Goal: Communication & Community: Share content

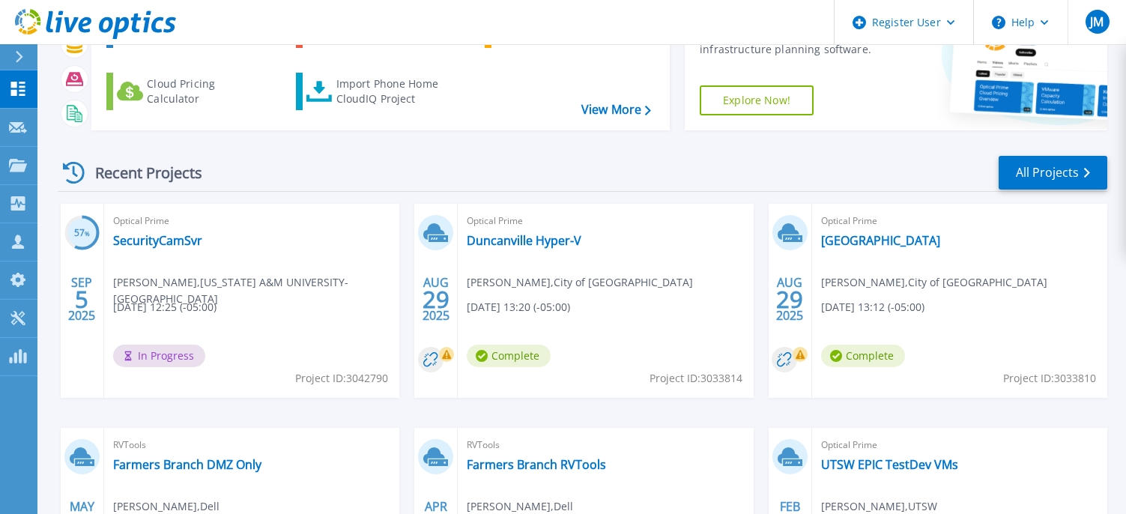
scroll to position [150, 0]
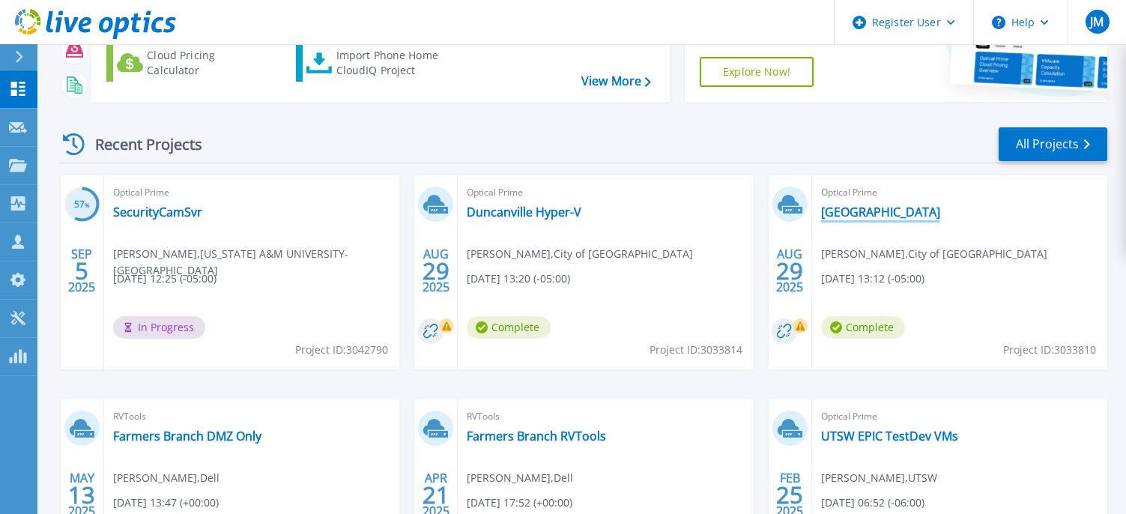
click at [850, 213] on link "[GEOGRAPHIC_DATA]" at bounding box center [880, 211] width 119 height 15
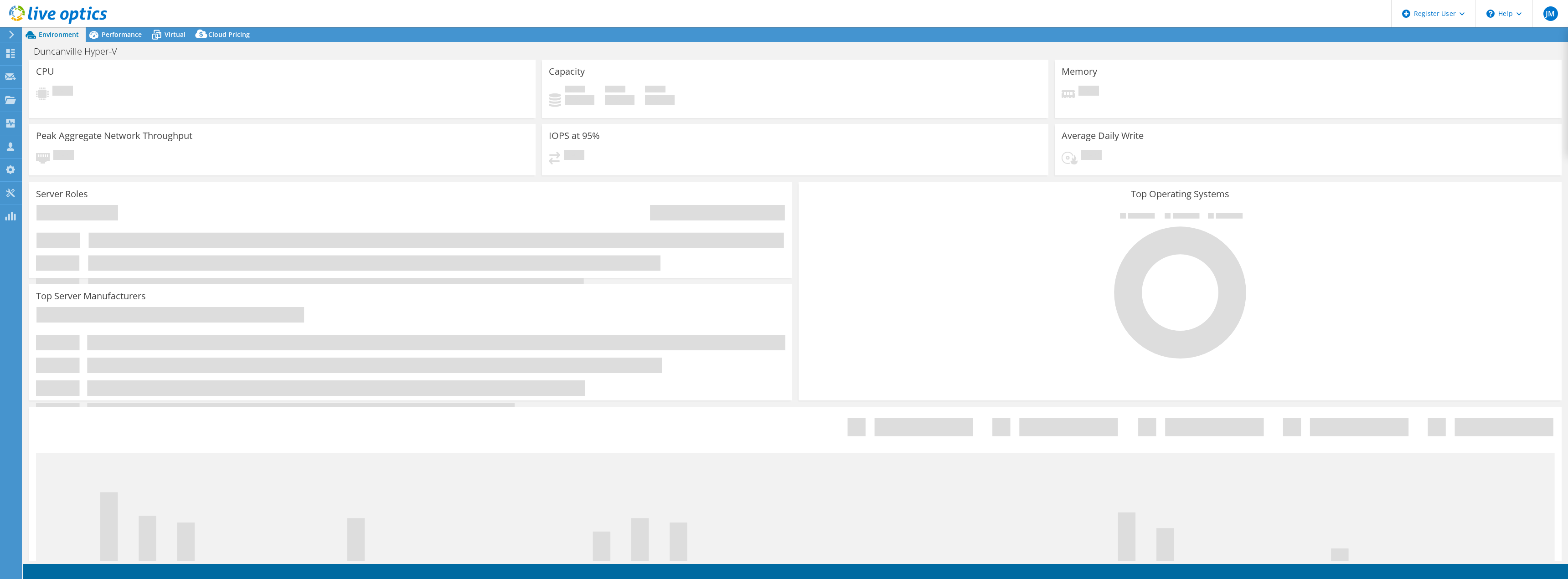
select select "USD"
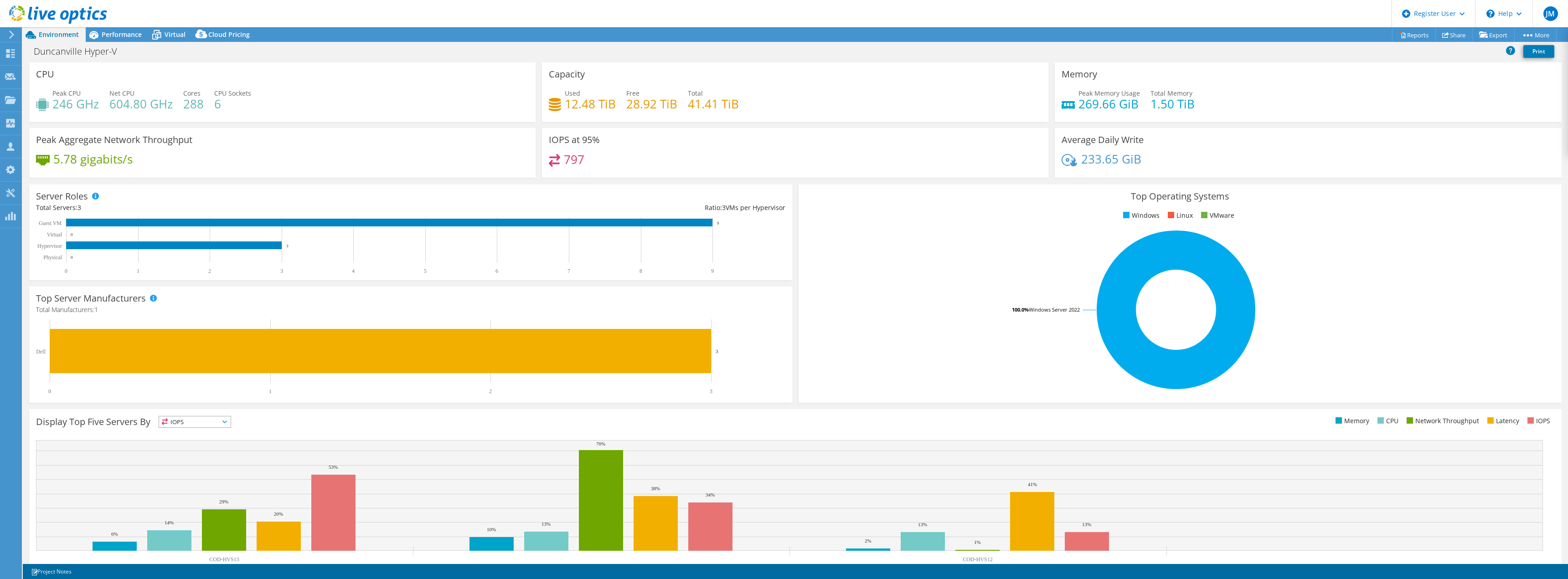
drag, startPoint x: 808, startPoint y: 336, endPoint x: 486, endPoint y: 379, distance: 324.9
click at [691, 39] on link "Reports" at bounding box center [1414, 35] width 44 height 14
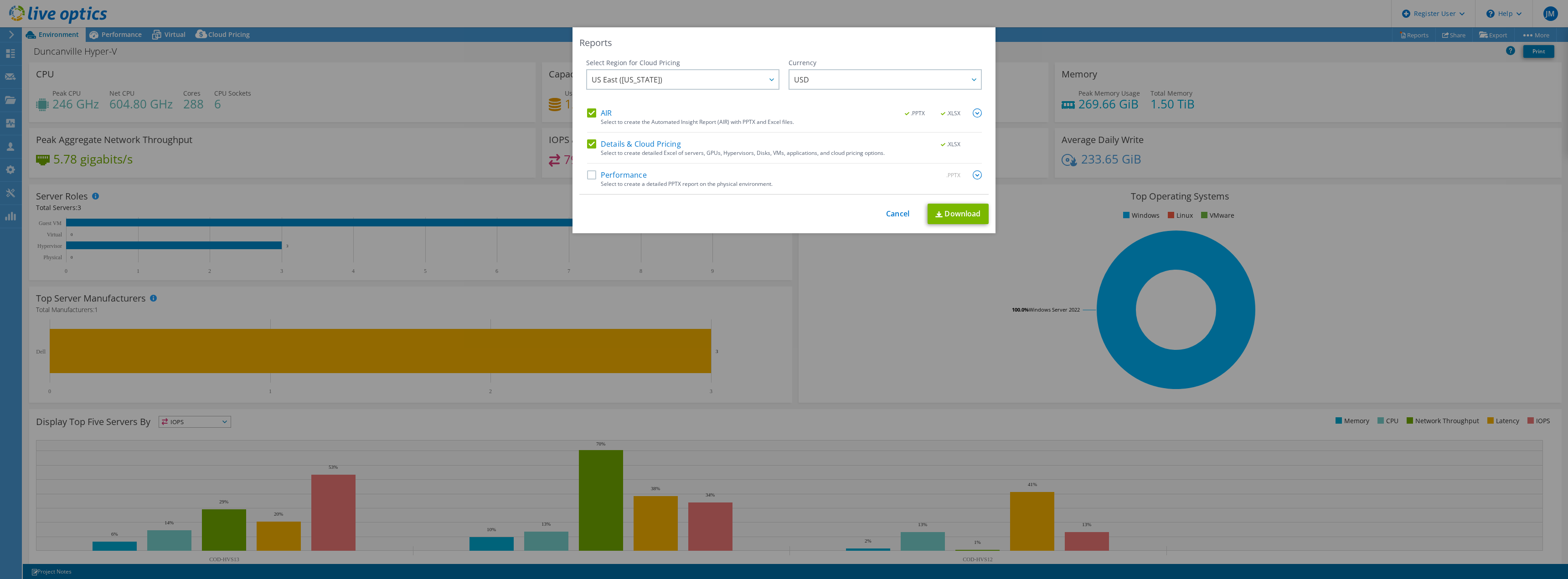
click at [587, 175] on label "Performance" at bounding box center [617, 175] width 60 height 9
click at [0, 0] on input "Performance" at bounding box center [0, 0] width 0 height 0
click at [691, 213] on link "Download" at bounding box center [958, 214] width 61 height 21
click at [691, 210] on link "Cancel" at bounding box center [898, 213] width 23 height 9
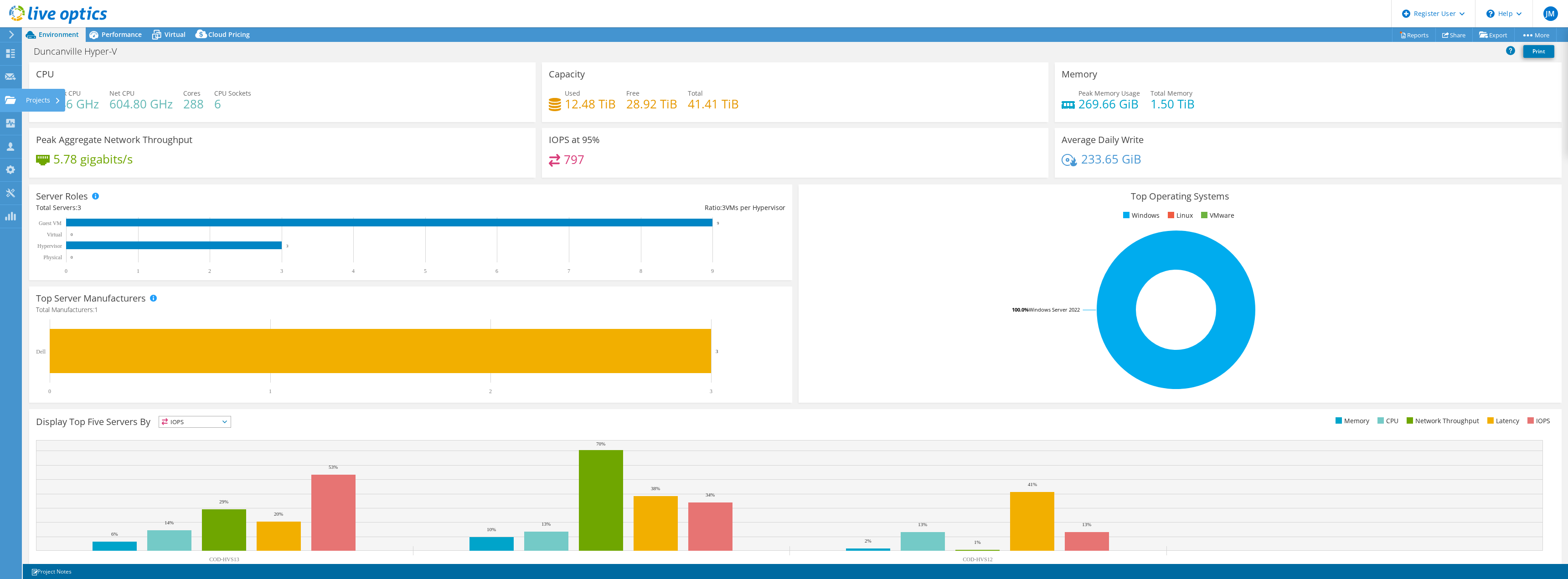
click at [43, 95] on div "Projects" at bounding box center [43, 100] width 44 height 23
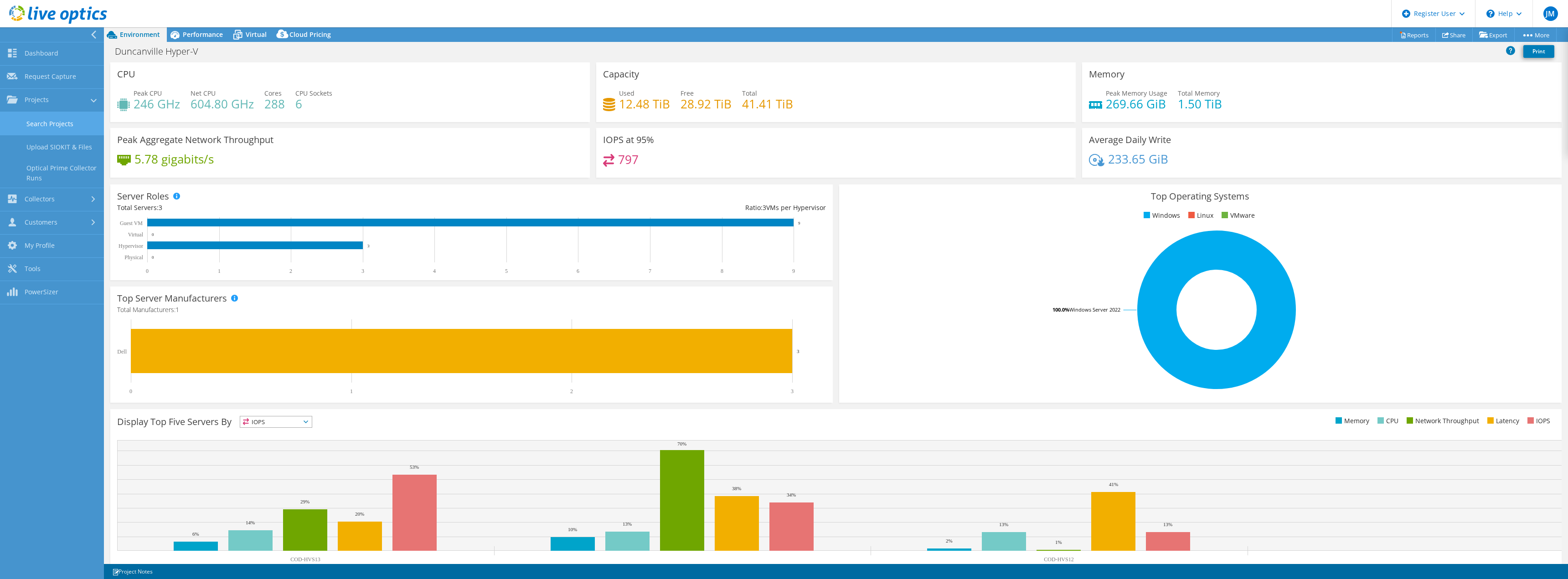
click at [53, 119] on link "Search Projects" at bounding box center [52, 123] width 104 height 23
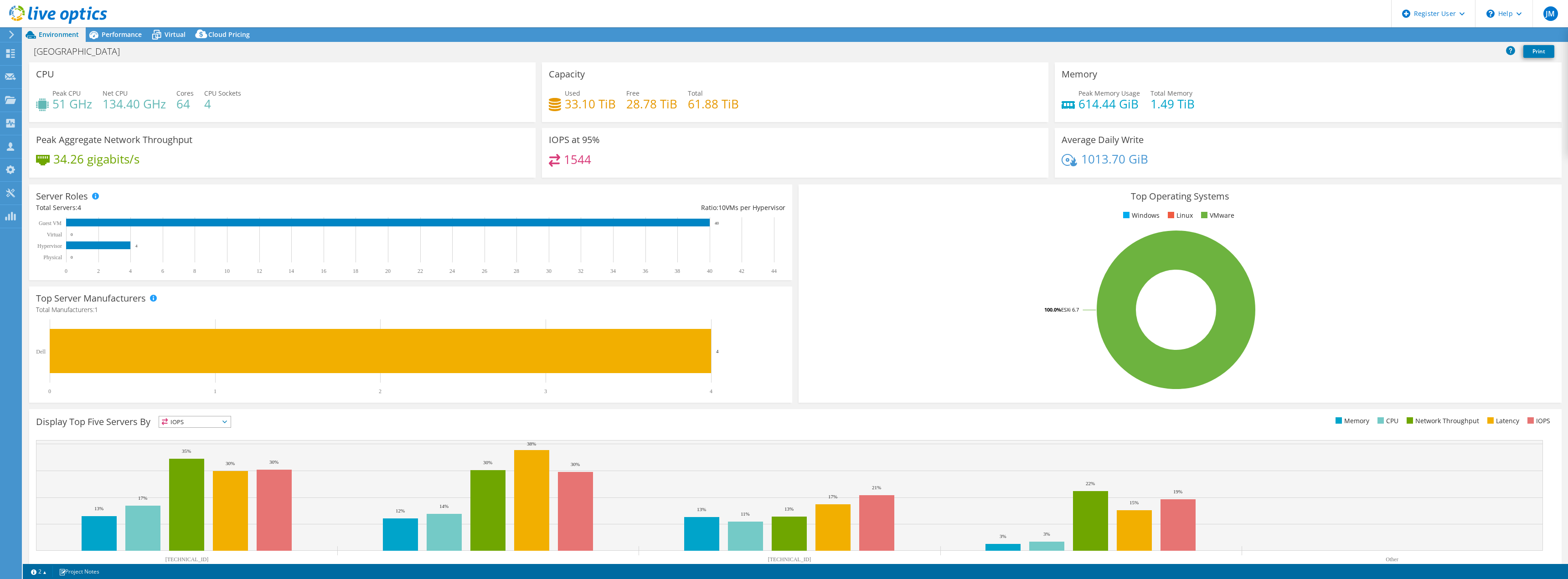
select select "USD"
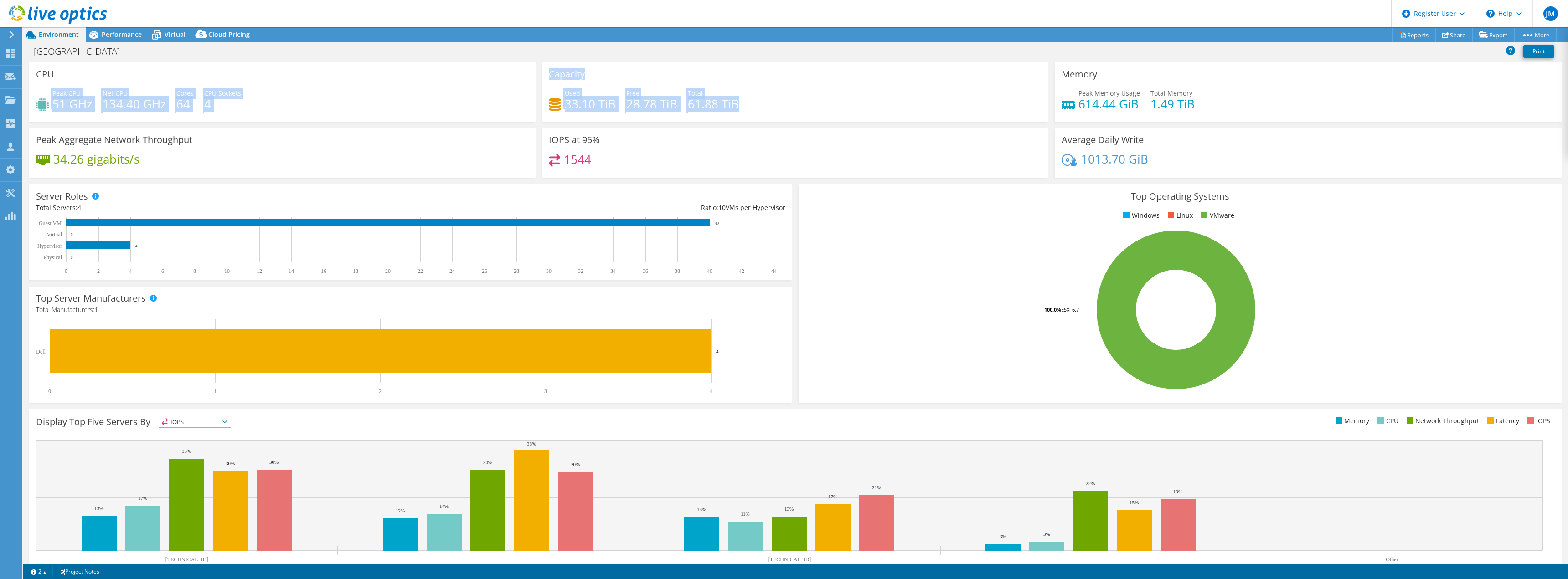
drag, startPoint x: 50, startPoint y: 104, endPoint x: 844, endPoint y: 119, distance: 794.1
click at [844, 119] on div "CPU Peak CPU 51 GHz Net CPU 134.40 GHz Cores 64 CPU Sockets 4 Capacity Used 33.…" at bounding box center [796, 123] width 1539 height 121
click at [844, 119] on div "Capacity Used 33.10 TiB Free 28.78 TiB Total 61.88 TiB" at bounding box center [795, 92] width 506 height 60
drag, startPoint x: 785, startPoint y: 109, endPoint x: 596, endPoint y: 106, distance: 189.0
click at [596, 106] on div "Used 33.10 TiB Free 28.78 TiB Total 61.88 TiB" at bounding box center [795, 103] width 492 height 30
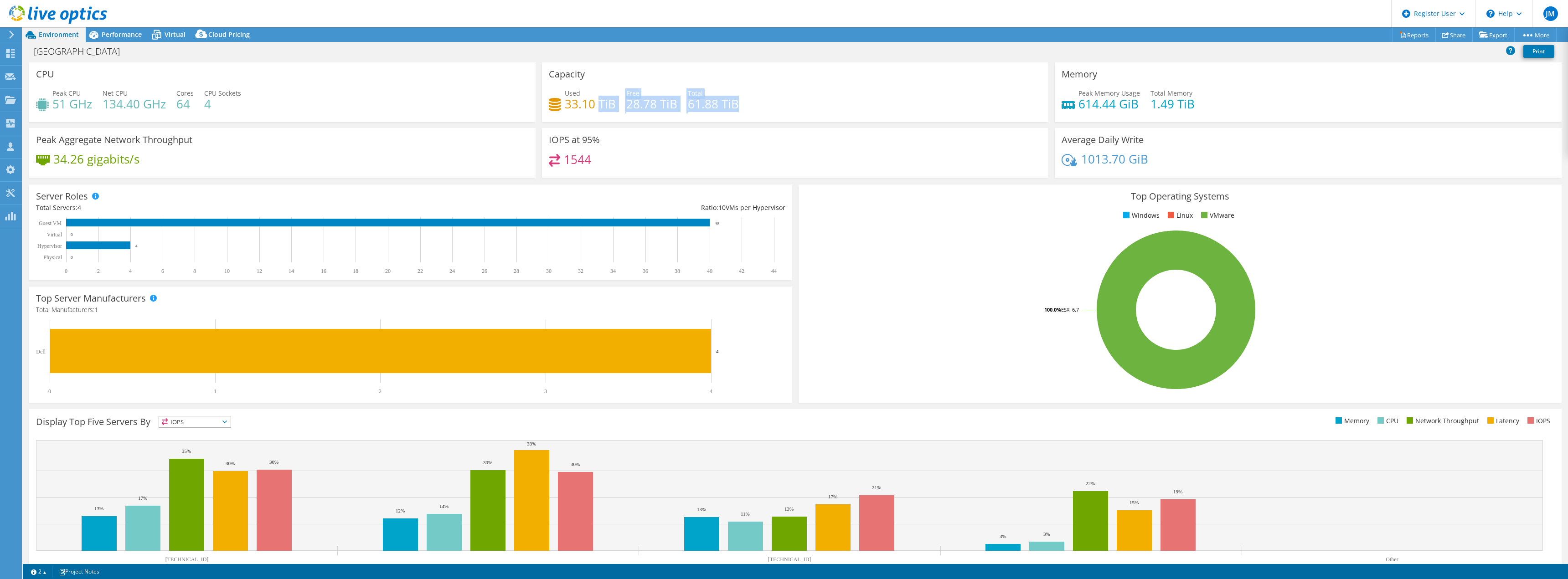
click at [596, 106] on h4 "33.10 TiB" at bounding box center [590, 103] width 51 height 10
click at [590, 167] on div "1544" at bounding box center [795, 164] width 492 height 19
click at [108, 29] on div "Performance" at bounding box center [117, 35] width 63 height 15
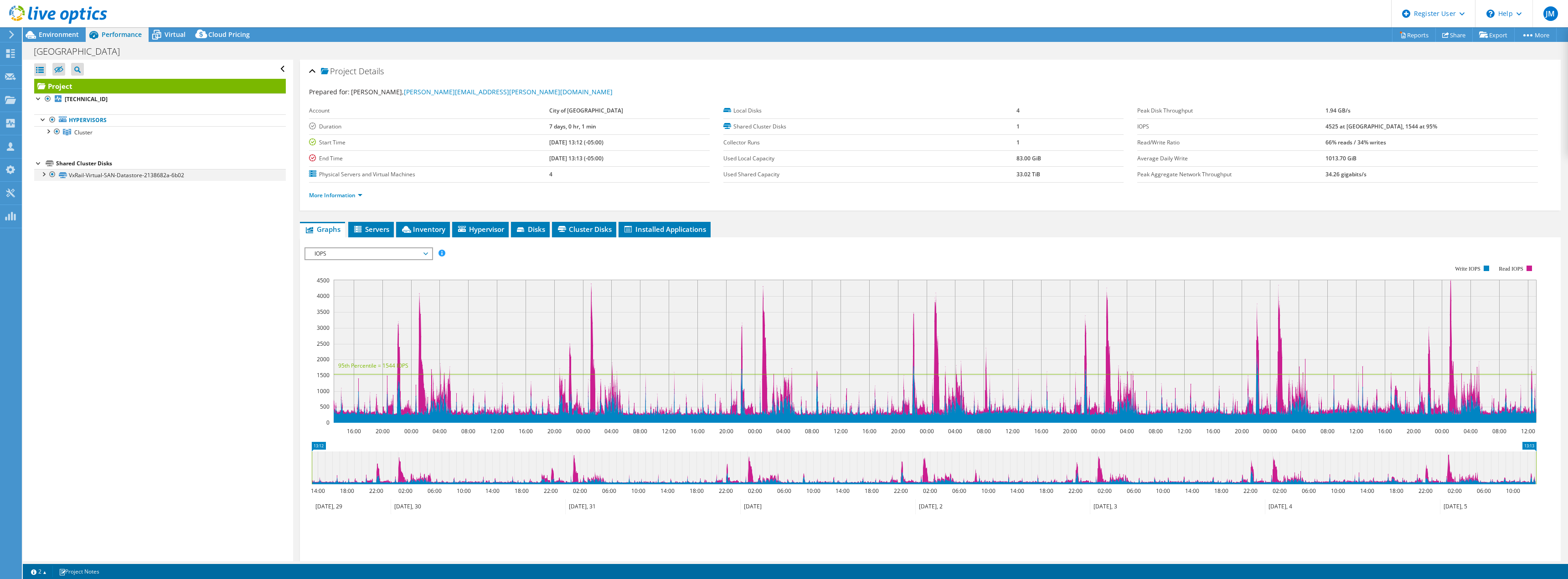
click at [43, 171] on div at bounding box center [43, 173] width 9 height 9
click at [44, 171] on div at bounding box center [43, 173] width 9 height 9
click at [1411, 32] on link "Reports" at bounding box center [1414, 35] width 44 height 14
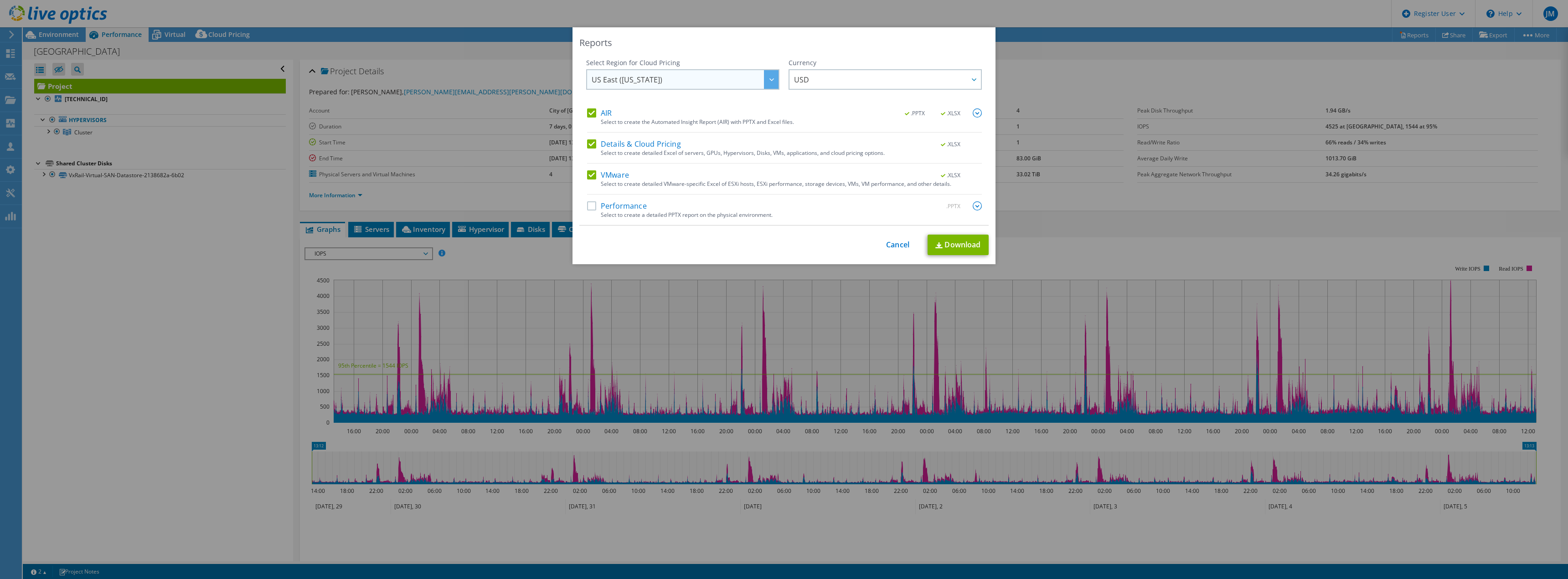
click at [764, 81] on div at bounding box center [771, 79] width 15 height 19
click at [965, 242] on link "Download" at bounding box center [958, 245] width 61 height 21
click at [901, 244] on link "Cancel" at bounding box center [898, 244] width 23 height 9
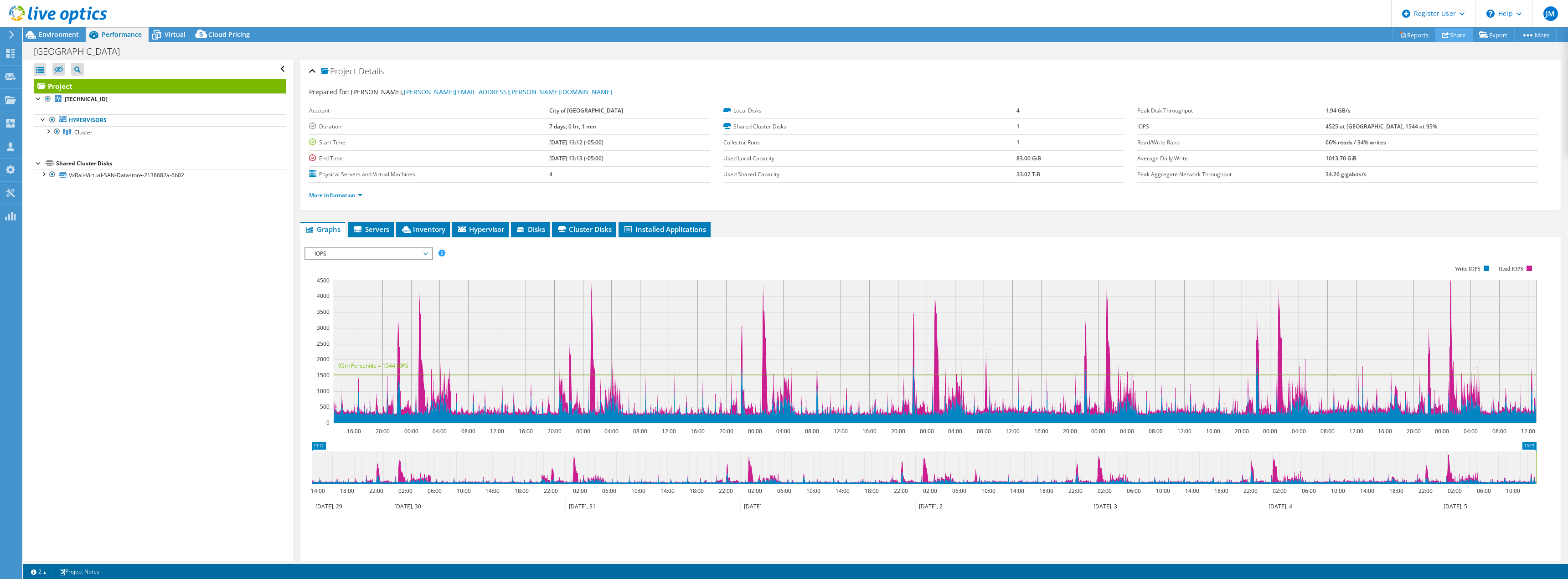
click at [1450, 33] on link "Share" at bounding box center [1454, 35] width 37 height 14
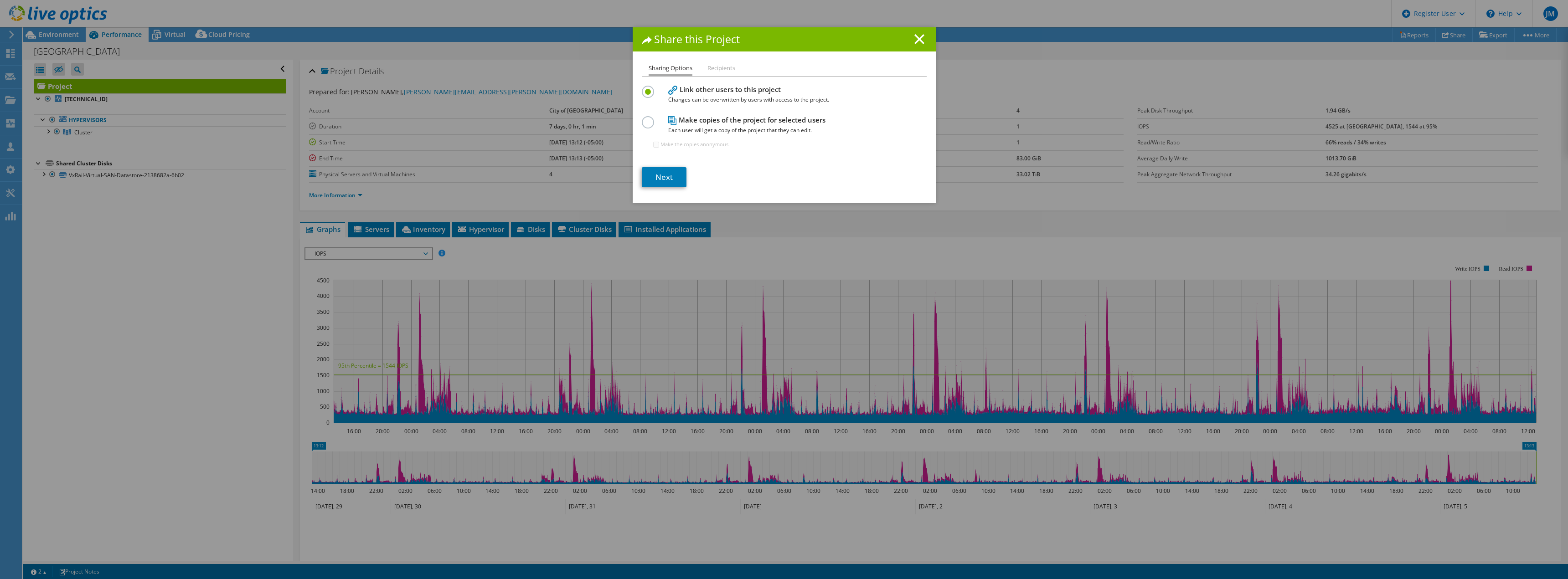
click at [708, 66] on li "Recipients" at bounding box center [721, 68] width 28 height 12
click at [647, 119] on label at bounding box center [649, 117] width 16 height 2
click at [0, 0] on input "radio" at bounding box center [0, 0] width 0 height 0
click at [725, 89] on h4 "Link other users to this project Changes can be overwritten by users with acces…" at bounding box center [782, 95] width 228 height 21
click at [658, 90] on div "Link other users to this project Changes can be overwritten by users with acces…" at bounding box center [784, 94] width 285 height 21
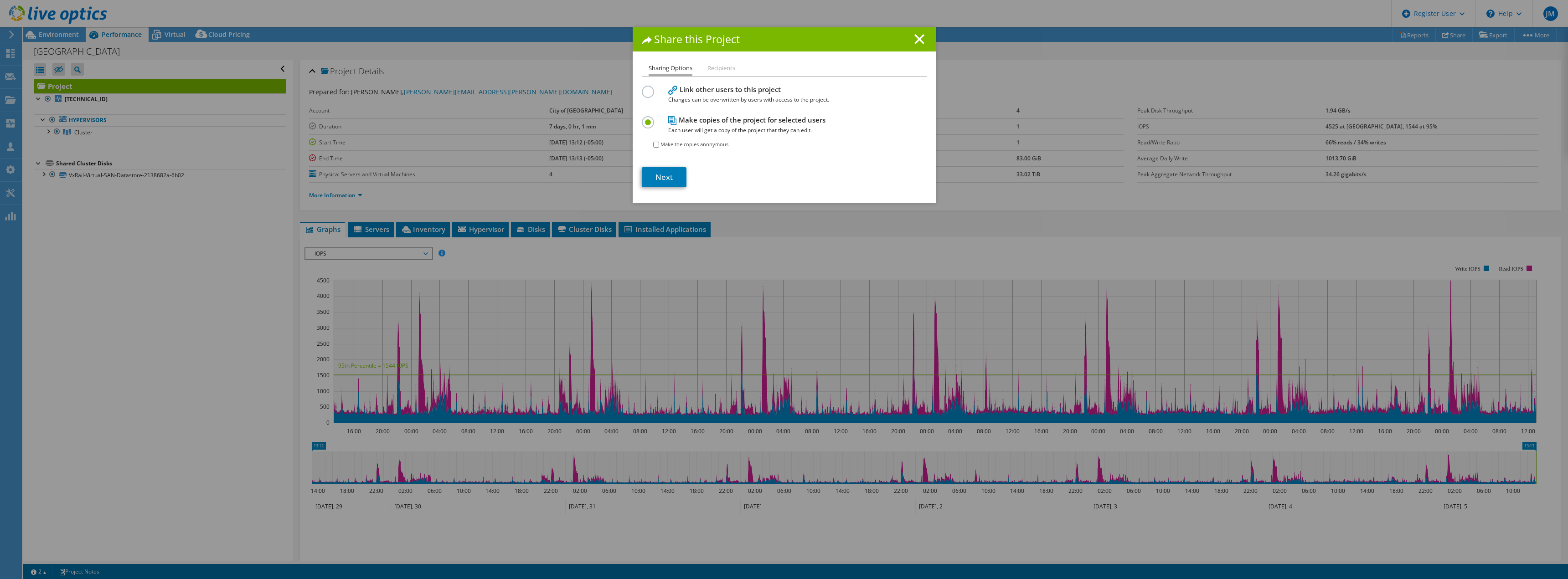
click at [647, 88] on label at bounding box center [649, 87] width 16 height 2
click at [0, 0] on input "radio" at bounding box center [0, 0] width 0 height 0
click at [659, 181] on link "Next" at bounding box center [663, 177] width 44 height 20
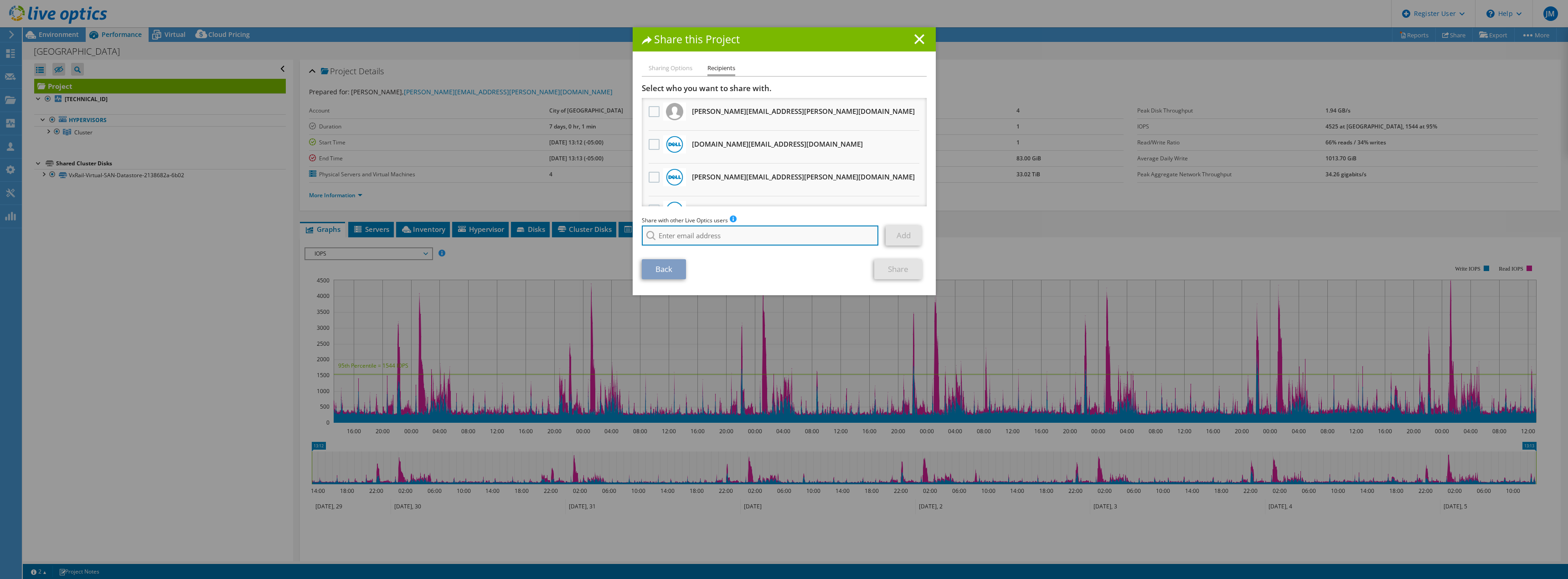
click at [730, 228] on input "search" at bounding box center [760, 235] width 237 height 20
paste input "gcejka@udtonline.com"
type input "gcejka@udtonline.com"
click at [687, 245] on li "gcejka@udtonline.com" at bounding box center [694, 248] width 105 height 11
click at [886, 234] on link "Add" at bounding box center [903, 235] width 36 height 20
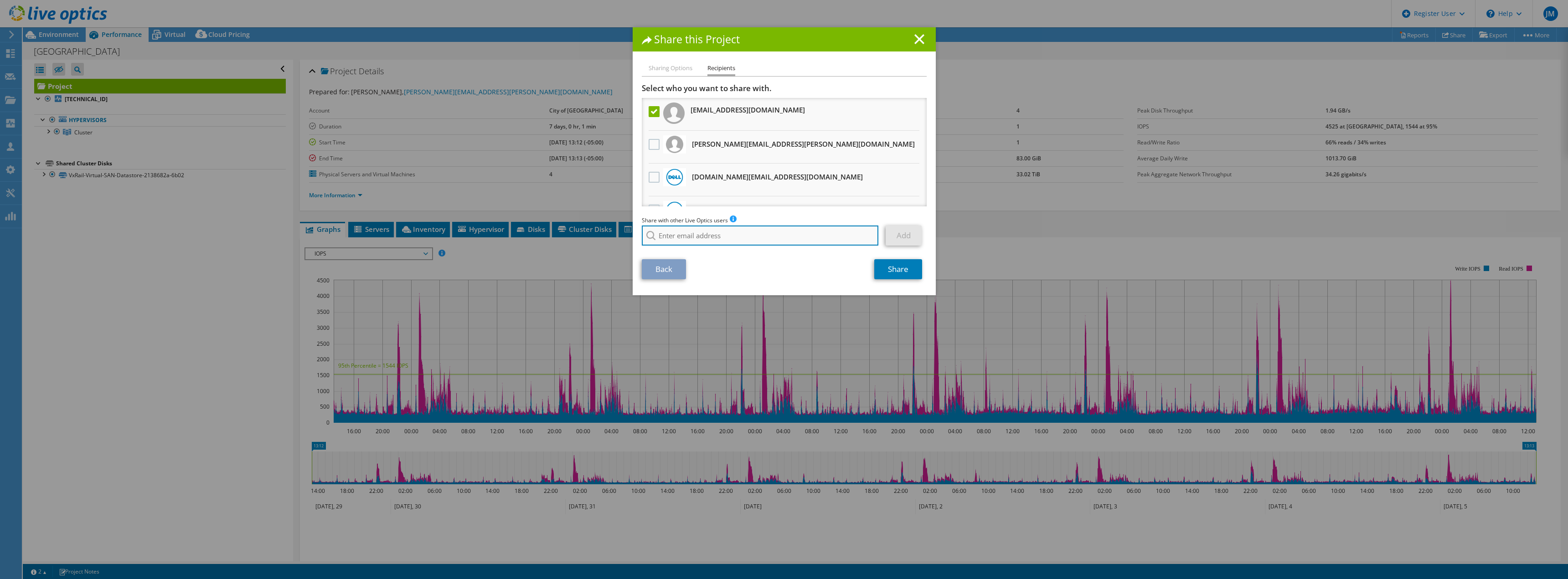
click at [716, 237] on input "search" at bounding box center [760, 235] width 237 height 20
paste input "gpitts@udtonline.com"
type input "gpitts@udtonline.com"
click at [714, 251] on section "Select who you want to share with. All project copies will be anonymous. gcejka…" at bounding box center [784, 181] width 285 height 196
click at [892, 237] on link "Add" at bounding box center [903, 235] width 36 height 20
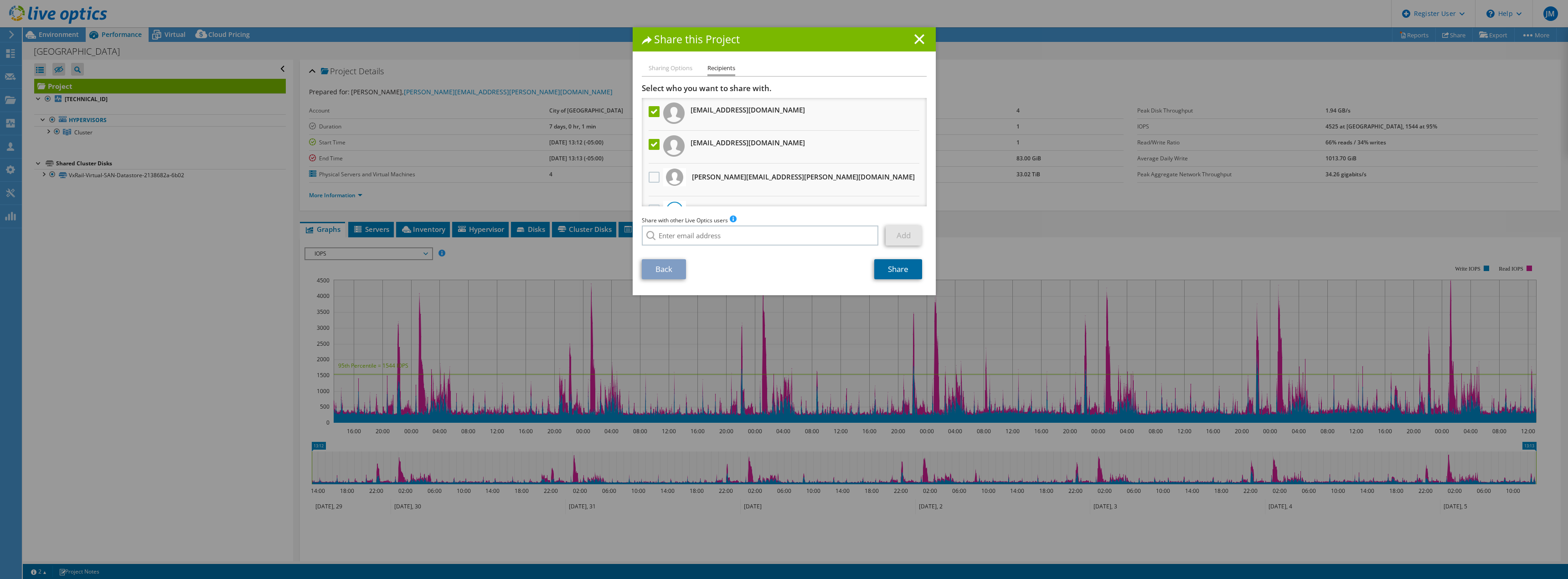
click at [899, 272] on link "Share" at bounding box center [898, 269] width 48 height 20
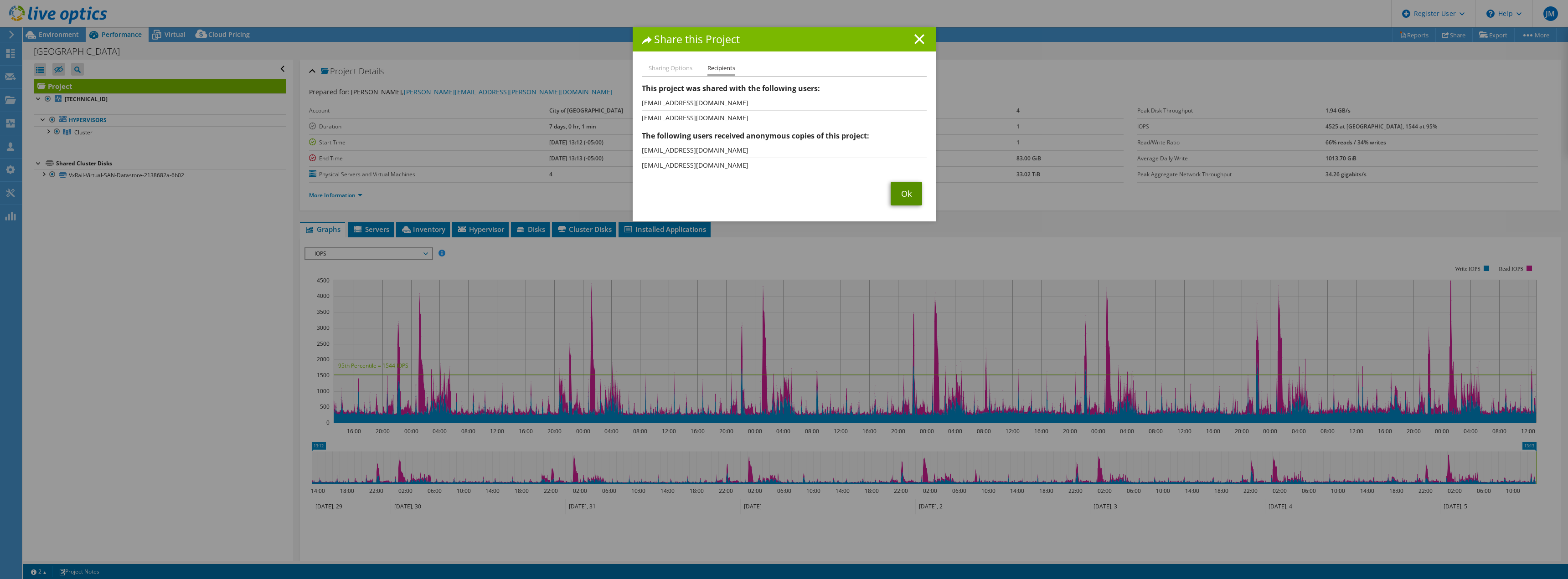
click at [905, 190] on link "Ok" at bounding box center [906, 193] width 32 height 24
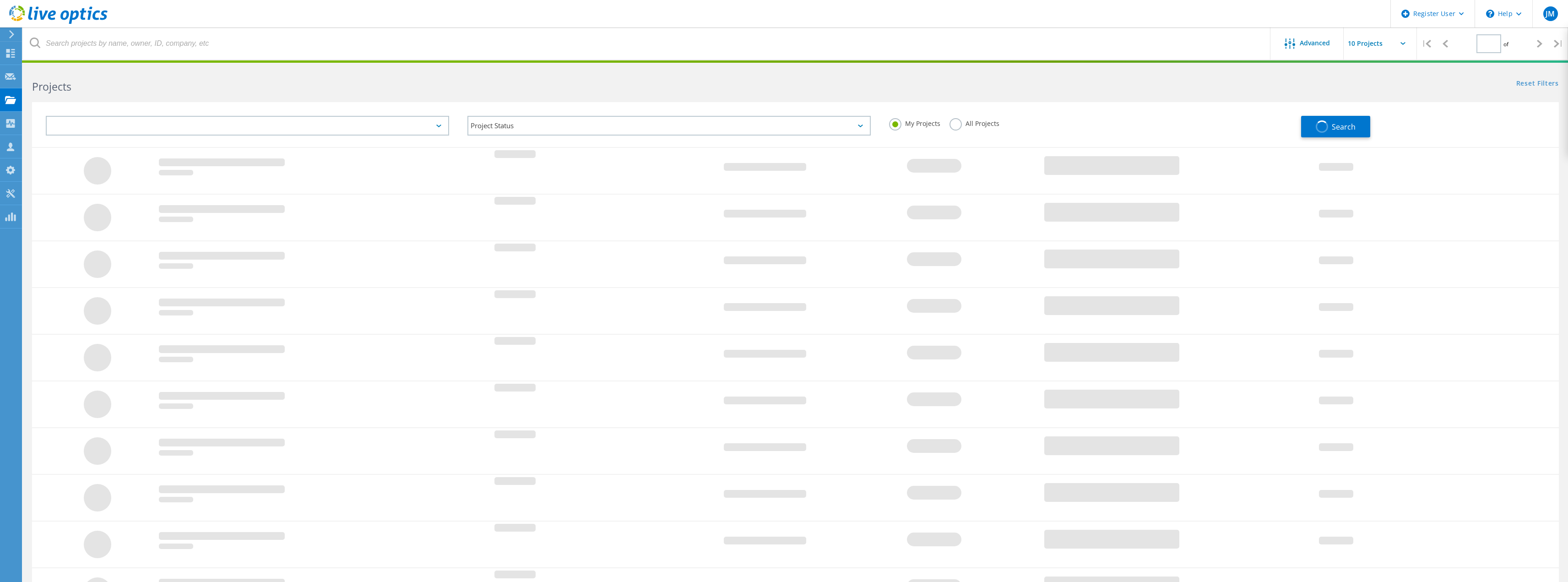
type input "1"
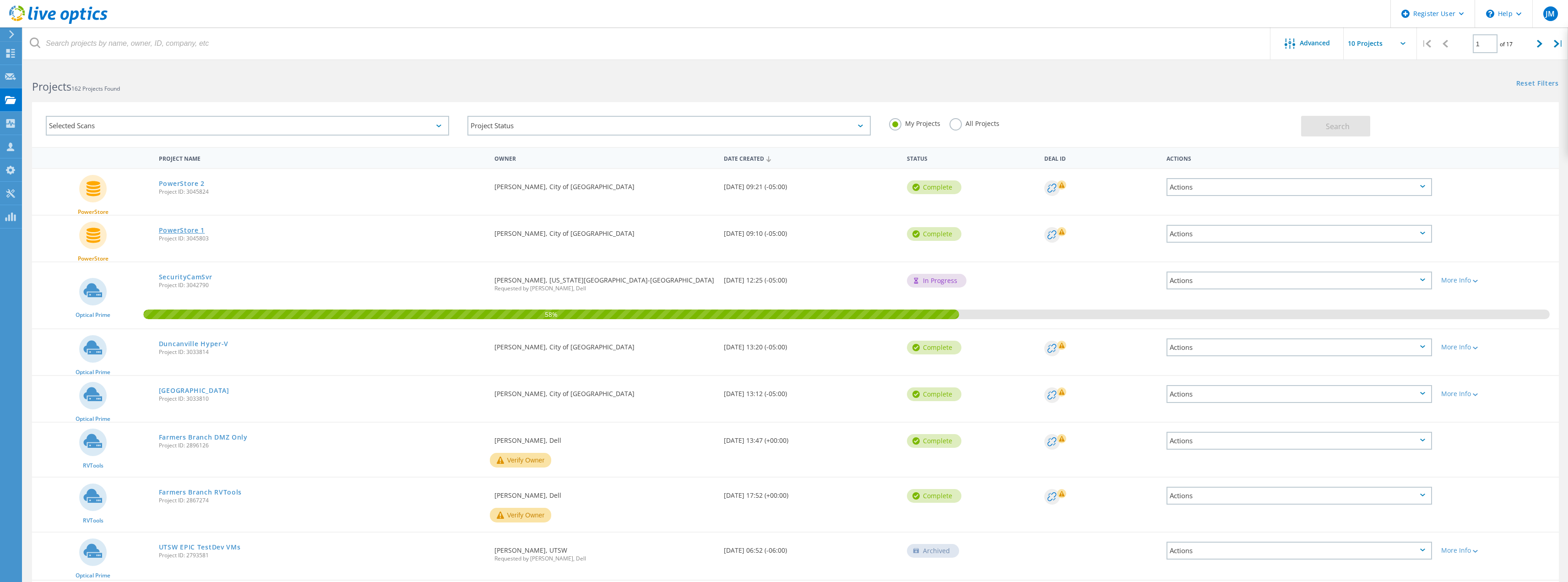
click at [180, 231] on link "PowerStore 1" at bounding box center [182, 230] width 46 height 6
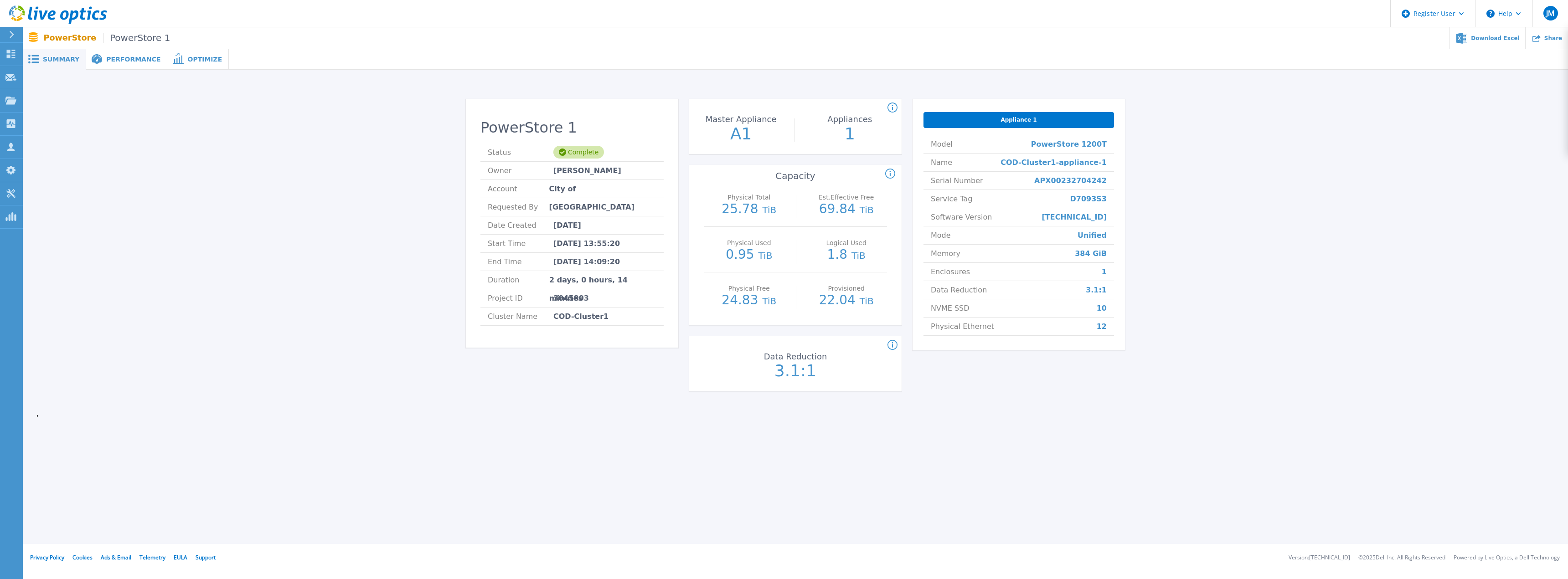
click at [114, 61] on span "Performance" at bounding box center [133, 59] width 54 height 6
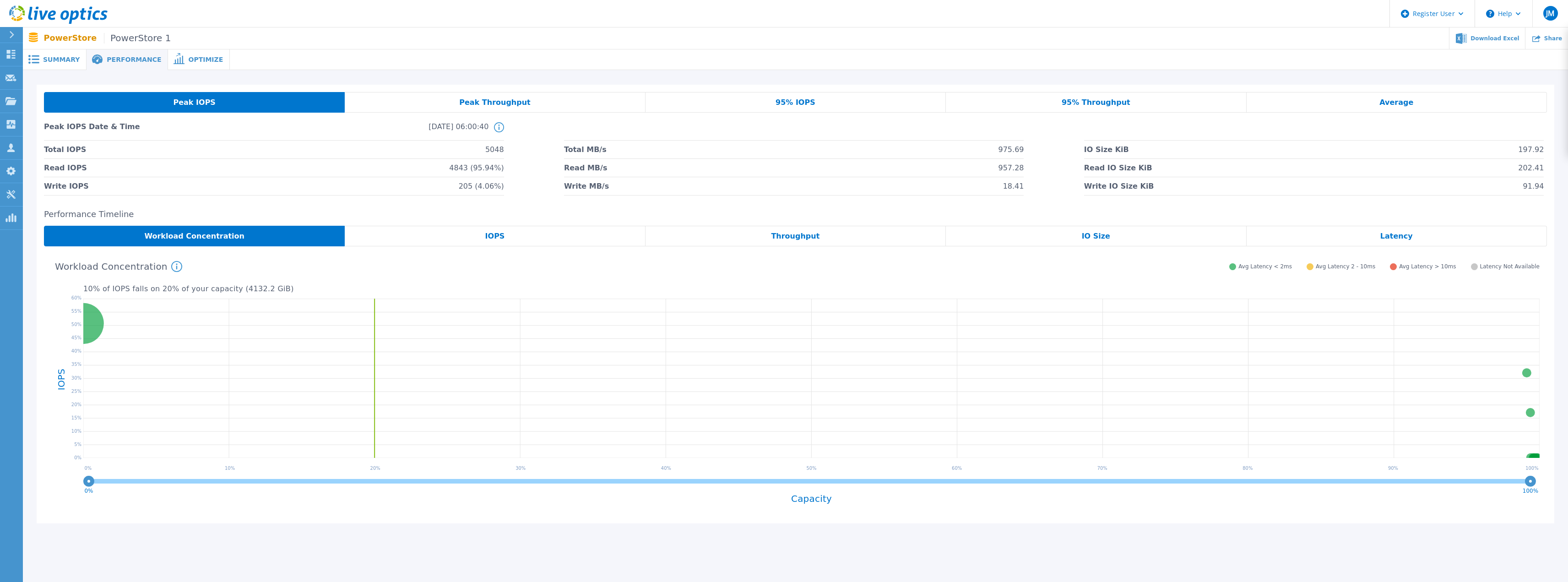
click at [56, 61] on span "Summary" at bounding box center [61, 59] width 37 height 6
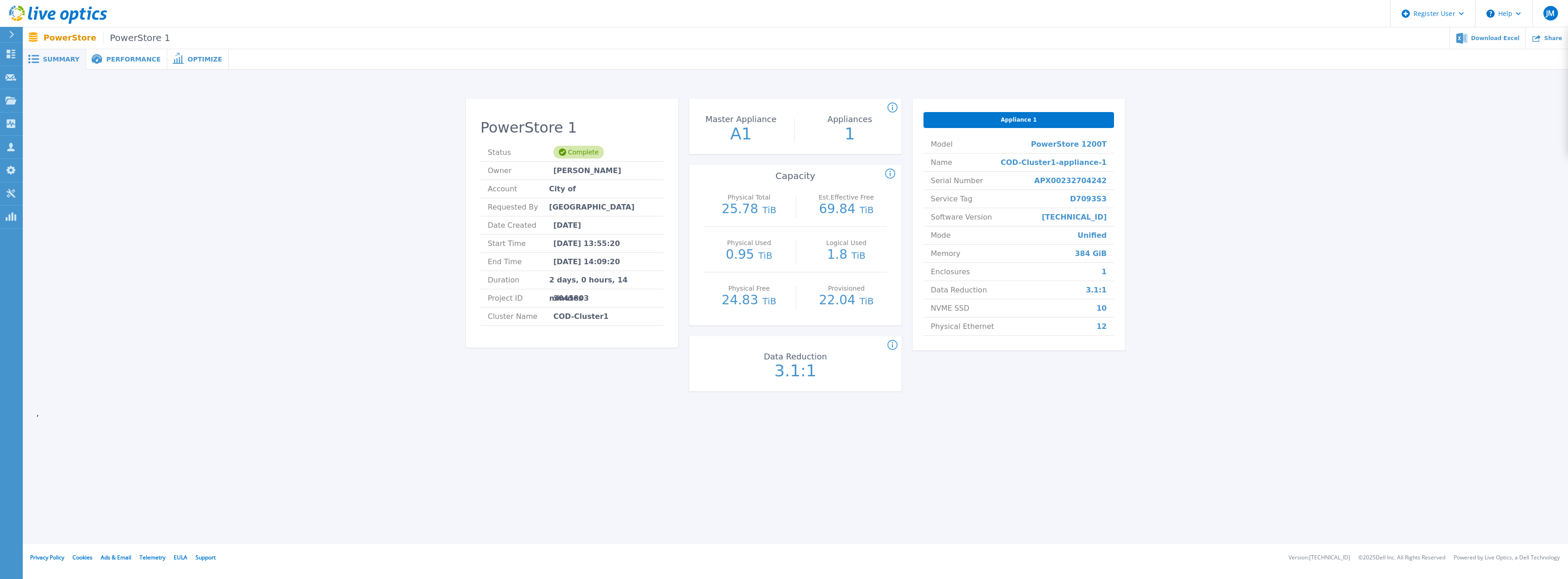
click at [111, 60] on span "Performance" at bounding box center [133, 59] width 54 height 6
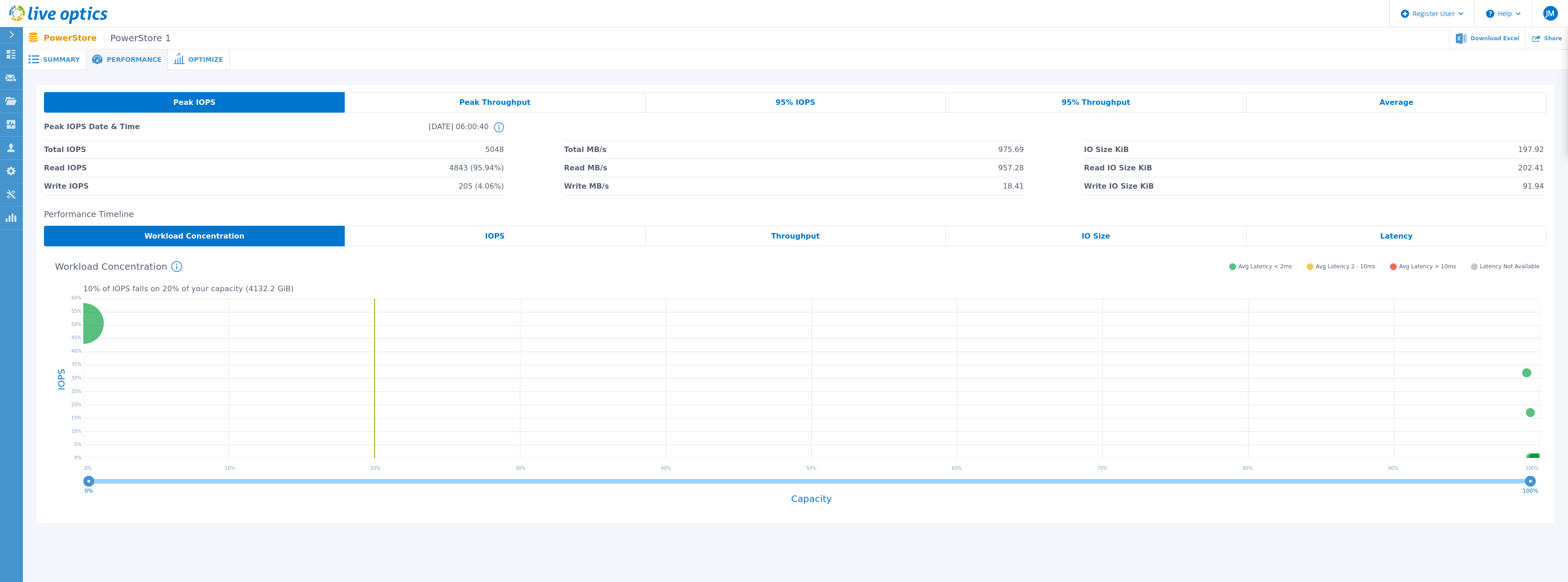
click at [188, 59] on span "Optimize" at bounding box center [205, 59] width 35 height 6
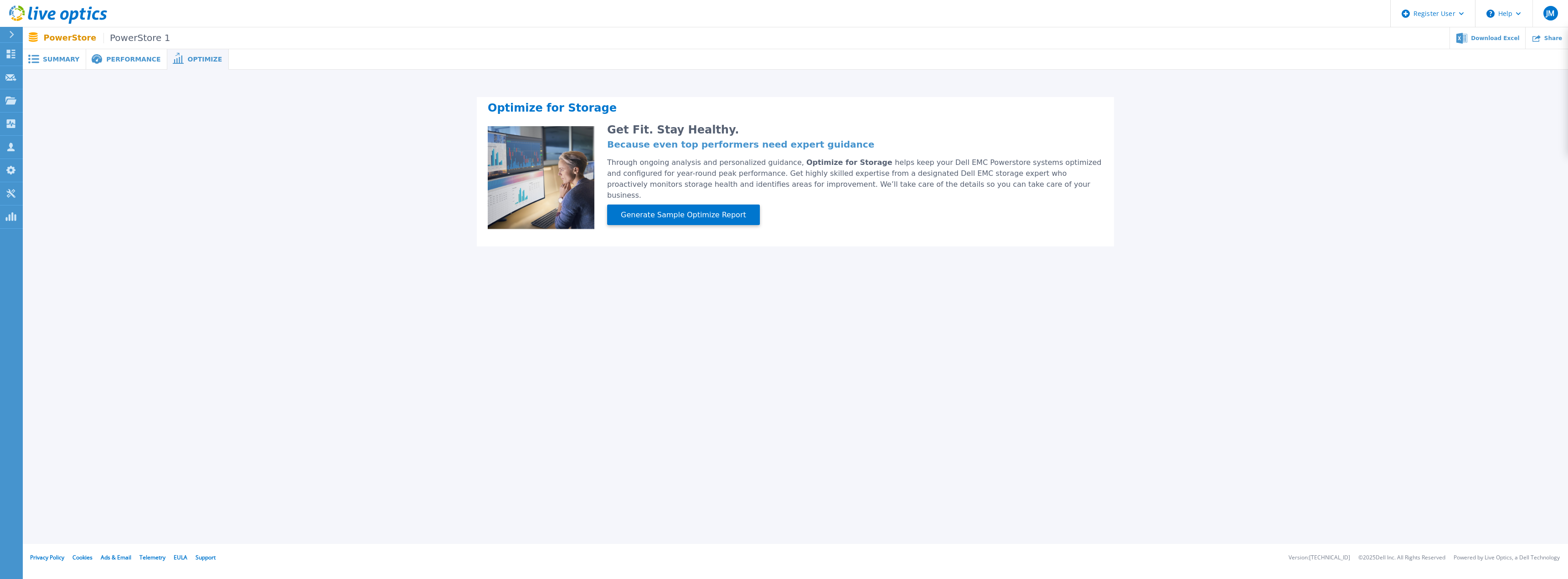
click at [130, 59] on span "Performance" at bounding box center [133, 59] width 54 height 6
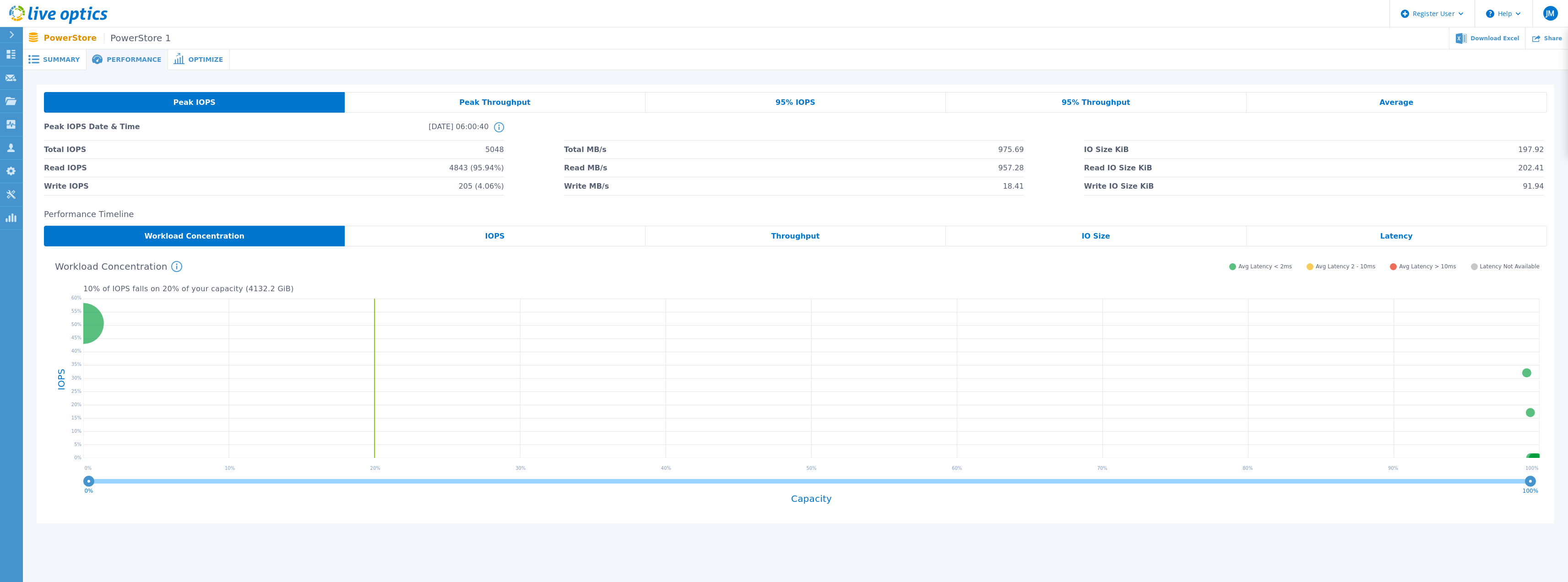
click at [479, 236] on div "IOPS" at bounding box center [495, 236] width 300 height 21
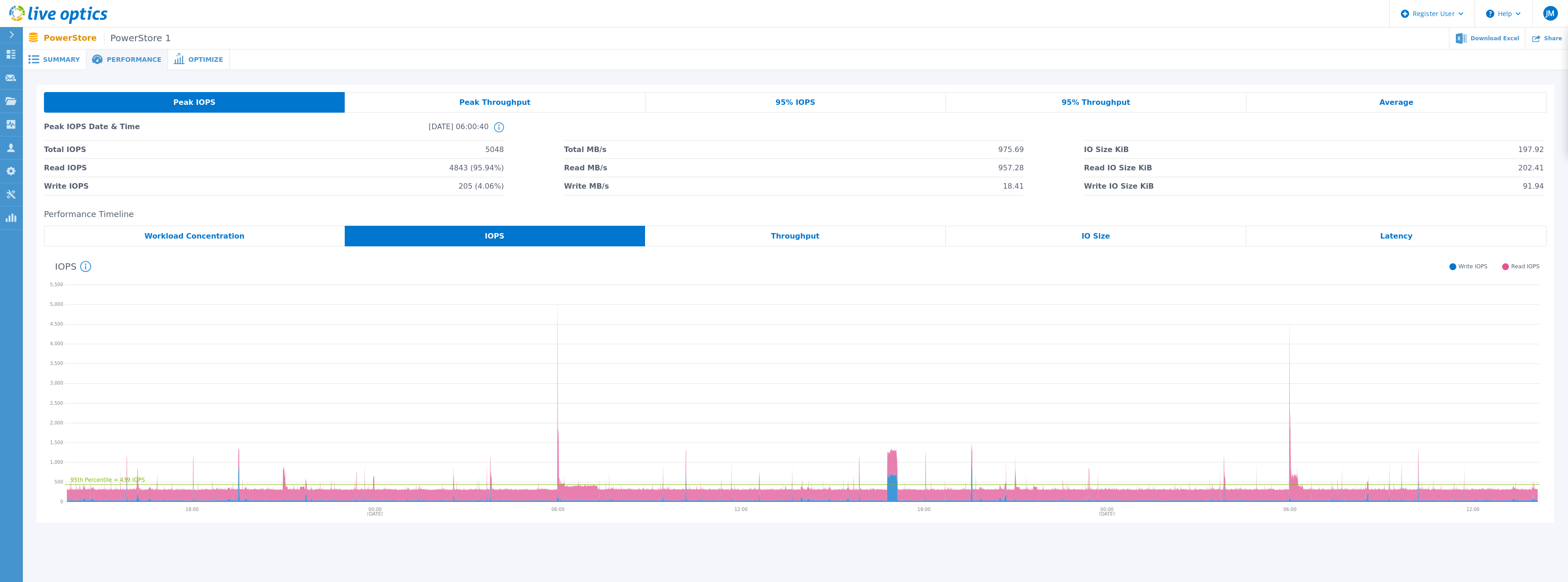
click at [210, 238] on span "Workload Concentration" at bounding box center [195, 236] width 100 height 7
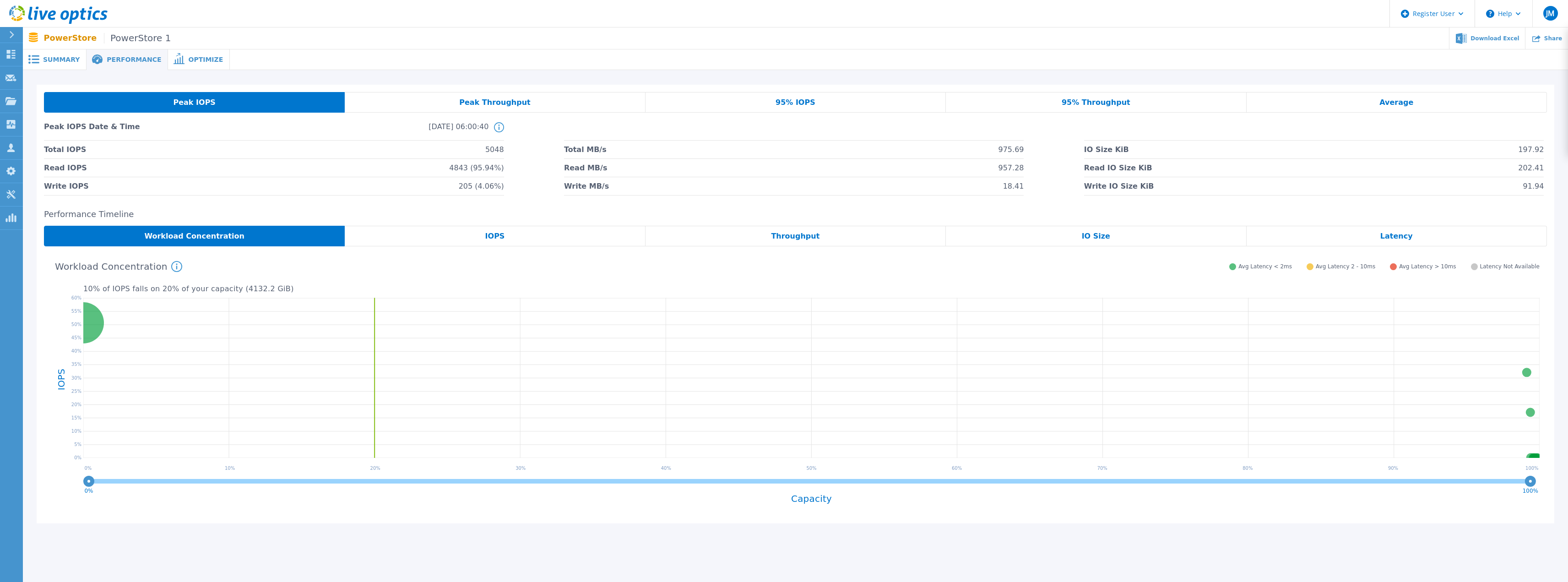
click at [837, 243] on div "Throughput" at bounding box center [795, 236] width 300 height 21
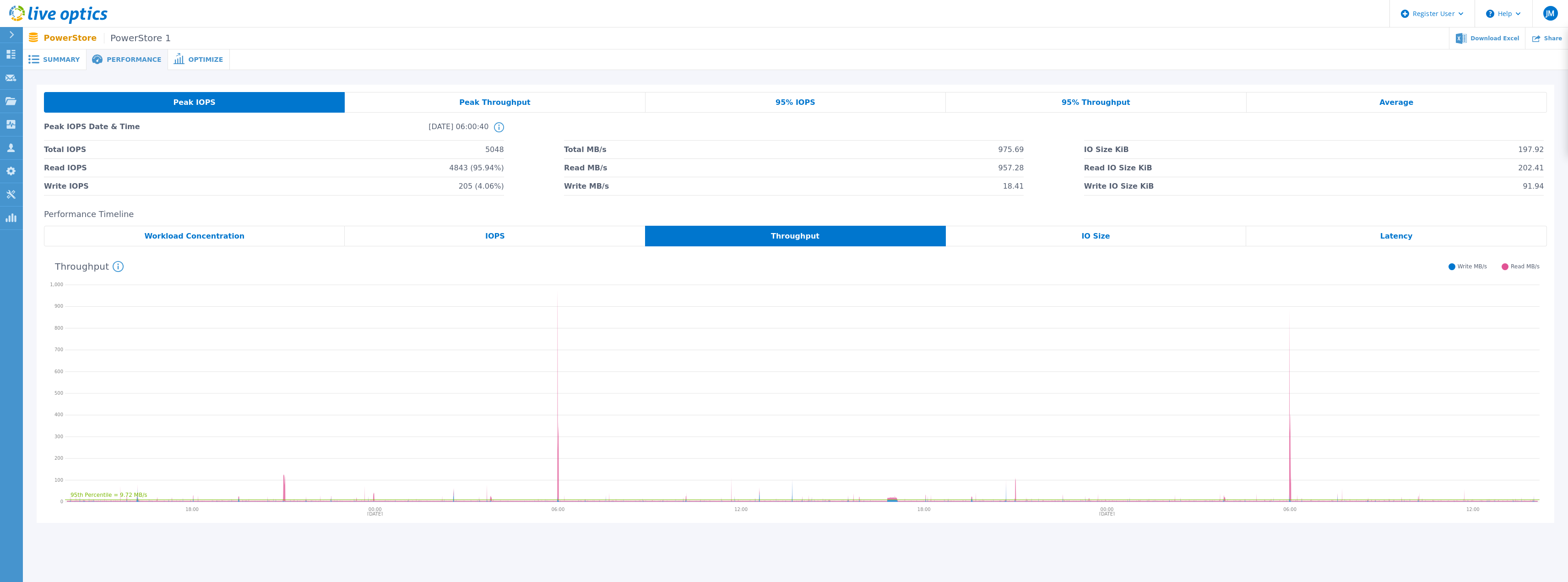
click at [1150, 239] on div "IO Size" at bounding box center [1096, 236] width 301 height 21
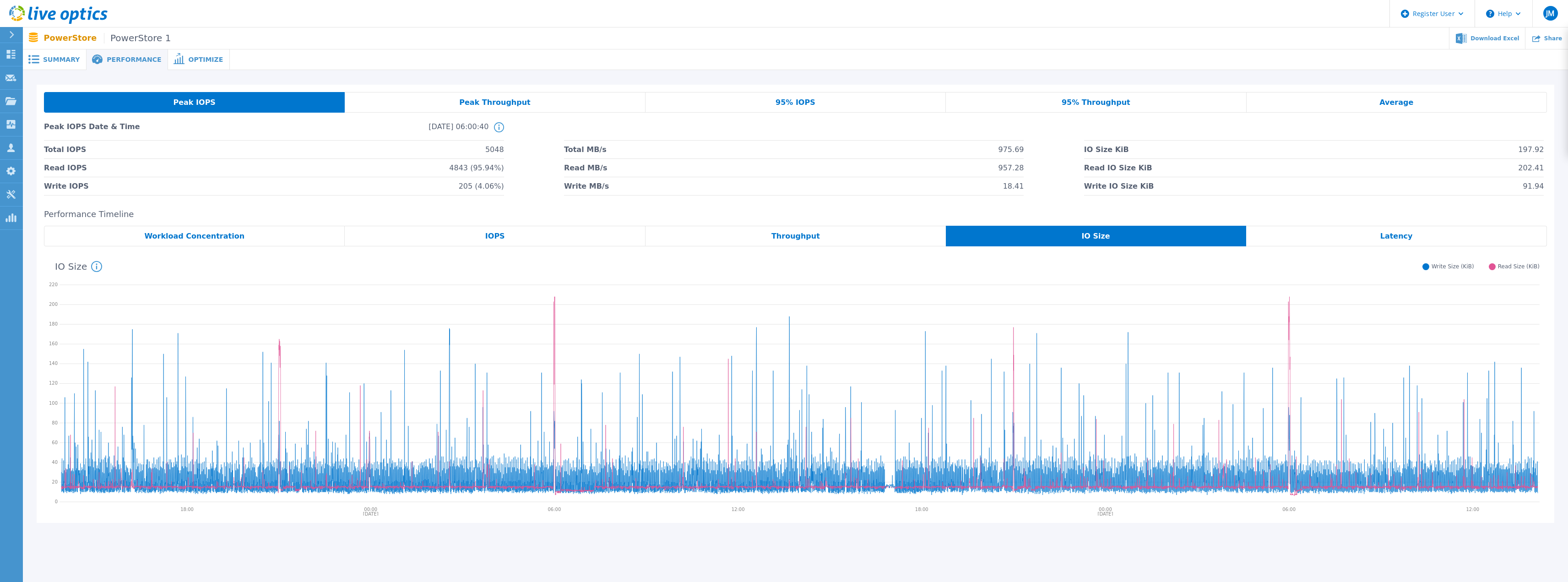
drag, startPoint x: 300, startPoint y: 243, endPoint x: 304, endPoint y: 240, distance: 5.0
click at [300, 243] on div "Workload Concentration" at bounding box center [194, 236] width 301 height 21
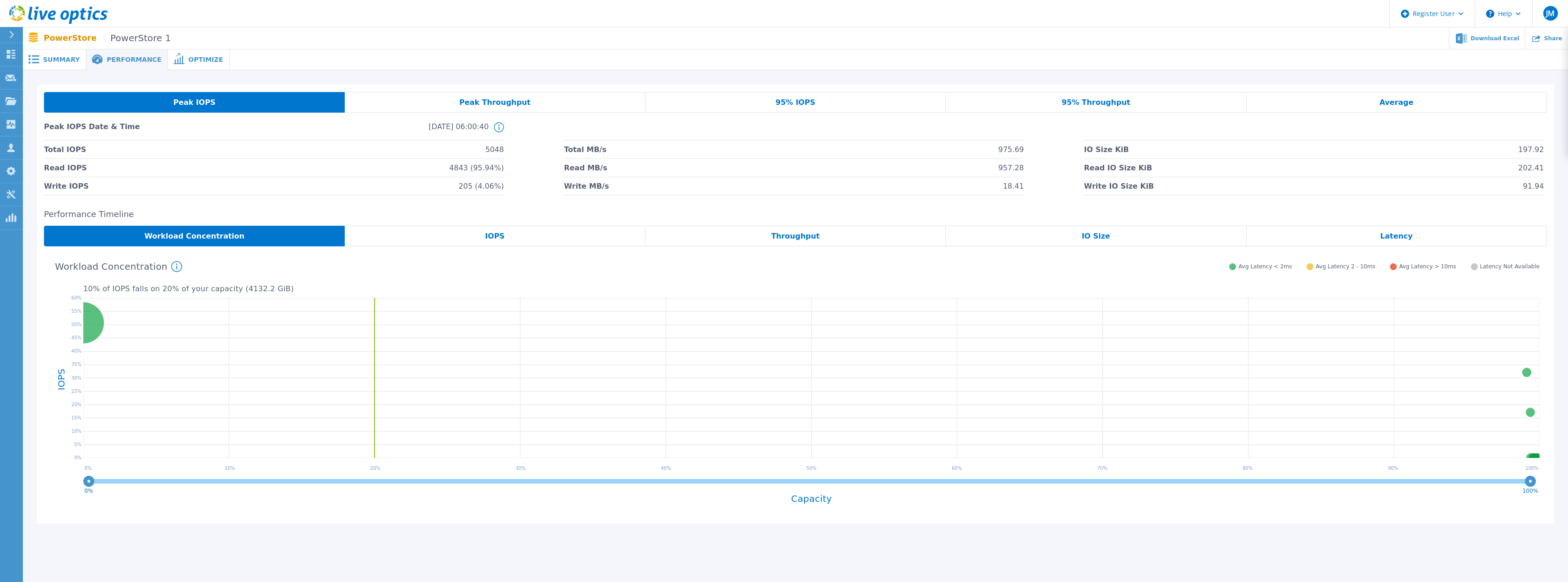
click at [68, 62] on span "Summary" at bounding box center [61, 59] width 37 height 6
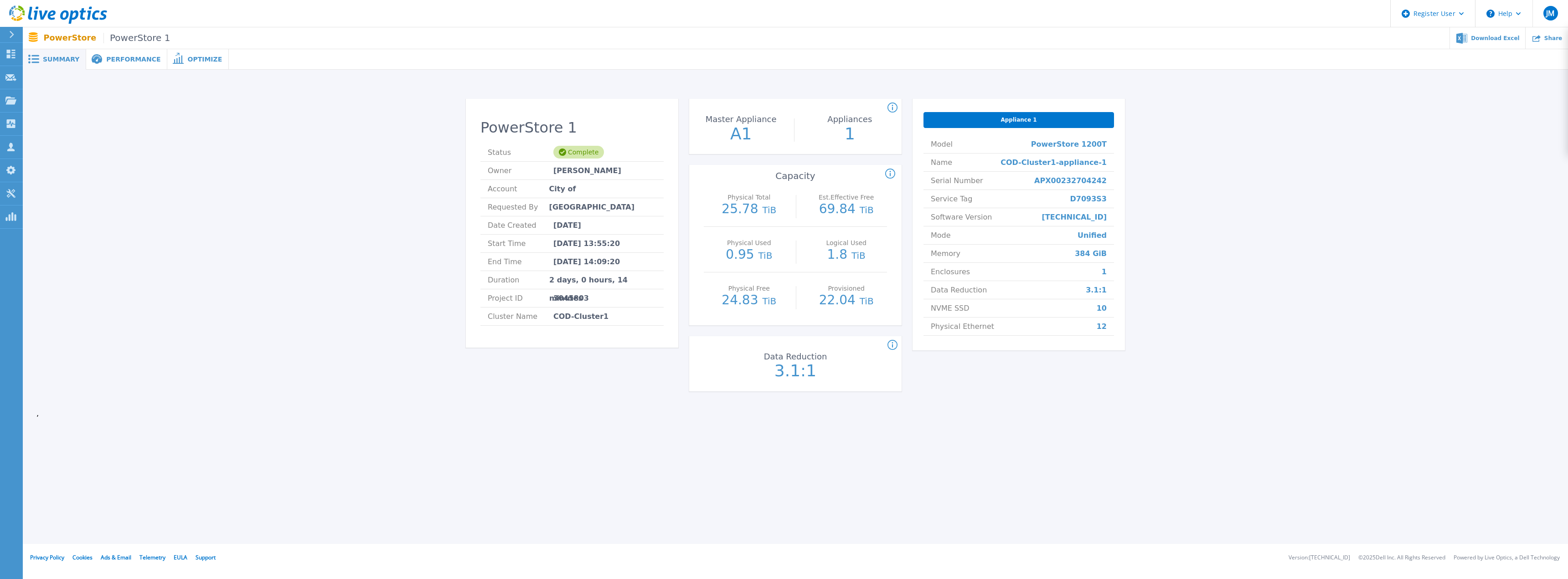
click at [1001, 122] on div "Appliance 1" at bounding box center [1018, 120] width 191 height 16
click at [1032, 121] on span "Appliance 1" at bounding box center [1018, 120] width 36 height 7
click at [1049, 151] on span "PowerStore 1200T" at bounding box center [1069, 144] width 75 height 18
drag, startPoint x: 748, startPoint y: 356, endPoint x: 862, endPoint y: 389, distance: 118.7
click at [862, 389] on div "Data Reduction for the PowerStore cluster. Data Reduction 3.1:1" at bounding box center [795, 364] width 212 height 55
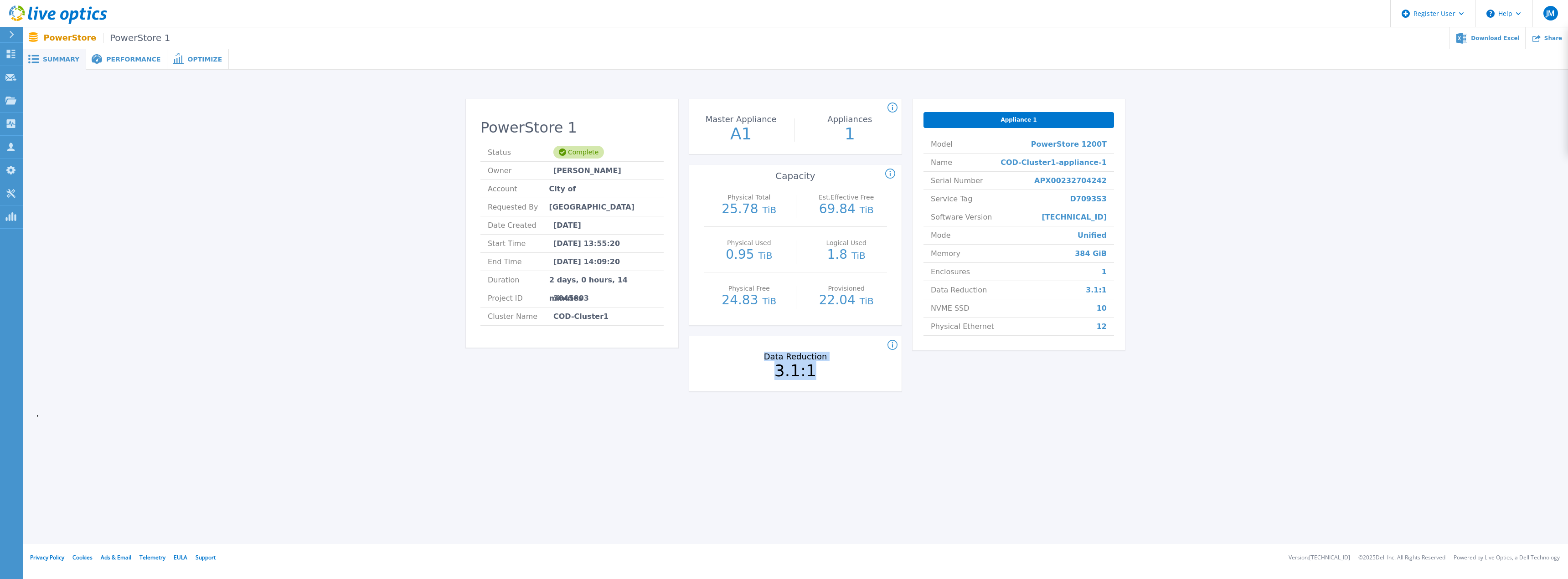
click at [862, 389] on div "Data Reduction for the PowerStore cluster. Data Reduction 3.1:1" at bounding box center [795, 364] width 212 height 55
drag, startPoint x: 724, startPoint y: 253, endPoint x: 925, endPoint y: 257, distance: 201.0
click at [912, 257] on div "PowerStore 1 Status Complete Owner Aaron Grogan Account City of Duncanville Req…" at bounding box center [795, 250] width 659 height 303
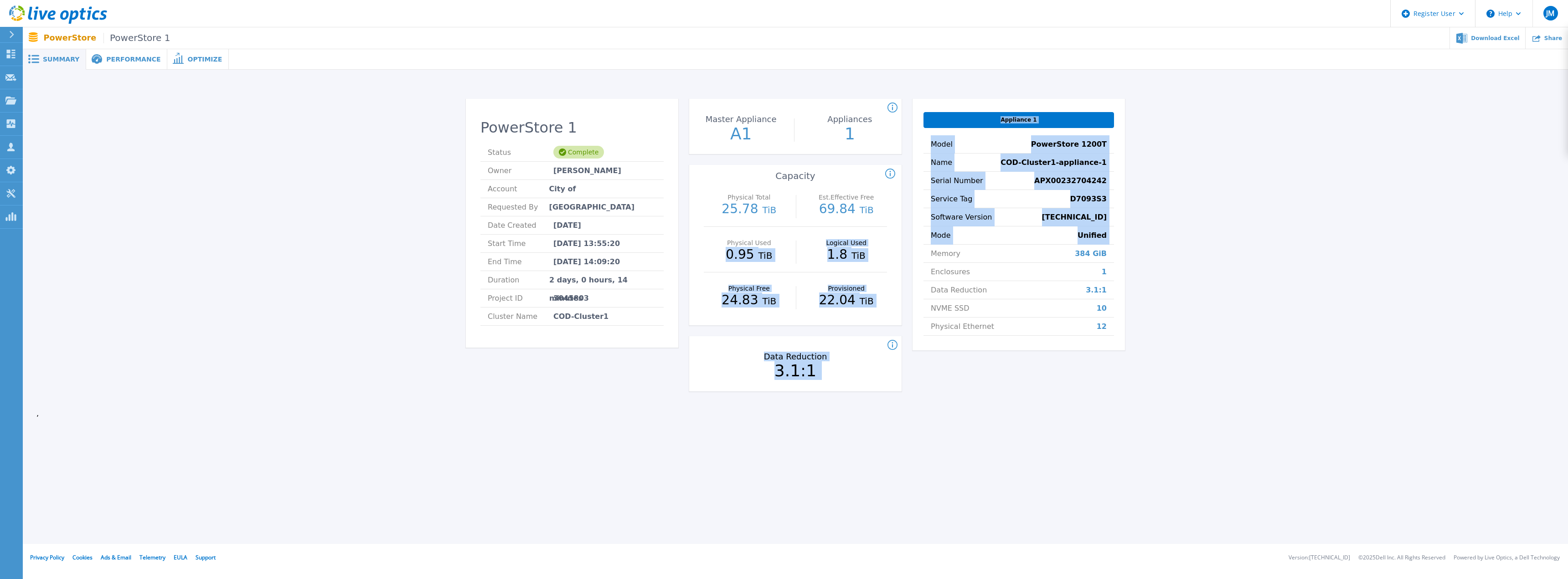
click at [1021, 144] on li "Model PowerStore 1200T" at bounding box center [1018, 144] width 191 height 18
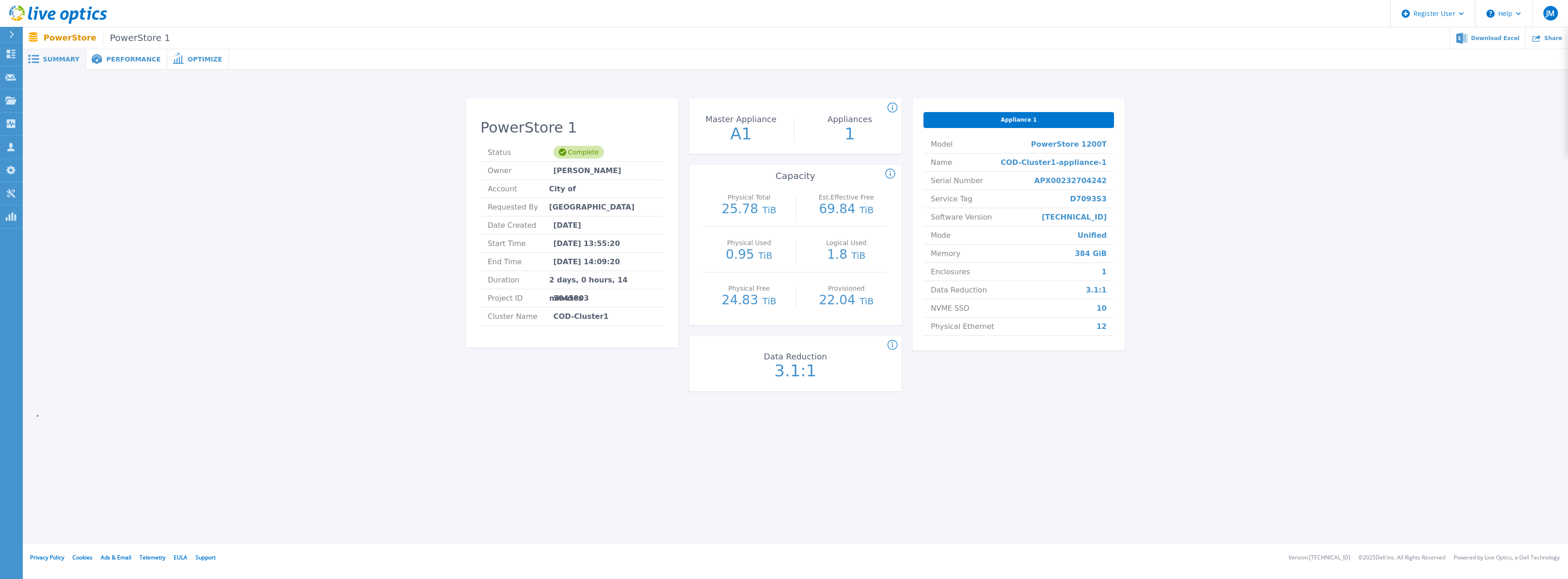
click at [982, 122] on div "Appliance 1" at bounding box center [1018, 120] width 191 height 16
click at [618, 164] on li "Owner Aaron Grogan" at bounding box center [572, 171] width 183 height 18
click at [28, 52] on p "Dashboard" at bounding box center [40, 54] width 33 height 24
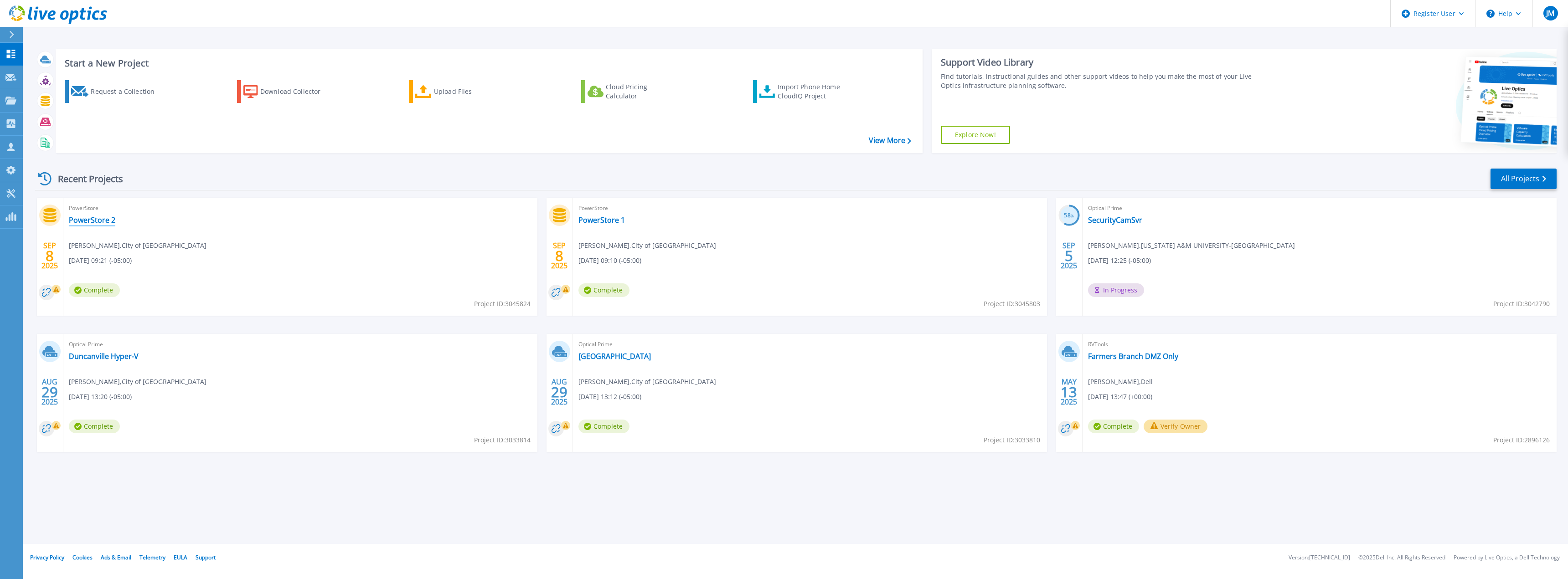
click at [77, 218] on link "PowerStore 2" at bounding box center [92, 220] width 46 height 9
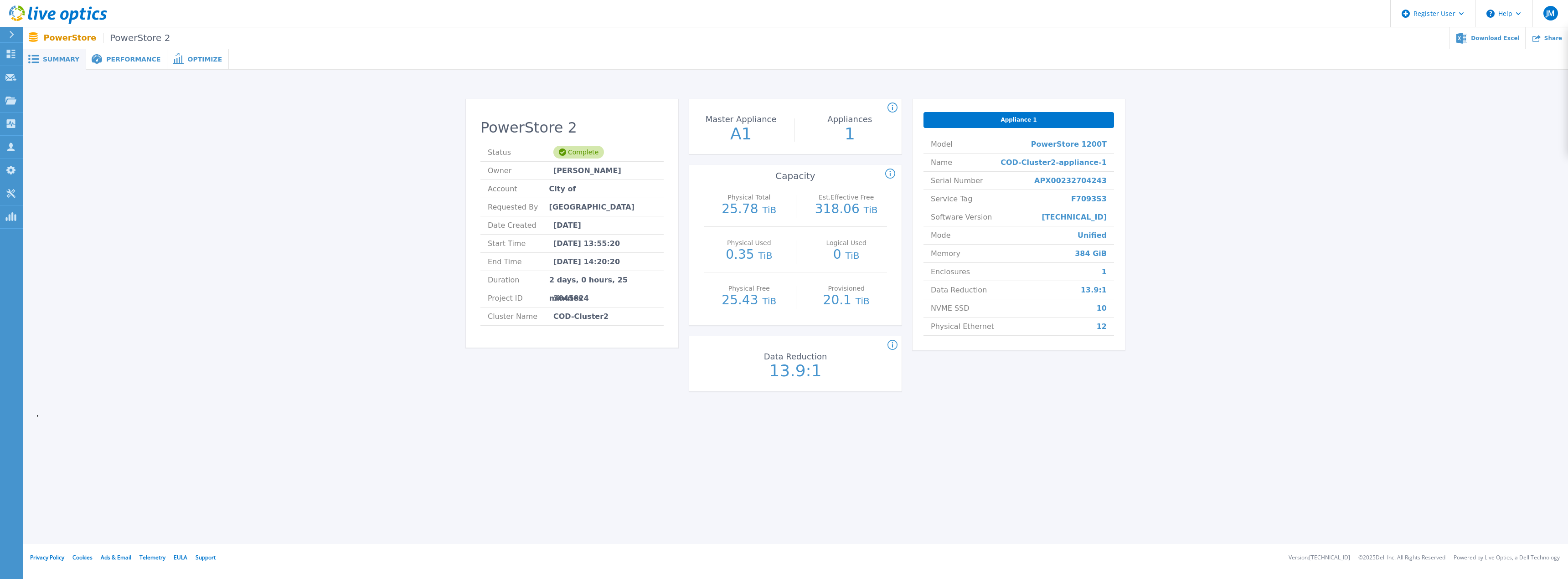
click at [144, 58] on span "Performance" at bounding box center [133, 59] width 54 height 6
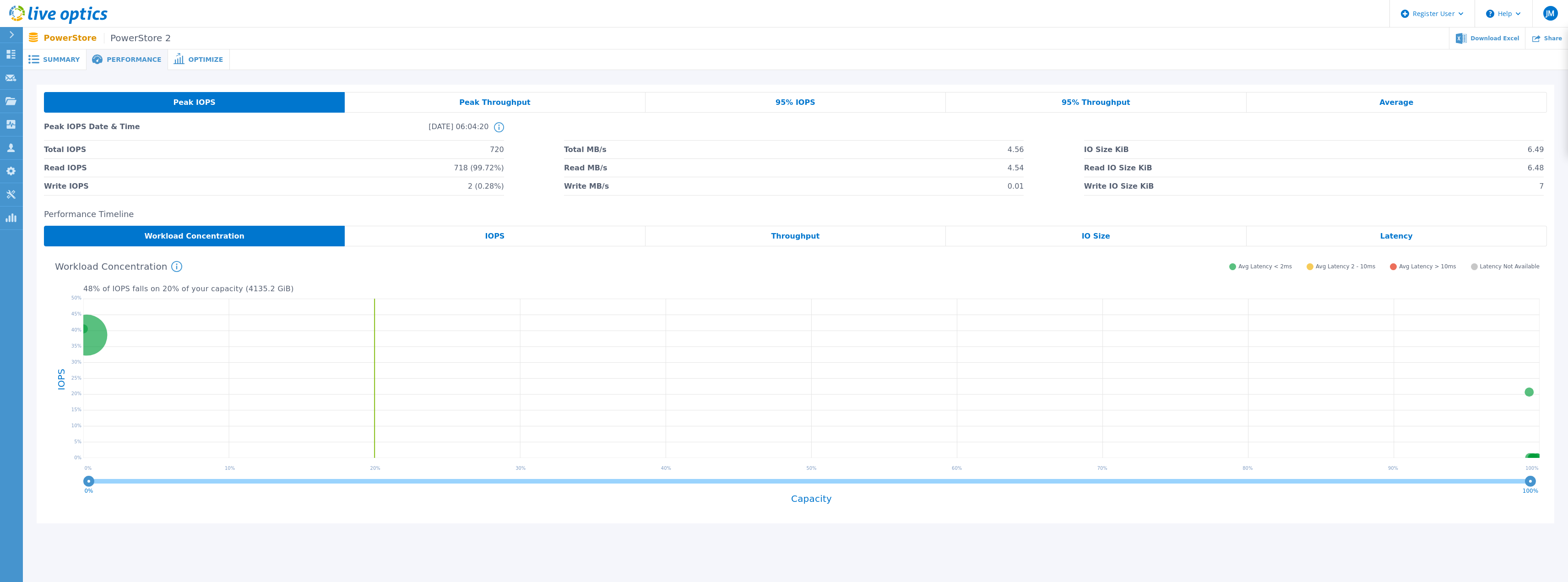
click at [131, 43] on span "PowerStore 2" at bounding box center [137, 38] width 67 height 10
click at [133, 39] on span "PowerStore 2" at bounding box center [137, 38] width 67 height 10
click at [188, 59] on span "Optimize" at bounding box center [205, 59] width 35 height 6
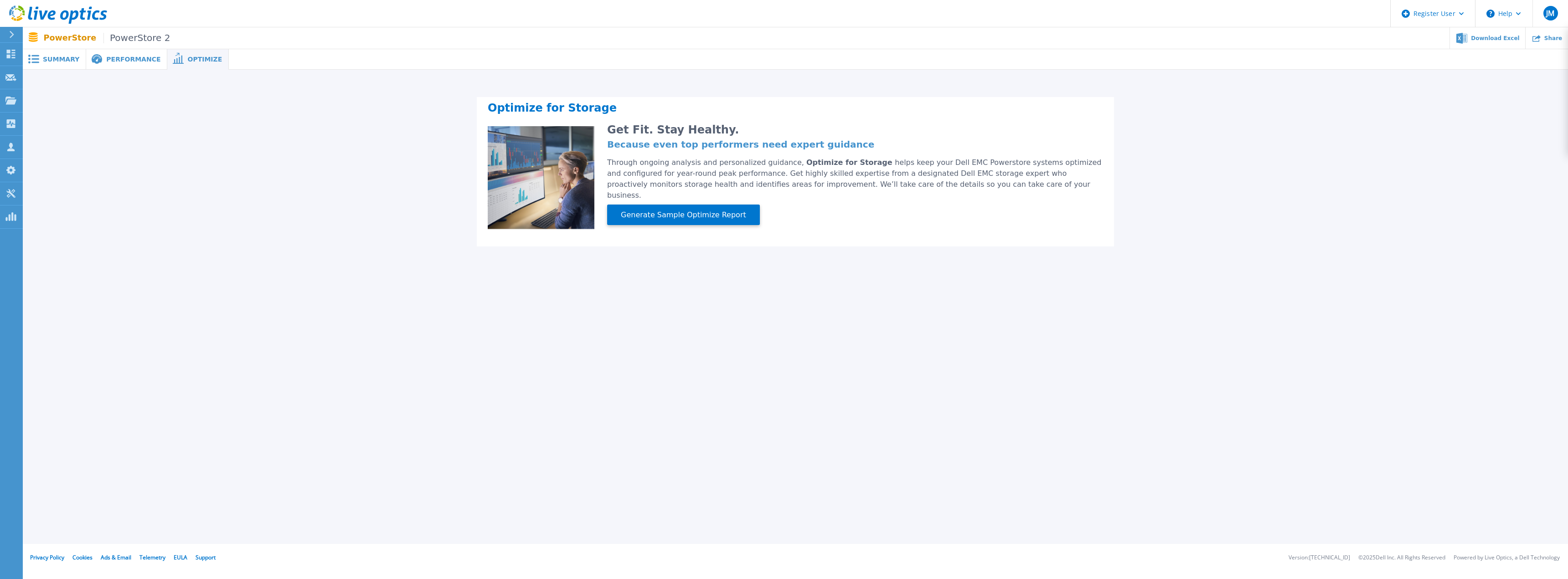
click at [90, 48] on div "PowerStore PowerStore 2 Download Excel Share" at bounding box center [795, 38] width 1545 height 21
click at [61, 57] on span "Summary" at bounding box center [61, 59] width 37 height 6
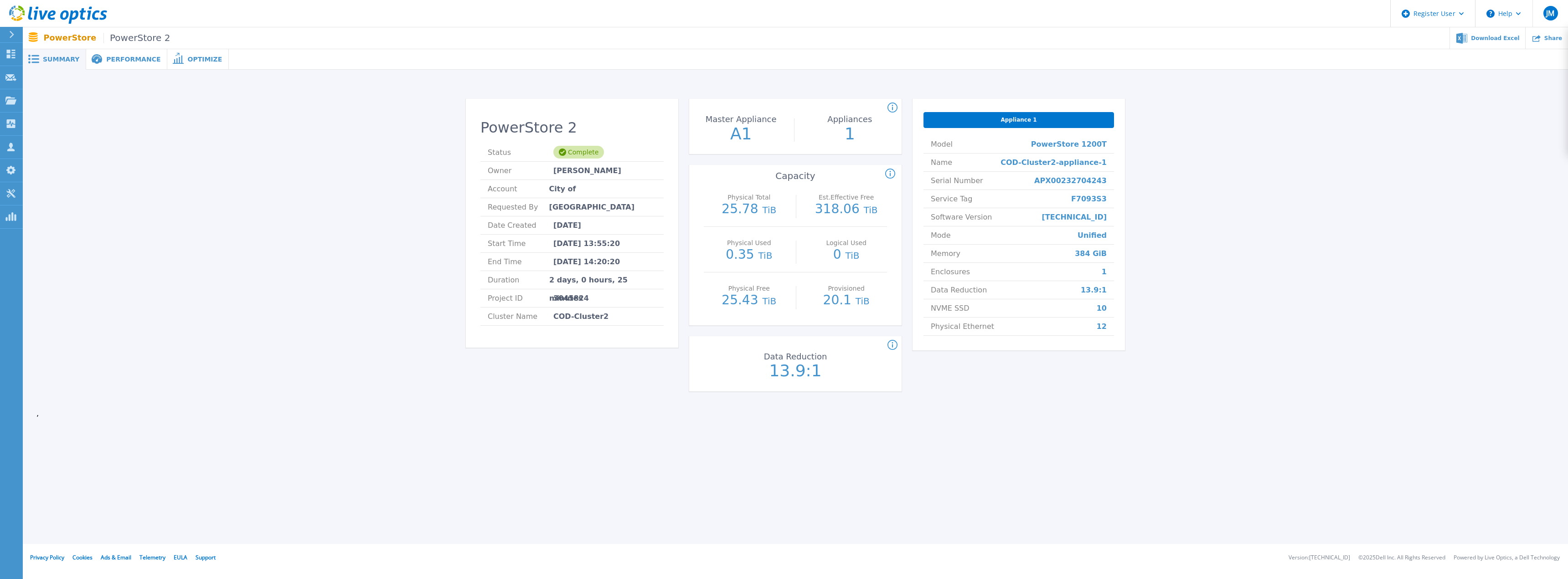
click at [110, 57] on span "Performance" at bounding box center [133, 59] width 54 height 6
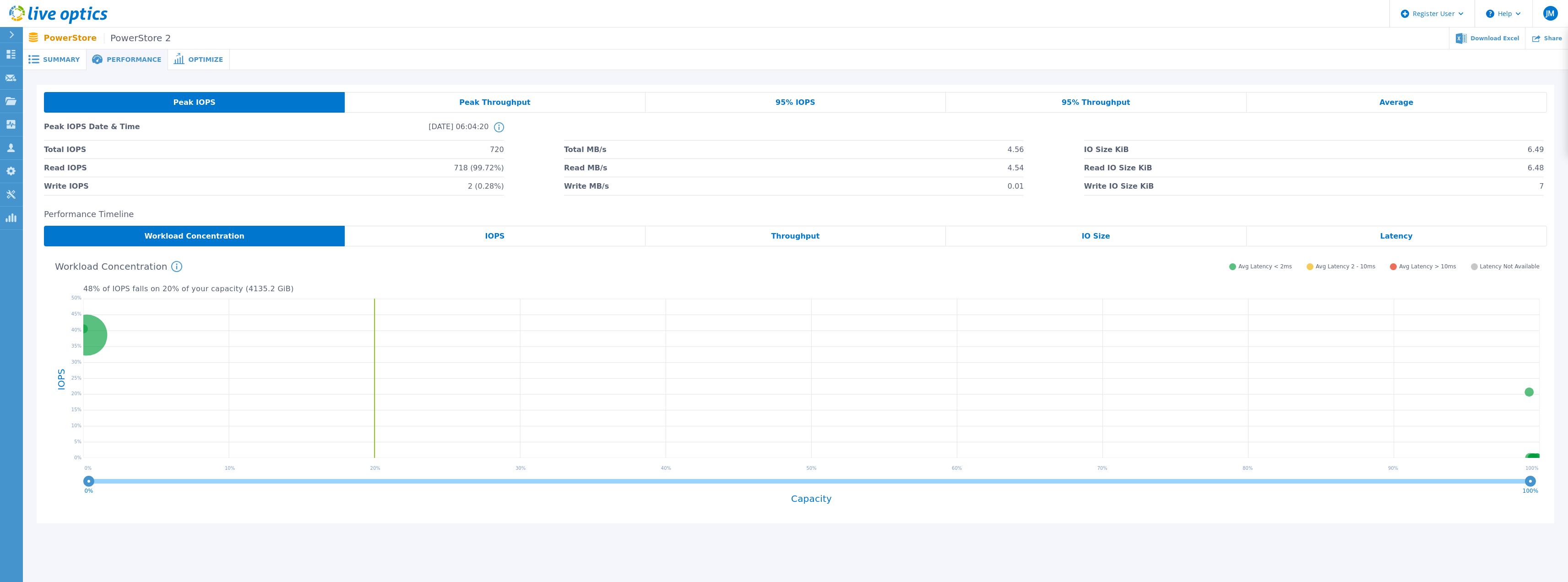
click at [67, 66] on div "Summary" at bounding box center [54, 60] width 64 height 21
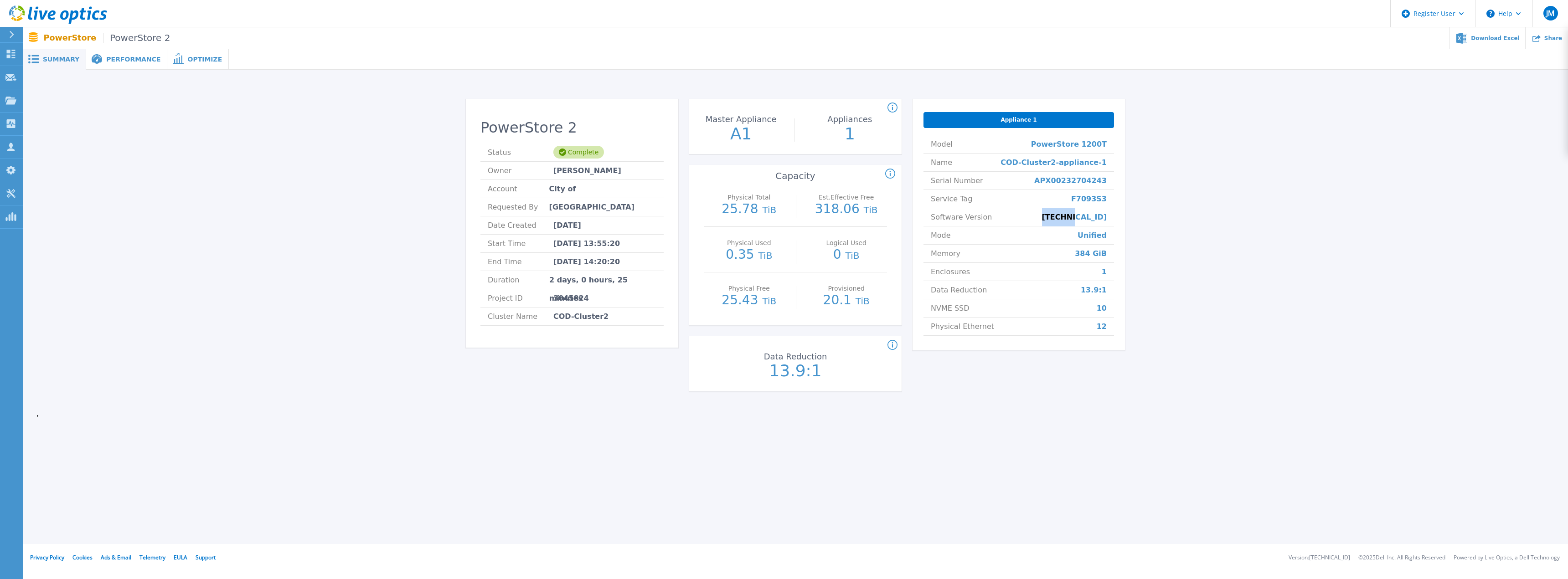
drag, startPoint x: 1111, startPoint y: 220, endPoint x: 1055, endPoint y: 222, distance: 56.0
click at [1055, 222] on li "Software Version [TECHNICAL_ID]" at bounding box center [1018, 217] width 191 height 18
click at [1102, 202] on span "F7093S3" at bounding box center [1089, 198] width 35 height 18
drag, startPoint x: 1111, startPoint y: 184, endPoint x: 1003, endPoint y: 150, distance: 113.2
click at [1003, 150] on ul "Model PowerStore 1200T Name COD-Cluster2-appliance-1 Serial Number APX002327042…" at bounding box center [1018, 235] width 191 height 200
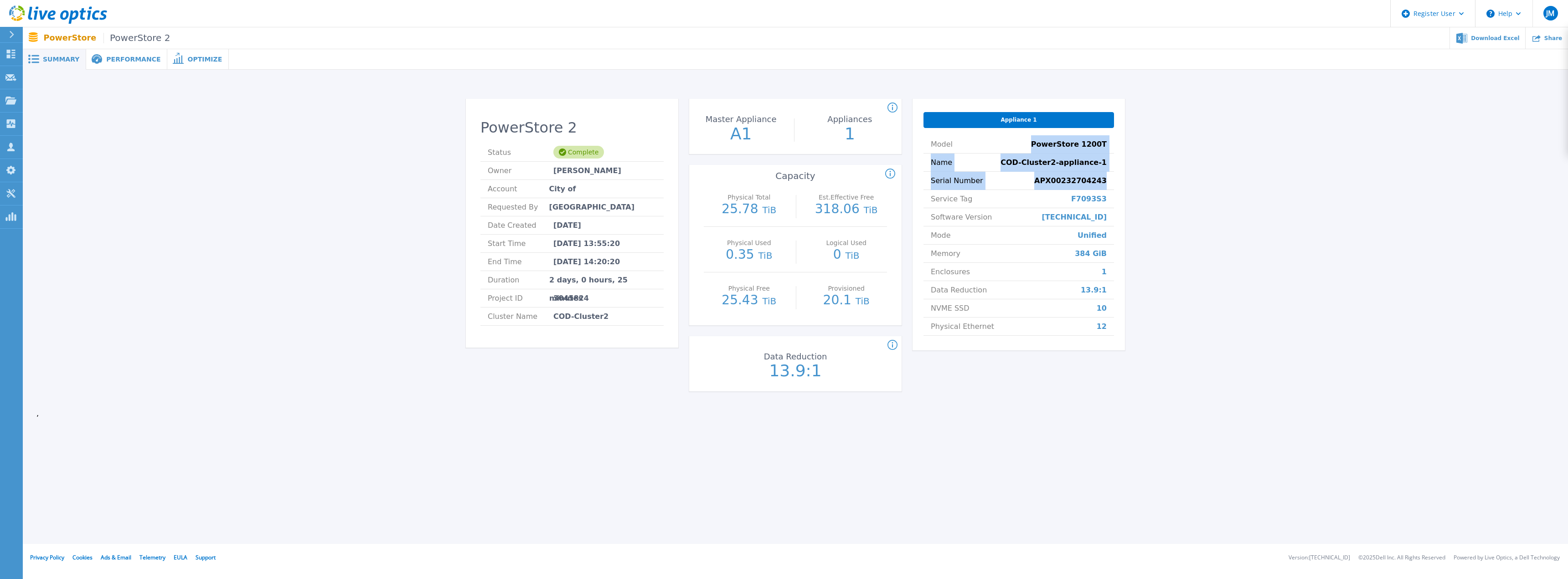
click at [1003, 150] on li "Model PowerStore 1200T" at bounding box center [1018, 144] width 191 height 18
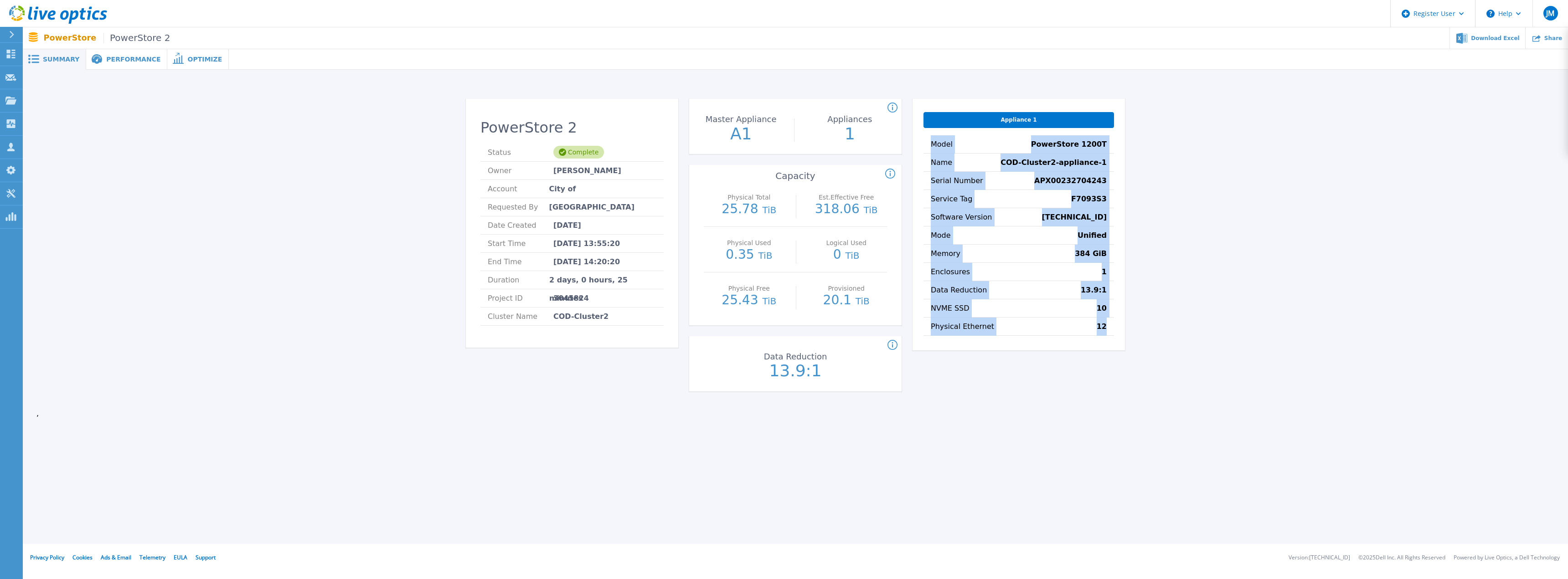
drag, startPoint x: 932, startPoint y: 141, endPoint x: 1132, endPoint y: 353, distance: 291.5
click at [1132, 353] on div "PowerStore 2 Status Complete Owner [PERSON_NAME] Account City of [GEOGRAPHIC_DA…" at bounding box center [796, 247] width 1518 height 325
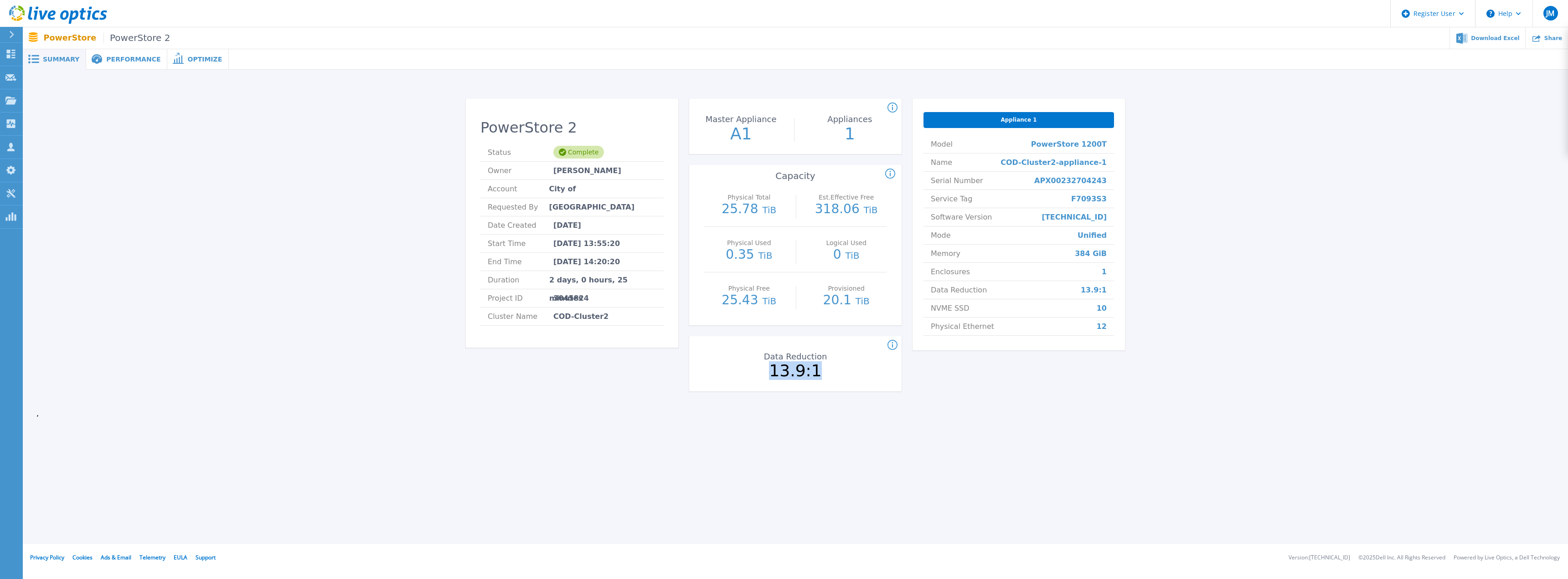
drag, startPoint x: 830, startPoint y: 368, endPoint x: 762, endPoint y: 364, distance: 68.1
click at [762, 364] on p "13.9:1" at bounding box center [796, 370] width 102 height 16
drag, startPoint x: 723, startPoint y: 246, endPoint x: 789, endPoint y: 266, distance: 69.0
click at [789, 266] on div "Physical Used 0.35 TiB" at bounding box center [749, 249] width 82 height 46
drag, startPoint x: 823, startPoint y: 244, endPoint x: 865, endPoint y: 251, distance: 42.6
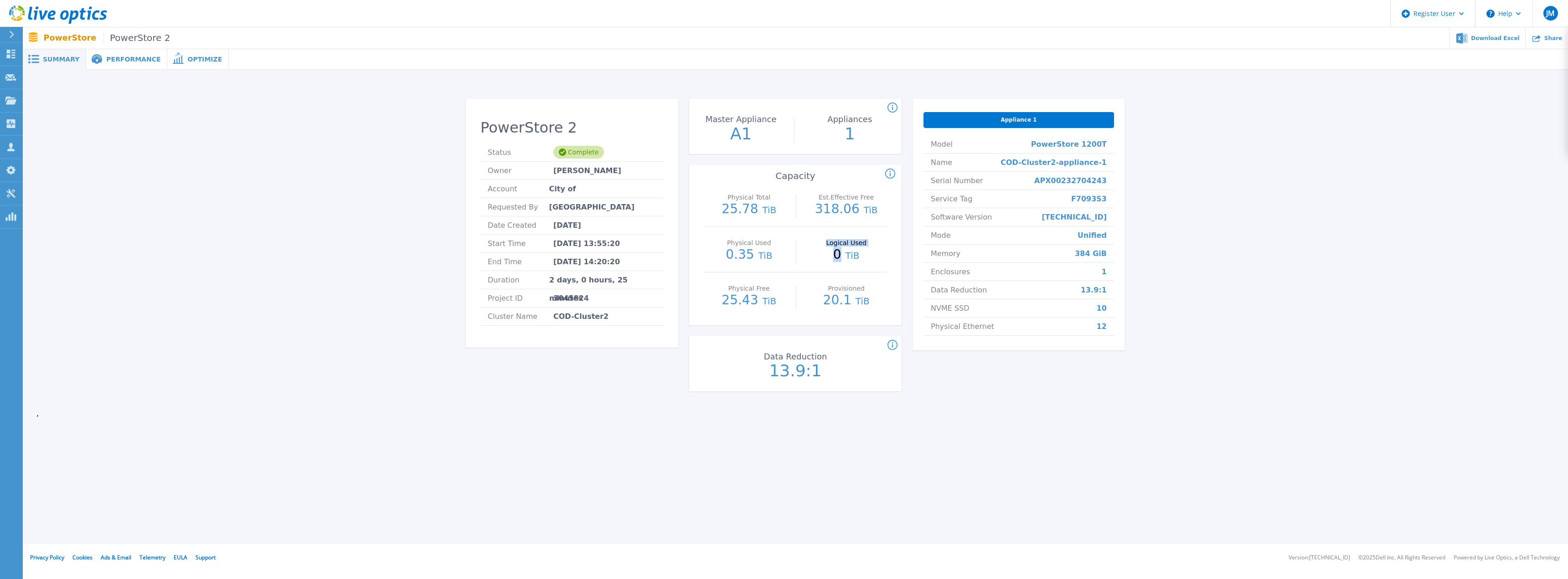
click at [850, 246] on div "Logical Used 0 TiB" at bounding box center [846, 249] width 82 height 46
drag, startPoint x: 726, startPoint y: 290, endPoint x: 789, endPoint y: 290, distance: 63.0
click at [771, 290] on p "Physical Free" at bounding box center [749, 288] width 77 height 6
drag, startPoint x: 861, startPoint y: 299, endPoint x: 920, endPoint y: 309, distance: 59.8
click at [896, 306] on div "Physical Total 25.78 TiB Est.Effective Free 318.06 TiB Physical Used 0.35 TiB L…" at bounding box center [795, 253] width 212 height 144
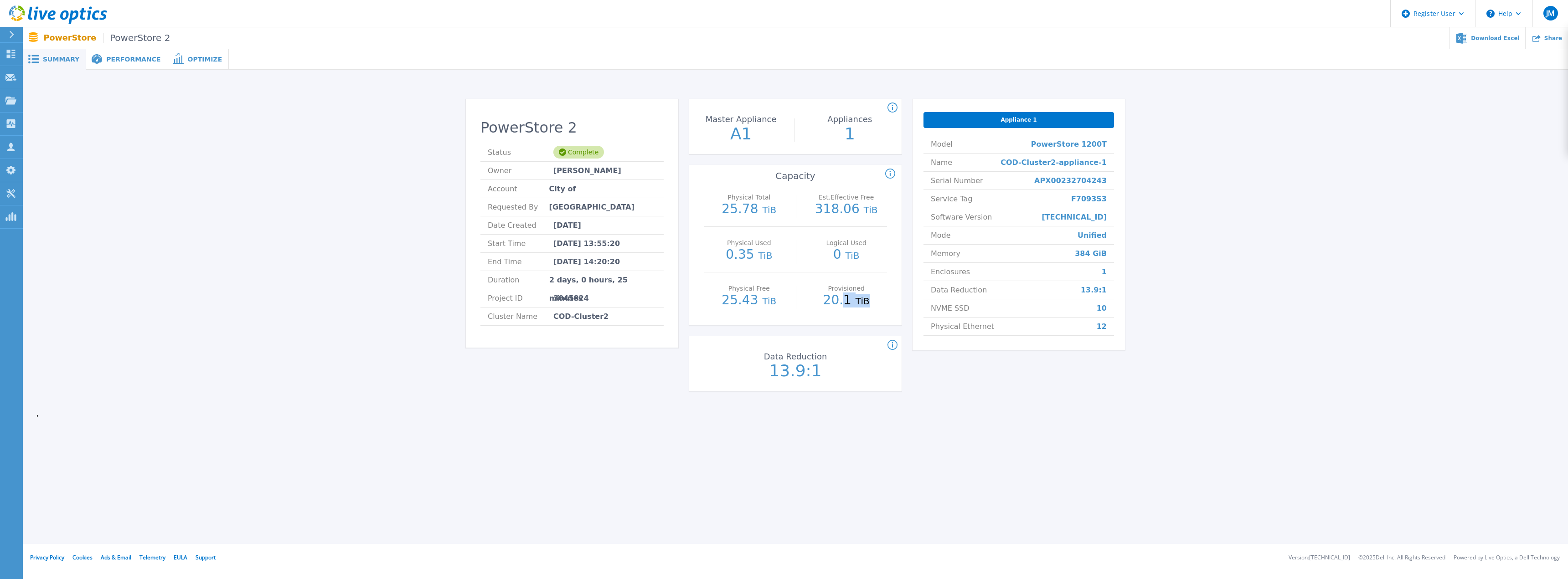
click at [878, 302] on p "20.1 TiB" at bounding box center [846, 300] width 82 height 13
drag, startPoint x: 732, startPoint y: 238, endPoint x: 779, endPoint y: 277, distance: 61.1
click at [779, 277] on div "Physical Total 25.78 TiB Est.Effective Free 318.06 TiB Physical Used 0.35 TiB L…" at bounding box center [795, 253] width 212 height 144
click at [779, 277] on div "Physical Free 25.43 TiB" at bounding box center [749, 295] width 82 height 46
drag, startPoint x: 777, startPoint y: 263, endPoint x: 714, endPoint y: 244, distance: 65.8
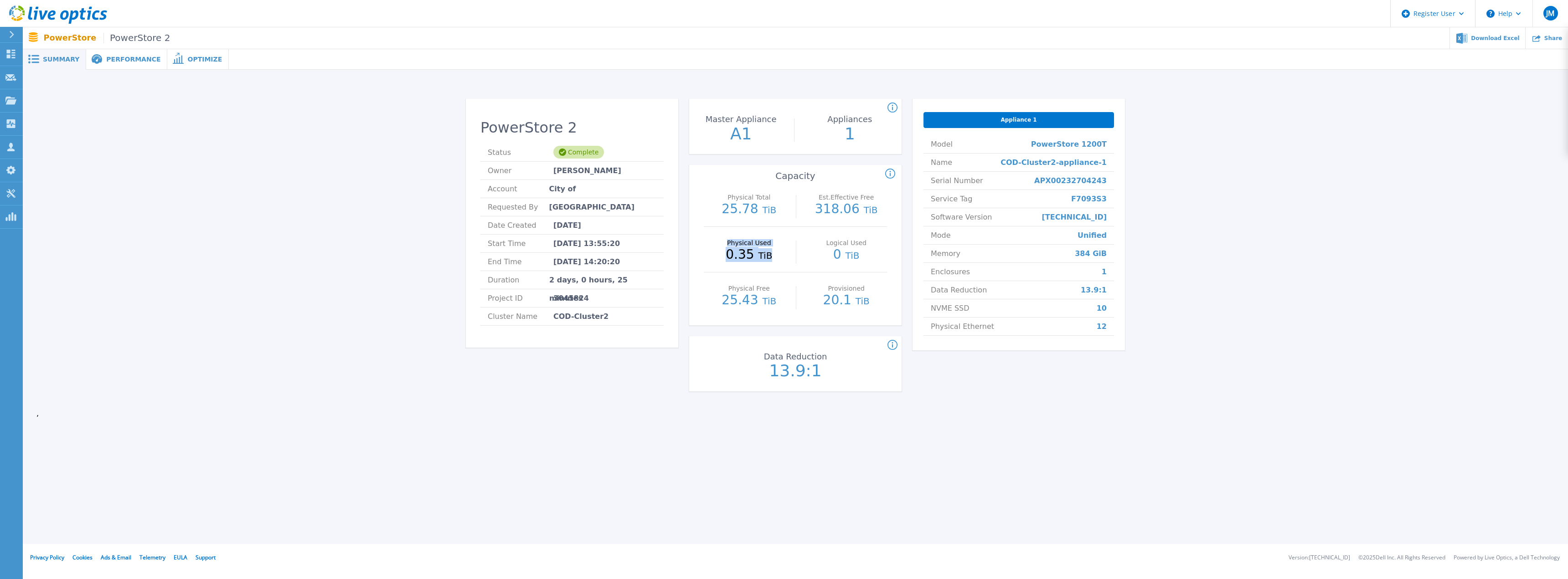
click at [714, 244] on div "Physical Used 0.35 TiB" at bounding box center [749, 249] width 82 height 46
click at [714, 244] on p "Physical Used" at bounding box center [749, 243] width 77 height 6
click at [756, 207] on p "25.78 TiB" at bounding box center [749, 209] width 82 height 13
click at [836, 212] on p "318.06 TiB" at bounding box center [846, 209] width 82 height 13
drag, startPoint x: 812, startPoint y: 201, endPoint x: 822, endPoint y: 195, distance: 11.7
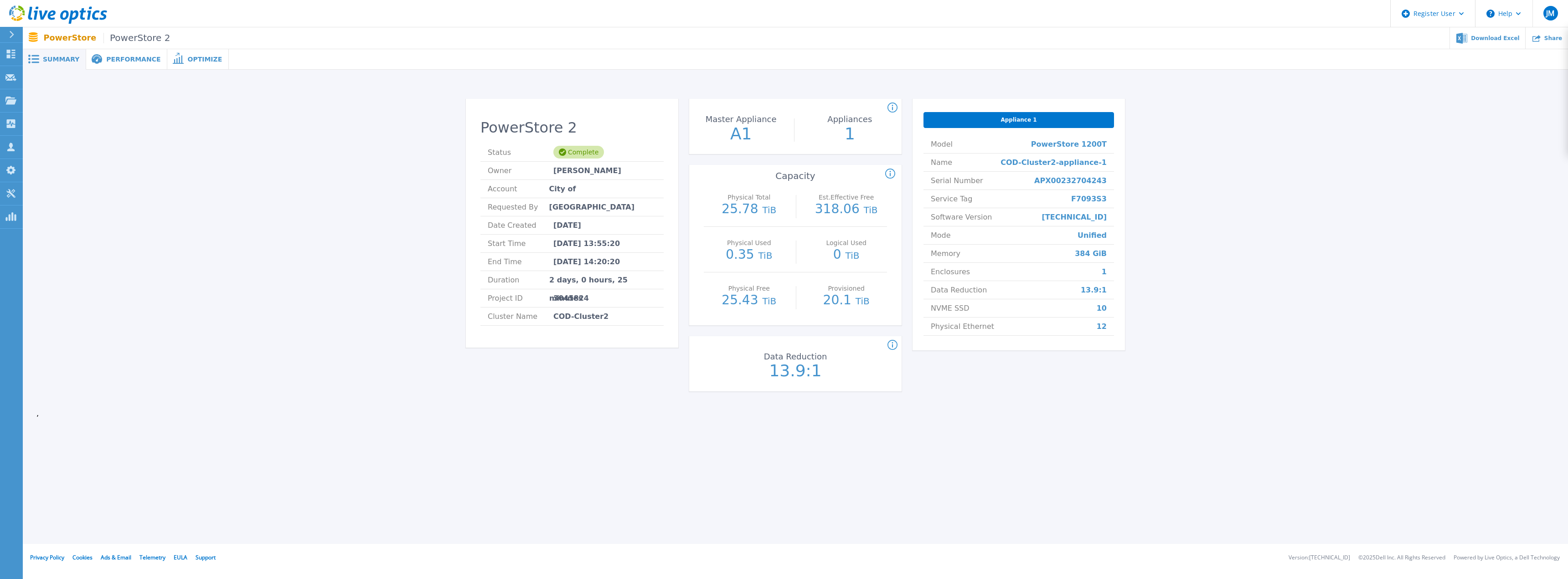
click at [817, 199] on div "Est.Effective Free 318.06 TiB" at bounding box center [846, 204] width 82 height 46
click at [867, 195] on p "Est.Effective Free" at bounding box center [846, 197] width 77 height 6
click at [10, 54] on icon at bounding box center [11, 54] width 9 height 9
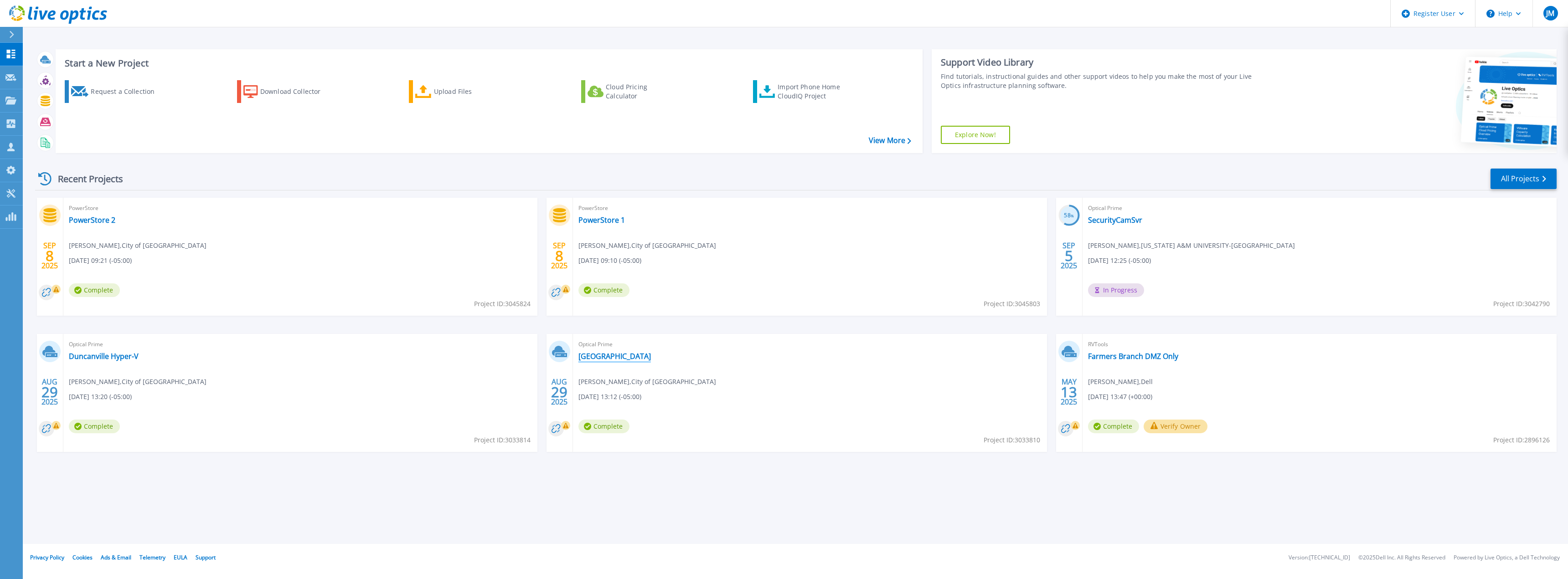
click at [600, 356] on link "[GEOGRAPHIC_DATA]" at bounding box center [614, 356] width 72 height 9
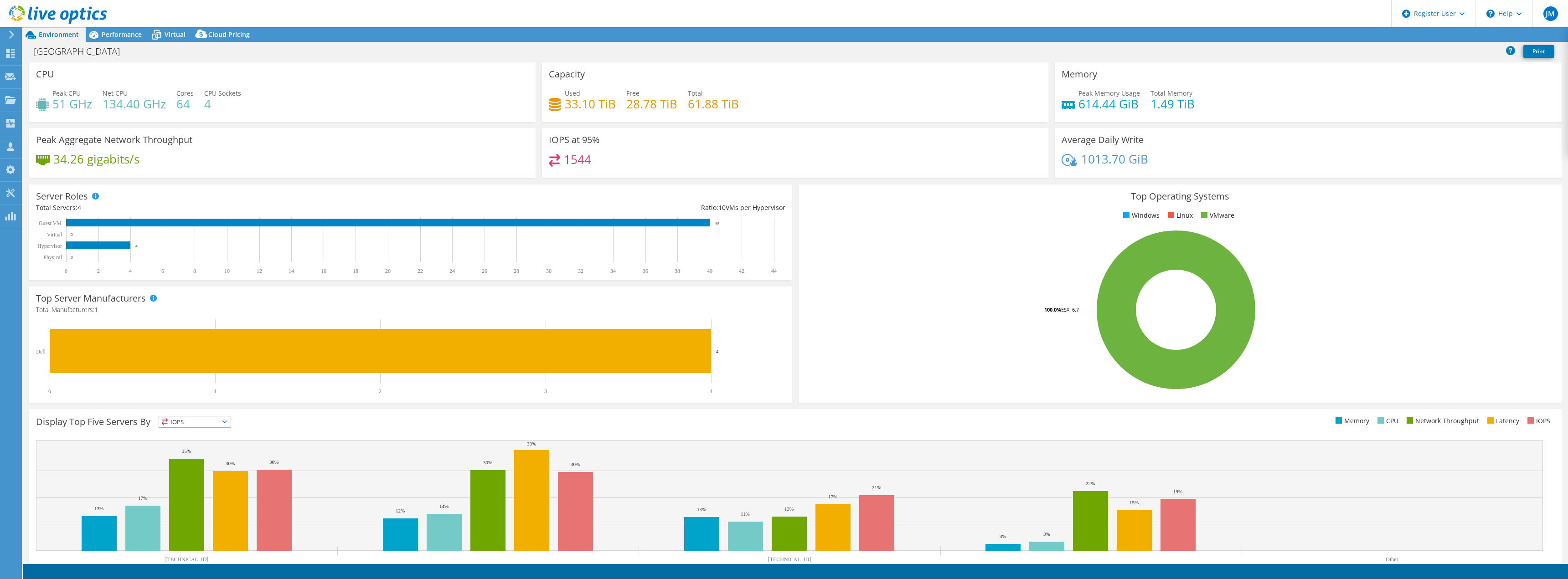
select select "USD"
click at [1455, 37] on link "Share" at bounding box center [1454, 35] width 37 height 14
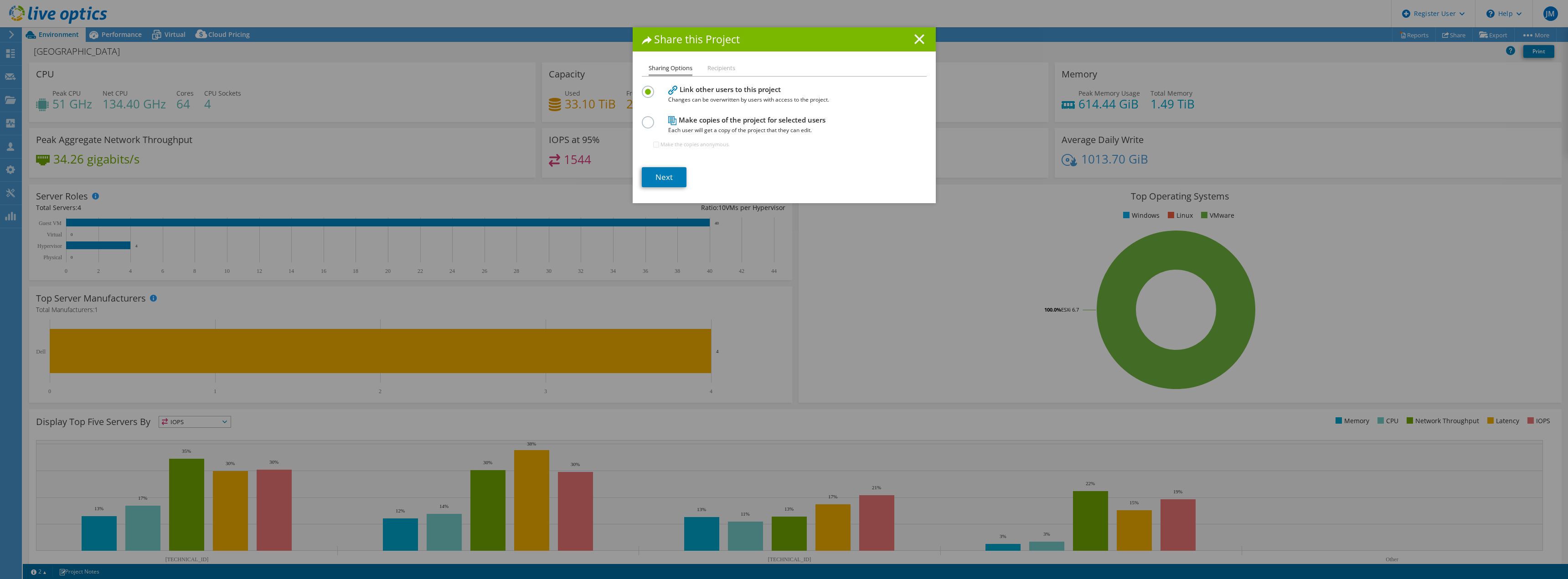
click at [915, 38] on line at bounding box center [919, 39] width 9 height 9
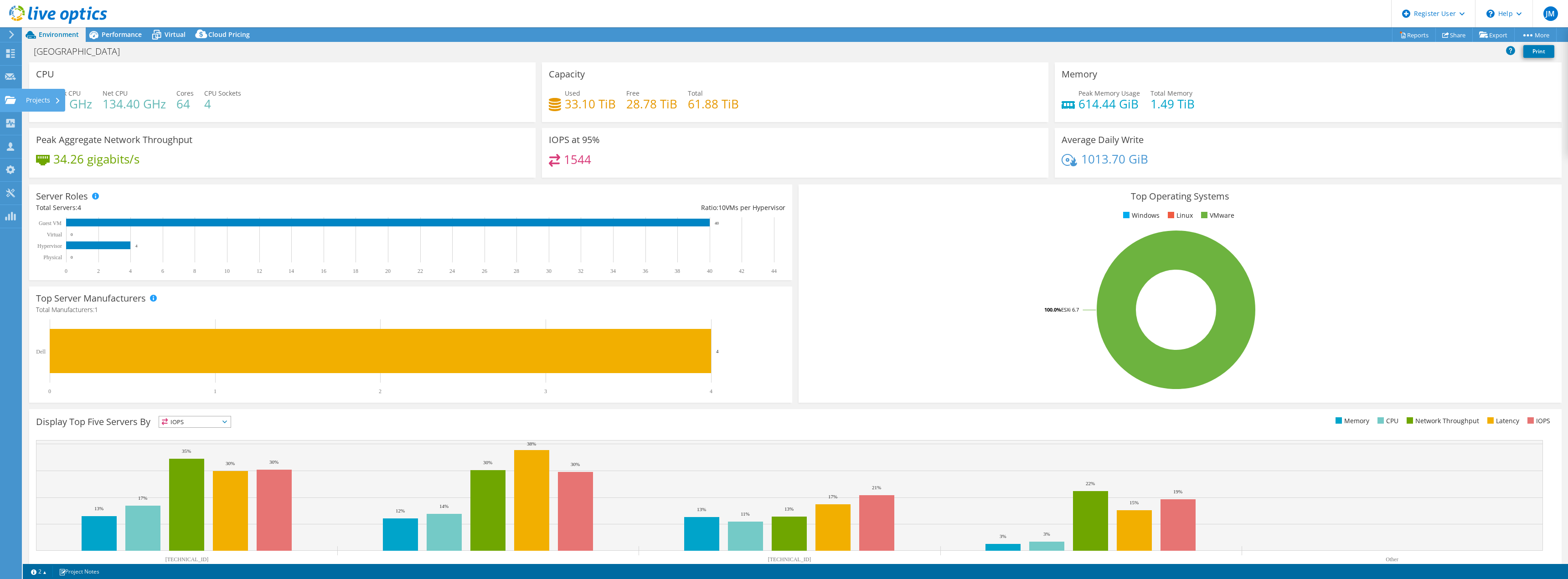
click at [40, 97] on div "Projects" at bounding box center [43, 100] width 44 height 23
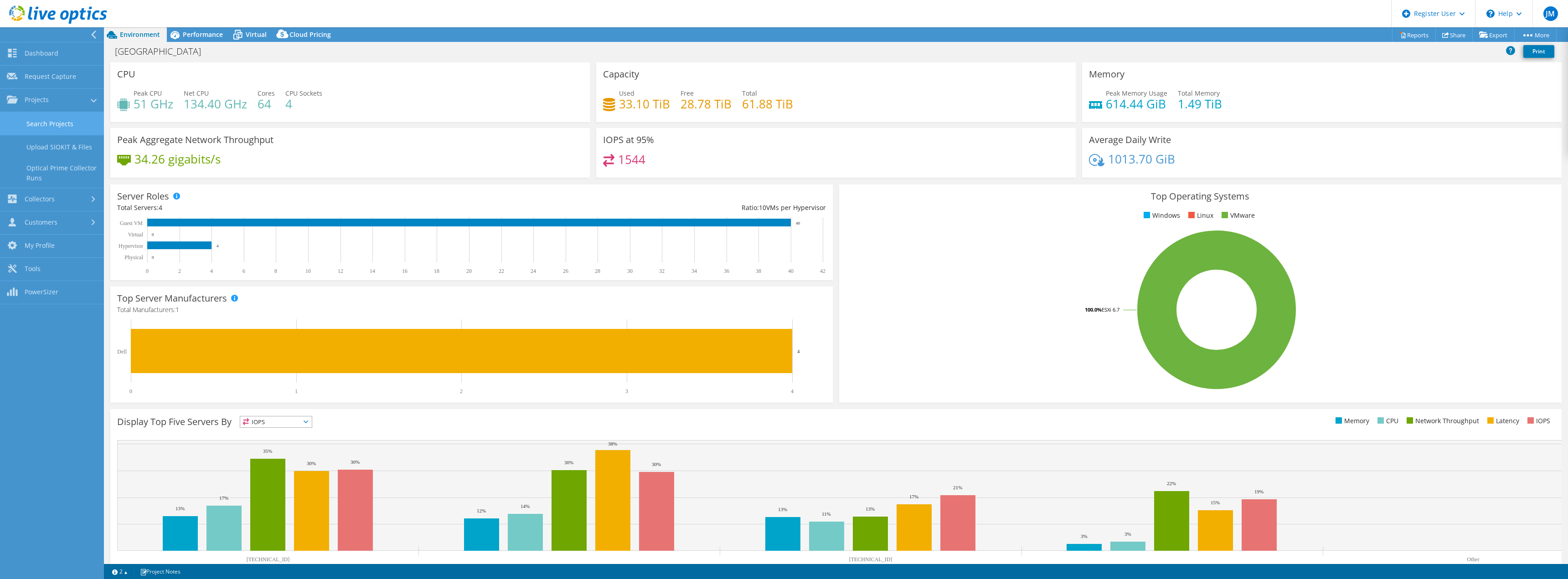
click at [64, 122] on link "Search Projects" at bounding box center [52, 123] width 104 height 23
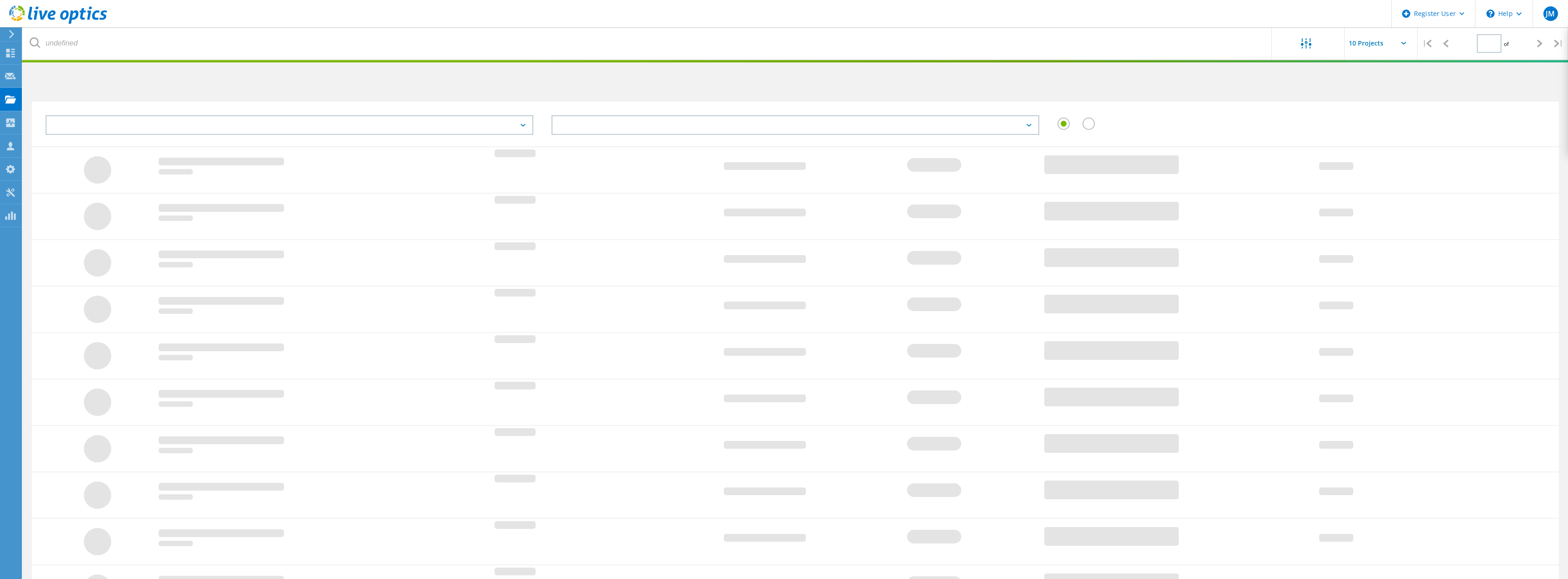
type input "1"
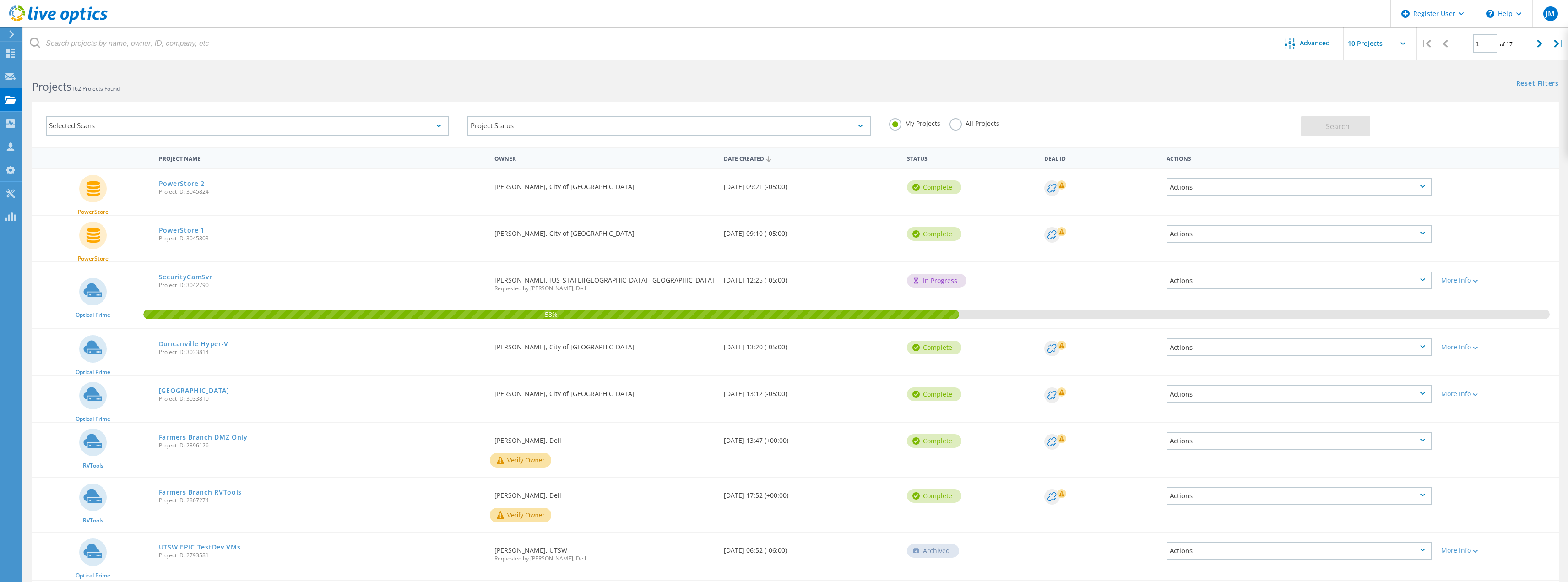
click at [191, 344] on link "Duncanville Hyper-V" at bounding box center [194, 344] width 70 height 6
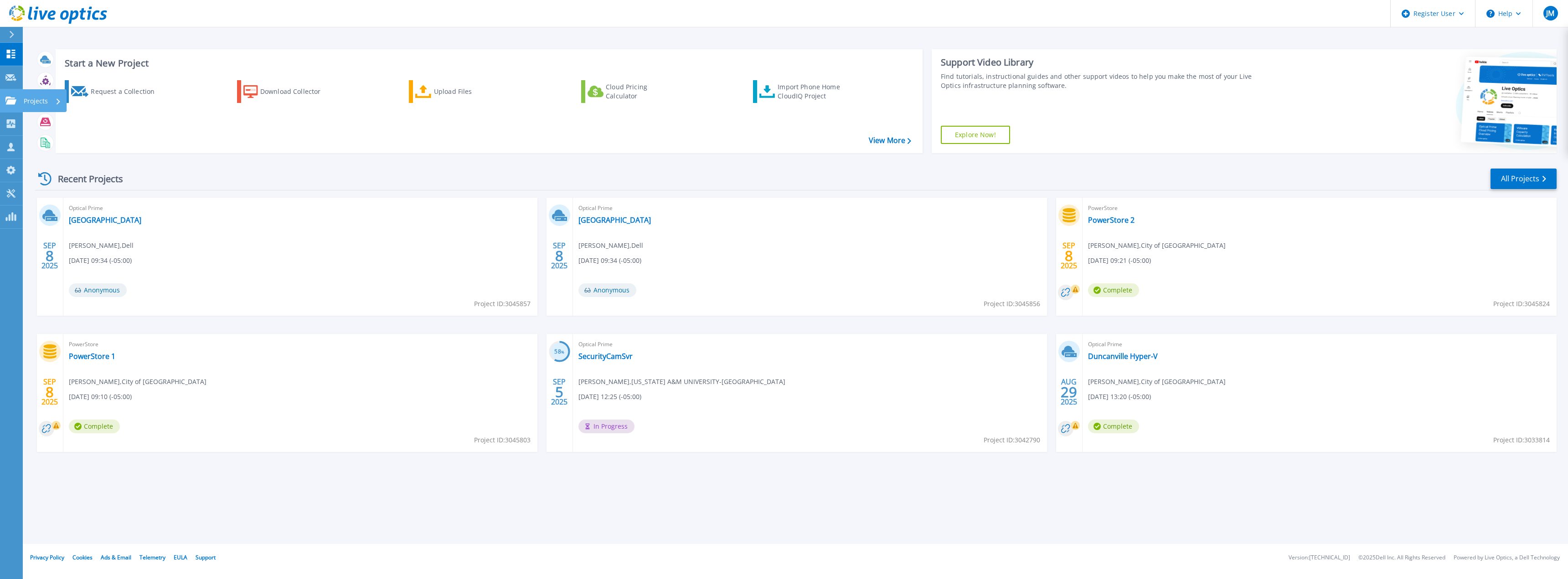
click at [39, 97] on p "Projects" at bounding box center [36, 101] width 24 height 24
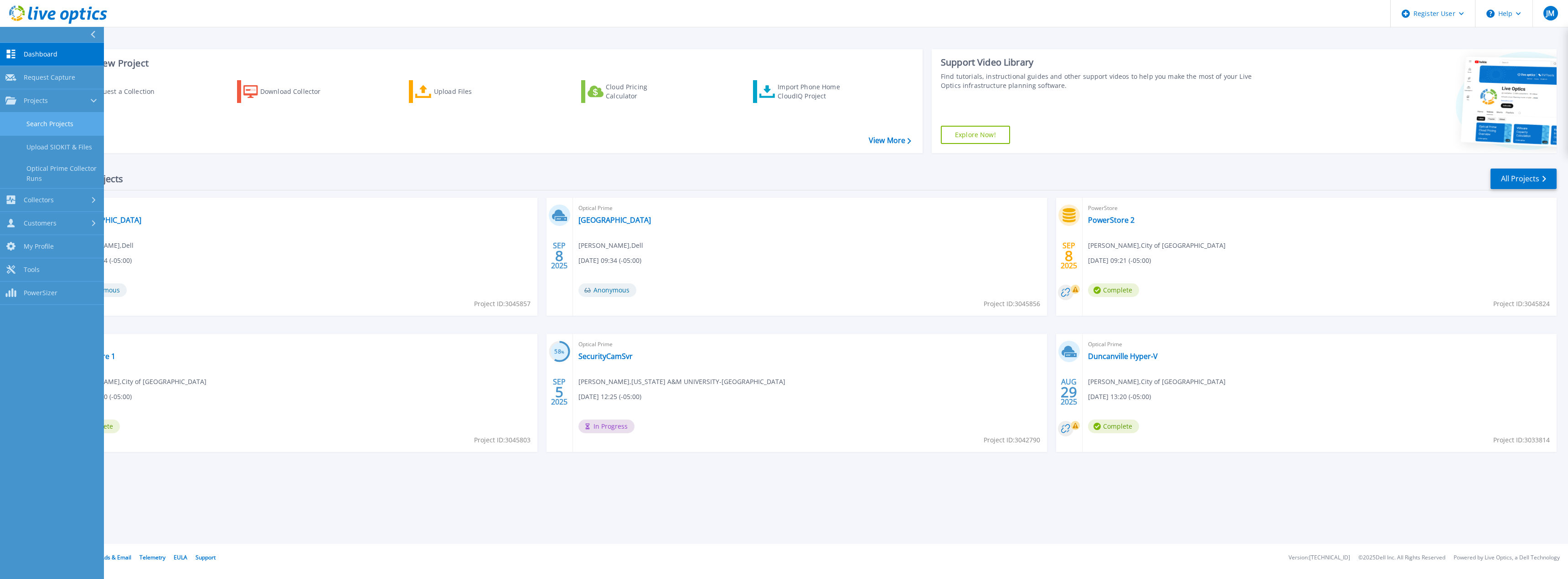
click at [61, 126] on link "Search Projects" at bounding box center [52, 124] width 104 height 23
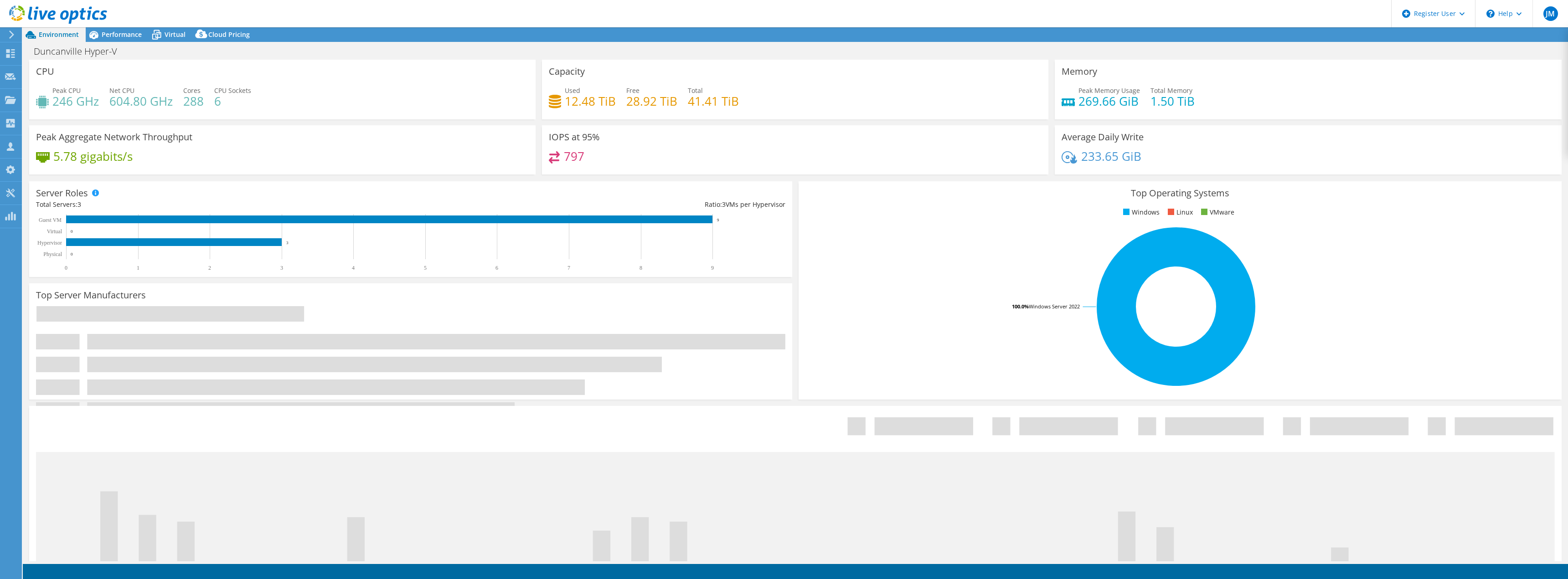
select select "USD"
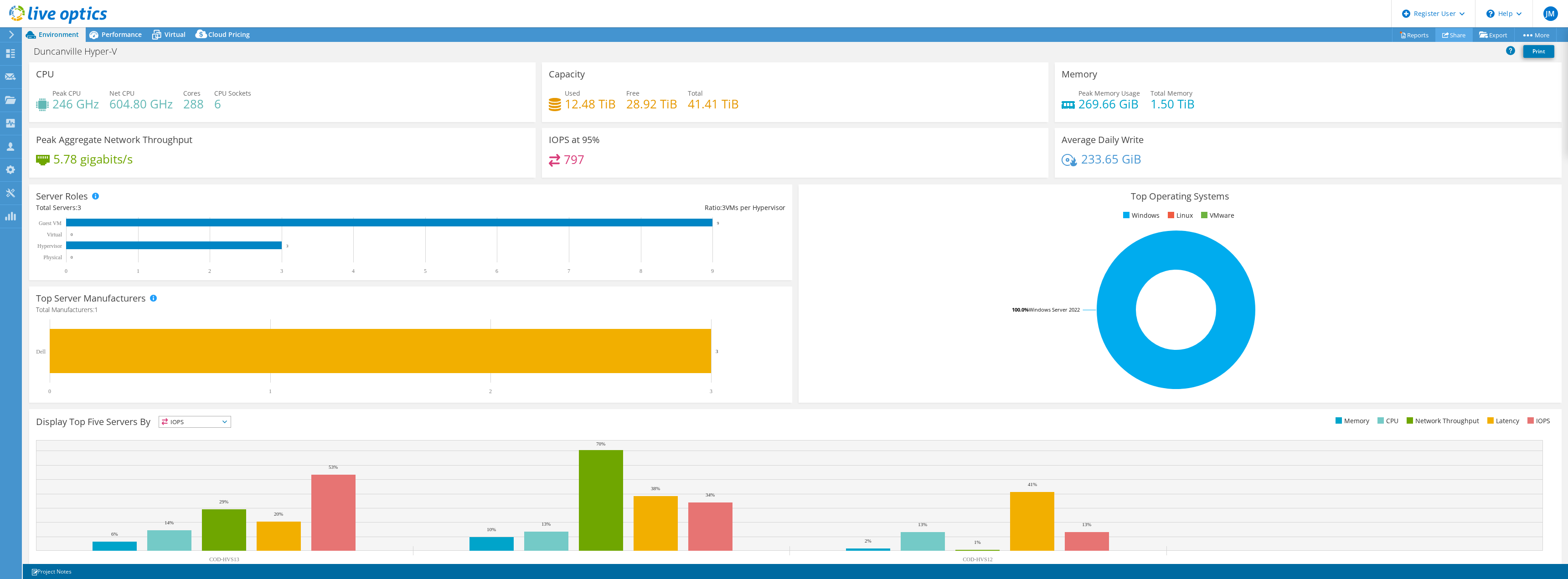
click at [1458, 35] on link "Share" at bounding box center [1454, 35] width 37 height 14
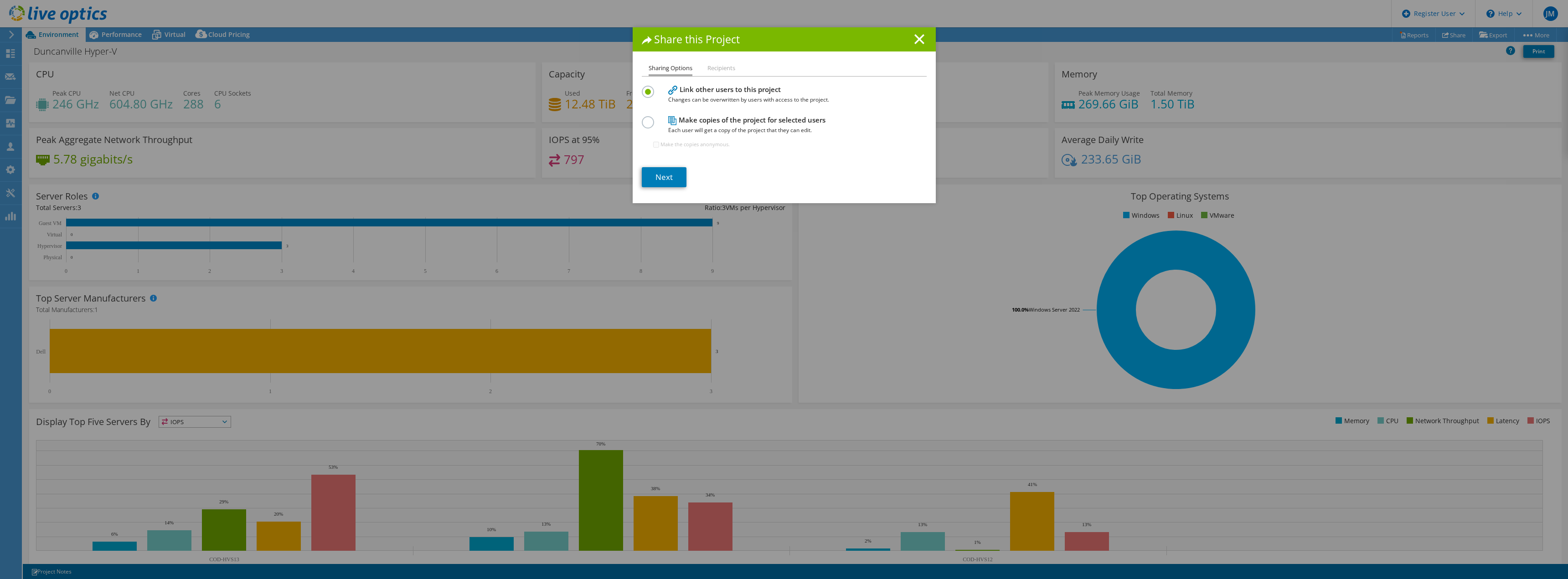
click at [642, 119] on label at bounding box center [649, 117] width 16 height 2
click at [0, 0] on input "radio" at bounding box center [0, 0] width 0 height 0
click at [652, 179] on link "Next" at bounding box center [663, 177] width 44 height 20
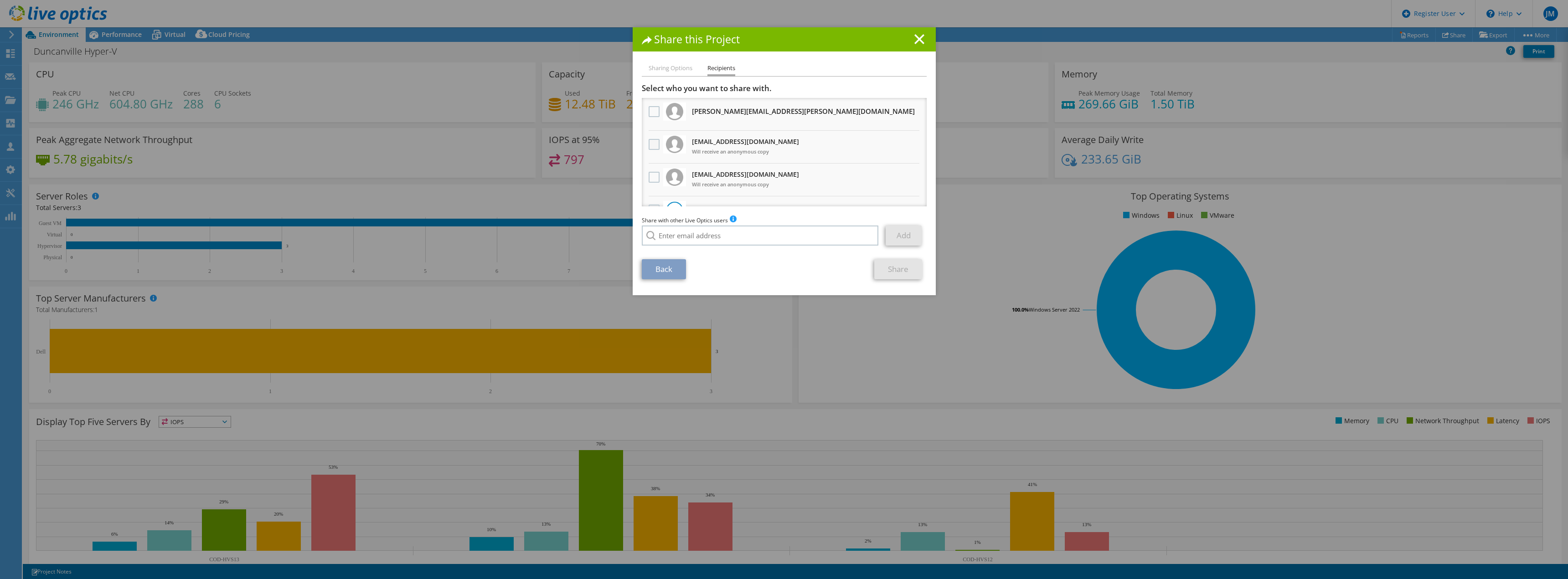
click at [653, 144] on label at bounding box center [656, 144] width 13 height 11
click at [0, 0] on input "checkbox" at bounding box center [0, 0] width 0 height 0
click at [651, 177] on label at bounding box center [656, 177] width 13 height 11
click at [0, 0] on input "checkbox" at bounding box center [0, 0] width 0 height 0
click at [894, 278] on link "Share" at bounding box center [898, 269] width 48 height 20
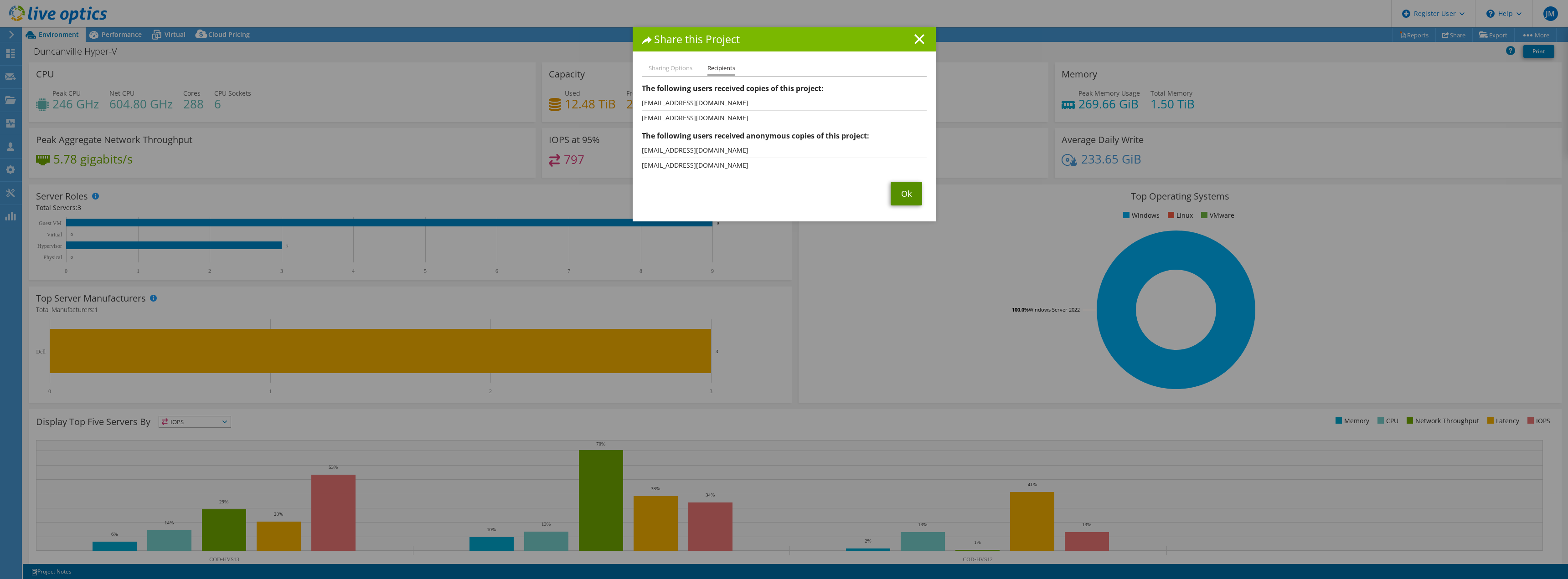
click at [906, 193] on link "Ok" at bounding box center [906, 193] width 32 height 24
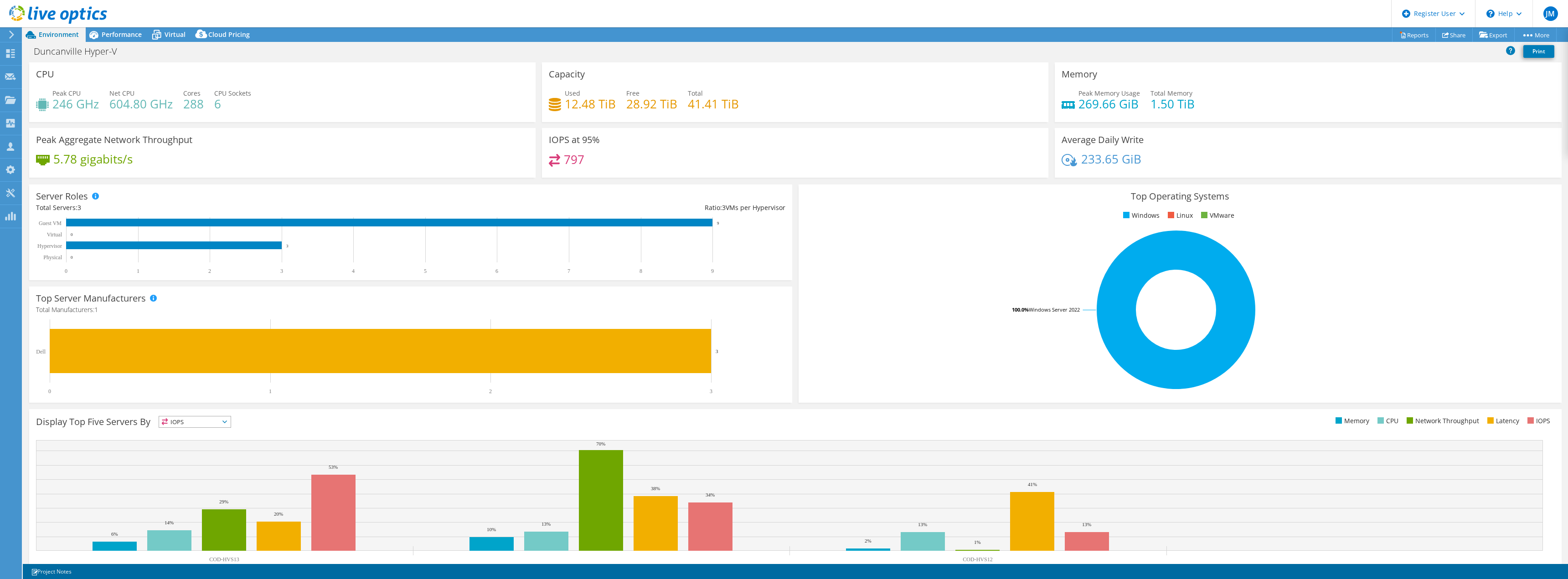
click at [133, 66] on div "CPU Peak CPU 246 GHz Net CPU 604.80 GHz Cores 288 CPU Sockets 6" at bounding box center [282, 92] width 506 height 60
drag, startPoint x: 33, startPoint y: 55, endPoint x: 124, endPoint y: 49, distance: 91.2
click at [124, 49] on h1 "Duncanville Hyper-V" at bounding box center [80, 51] width 102 height 10
click at [474, 77] on div "CPU Peak CPU 246 GHz Net CPU 604.80 GHz Cores 288 CPU Sockets 6" at bounding box center [282, 92] width 506 height 60
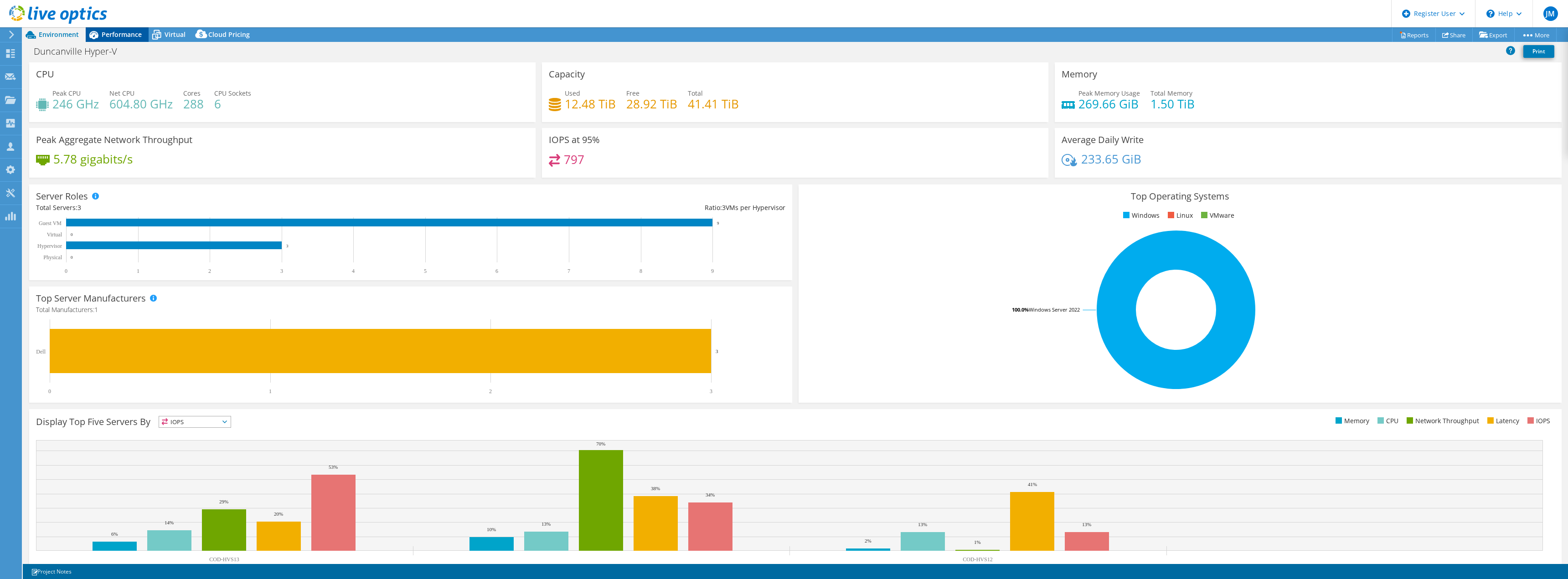
click at [122, 40] on div "Performance" at bounding box center [117, 35] width 63 height 15
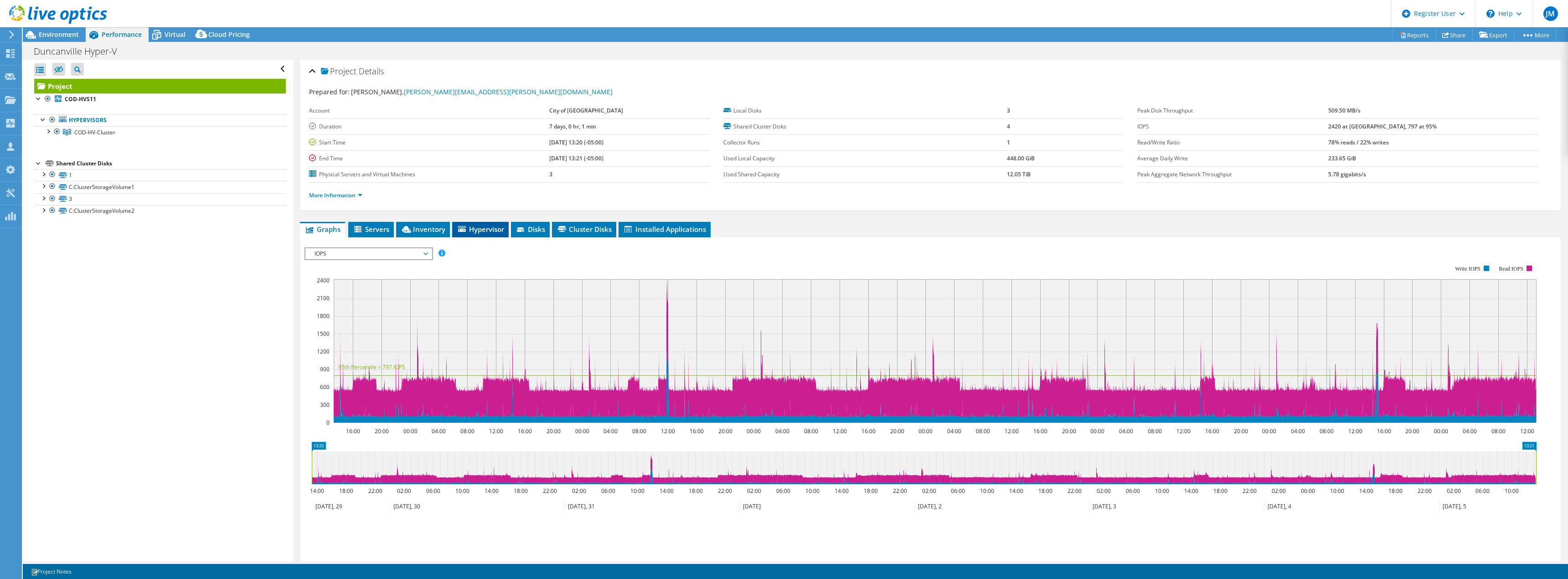
click at [466, 227] on icon at bounding box center [462, 229] width 8 height 6
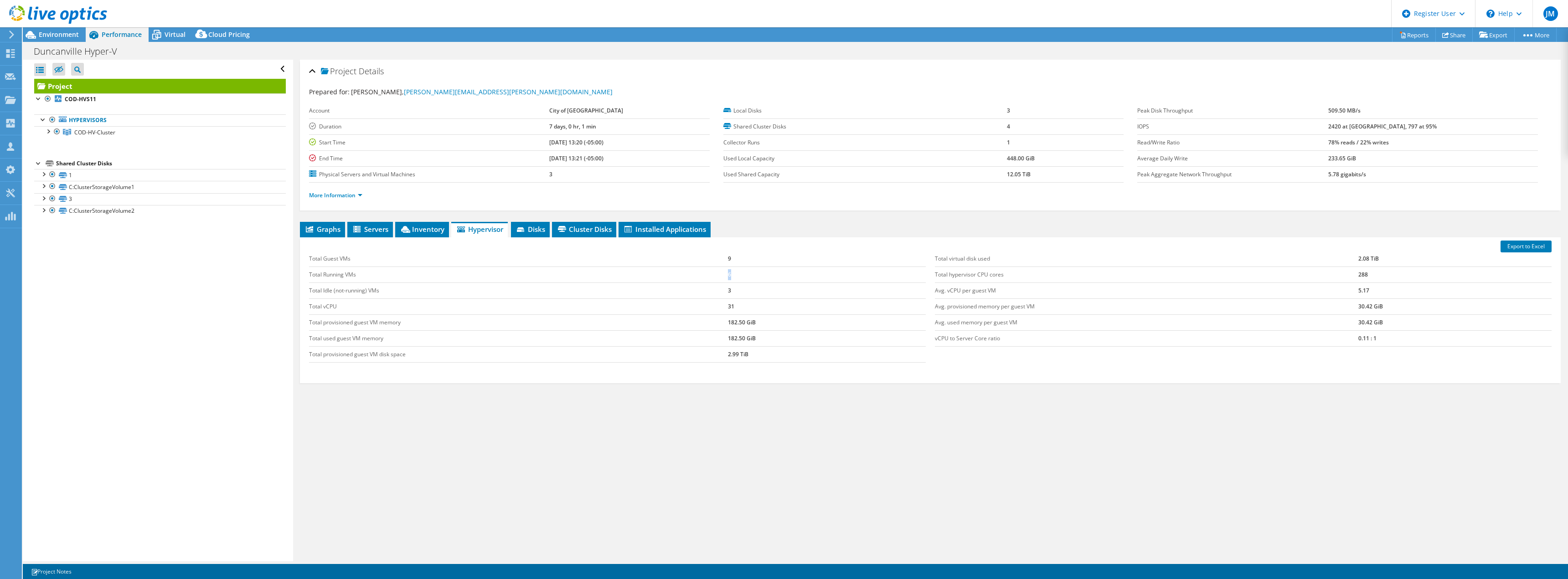
drag, startPoint x: 729, startPoint y: 273, endPoint x: 718, endPoint y: 273, distance: 11.0
click at [712, 271] on tr "Total Running VMs 6" at bounding box center [617, 274] width 617 height 16
click at [719, 273] on td "Total Running VMs" at bounding box center [519, 274] width 419 height 16
drag, startPoint x: 730, startPoint y: 273, endPoint x: 742, endPoint y: 274, distance: 12.0
click at [732, 274] on td "6" at bounding box center [827, 274] width 198 height 16
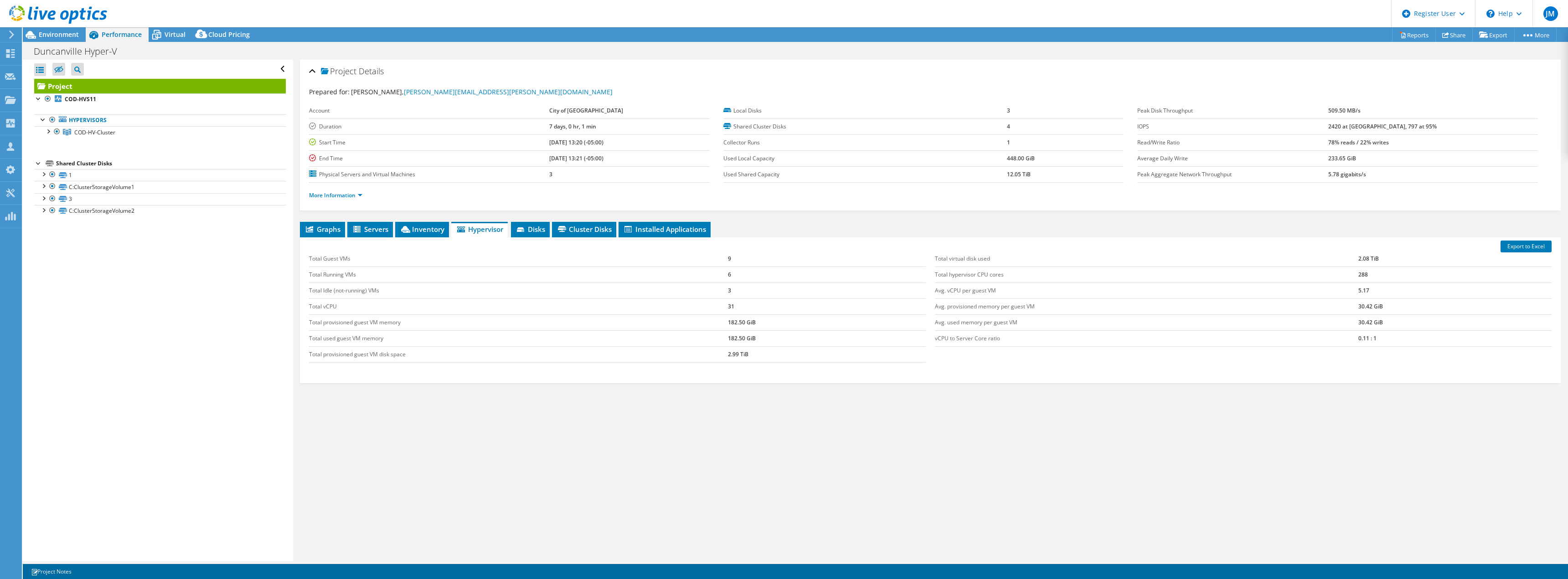
drag, startPoint x: 732, startPoint y: 274, endPoint x: 723, endPoint y: 274, distance: 9.0
click at [728, 274] on td "6" at bounding box center [827, 274] width 198 height 16
drag, startPoint x: 320, startPoint y: 277, endPoint x: 821, endPoint y: 350, distance: 506.3
click at [821, 350] on tbody "Total Guest VMs 9 Total Running VMs 6 Total Idle (not-running) VMs 3 Total vCPU…" at bounding box center [617, 307] width 617 height 111
click at [710, 258] on td "Total Guest VMs" at bounding box center [519, 259] width 419 height 16
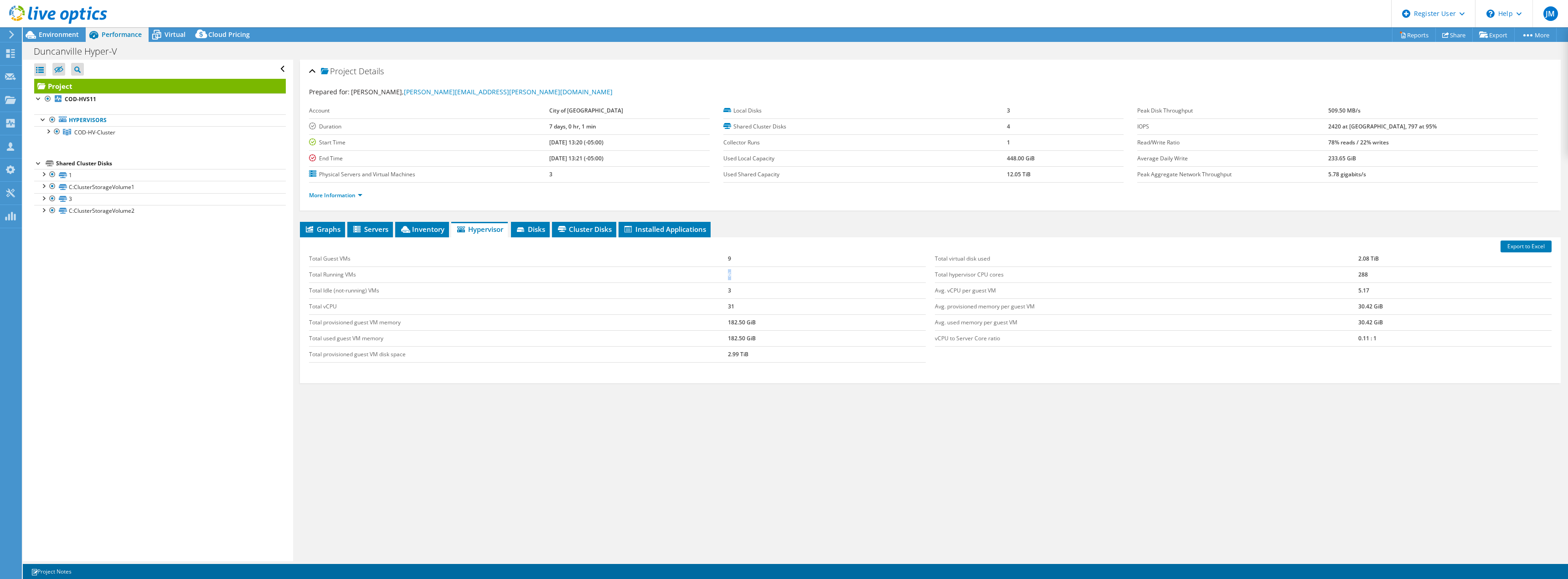
drag, startPoint x: 723, startPoint y: 276, endPoint x: 732, endPoint y: 277, distance: 9.1
click at [732, 277] on tr "Total Running VMs 6" at bounding box center [617, 274] width 617 height 16
click at [732, 277] on td "6" at bounding box center [827, 274] width 198 height 16
drag, startPoint x: 734, startPoint y: 277, endPoint x: 687, endPoint y: 277, distance: 47.0
click at [705, 277] on tr "Total Running VMs 6" at bounding box center [617, 274] width 617 height 16
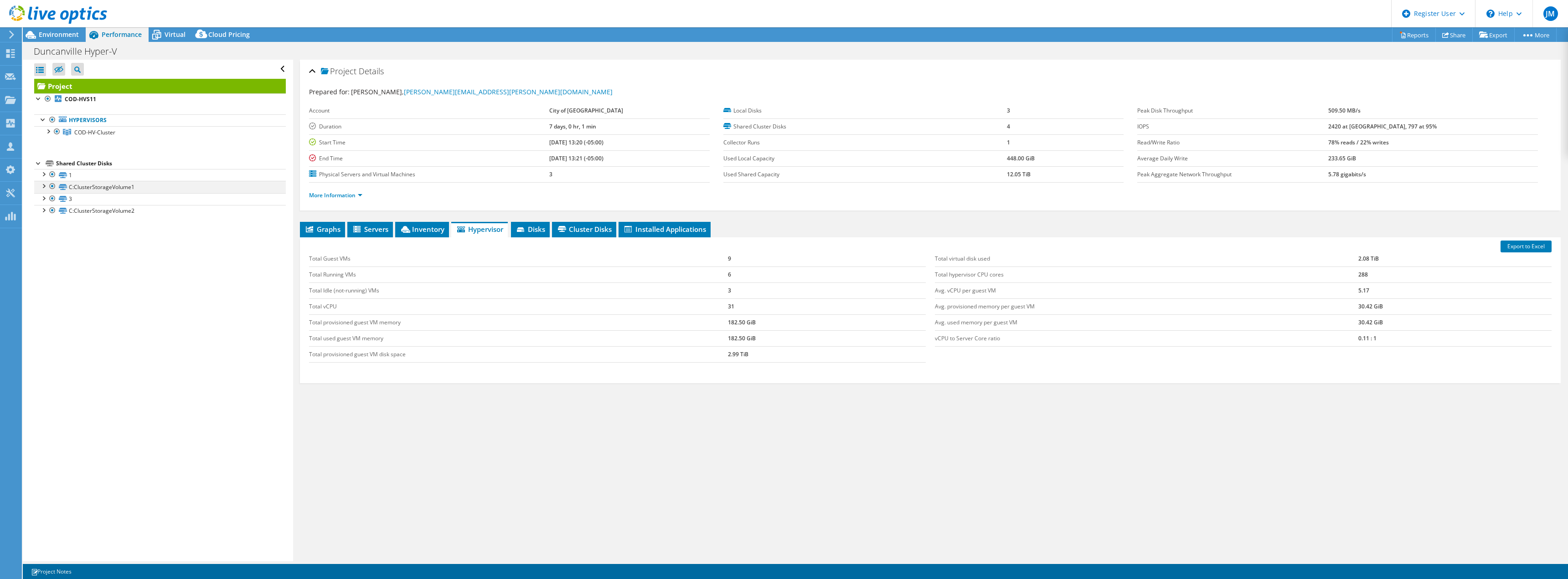
click at [43, 186] on div at bounding box center [43, 185] width 9 height 9
click at [43, 257] on div at bounding box center [43, 257] width 9 height 9
click at [43, 248] on div at bounding box center [43, 244] width 9 height 9
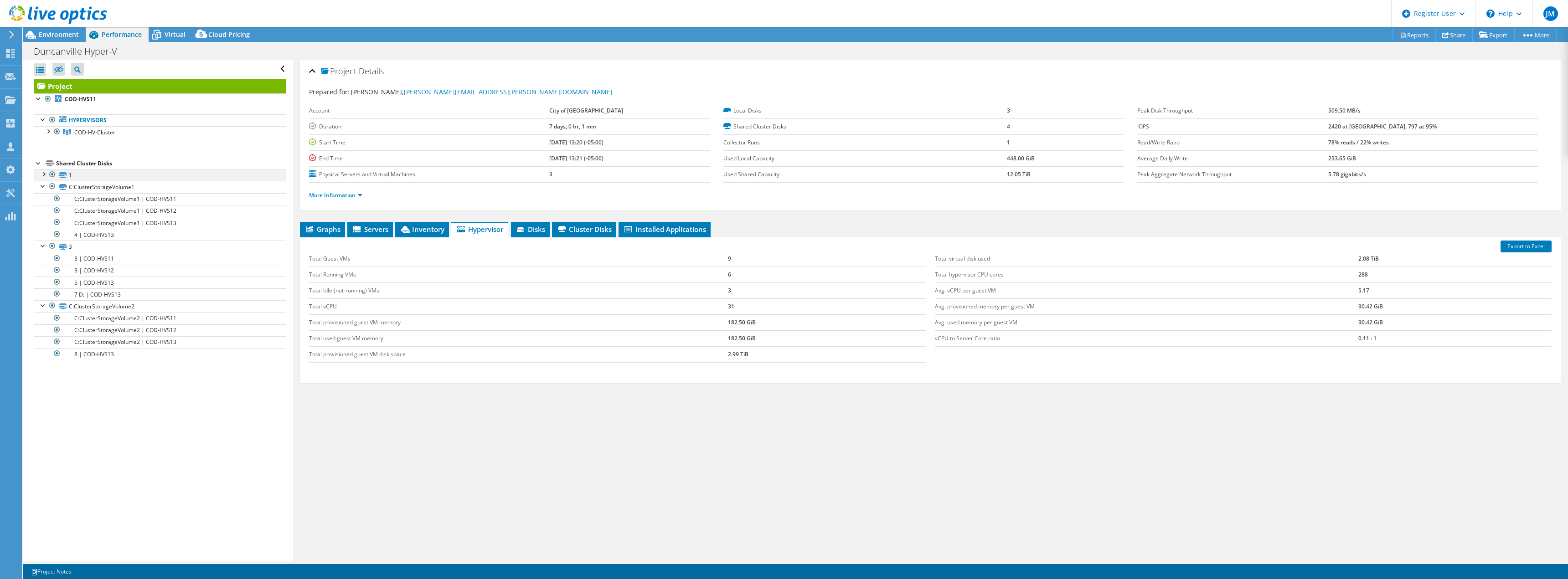
click at [43, 172] on div at bounding box center [43, 173] width 9 height 9
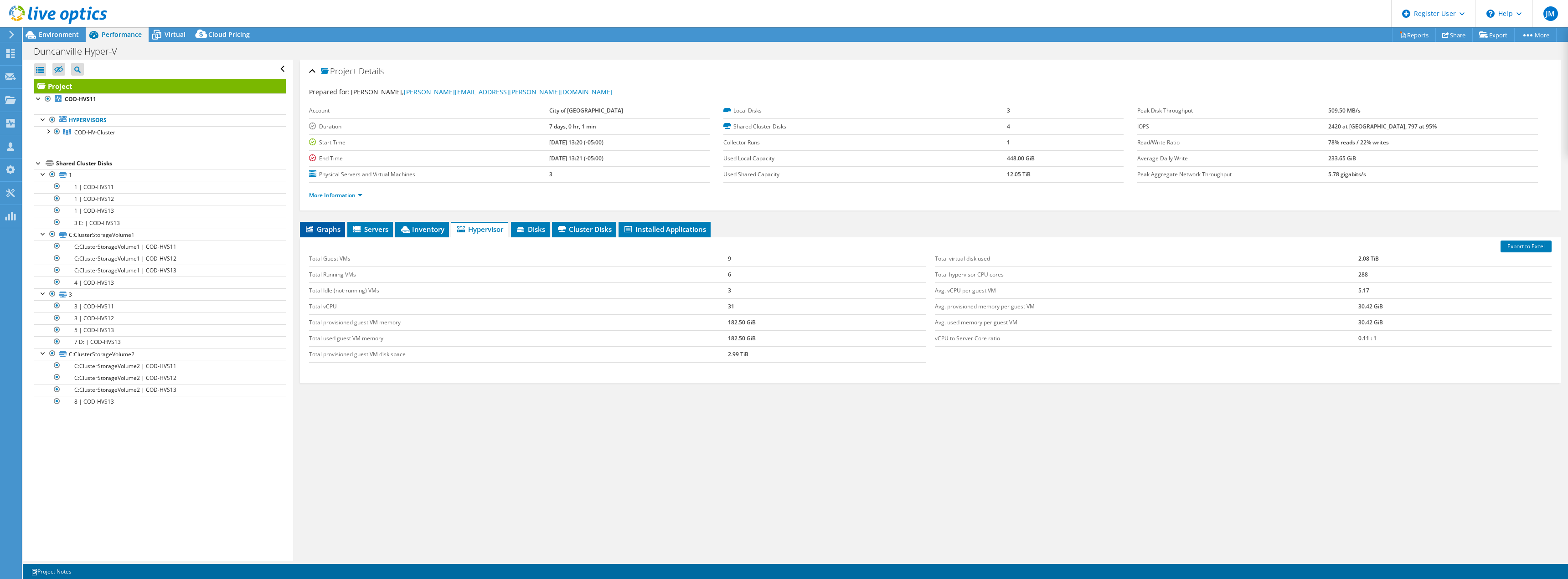
click at [332, 226] on span "Graphs" at bounding box center [322, 229] width 36 height 9
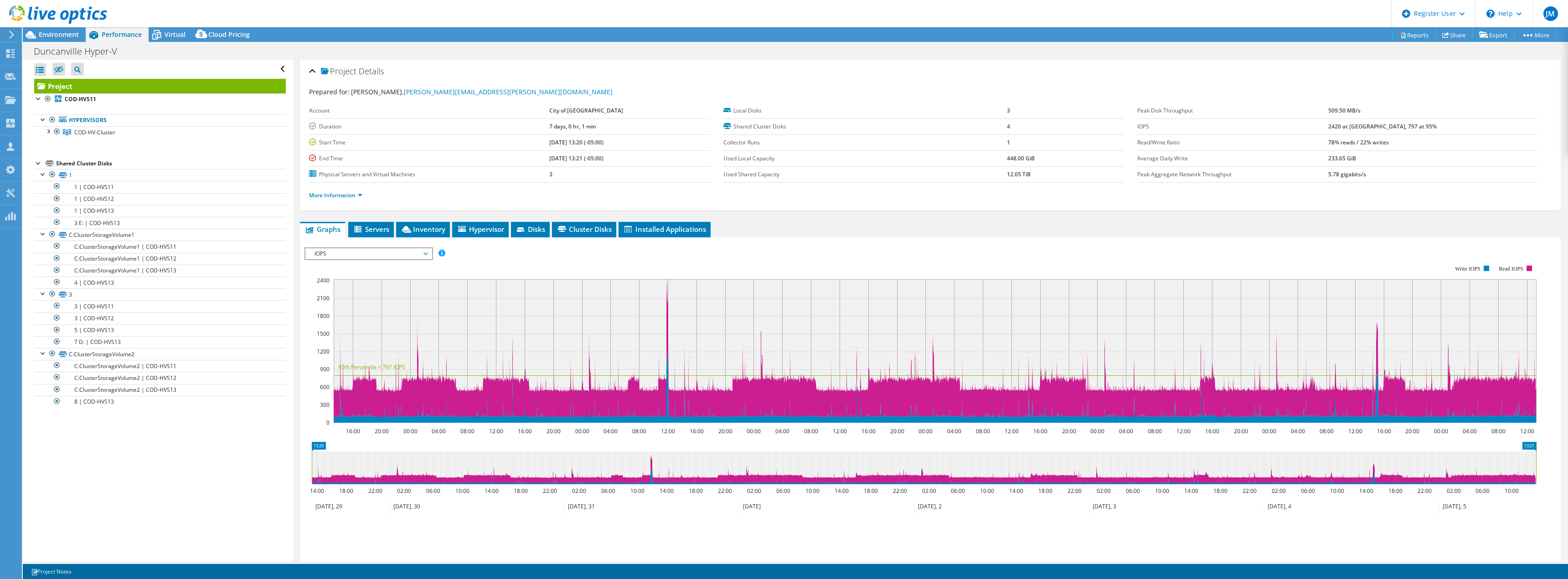
click at [382, 254] on span "IOPS" at bounding box center [368, 254] width 117 height 11
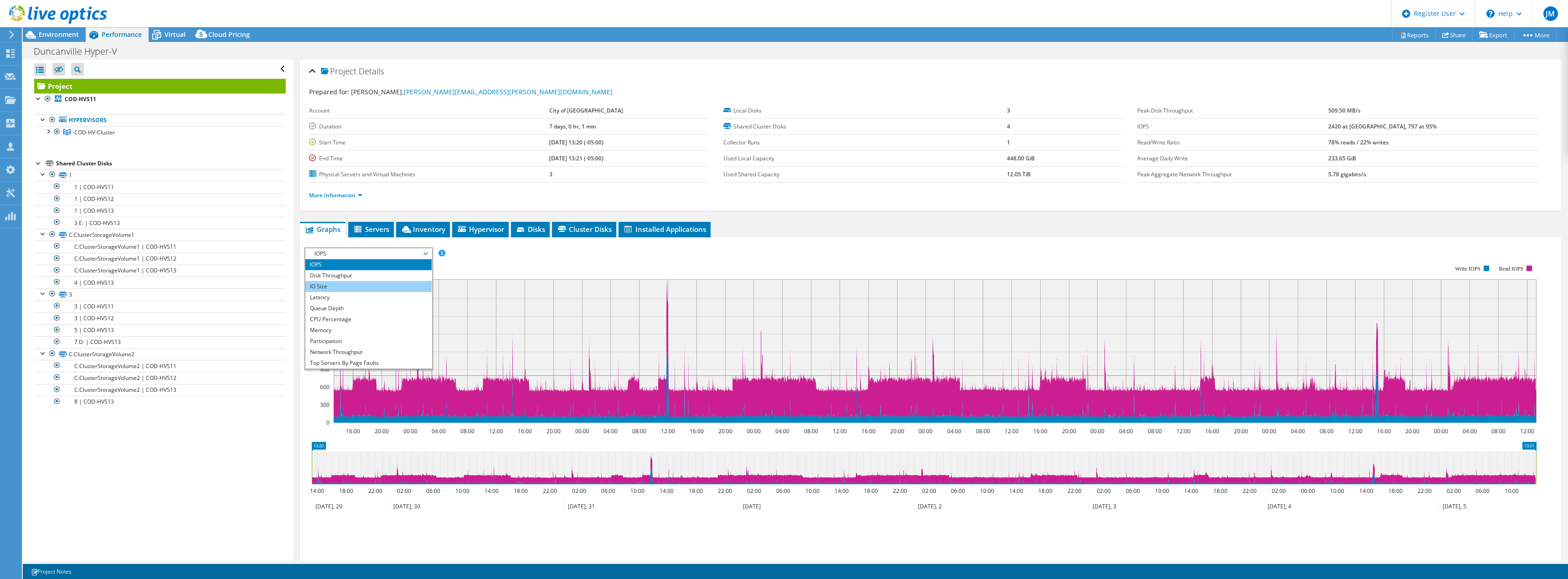
click at [383, 290] on li "IO Size" at bounding box center [368, 286] width 126 height 11
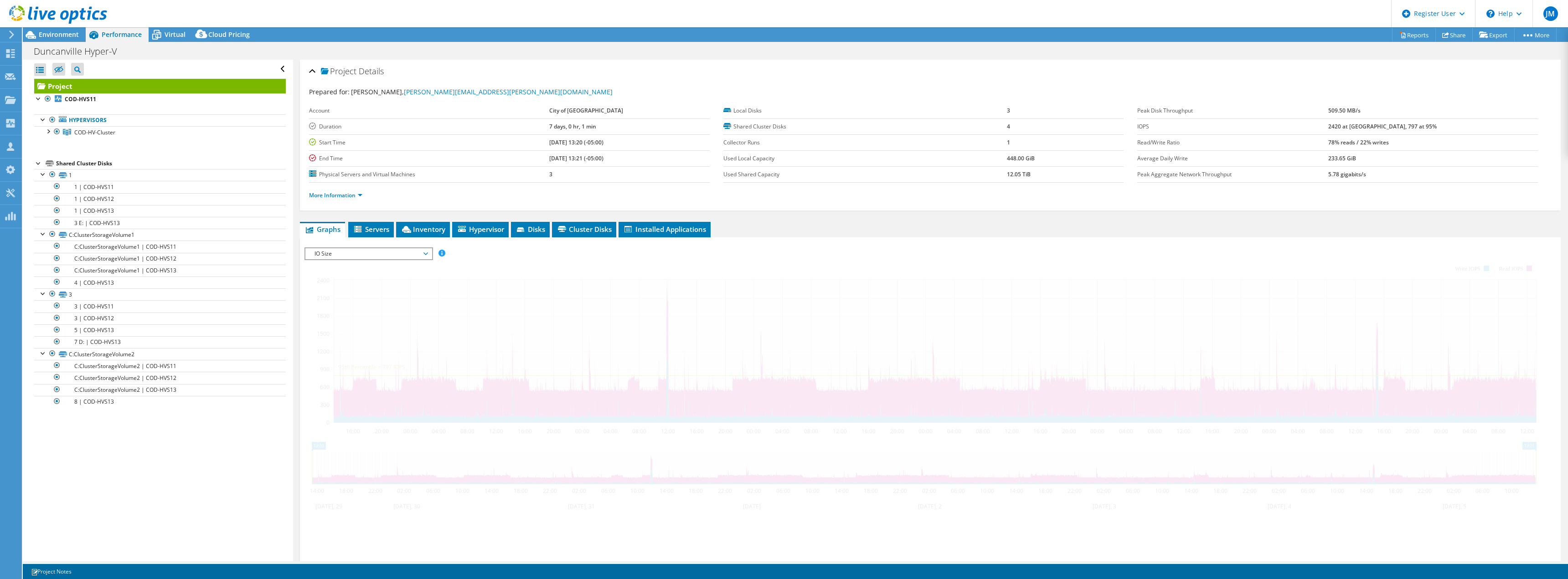
click at [383, 290] on div "IOPS Disk Throughput IO Size Latency Queue Depth CPU Percentage Memory Page Fau…" at bounding box center [930, 403] width 1251 height 311
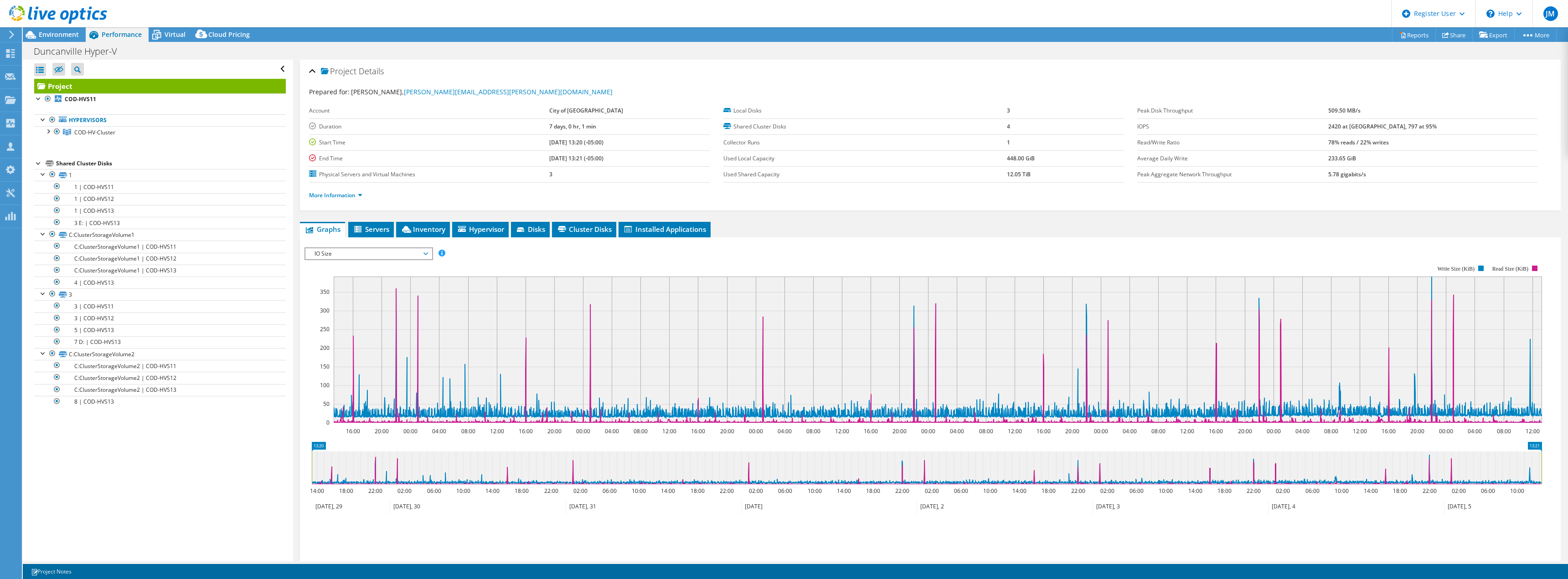
click at [347, 255] on span "IO Size" at bounding box center [368, 254] width 117 height 11
click at [346, 296] on li "Latency" at bounding box center [368, 297] width 126 height 11
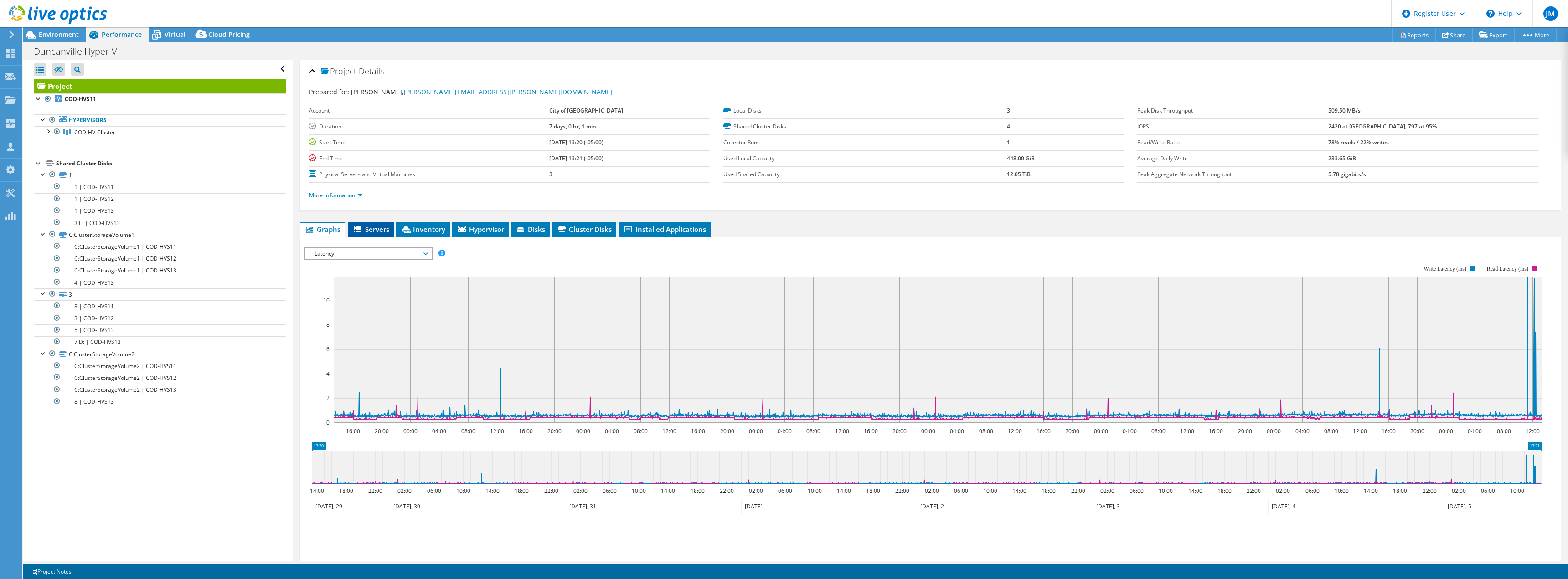
click at [379, 227] on span "Servers" at bounding box center [371, 229] width 37 height 9
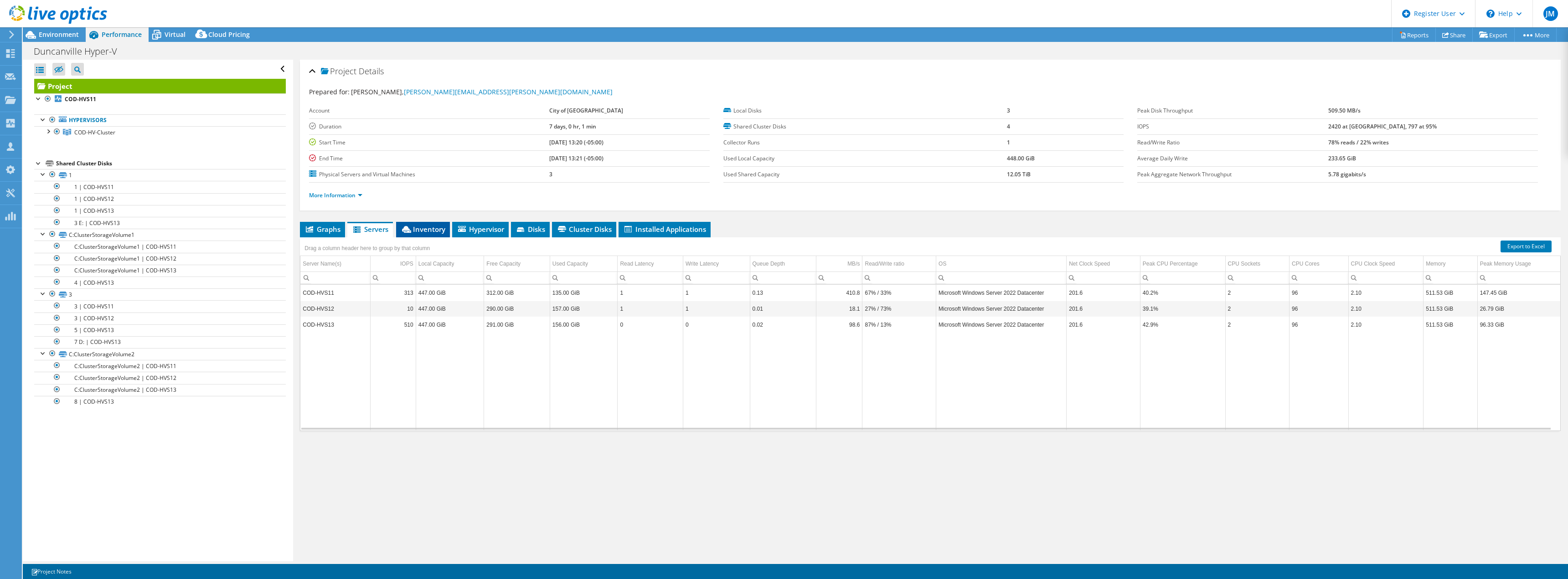
click at [414, 231] on span "Inventory" at bounding box center [422, 229] width 44 height 9
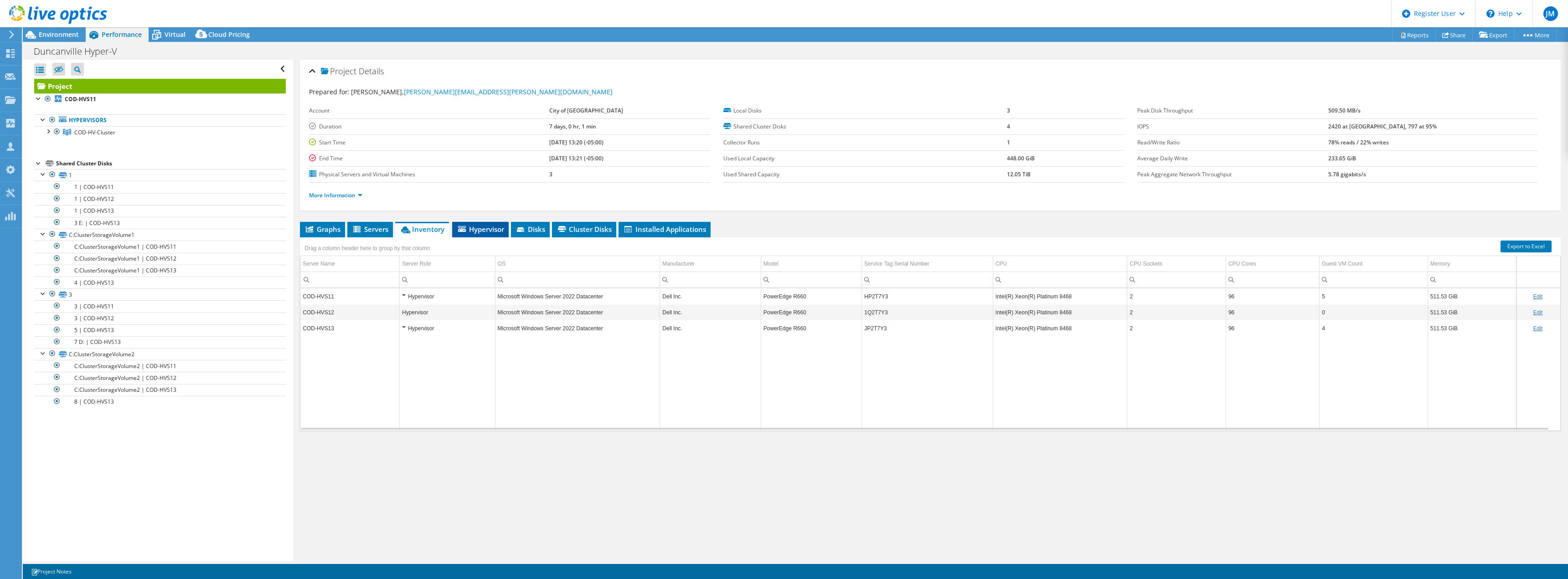
click at [472, 232] on span "Hypervisor" at bounding box center [480, 229] width 47 height 9
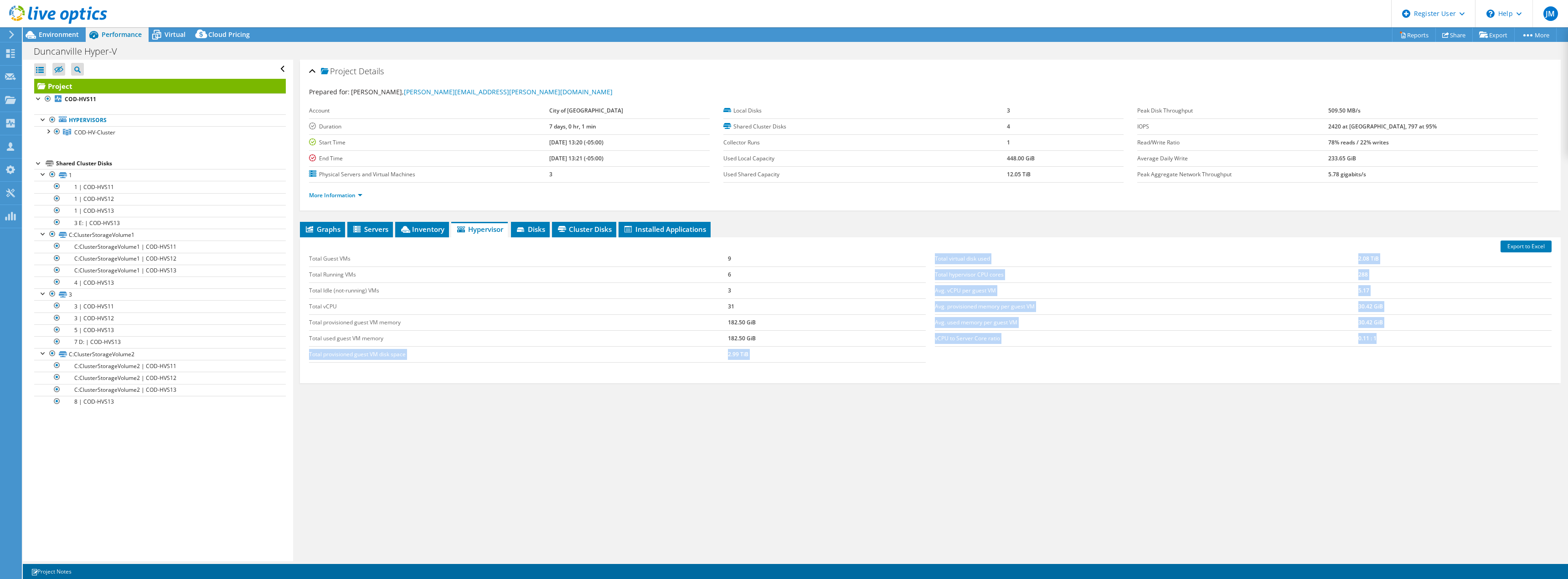
drag, startPoint x: 1382, startPoint y: 335, endPoint x: 920, endPoint y: 323, distance: 462.2
click at [917, 324] on div "Total Guest VMs 9 Total Running VMs 6 Total Idle (not-running) VMs 3 Total vCPU…" at bounding box center [930, 307] width 1251 height 130
click at [937, 322] on td "Avg. used memory per guest VM" at bounding box center [1147, 322] width 424 height 16
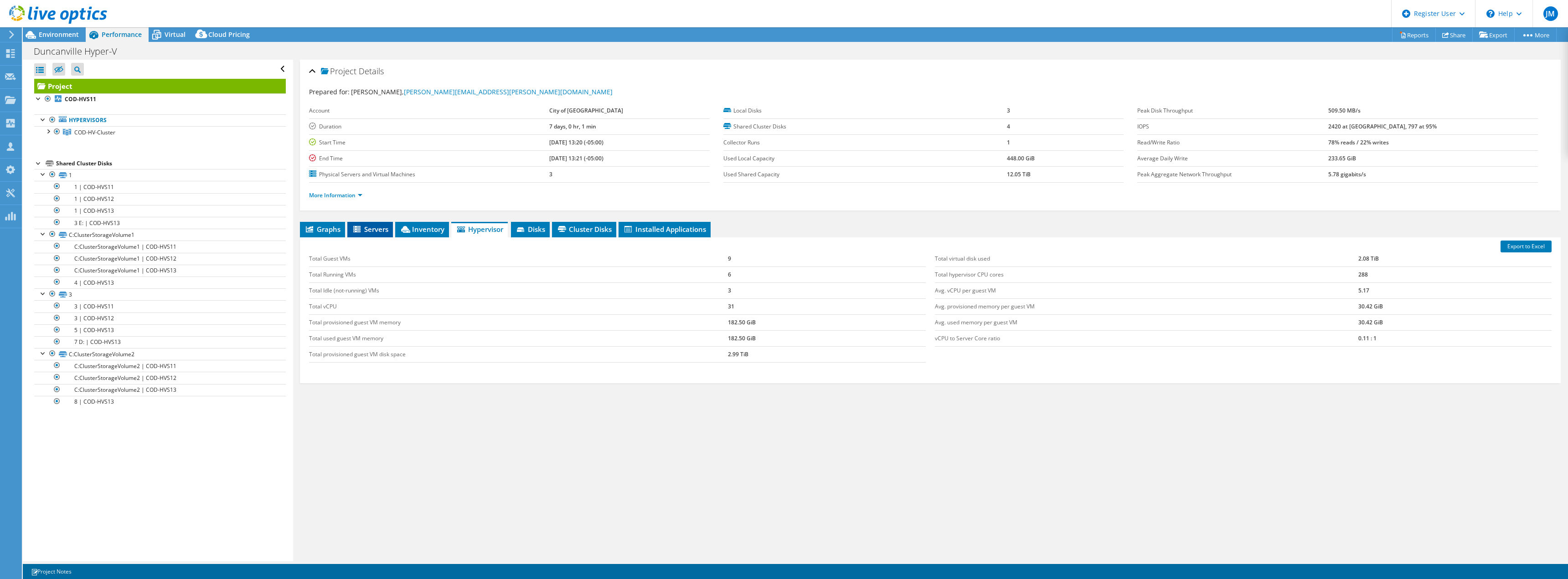
click at [376, 229] on span "Servers" at bounding box center [370, 229] width 37 height 9
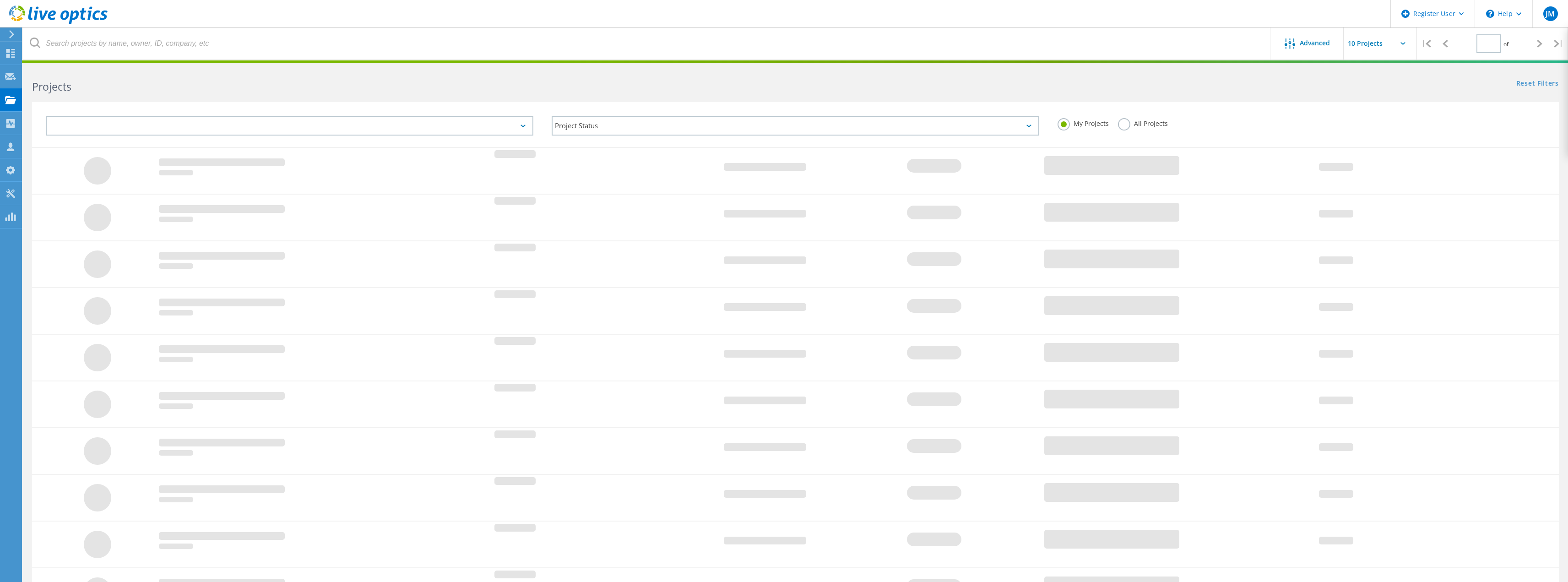
type input "1"
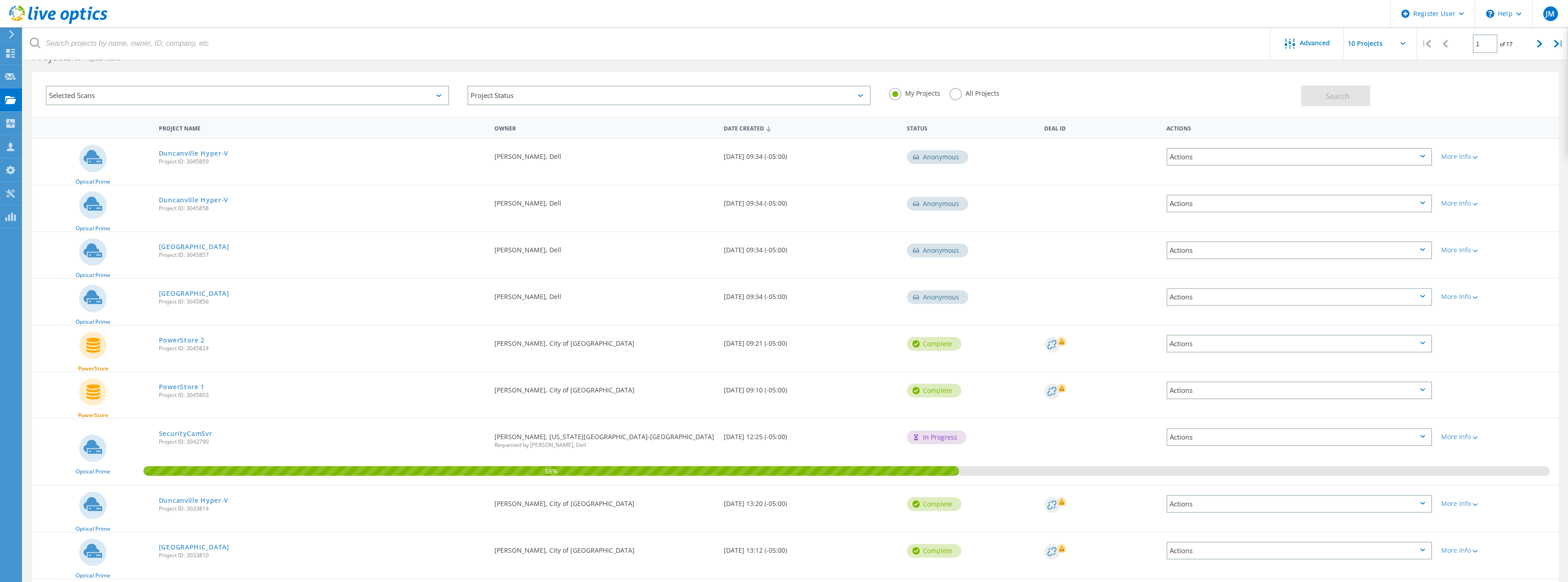
scroll to position [46, 0]
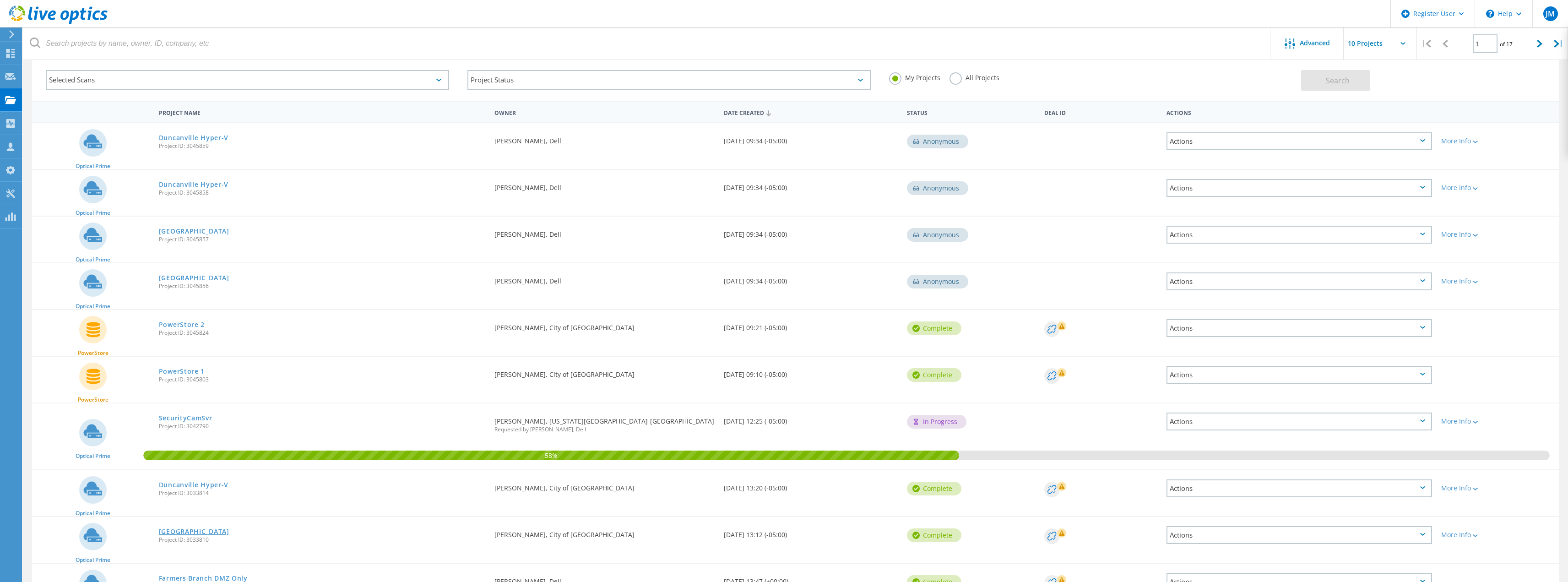
click at [190, 531] on link "[GEOGRAPHIC_DATA]" at bounding box center [194, 531] width 70 height 6
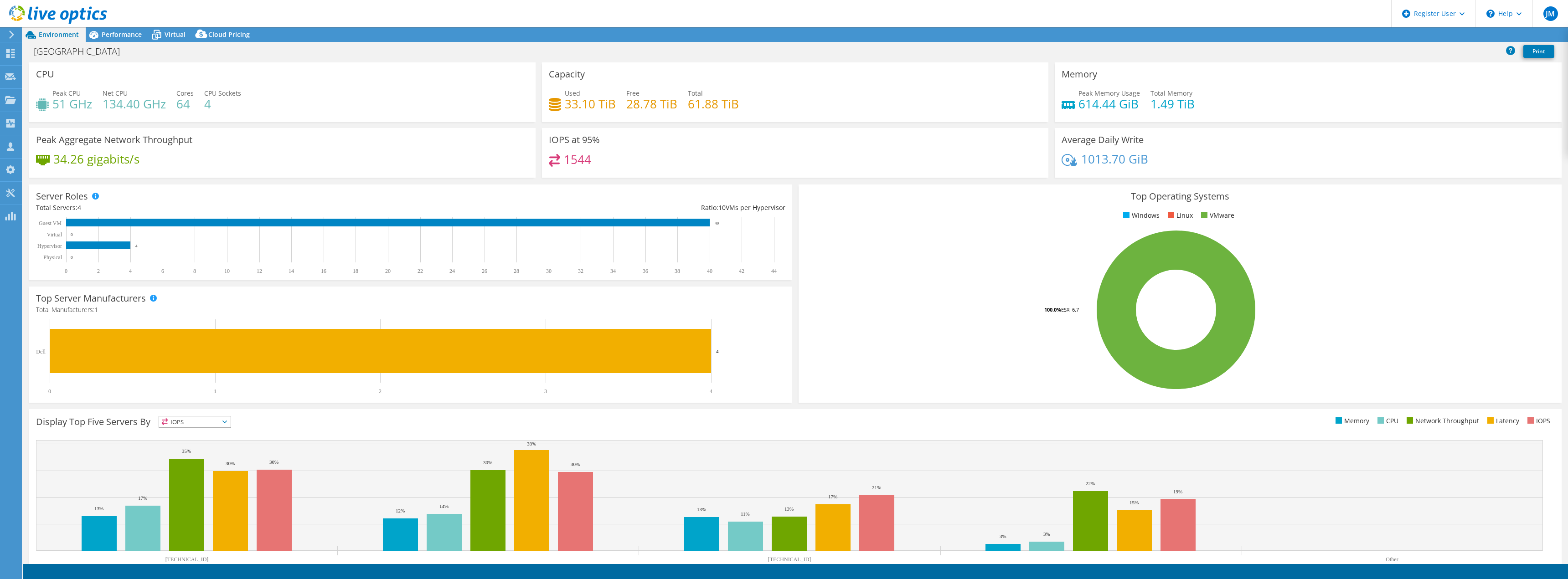
select select "USD"
click at [124, 33] on span "Performance" at bounding box center [122, 34] width 40 height 9
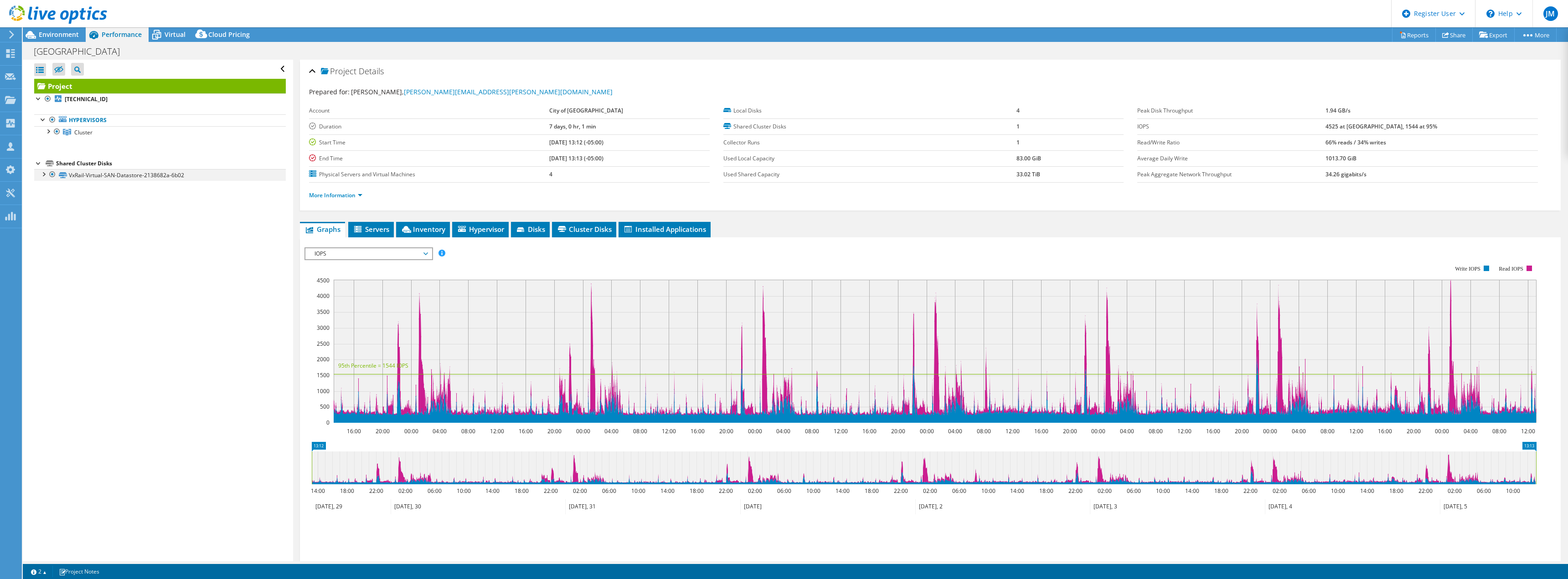
click at [43, 178] on div at bounding box center [43, 173] width 9 height 9
click at [49, 133] on div at bounding box center [47, 130] width 9 height 9
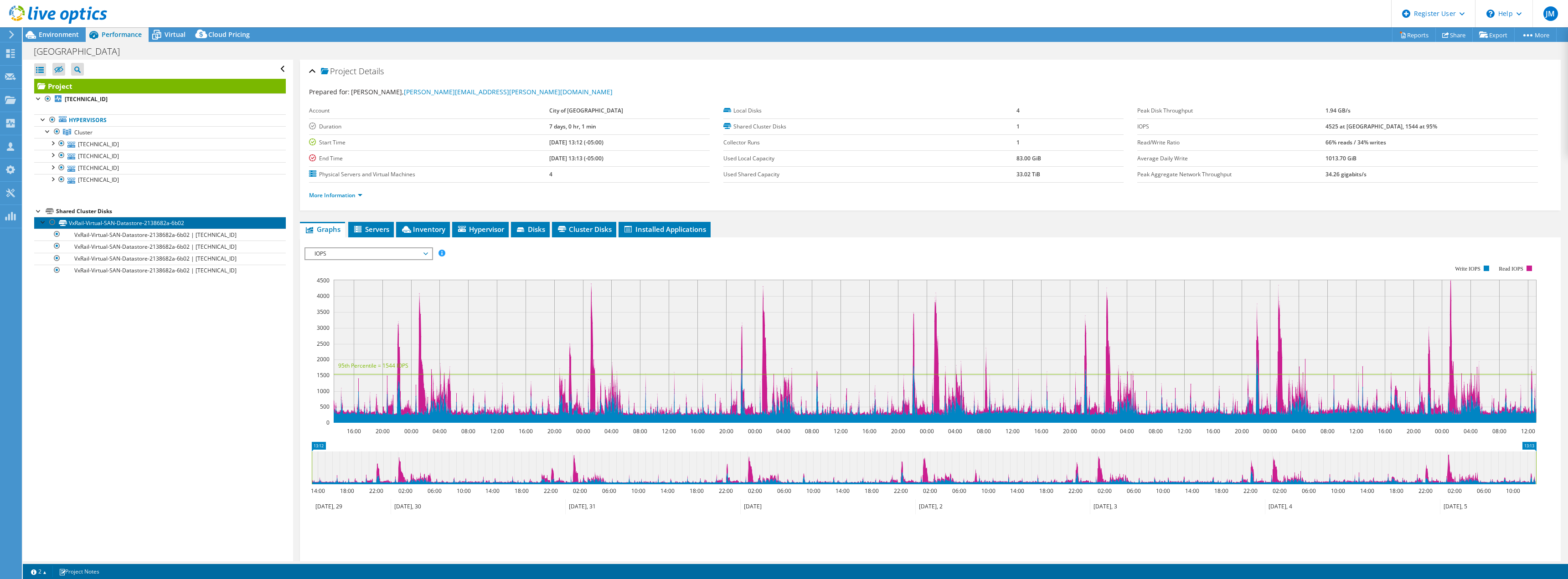
click at [71, 218] on link "VxRail-Virtual-SAN-Datastore-2138682a-6b02" at bounding box center [159, 222] width 251 height 12
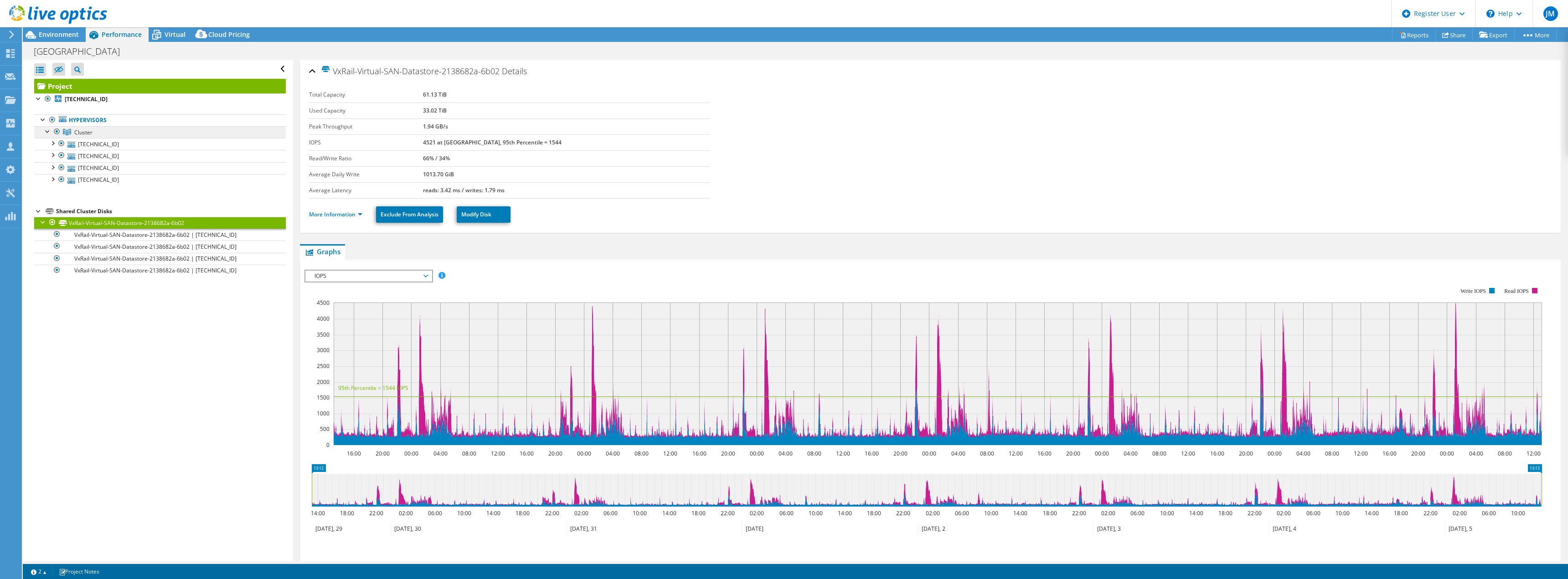
click at [87, 133] on span "Cluster" at bounding box center [83, 132] width 18 height 8
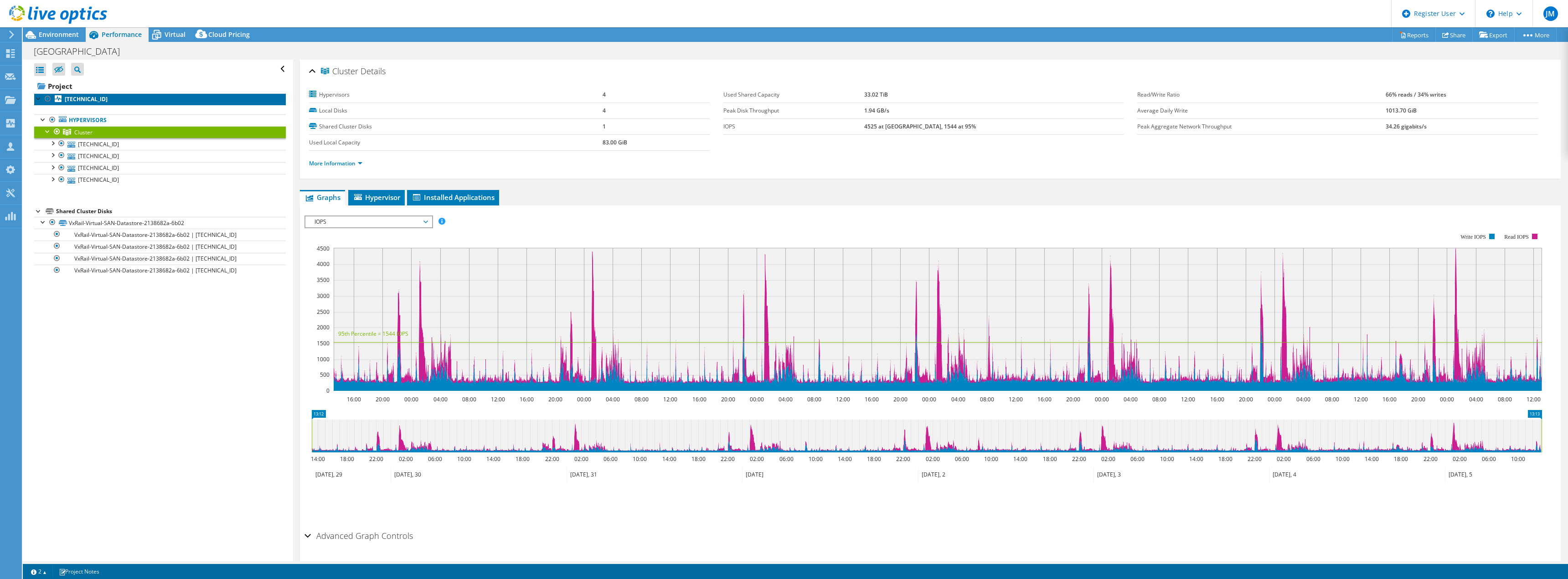
click at [94, 99] on b "10.1.12.143" at bounding box center [86, 99] width 43 height 8
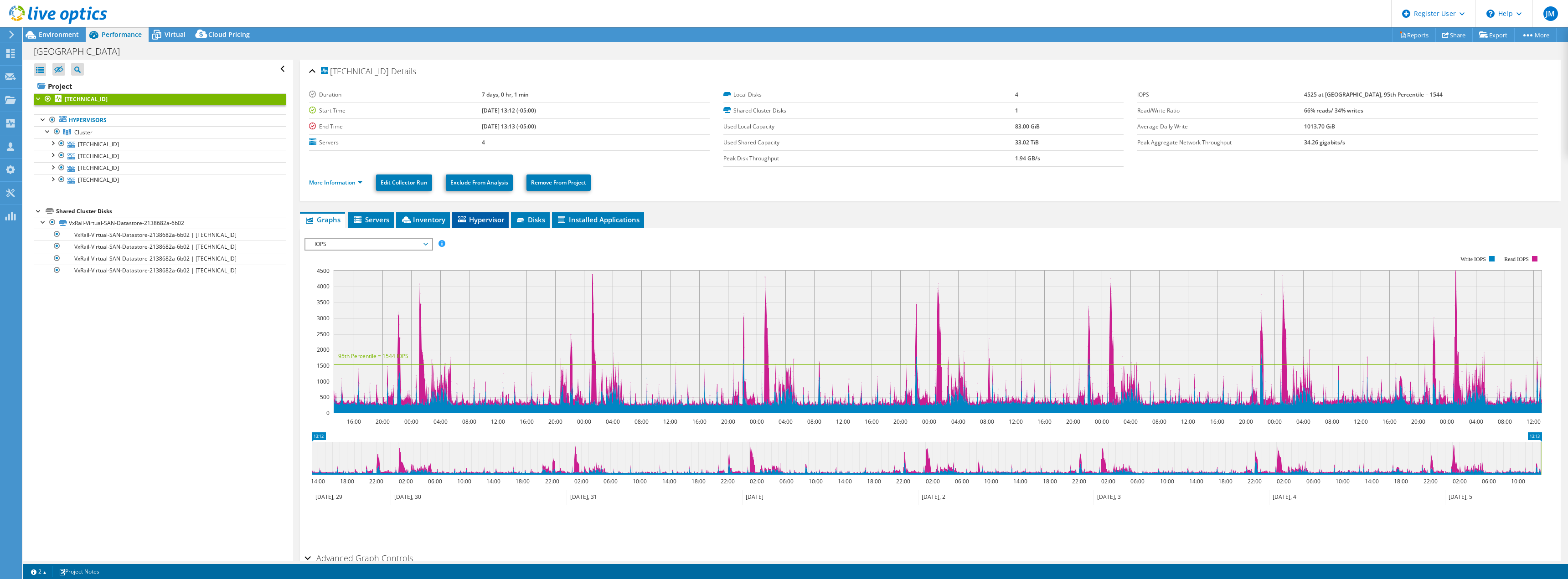
click at [473, 217] on span "Hypervisor" at bounding box center [480, 219] width 47 height 9
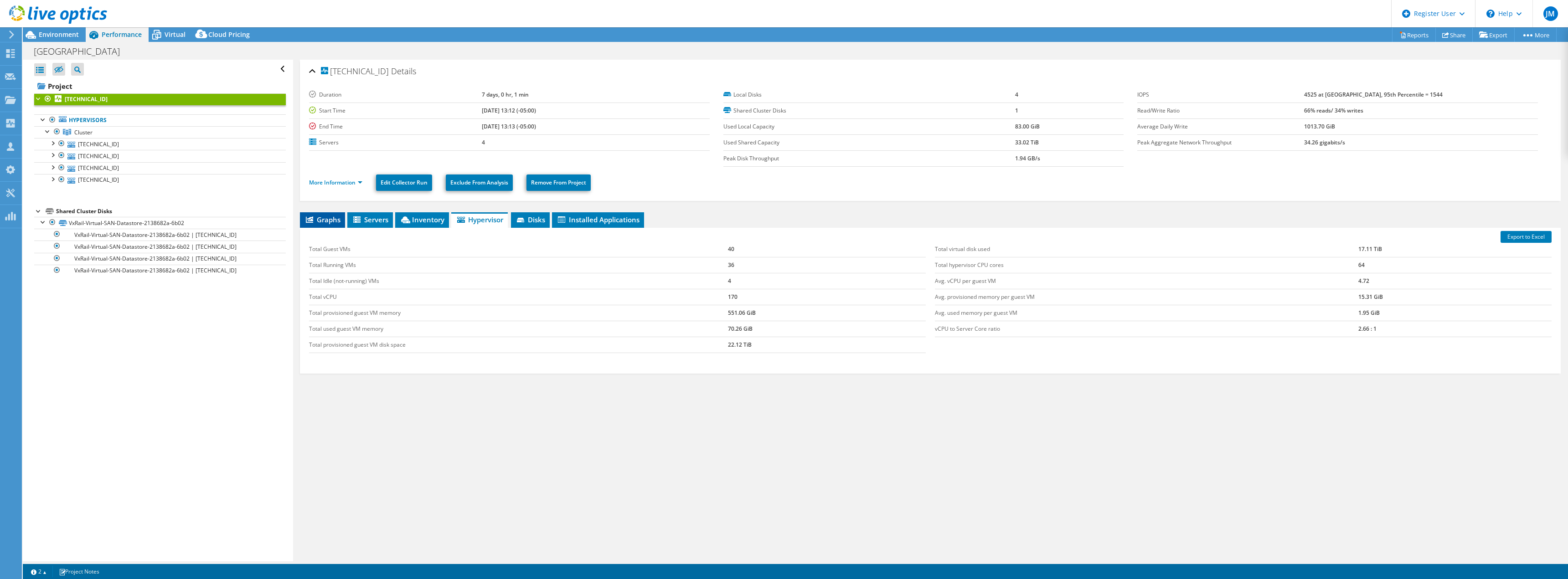
click at [332, 220] on span "Graphs" at bounding box center [322, 219] width 36 height 9
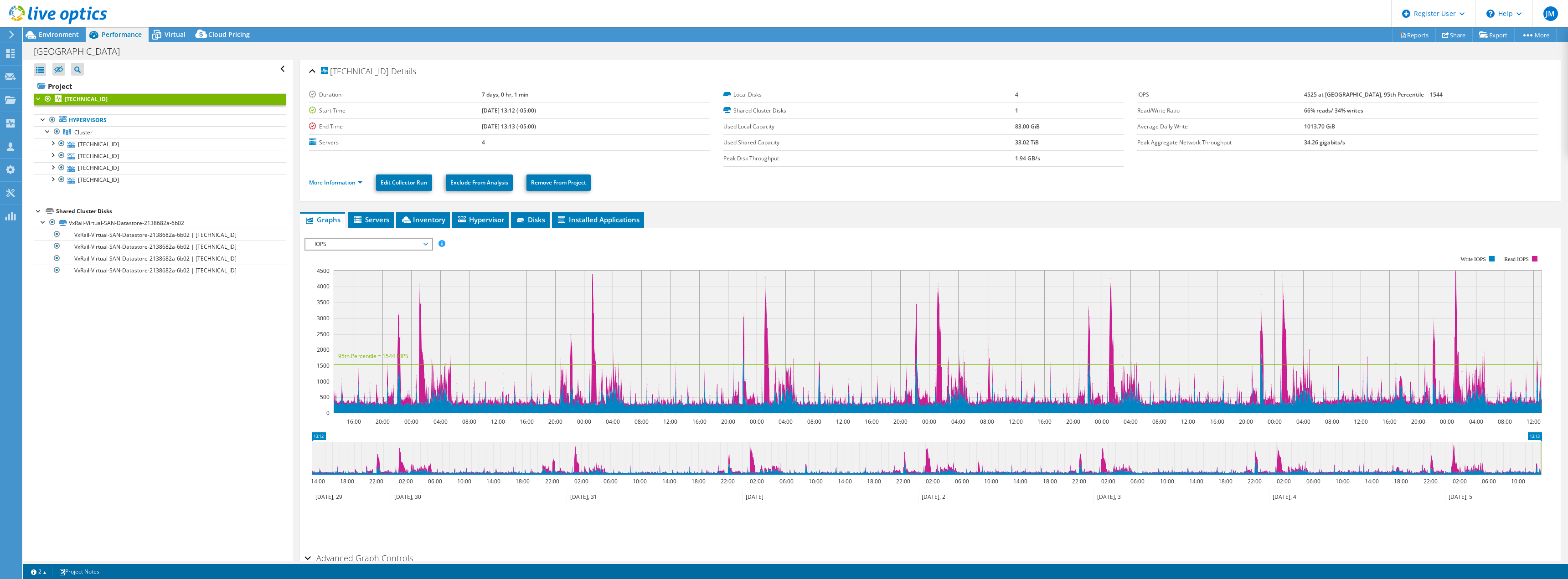
click at [324, 241] on span "IOPS" at bounding box center [368, 244] width 117 height 11
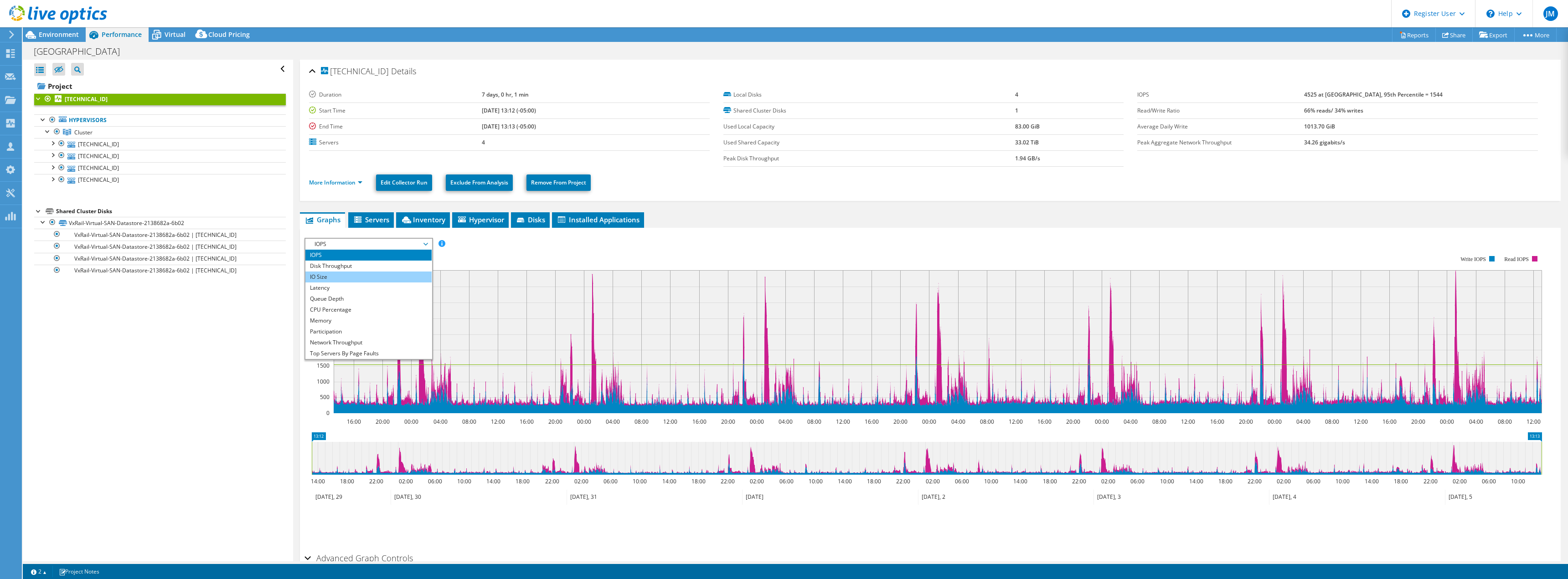
click at [329, 279] on li "IO Size" at bounding box center [368, 277] width 126 height 11
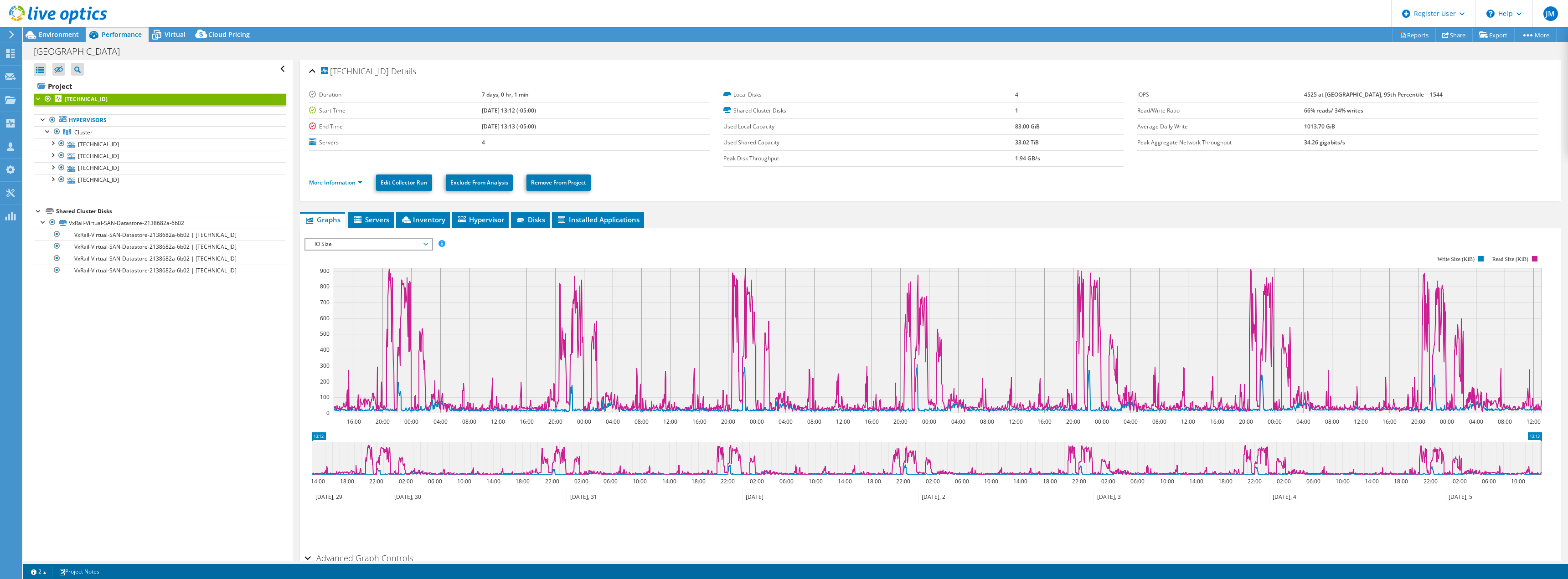
click at [382, 245] on span "IO Size" at bounding box center [368, 244] width 117 height 11
click at [370, 290] on li "Latency" at bounding box center [368, 288] width 126 height 11
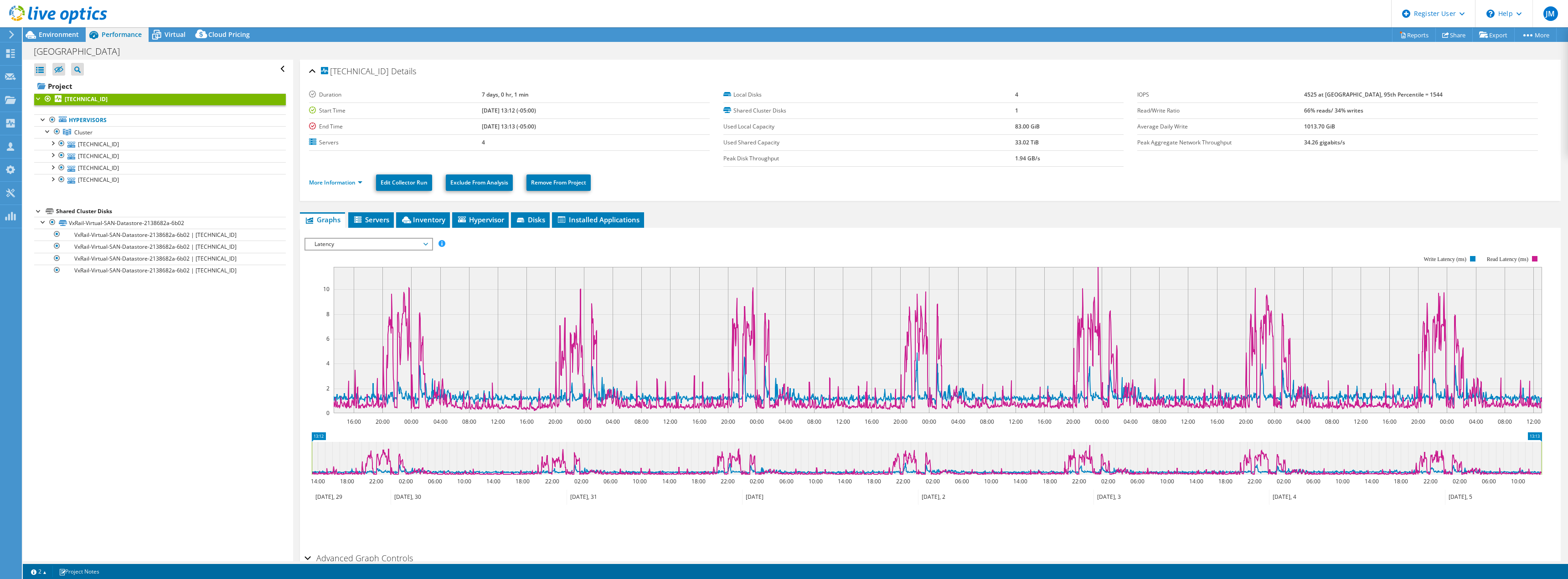
click at [339, 246] on span "Latency" at bounding box center [368, 244] width 117 height 11
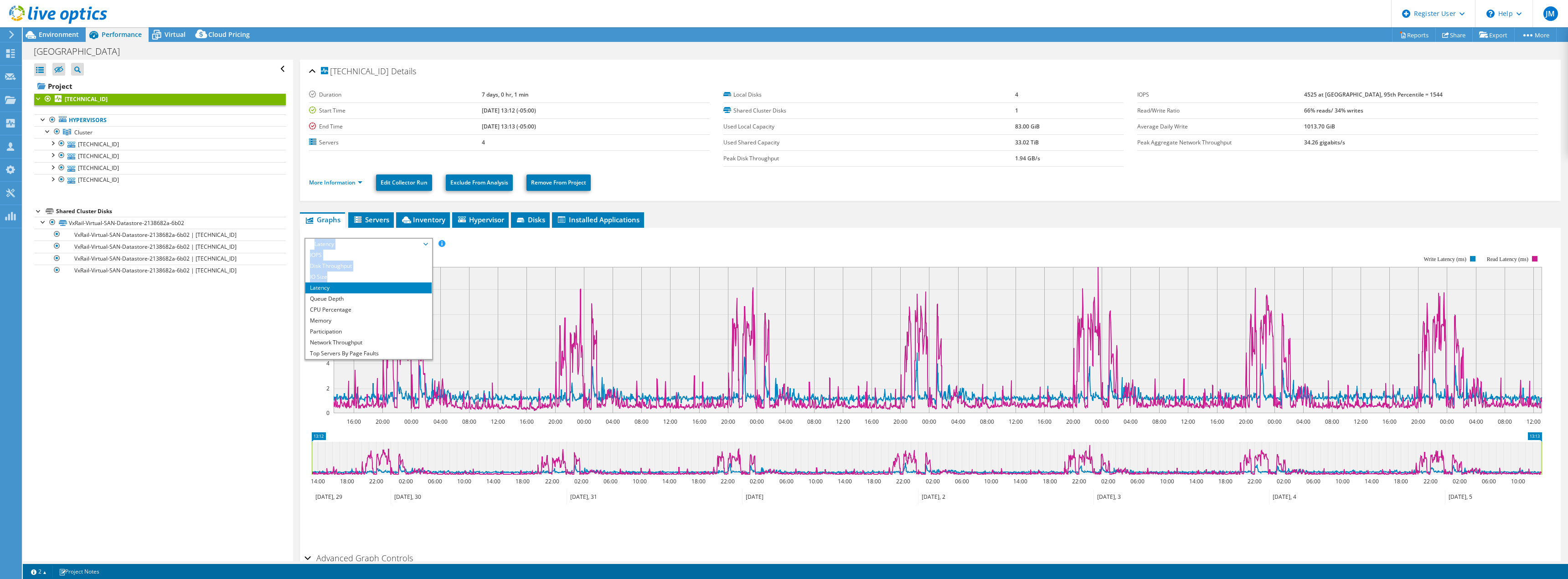
drag, startPoint x: 345, startPoint y: 279, endPoint x: 328, endPoint y: 231, distance: 50.9
click at [328, 231] on div "IOPS Disk Throughput IO Size Latency Queue Depth CPU Percentage Memory Page Fau…" at bounding box center [930, 388] width 1251 height 321
click at [467, 238] on div "IOPS Disk Throughput IO Size Latency Queue Depth CPU Percentage Memory Page Fau…" at bounding box center [930, 244] width 1251 height 12
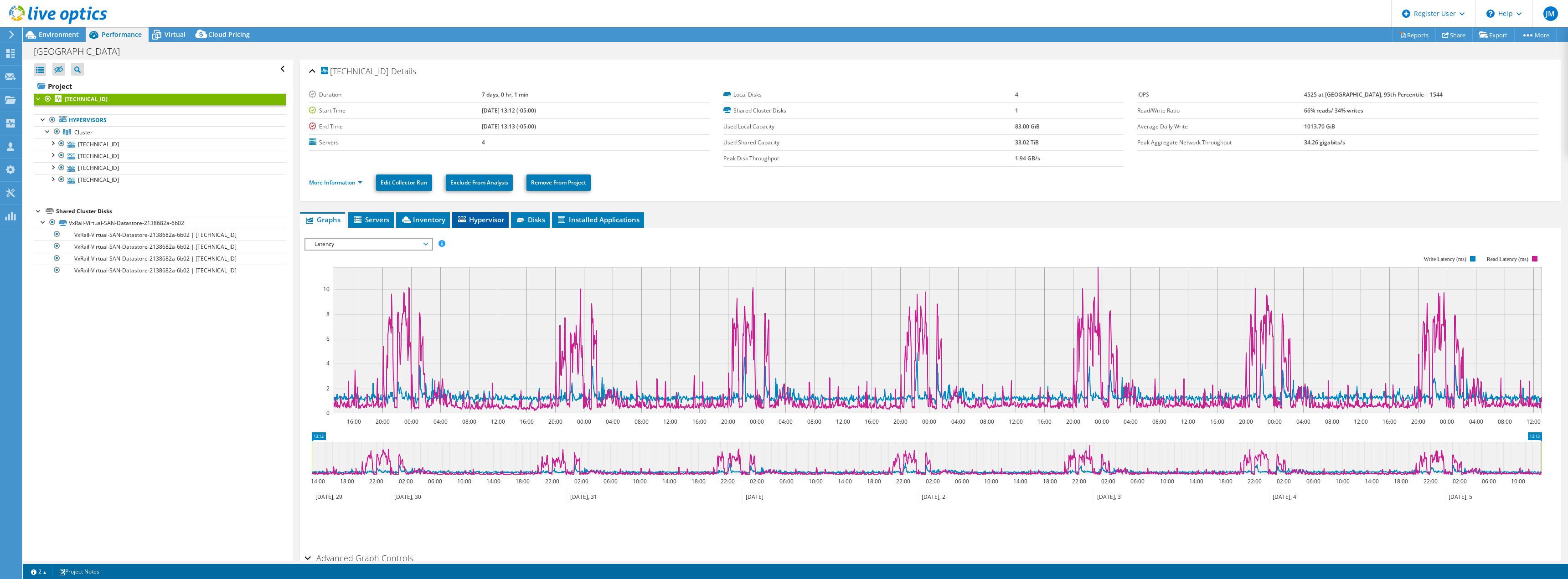
click at [482, 223] on span "Hypervisor" at bounding box center [480, 219] width 47 height 9
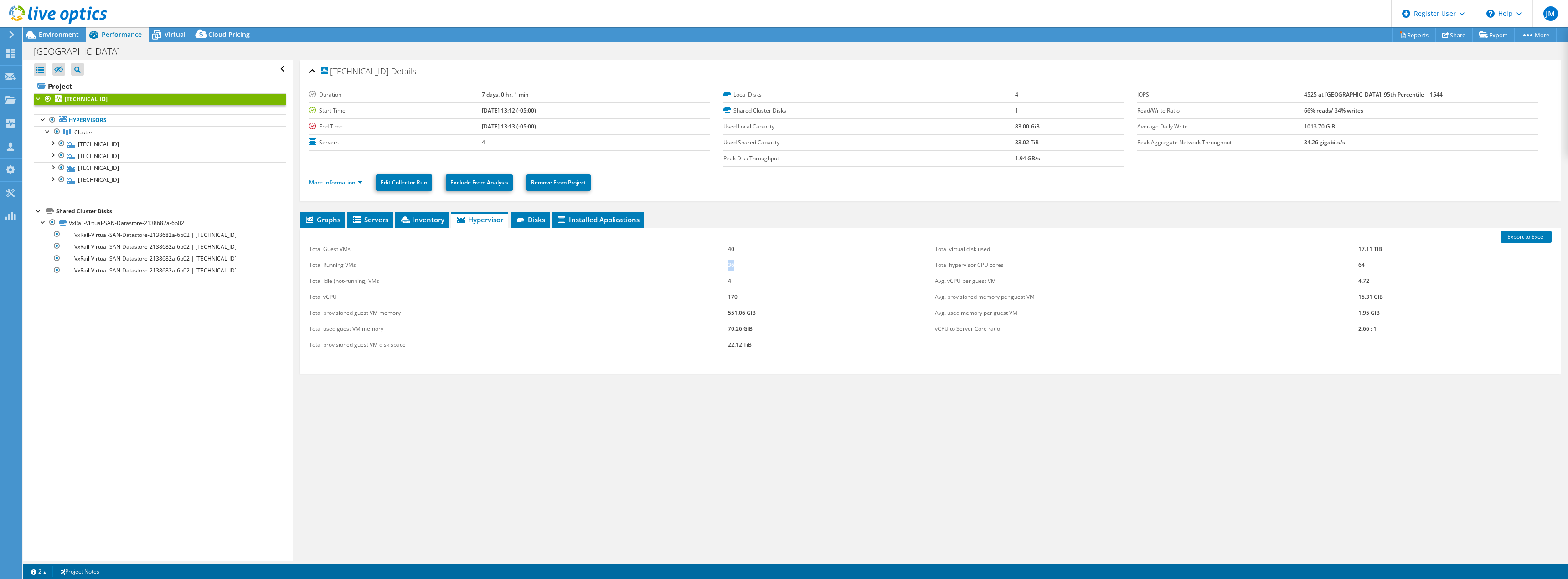
drag, startPoint x: 741, startPoint y: 267, endPoint x: 718, endPoint y: 265, distance: 23.1
click at [718, 265] on tr "Total Running VMs 36" at bounding box center [617, 265] width 617 height 16
click at [758, 336] on td "22.12 TiB" at bounding box center [827, 344] width 198 height 16
click at [373, 218] on span "Servers" at bounding box center [370, 219] width 37 height 9
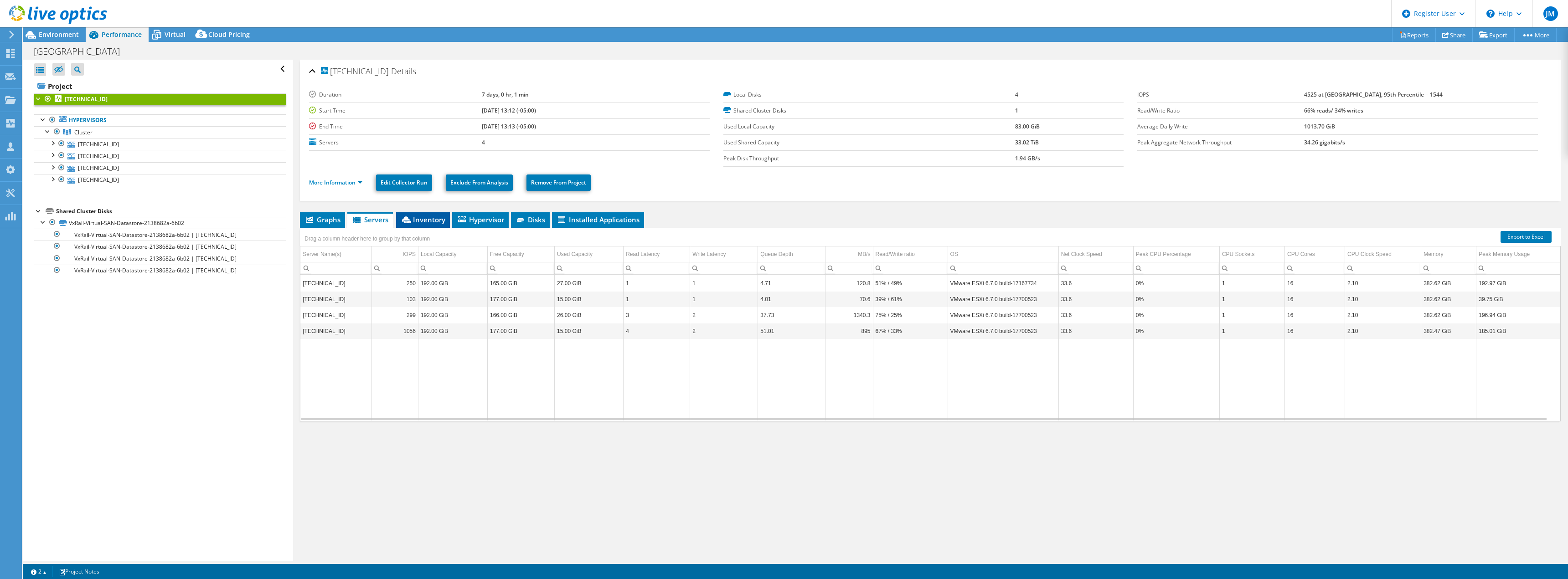
click at [432, 218] on span "Inventory" at bounding box center [422, 219] width 44 height 9
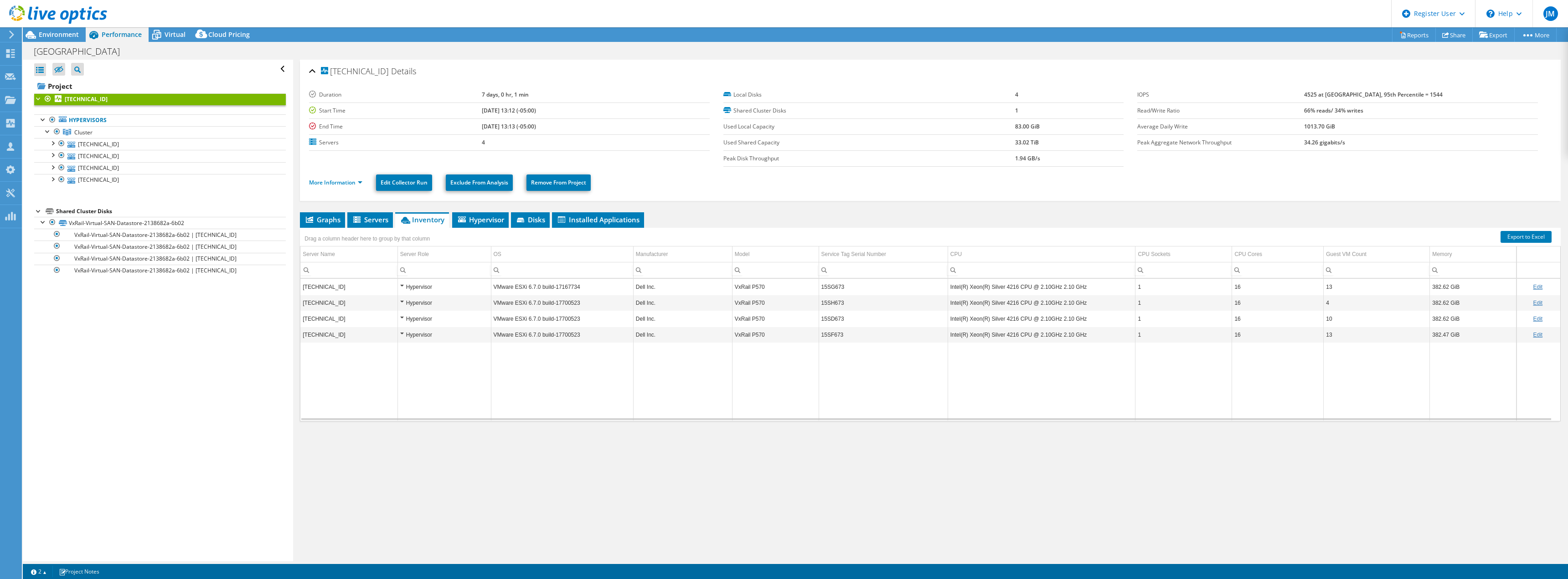
drag, startPoint x: 1006, startPoint y: 140, endPoint x: 1048, endPoint y: 140, distance: 42.0
click at [1048, 140] on tr "Used Shared Capacity 33.02 TiB" at bounding box center [923, 142] width 400 height 16
click at [1048, 140] on td "33.02 TiB" at bounding box center [1069, 142] width 108 height 16
drag, startPoint x: 1048, startPoint y: 140, endPoint x: 977, endPoint y: 140, distance: 71.0
click at [977, 140] on tr "Used Shared Capacity 33.02 TiB" at bounding box center [923, 142] width 400 height 16
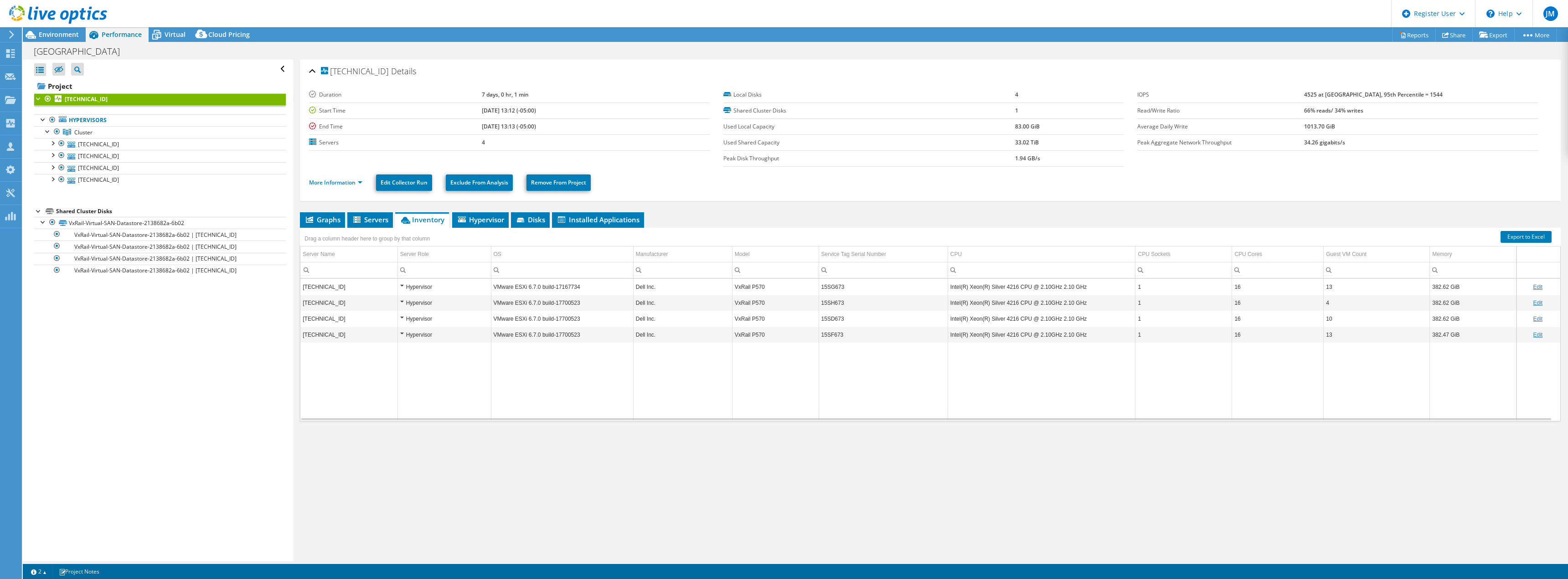
click at [13, 30] on icon at bounding box center [11, 34] width 7 height 8
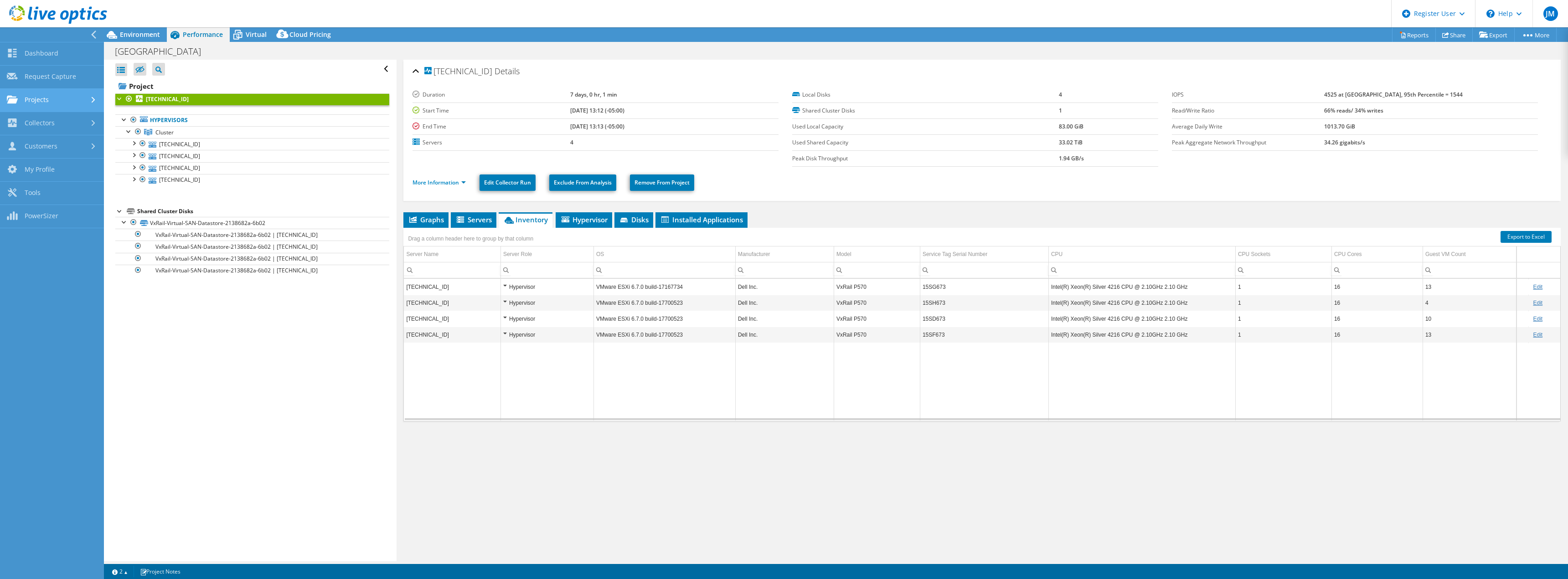
click at [66, 100] on link "Projects" at bounding box center [52, 100] width 104 height 23
click at [61, 123] on link "Search Projects" at bounding box center [52, 123] width 104 height 23
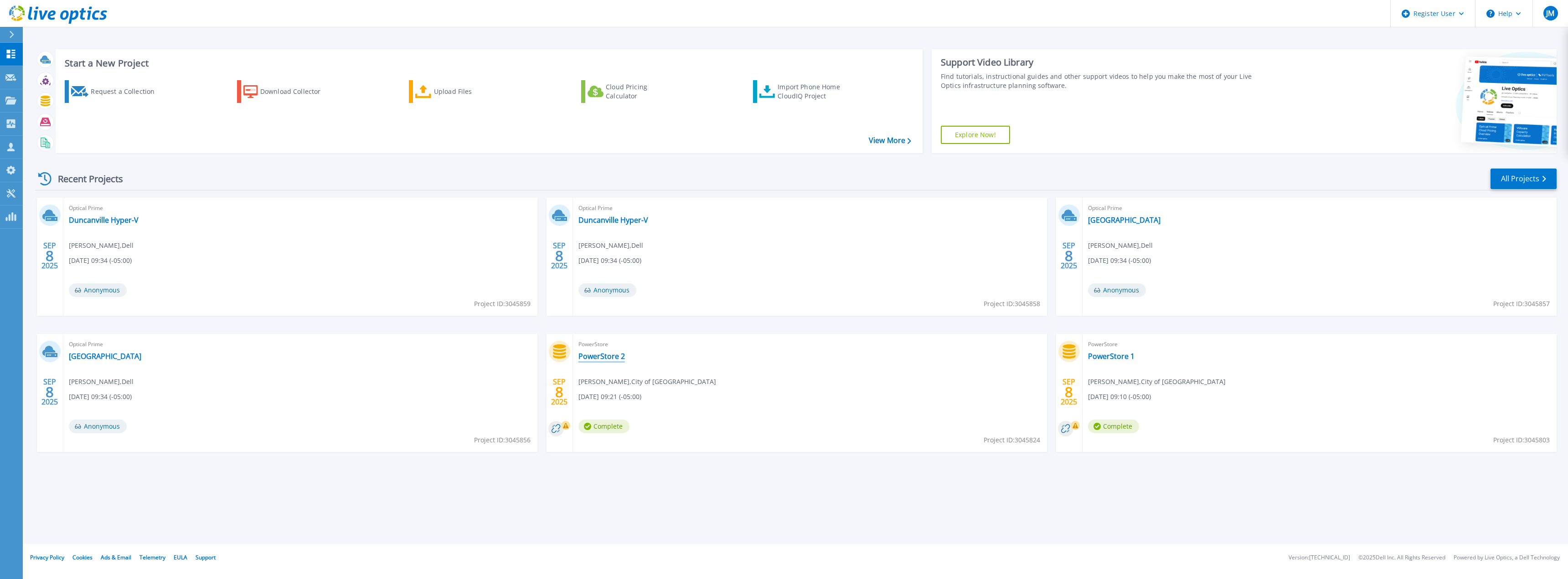
click at [604, 358] on link "PowerStore 2" at bounding box center [601, 356] width 46 height 9
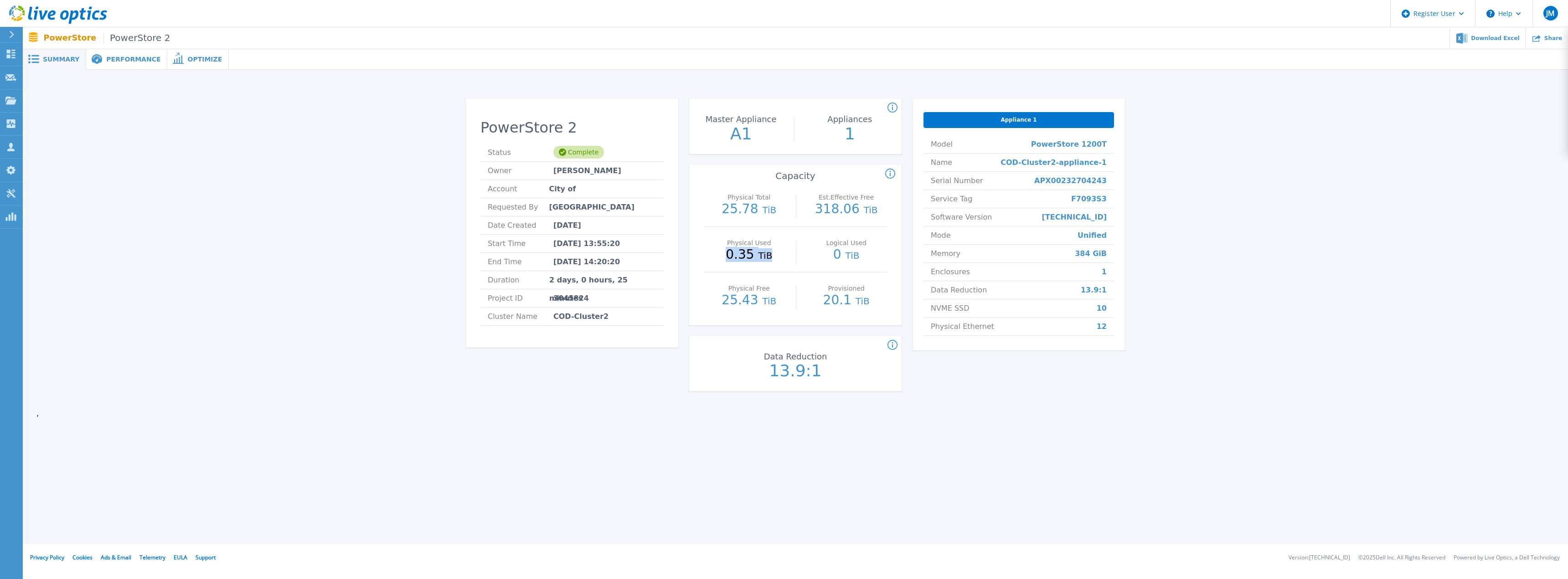
drag, startPoint x: 729, startPoint y: 252, endPoint x: 774, endPoint y: 251, distance: 45.0
click at [774, 251] on p "0.35 TiB" at bounding box center [749, 255] width 82 height 13
drag, startPoint x: 831, startPoint y: 376, endPoint x: 756, endPoint y: 376, distance: 75.0
click at [756, 376] on p "13.9:1" at bounding box center [796, 370] width 102 height 16
click at [758, 377] on p "13.9:1" at bounding box center [796, 370] width 102 height 16
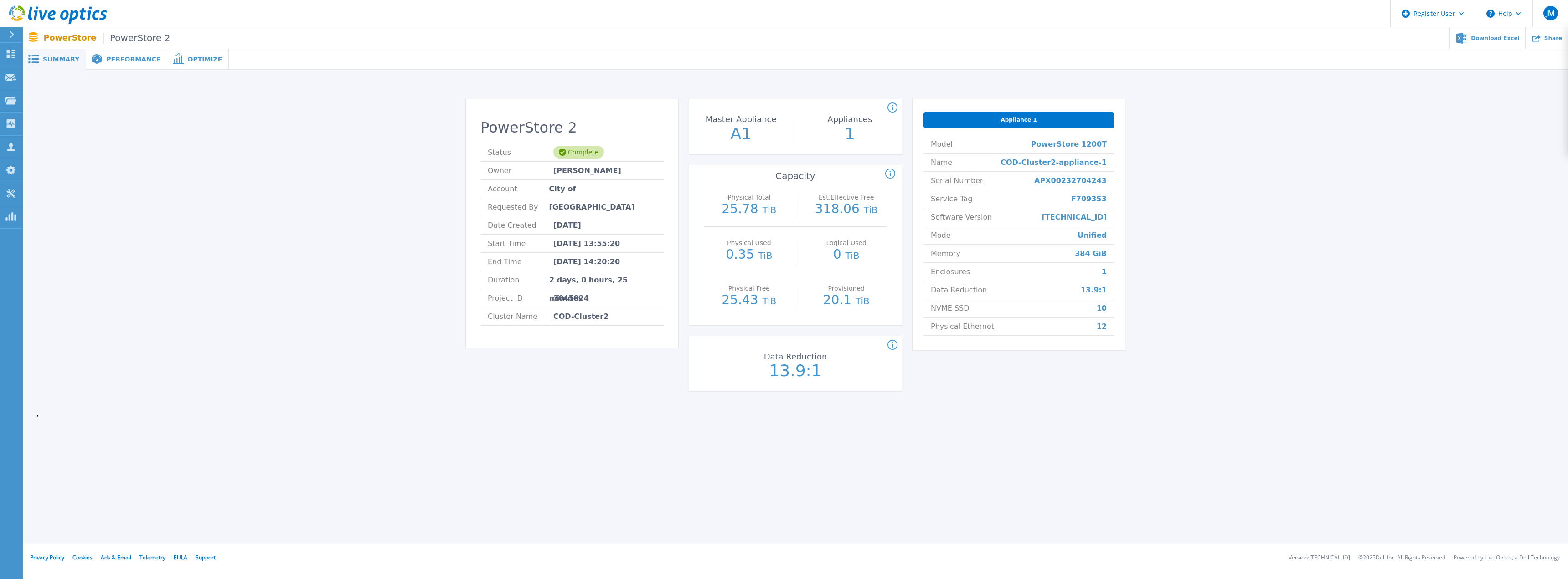
click at [113, 64] on div "Performance" at bounding box center [127, 60] width 81 height 21
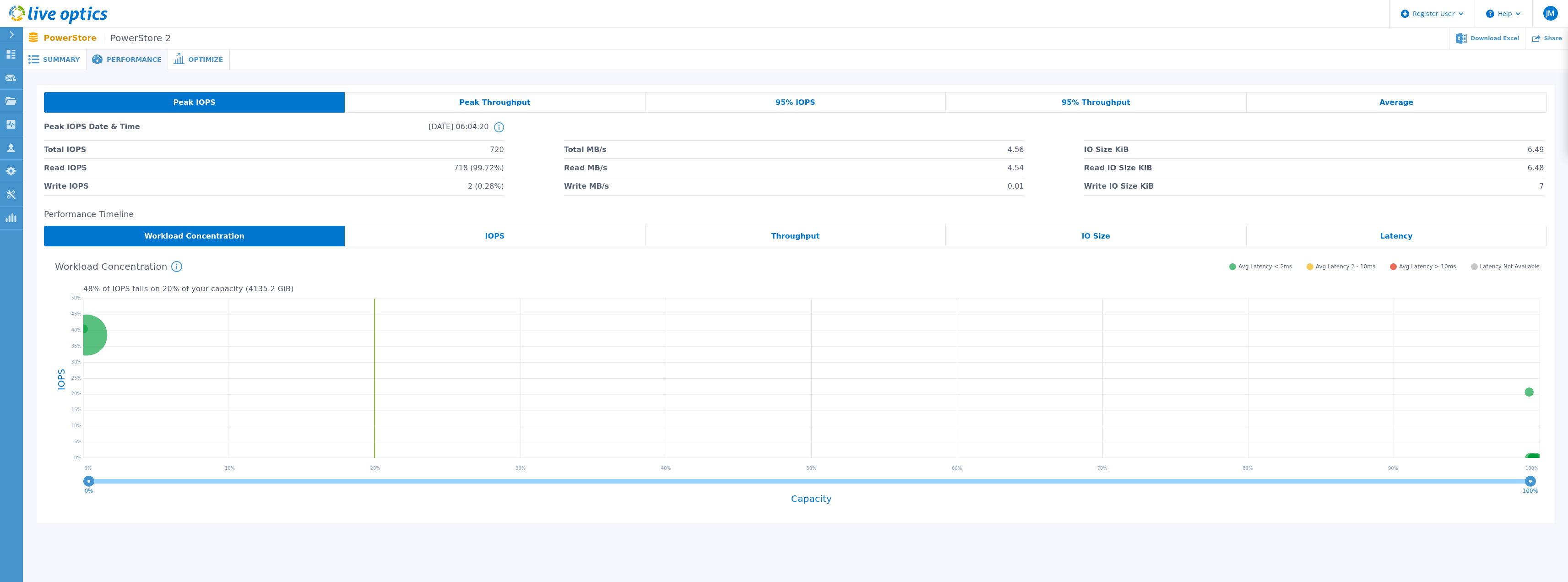
click at [74, 63] on span "Summary" at bounding box center [61, 59] width 37 height 6
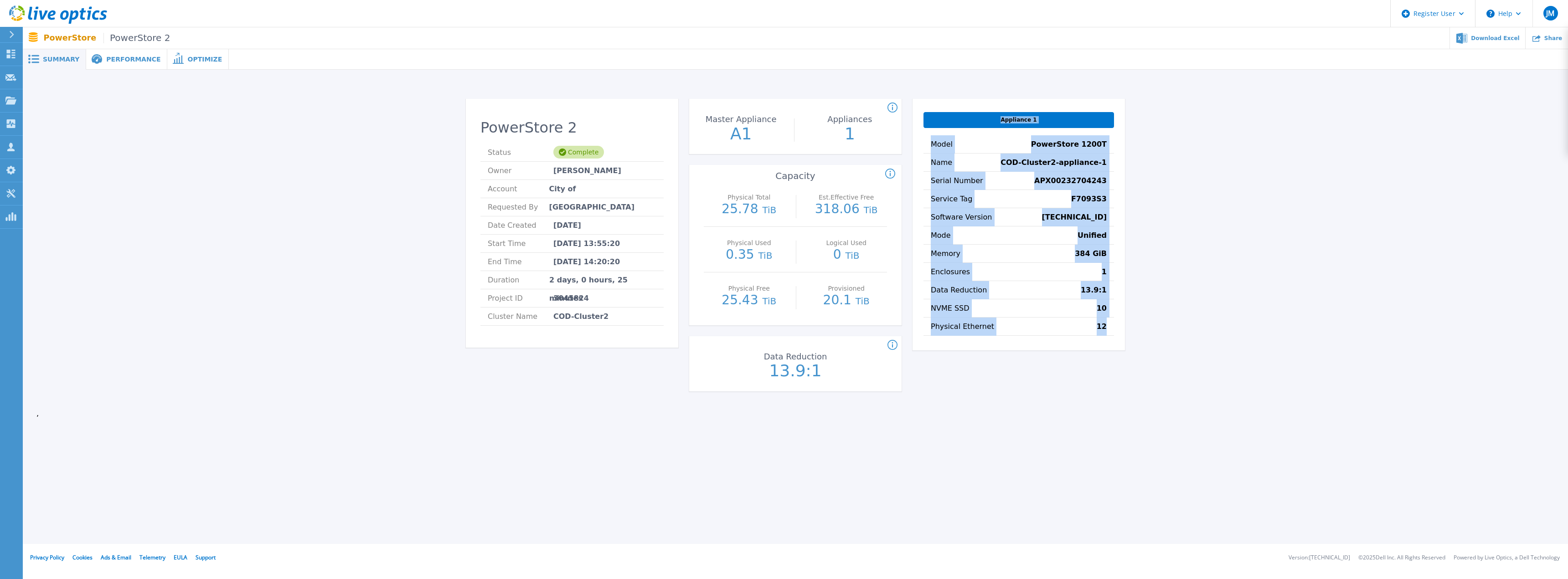
drag, startPoint x: 927, startPoint y: 122, endPoint x: 1120, endPoint y: 326, distance: 280.8
click at [1120, 326] on div "Appliance 1 Model PowerStore 1200T Name COD-Cluster2-appliance-1 Serial Number …" at bounding box center [1018, 224] width 212 height 251
click at [1119, 331] on div "Appliance 1 Model PowerStore 1200T Name COD-Cluster2-appliance-1 Serial Number …" at bounding box center [1018, 224] width 212 height 251
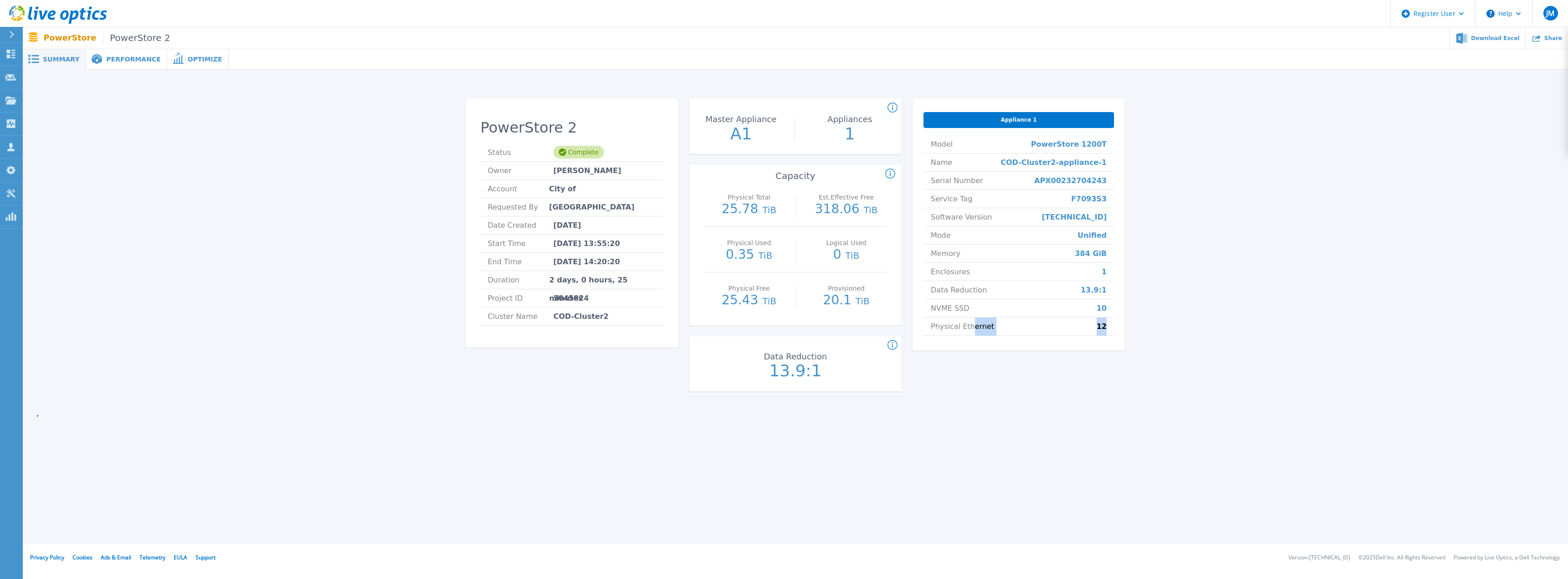
drag, startPoint x: 1122, startPoint y: 332, endPoint x: 998, endPoint y: 321, distance: 124.5
click at [967, 327] on div "Appliance 1 Model PowerStore 1200T Name COD-Cluster2-appliance-1 Serial Number …" at bounding box center [1018, 224] width 212 height 251
drag, startPoint x: 1093, startPoint y: 319, endPoint x: 1102, endPoint y: 307, distance: 15.0
click at [1094, 318] on li "Physical Ethernet 12" at bounding box center [1018, 327] width 191 height 18
drag, startPoint x: 1102, startPoint y: 306, endPoint x: 1110, endPoint y: 306, distance: 8.0
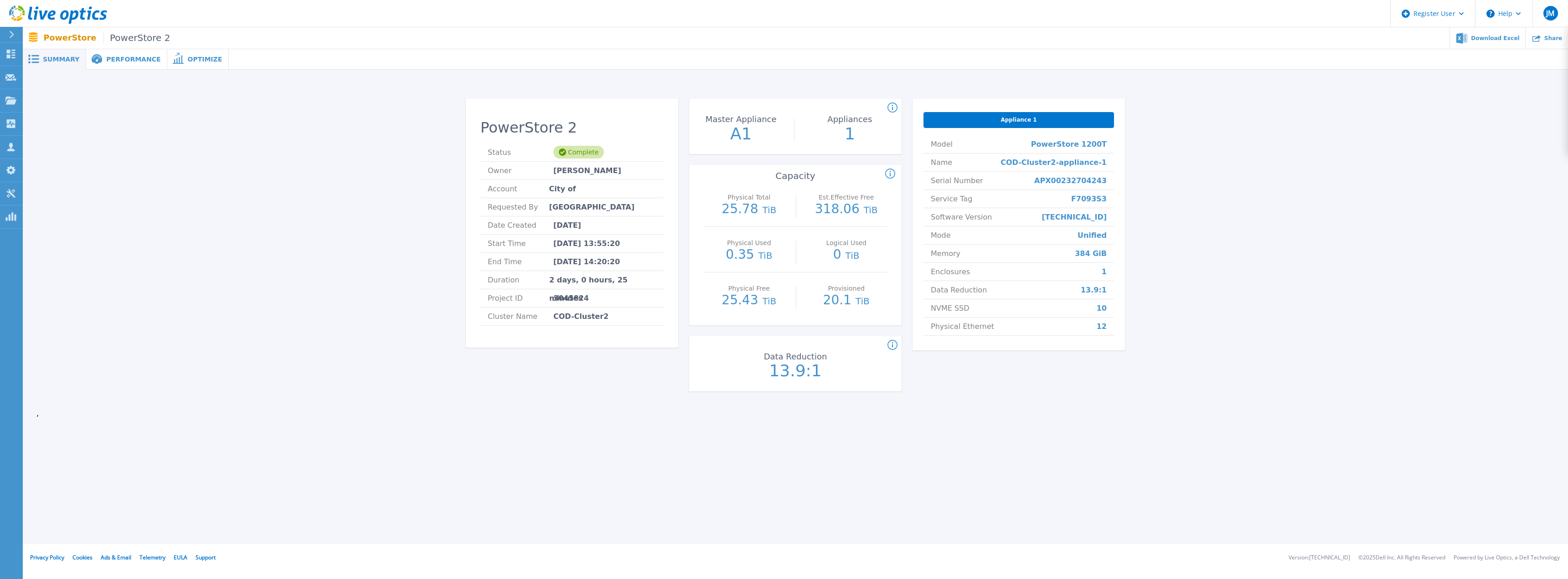
click at [1104, 306] on span "10" at bounding box center [1102, 308] width 10 height 18
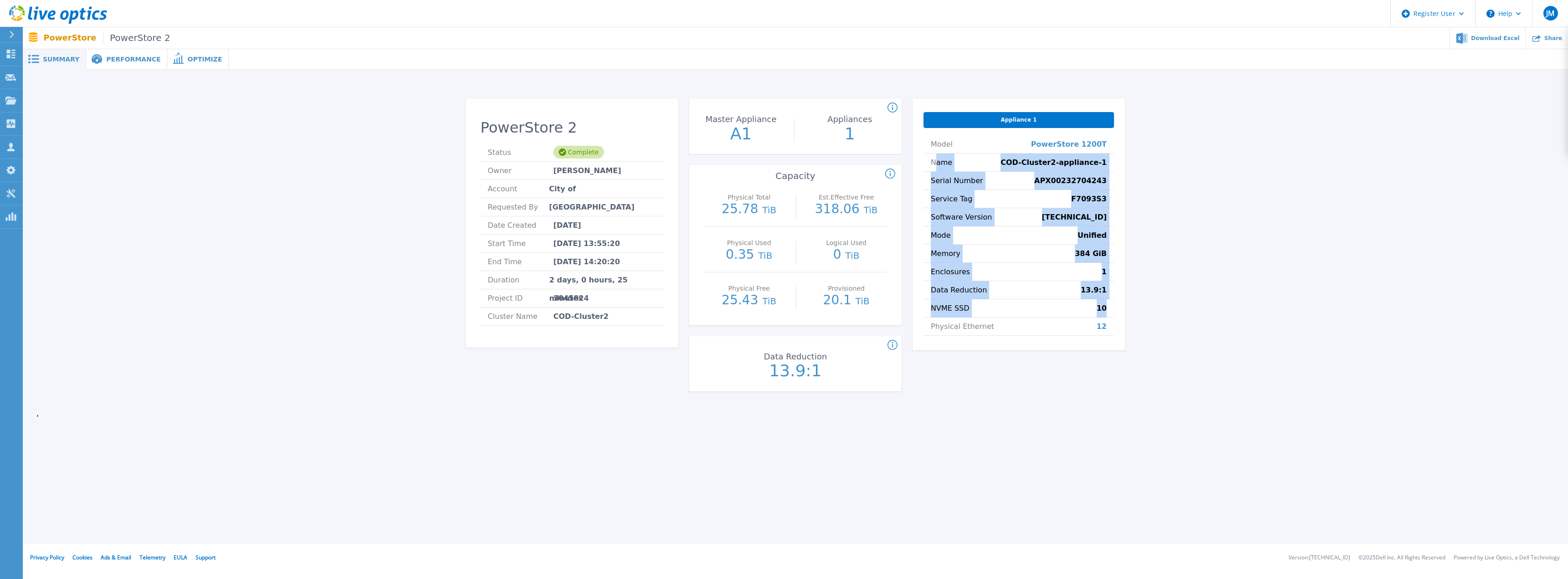
drag, startPoint x: 1111, startPoint y: 306, endPoint x: 935, endPoint y: 156, distance: 231.2
click at [935, 156] on ul "Model PowerStore 1200T Name COD-Cluster2-appliance-1 Serial Number APX002327042…" at bounding box center [1018, 235] width 191 height 200
click at [937, 158] on span "Name" at bounding box center [941, 162] width 21 height 18
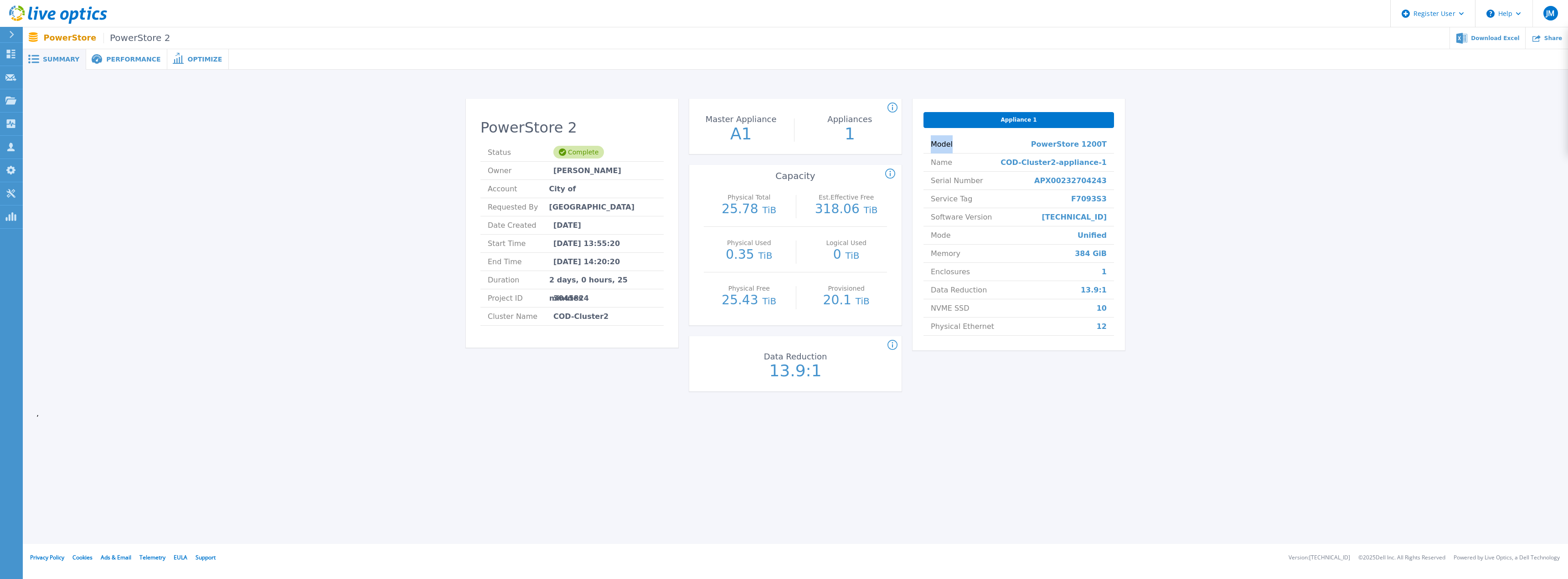
drag, startPoint x: 922, startPoint y: 138, endPoint x: 1004, endPoint y: 144, distance: 82.2
click at [996, 143] on div "Appliance 1 Model PowerStore 1200T Name COD-Cluster2-appliance-1 Serial Number …" at bounding box center [1018, 224] width 212 height 251
drag, startPoint x: 110, startPoint y: 60, endPoint x: 95, endPoint y: 128, distance: 69.6
click at [95, 128] on div "PowerStore 2 Status Complete Owner [PERSON_NAME] Account City of [GEOGRAPHIC_DA…" at bounding box center [796, 247] width 1518 height 325
drag, startPoint x: 733, startPoint y: 258, endPoint x: 780, endPoint y: 264, distance: 47.4
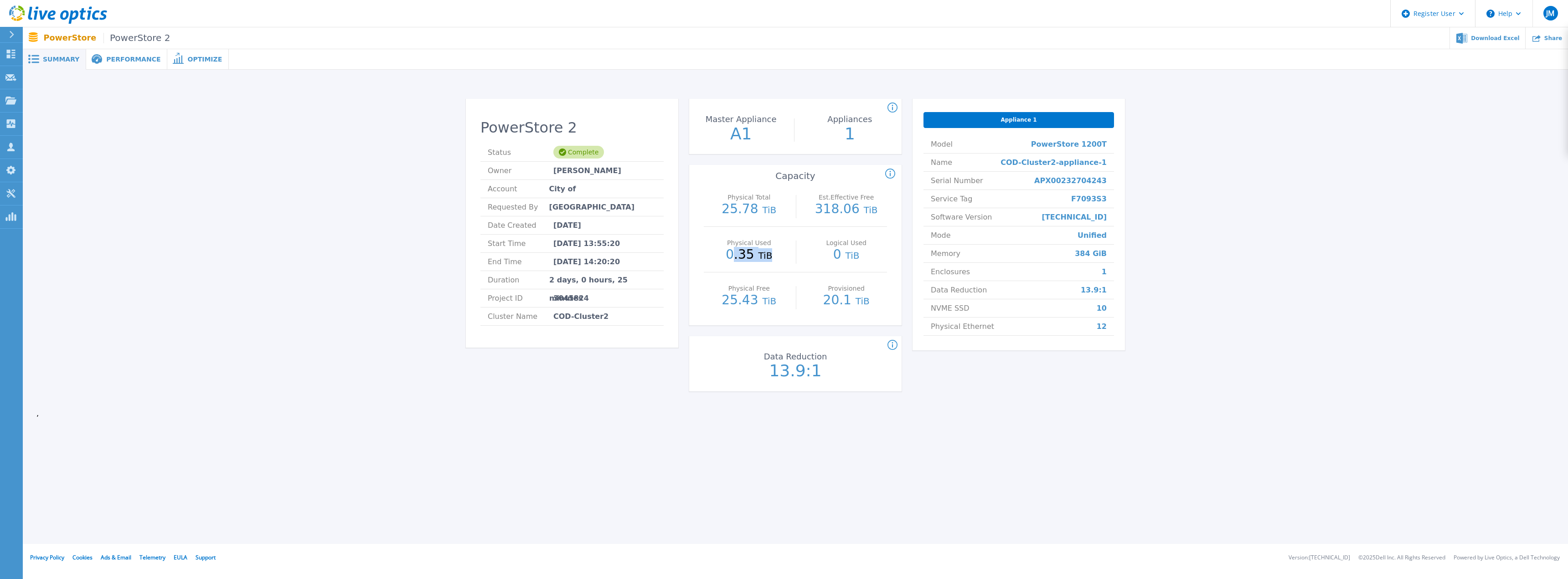
click at [780, 264] on div "Physical Used 0.35 TiB" at bounding box center [749, 249] width 82 height 46
drag, startPoint x: 766, startPoint y: 255, endPoint x: 679, endPoint y: 246, distance: 87.5
click at [679, 246] on div "PowerStore 2 Status Complete Owner [PERSON_NAME] Account City of [GEOGRAPHIC_DA…" at bounding box center [795, 250] width 659 height 303
click at [755, 253] on p "0.35 TiB" at bounding box center [749, 255] width 82 height 13
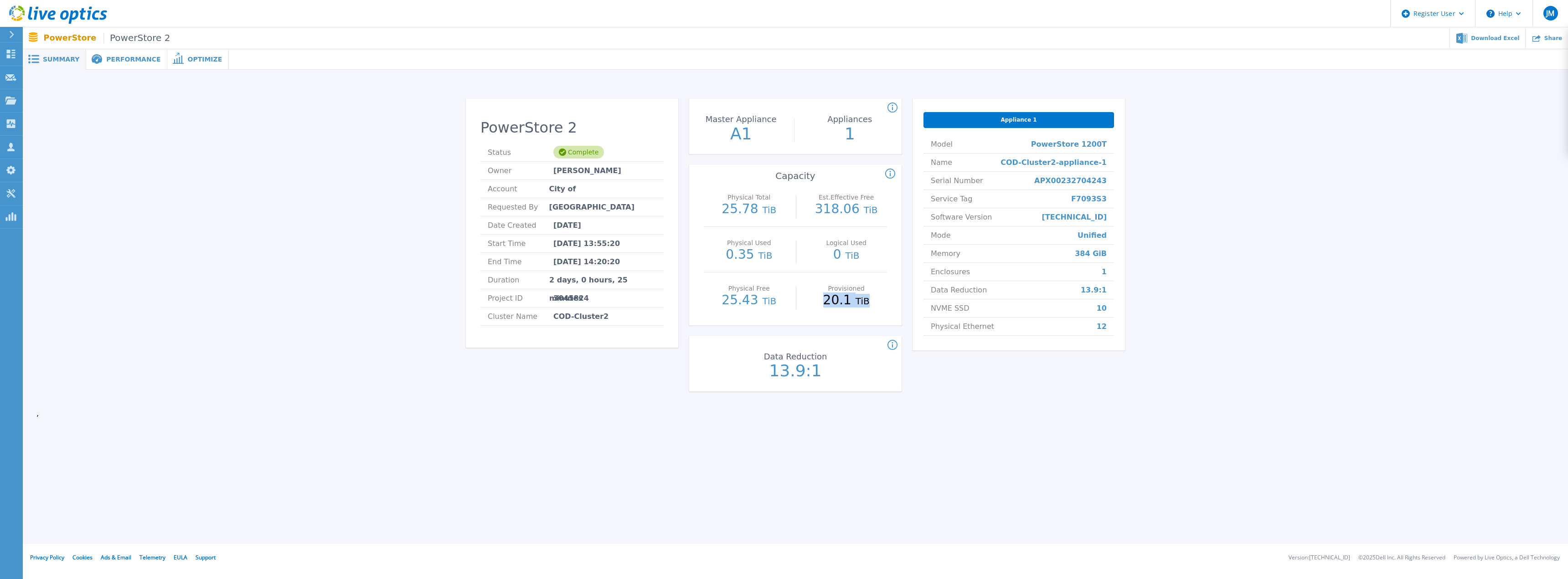
drag, startPoint x: 825, startPoint y: 299, endPoint x: 874, endPoint y: 302, distance: 49.1
click at [874, 302] on p "20.1 TiB" at bounding box center [846, 300] width 82 height 13
drag, startPoint x: 1113, startPoint y: 165, endPoint x: 1020, endPoint y: 167, distance: 93.0
click at [1020, 167] on li "Name COD-Cluster2-appliance-1" at bounding box center [1018, 162] width 191 height 18
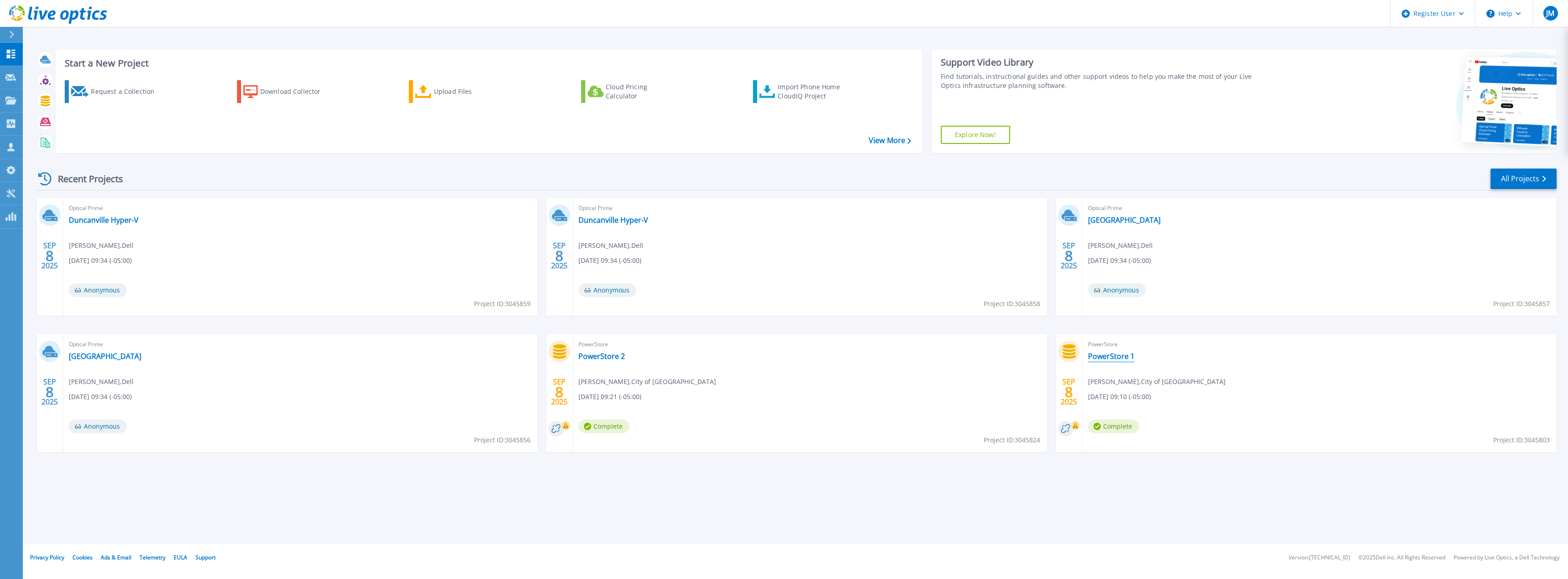
click at [1130, 356] on link "PowerStore 1" at bounding box center [1111, 356] width 46 height 9
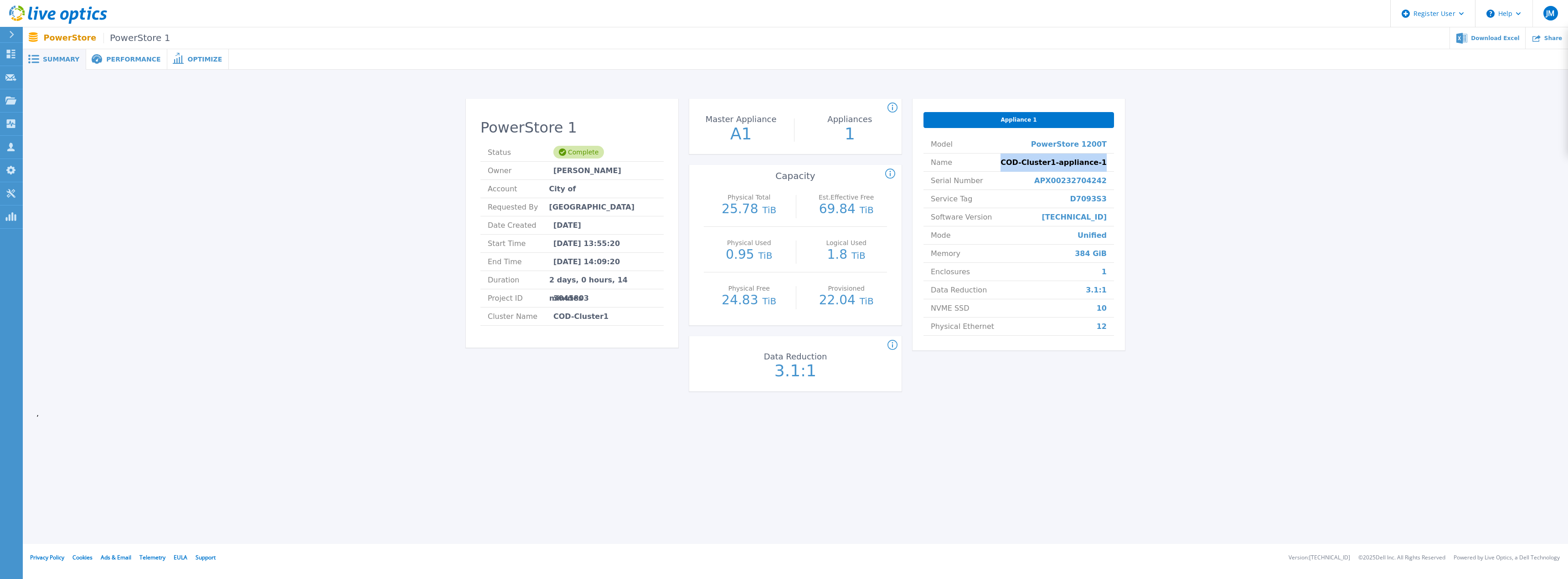
drag, startPoint x: 1015, startPoint y: 164, endPoint x: 1113, endPoint y: 168, distance: 98.1
click at [1113, 168] on li "Name COD-Cluster1-appliance-1" at bounding box center [1018, 162] width 191 height 18
click at [1167, 179] on div "Physical Total : (Often referred to as Raw Total in other Live Optics asset typ…" at bounding box center [1056, 174] width 343 height 11
drag, startPoint x: 1102, startPoint y: 329, endPoint x: 1108, endPoint y: 329, distance: 6.0
click at [1108, 329] on li "Physical Ethernet 12" at bounding box center [1018, 327] width 191 height 18
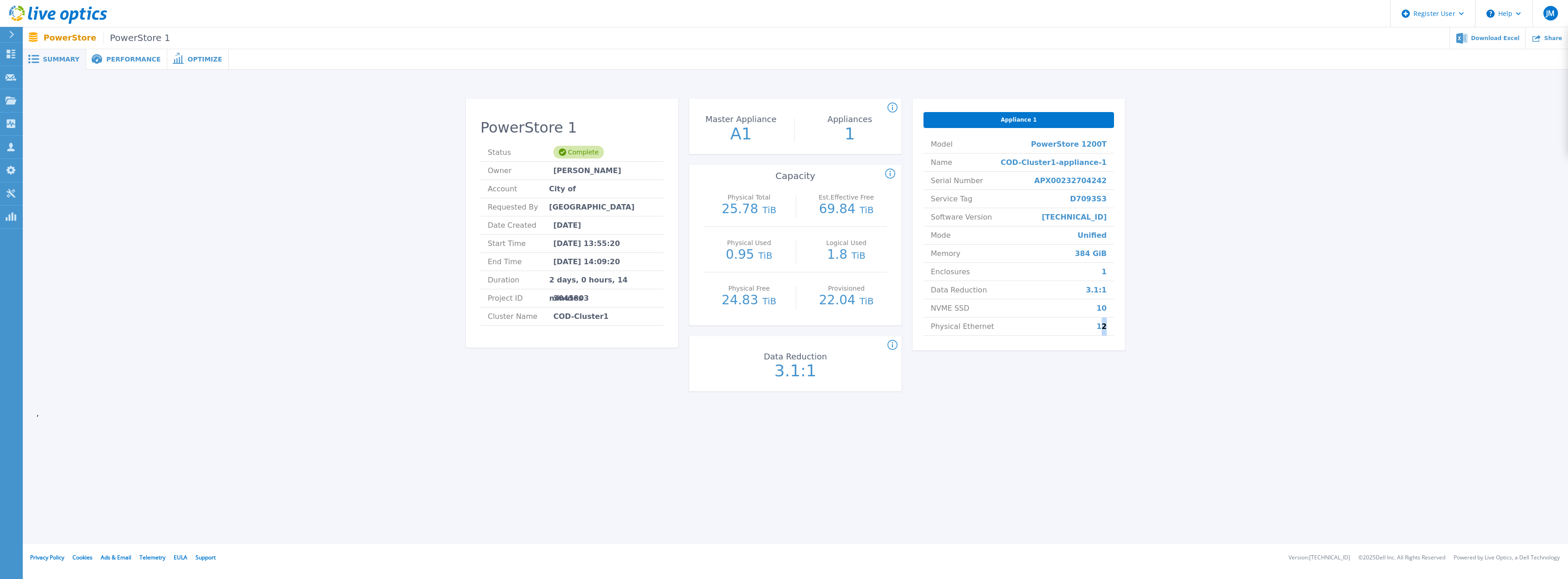
click at [1108, 329] on li "Physical Ethernet 12" at bounding box center [1018, 327] width 191 height 18
drag, startPoint x: 1108, startPoint y: 329, endPoint x: 939, endPoint y: 331, distance: 169.0
click at [939, 331] on li "Physical Ethernet 12" at bounding box center [1018, 327] width 191 height 18
click at [940, 331] on span "Physical Ethernet" at bounding box center [962, 326] width 63 height 18
drag, startPoint x: 736, startPoint y: 206, endPoint x: 858, endPoint y: 218, distance: 122.6
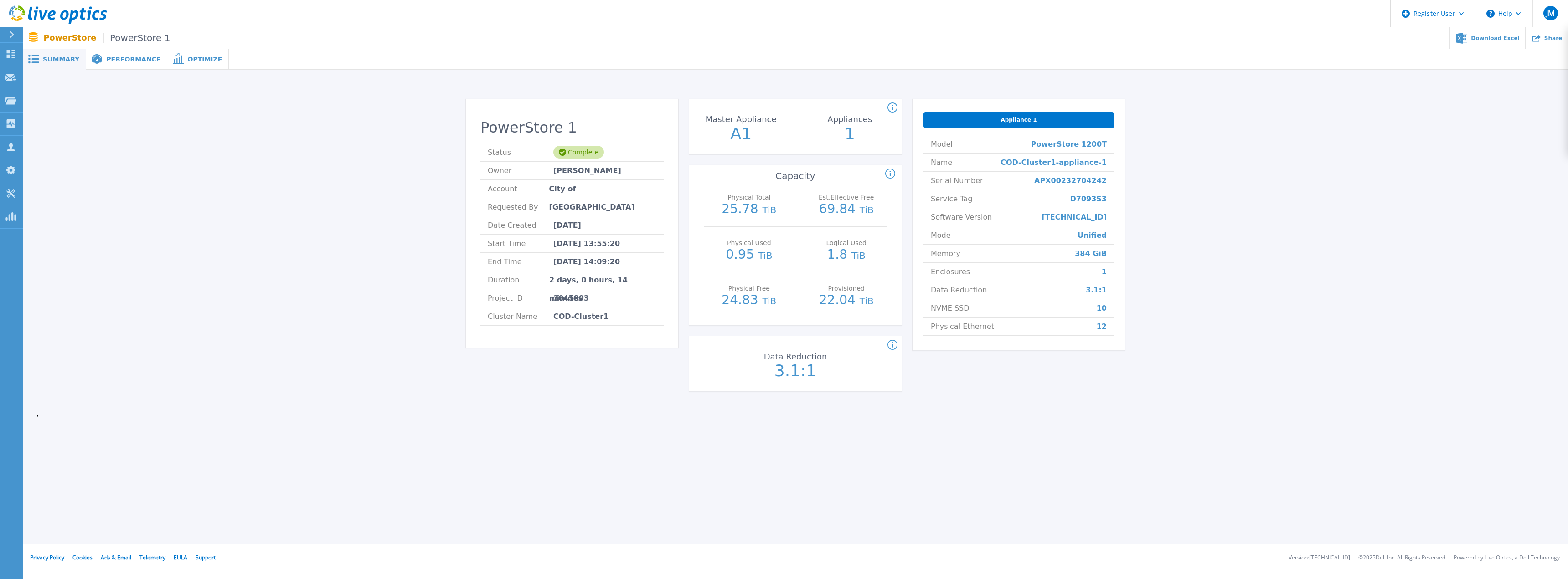
click at [796, 213] on div "Physical Total 25.78 TiB Est.Effective Free 69.84 TiB" at bounding box center [795, 204] width 183 height 46
click at [757, 203] on p "25.78 TiB" at bounding box center [749, 209] width 82 height 13
drag, startPoint x: 766, startPoint y: 252, endPoint x: 726, endPoint y: 249, distance: 40.1
click at [726, 249] on p "0.95 TiB" at bounding box center [749, 255] width 82 height 13
click at [724, 238] on div "Physical Used 0.95 TiB" at bounding box center [749, 249] width 82 height 46
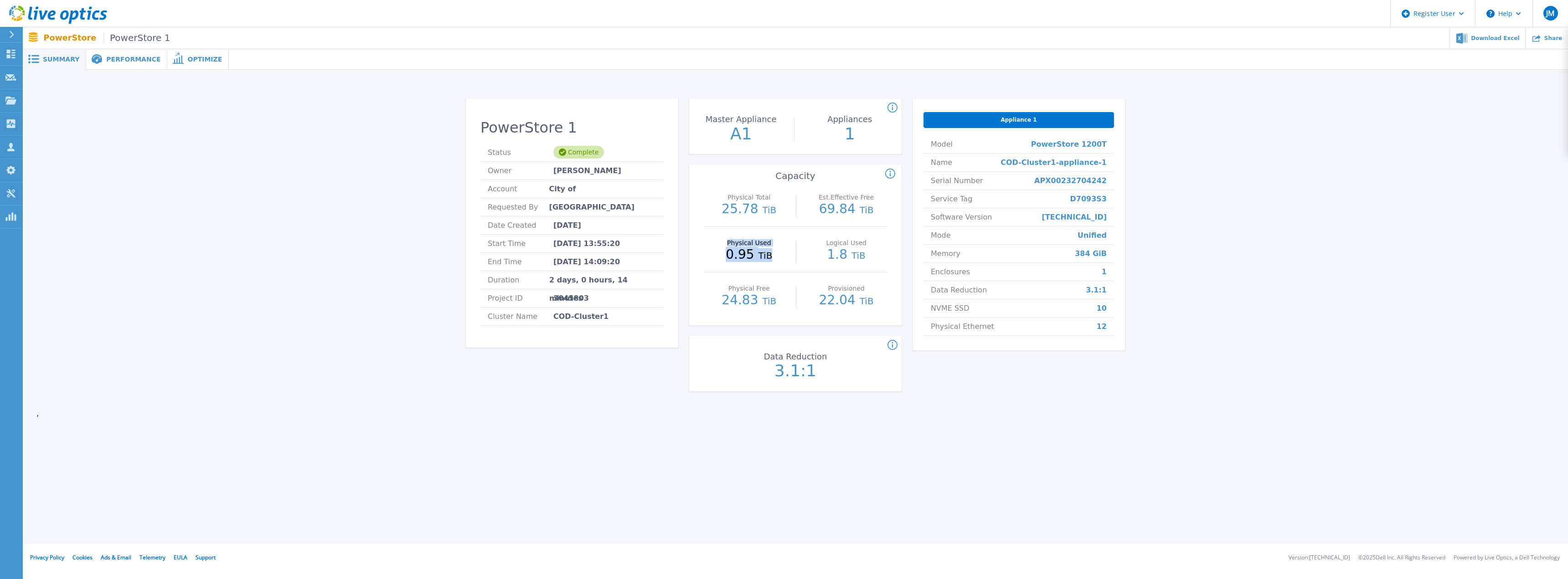
drag, startPoint x: 724, startPoint y: 238, endPoint x: 778, endPoint y: 257, distance: 57.2
click at [778, 257] on div "Physical Used 0.95 TiB" at bounding box center [749, 249] width 82 height 46
drag, startPoint x: 761, startPoint y: 358, endPoint x: 867, endPoint y: 379, distance: 108.1
click at [863, 405] on div "PowerStore 1 Status Complete Owner [PERSON_NAME] Account City of [GEOGRAPHIC_DA…" at bounding box center [796, 247] width 1518 height 325
click at [890, 347] on icon at bounding box center [892, 345] width 10 height 11
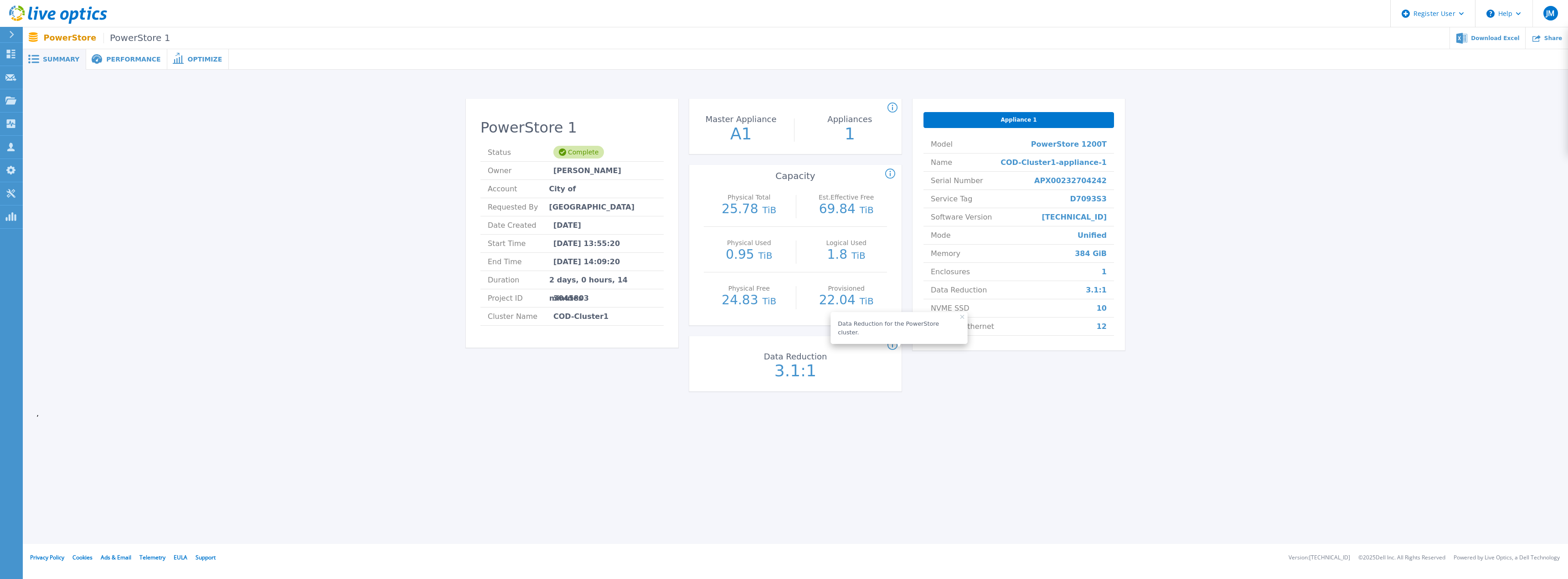
click at [825, 387] on div "Data Reduction 3.1:1" at bounding box center [796, 364] width 102 height 46
click at [952, 316] on div "Data Reduction for the PowerStore cluster." at bounding box center [898, 328] width 137 height 32
click at [960, 316] on icon at bounding box center [962, 316] width 4 height 4
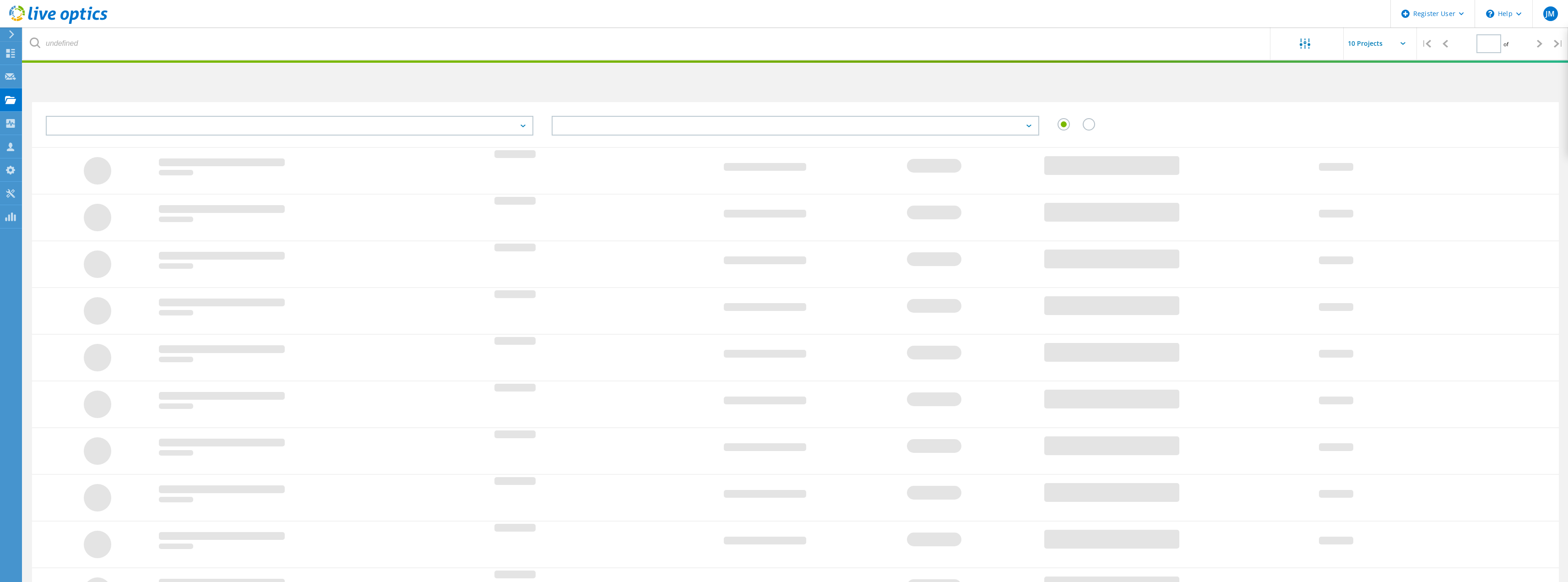
type input "1"
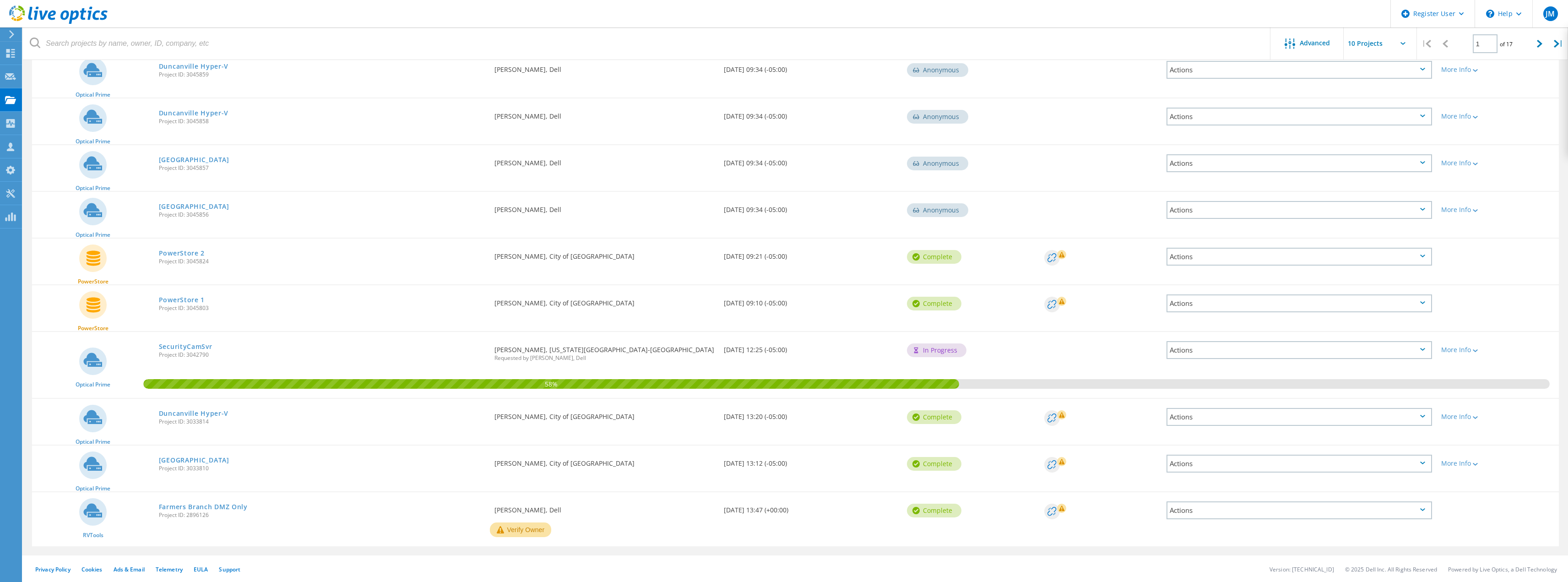
scroll to position [118, 0]
click at [1546, 418] on div "More Info" at bounding box center [1497, 416] width 113 height 6
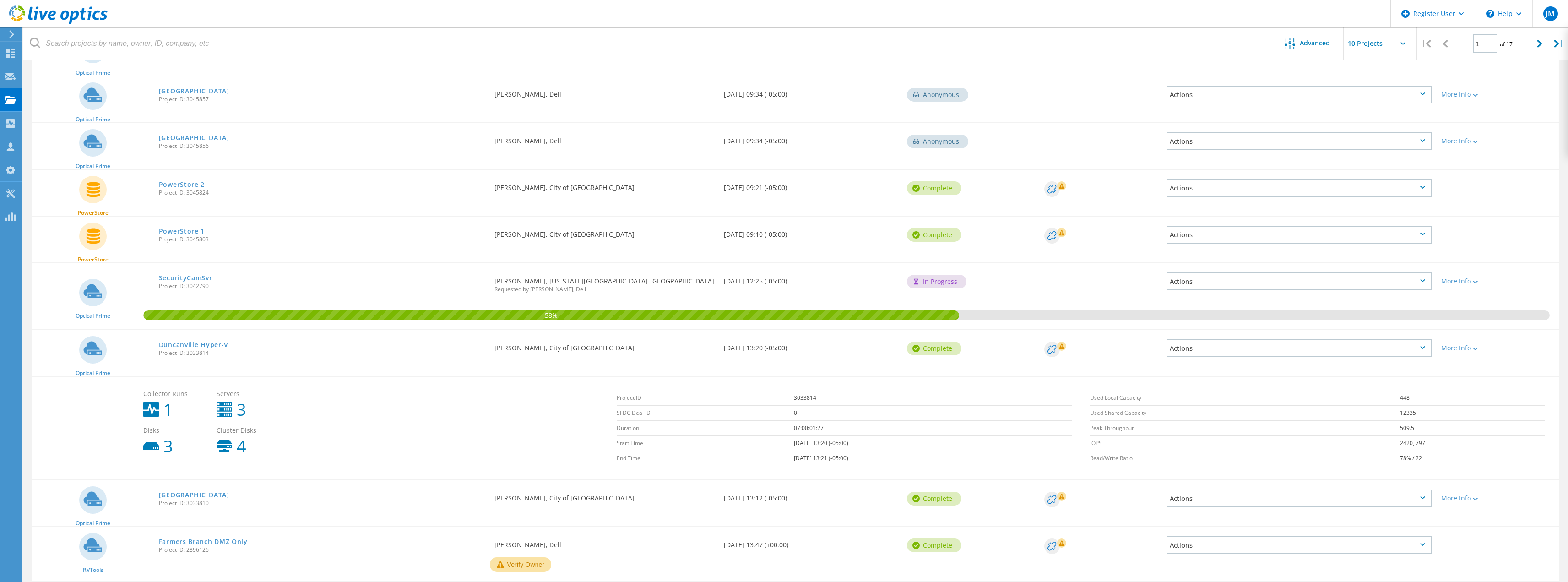
scroll to position [221, 0]
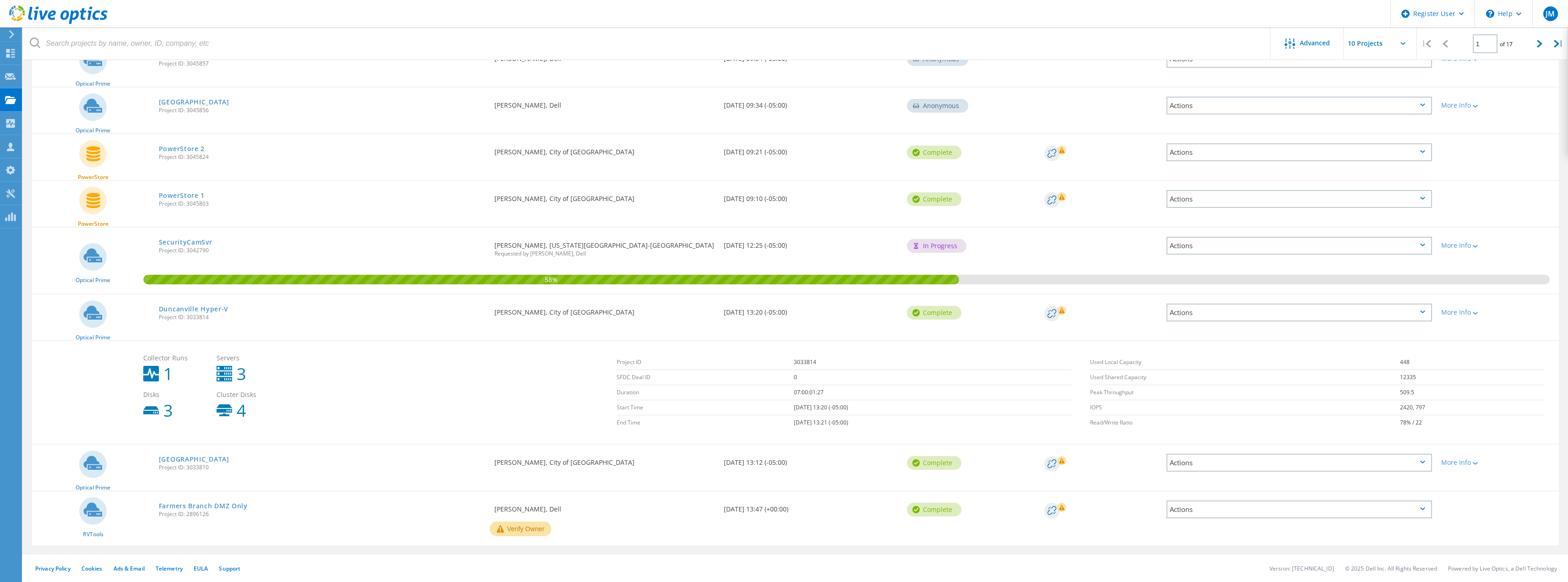
drag, startPoint x: 60, startPoint y: 458, endPoint x: 303, endPoint y: 472, distance: 243.4
click at [303, 472] on div "Optical Prime Duncanville Project ID: 3033810 Requested By [PERSON_NAME], City …" at bounding box center [795, 467] width 1526 height 46
copy div "Optical Prime Duncanville Project ID: 3033810"
drag, startPoint x: 238, startPoint y: 304, endPoint x: 145, endPoint y: 308, distance: 93.1
click at [145, 308] on div "Optical Prime Duncanville Hyper-V Project ID: 3033814 Requested By [PERSON_NAME…" at bounding box center [795, 317] width 1526 height 46
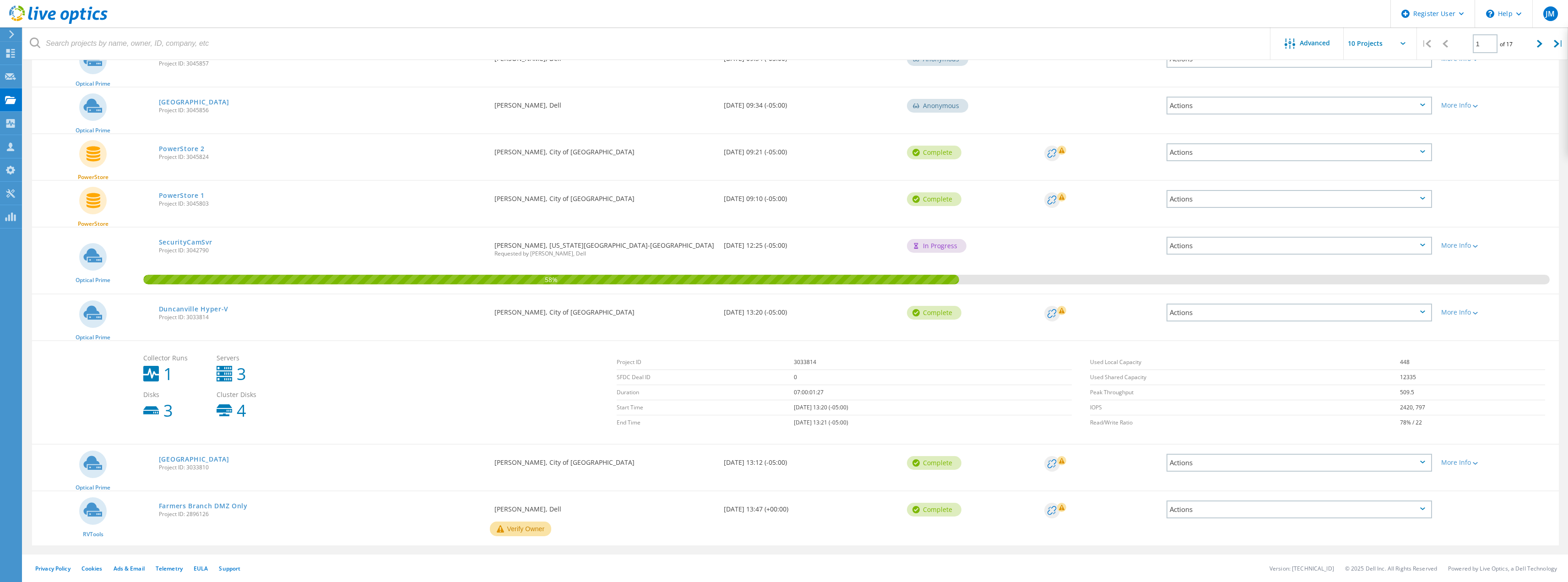
drag, startPoint x: 215, startPoint y: 202, endPoint x: 157, endPoint y: 183, distance: 61.0
click at [159, 202] on div "PowerStore 1 Project ID: 3045803" at bounding box center [322, 198] width 336 height 35
drag, startPoint x: 219, startPoint y: 145, endPoint x: 155, endPoint y: 148, distance: 64.1
click at [155, 148] on div "PowerStore 2 Project ID: 3045824" at bounding box center [322, 151] width 336 height 35
drag, startPoint x: 158, startPoint y: 193, endPoint x: 247, endPoint y: 190, distance: 89.1
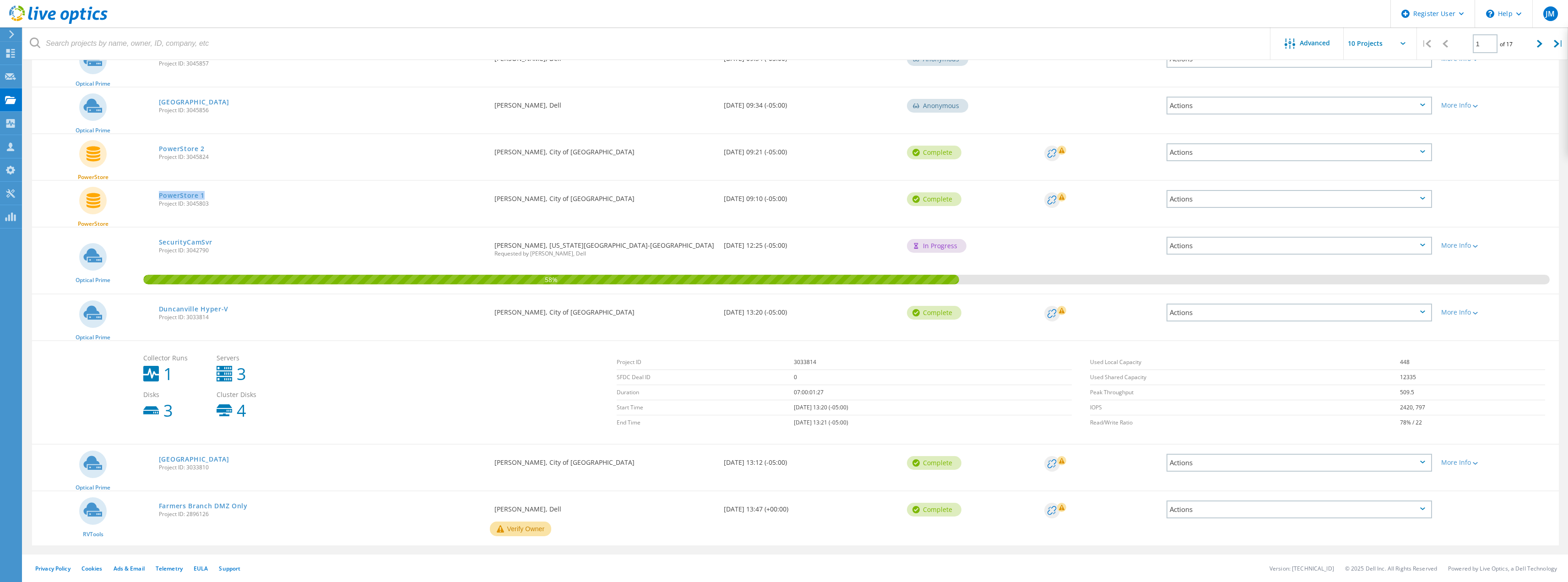
click at [247, 190] on div "PowerStore 1 Project ID: 3045803" at bounding box center [322, 198] width 336 height 35
drag, startPoint x: 140, startPoint y: 147, endPoint x: 248, endPoint y: 150, distance: 108.0
click at [248, 150] on div "PowerStore PowerStore 2 Project ID: 3045824 Requested By [PERSON_NAME], City of…" at bounding box center [795, 157] width 1526 height 46
click at [194, 309] on link "Duncanville Hyper-V" at bounding box center [194, 309] width 70 height 6
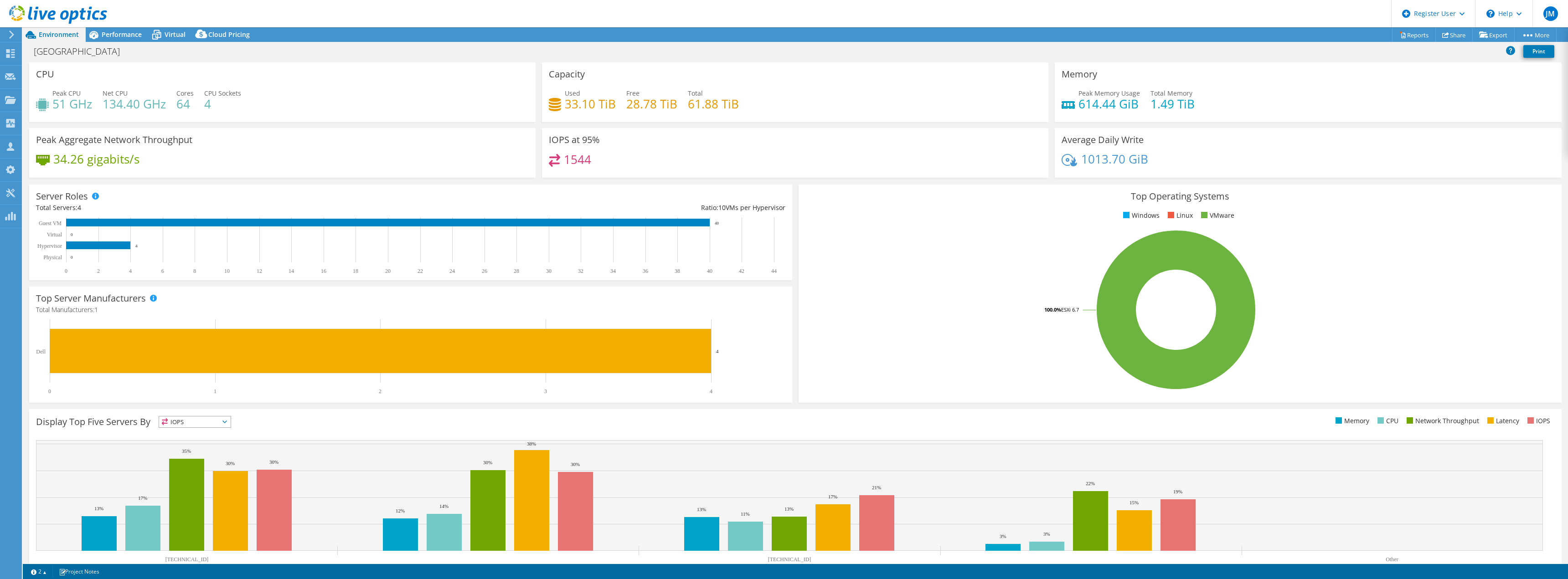
select select "USD"
click at [119, 36] on span "Performance" at bounding box center [122, 34] width 40 height 9
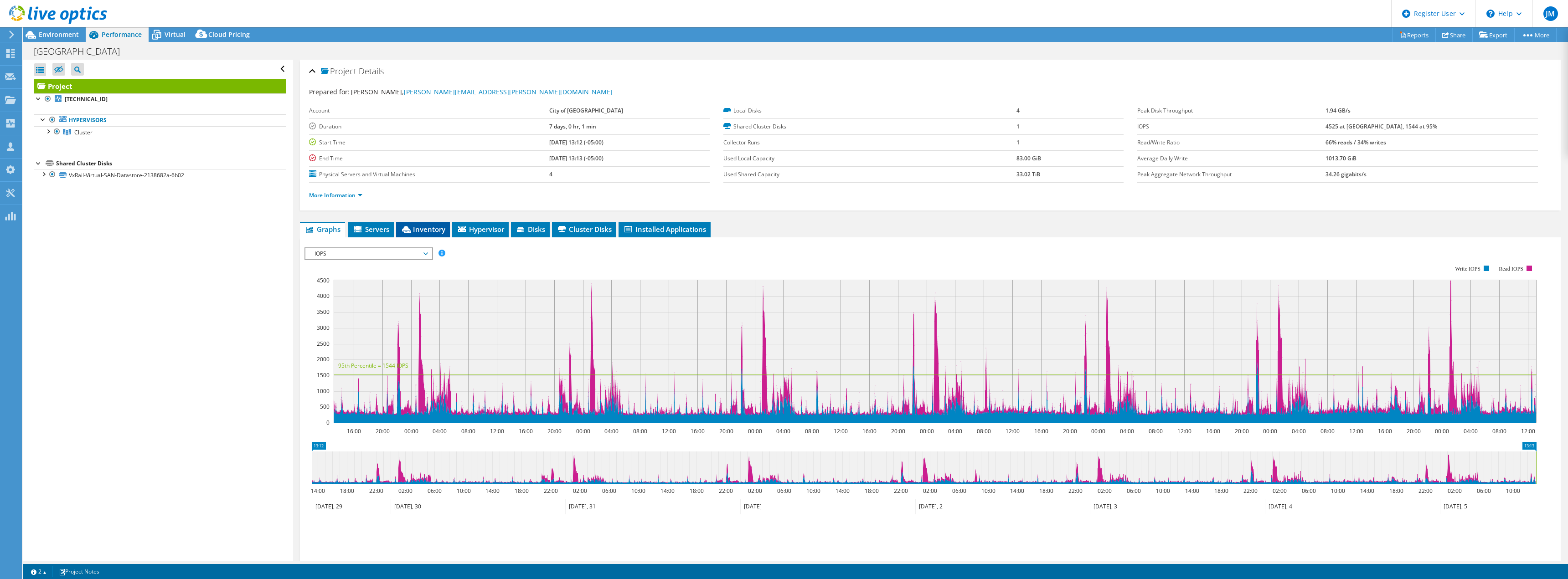
click at [424, 229] on span "Inventory" at bounding box center [422, 229] width 44 height 9
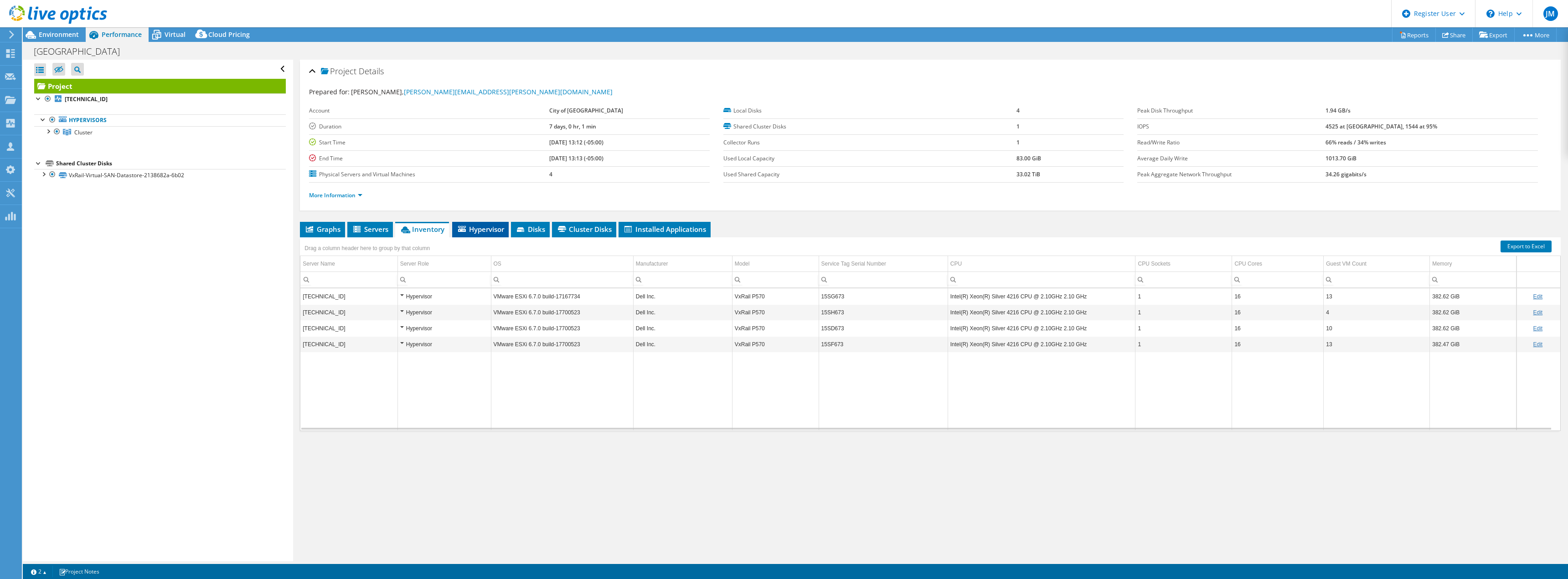
click at [483, 230] on span "Hypervisor" at bounding box center [480, 229] width 47 height 9
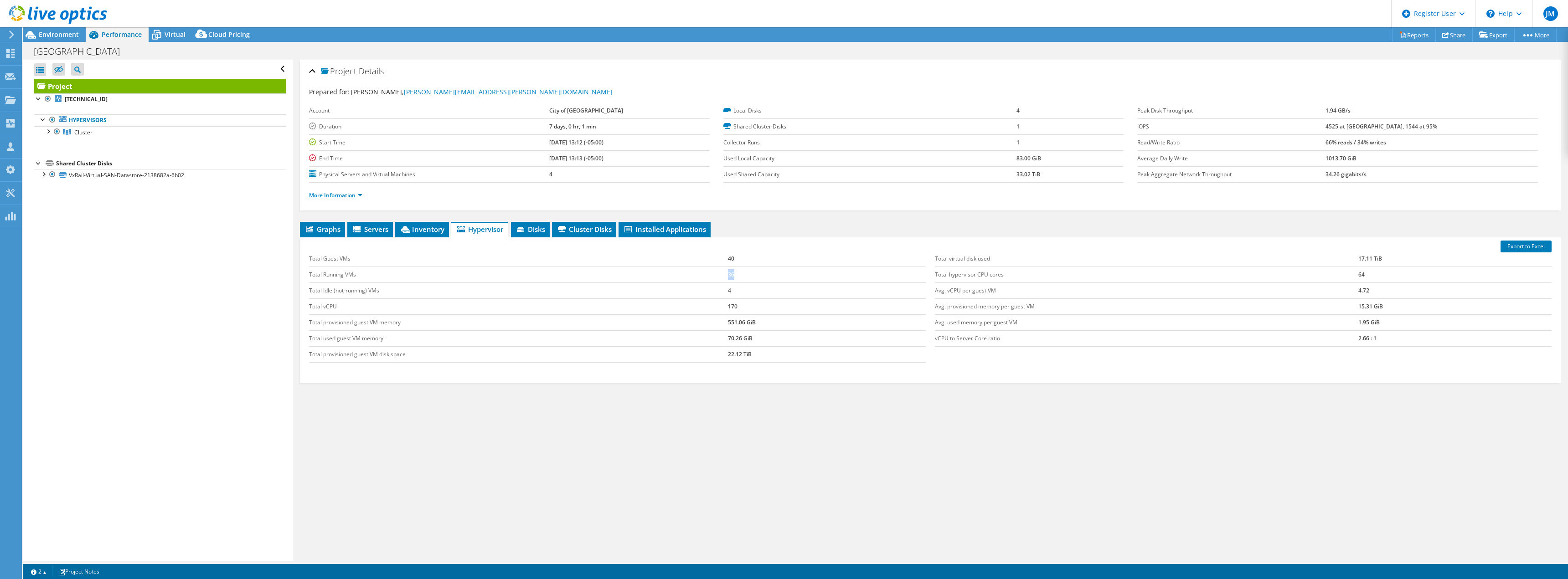
drag, startPoint x: 743, startPoint y: 276, endPoint x: 696, endPoint y: 282, distance: 47.4
click at [696, 282] on tr "Total Running VMs 36" at bounding box center [617, 274] width 617 height 16
click at [81, 175] on link "VxRail-Virtual-SAN-Datastore-2138682a-6b02" at bounding box center [159, 175] width 251 height 12
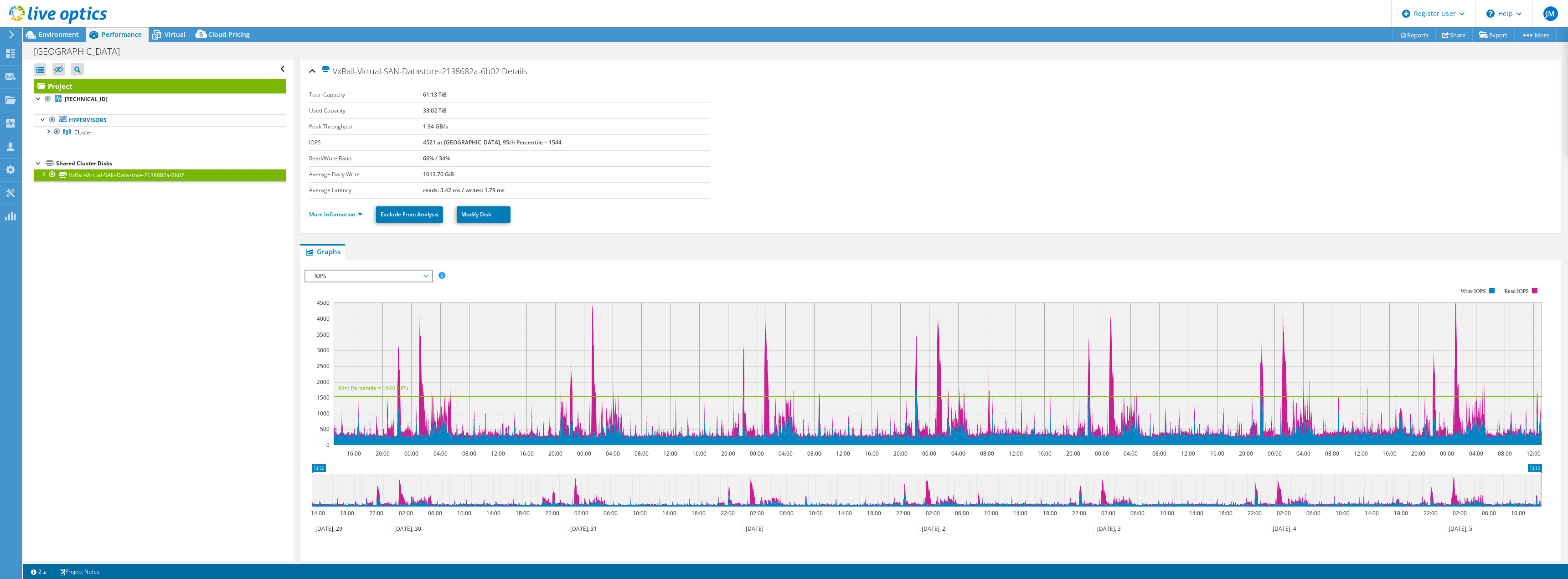
click at [407, 277] on span "IOPS" at bounding box center [368, 276] width 117 height 11
click at [379, 309] on li "IO Size" at bounding box center [368, 309] width 126 height 11
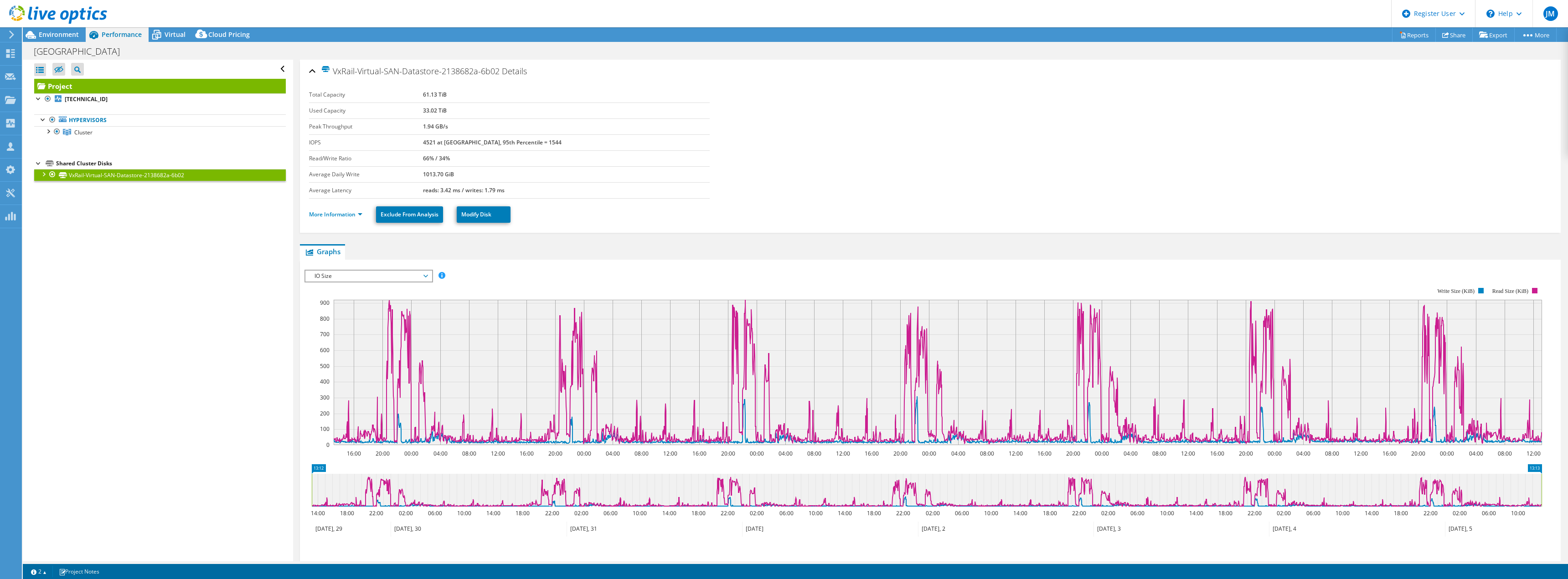
click at [408, 274] on span "IO Size" at bounding box center [368, 276] width 117 height 11
click at [337, 317] on li "Latency" at bounding box center [368, 320] width 126 height 11
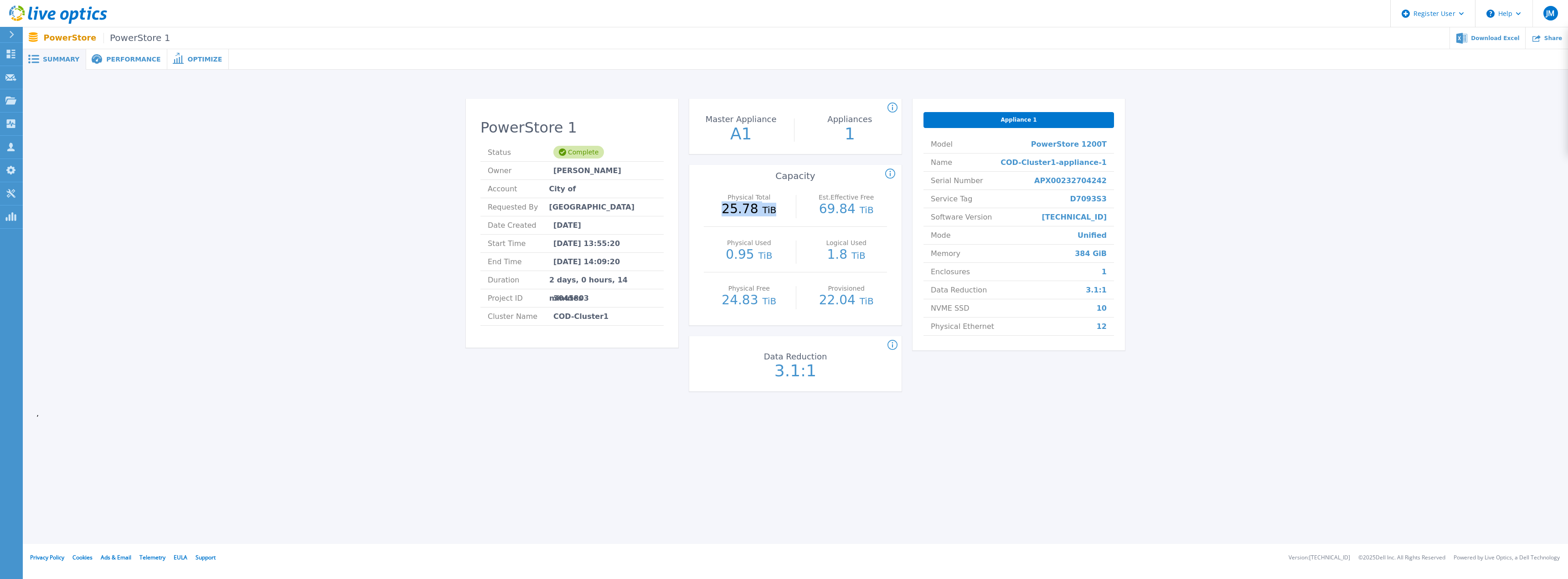
drag, startPoint x: 718, startPoint y: 214, endPoint x: 772, endPoint y: 213, distance: 54.0
click at [772, 213] on p "25.78 TiB" at bounding box center [749, 209] width 82 height 13
drag, startPoint x: 723, startPoint y: 244, endPoint x: 792, endPoint y: 266, distance: 72.4
click at [792, 266] on div "Physical Used 0.95 TiB Logical Used 1.8 TiB" at bounding box center [795, 249] width 183 height 46
click at [775, 248] on p "0.95 TiB" at bounding box center [749, 255] width 82 height 13
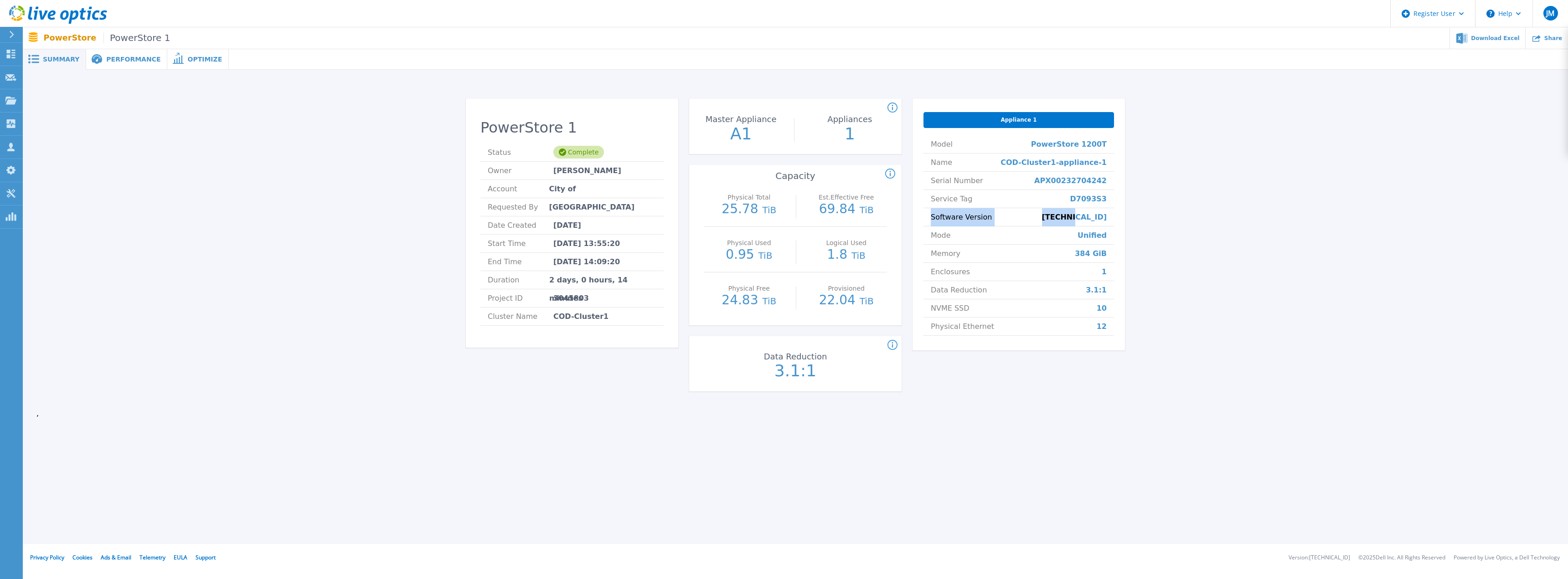
drag, startPoint x: 1111, startPoint y: 217, endPoint x: 926, endPoint y: 217, distance: 185.0
click at [926, 217] on li "Software Version [TECHNICAL_ID]" at bounding box center [1018, 217] width 191 height 18
click at [1125, 217] on div "PowerStore 1 Status Complete Owner [PERSON_NAME] Account City of [GEOGRAPHIC_DA…" at bounding box center [796, 247] width 1518 height 325
click at [1121, 217] on div "Appliance 1 Model PowerStore 1200T Name COD-Cluster1-appliance-1 Serial Number …" at bounding box center [1018, 224] width 212 height 251
click at [1113, 215] on li "Software Version [TECHNICAL_ID]" at bounding box center [1018, 217] width 191 height 18
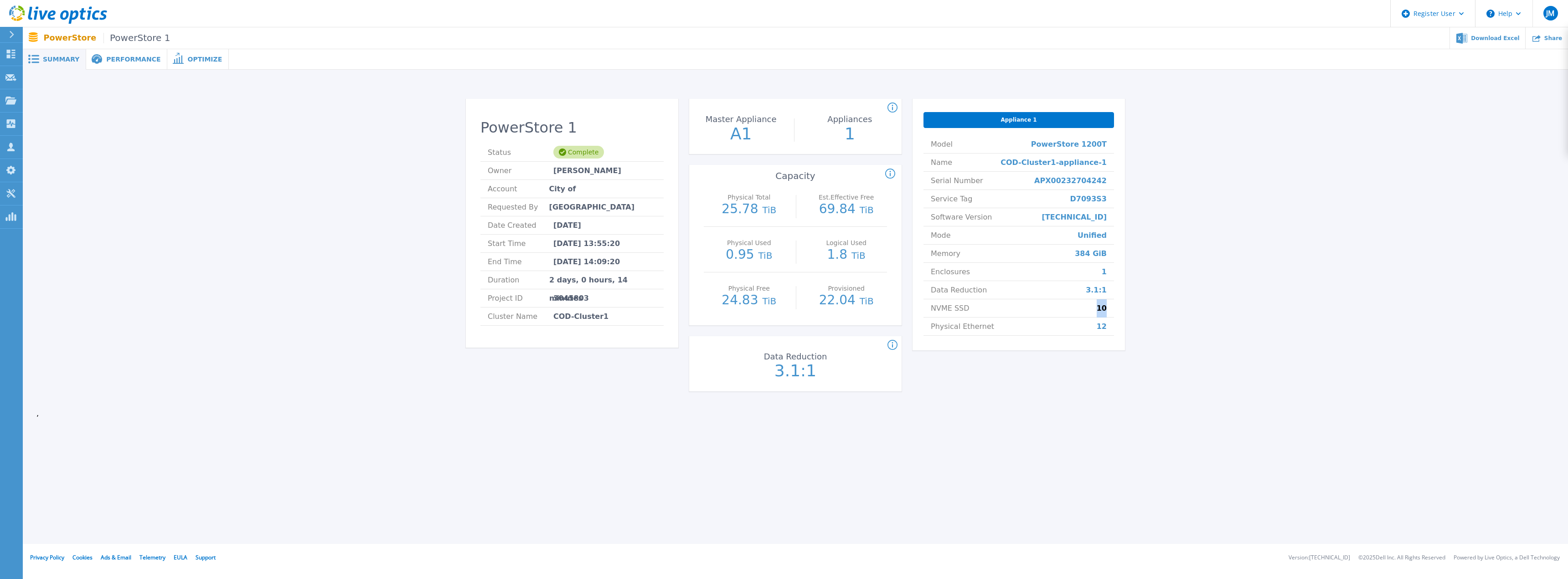
drag, startPoint x: 1108, startPoint y: 313, endPoint x: 1093, endPoint y: 307, distance: 16.2
click at [1093, 308] on li "NVME SSD 10" at bounding box center [1018, 308] width 191 height 18
drag, startPoint x: 1060, startPoint y: 196, endPoint x: 1115, endPoint y: 195, distance: 55.0
click at [1101, 195] on li "Service Tag D7093S3" at bounding box center [1018, 199] width 191 height 18
drag, startPoint x: 1111, startPoint y: 325, endPoint x: 923, endPoint y: 327, distance: 188.0
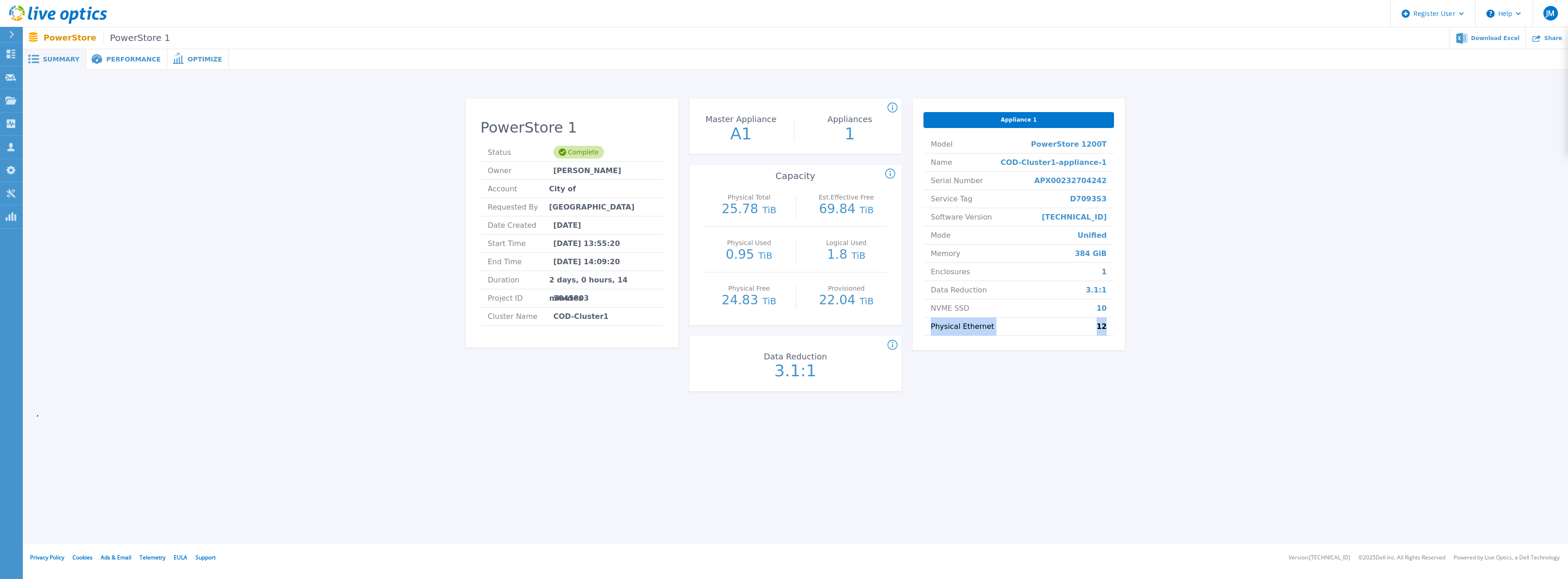
click at [923, 327] on div "Appliance 1 Model PowerStore 1200T Name COD-Cluster1-appliance-1 Serial Number …" at bounding box center [1018, 224] width 212 height 251
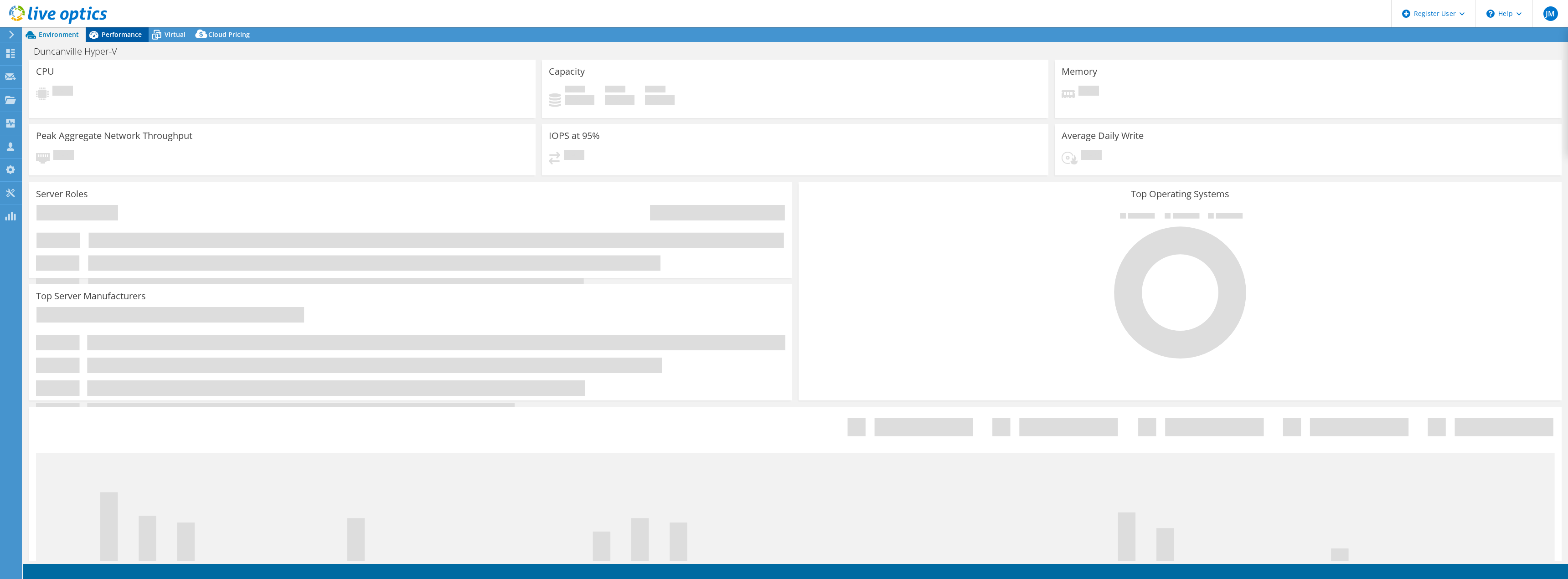
select select "USD"
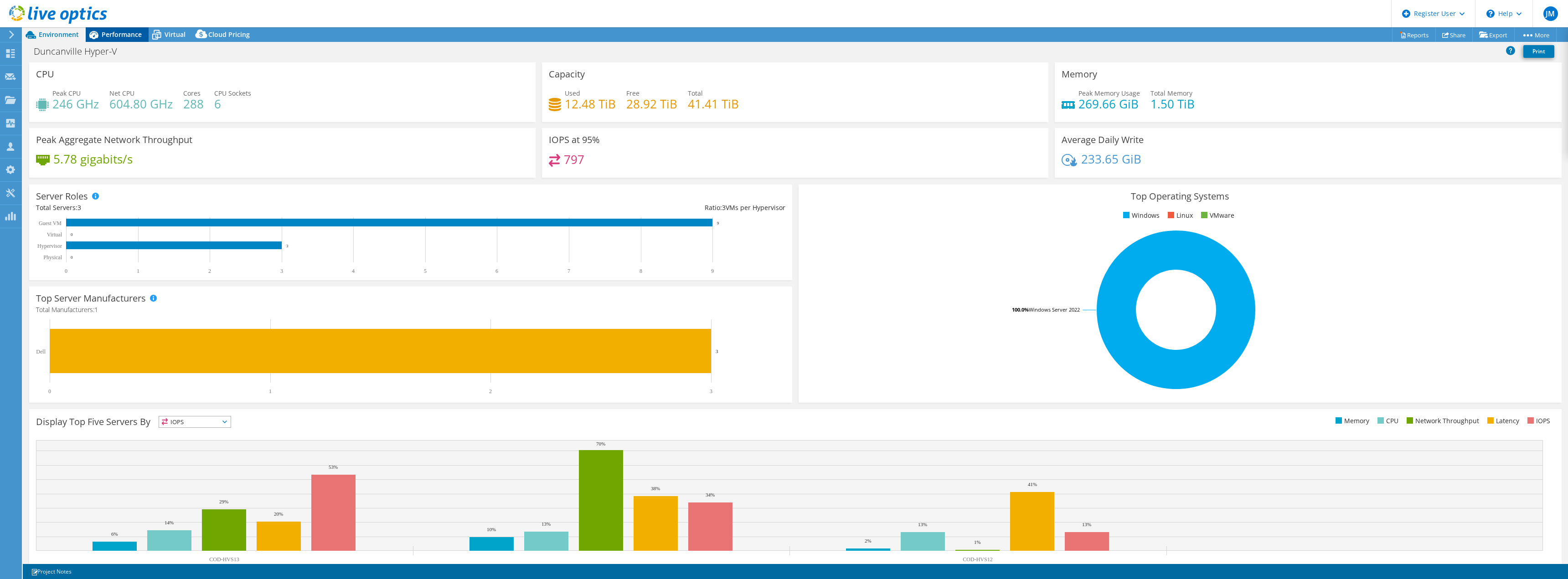
click at [102, 32] on span "Performance" at bounding box center [122, 34] width 40 height 9
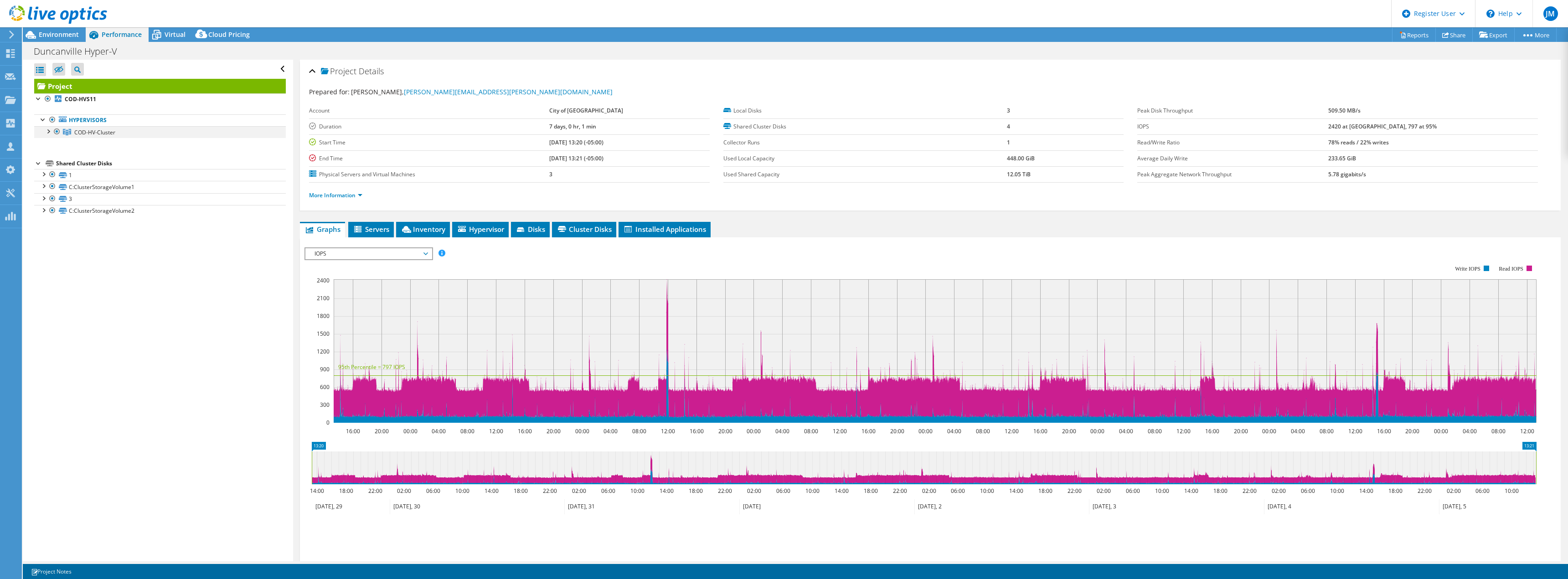
click at [44, 133] on div at bounding box center [47, 130] width 9 height 9
click at [390, 256] on span "IOPS" at bounding box center [368, 254] width 117 height 11
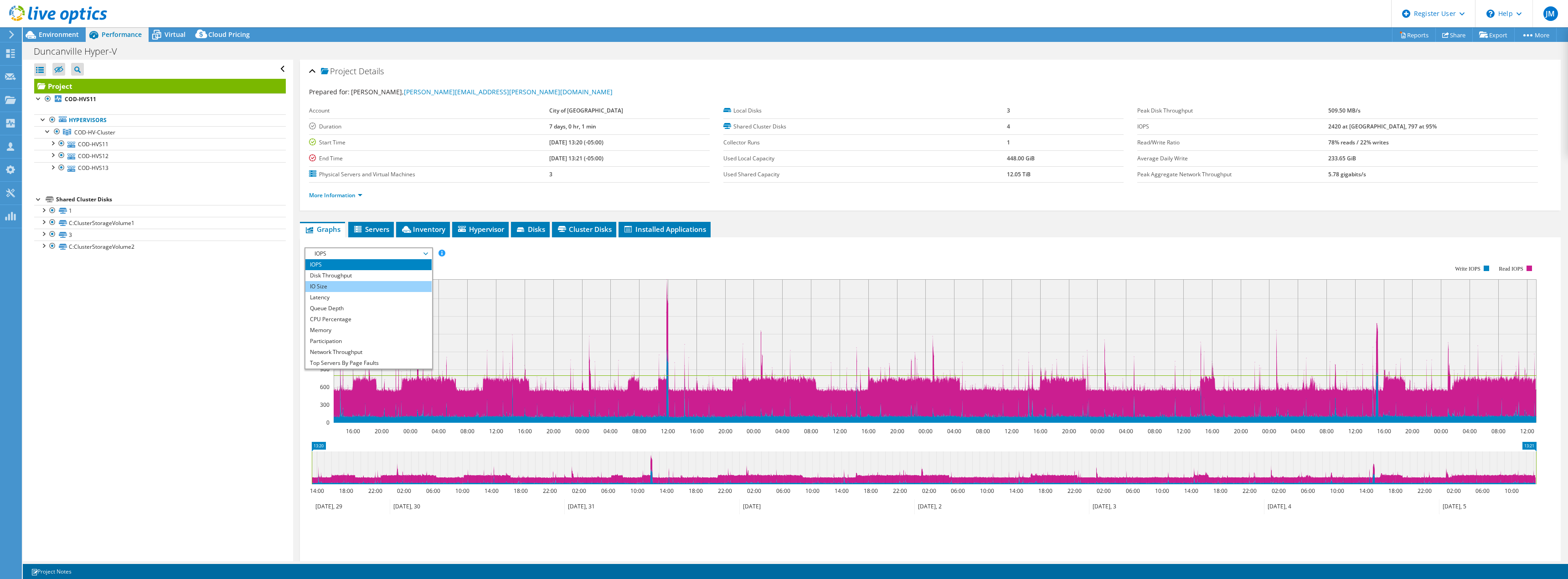
click at [362, 282] on li "IO Size" at bounding box center [368, 286] width 126 height 11
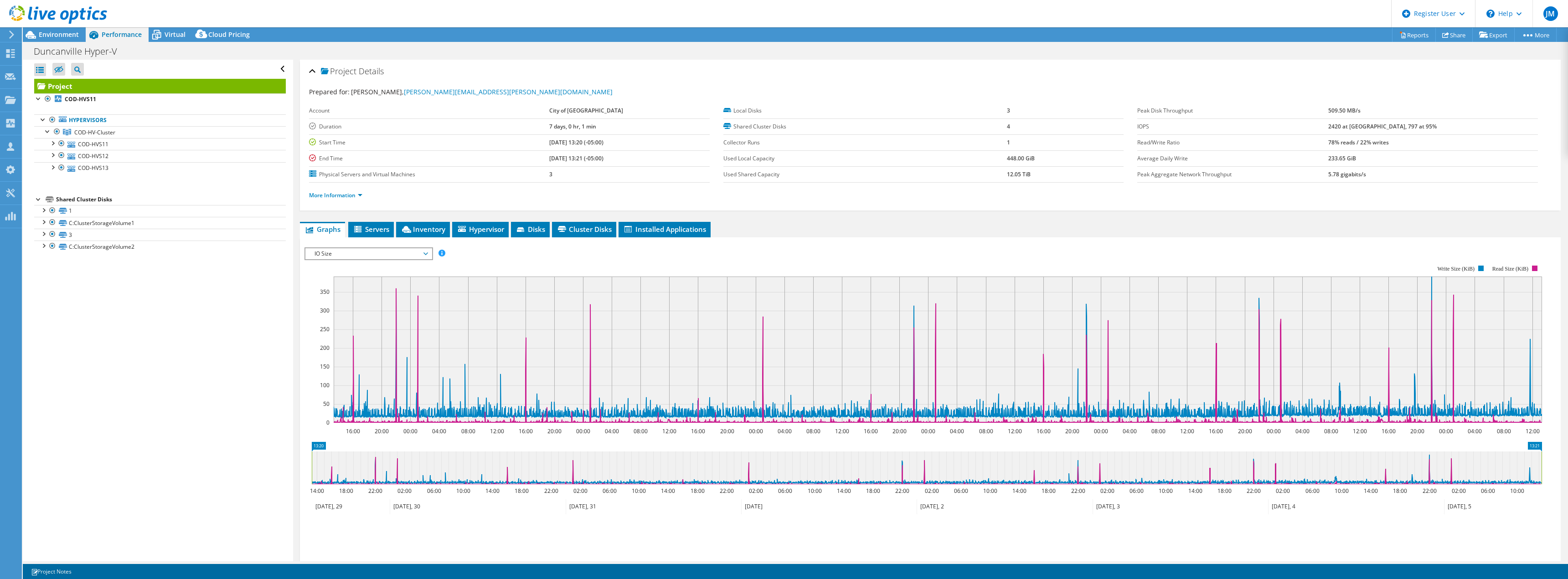
click at [380, 249] on span "IO Size" at bounding box center [368, 254] width 117 height 11
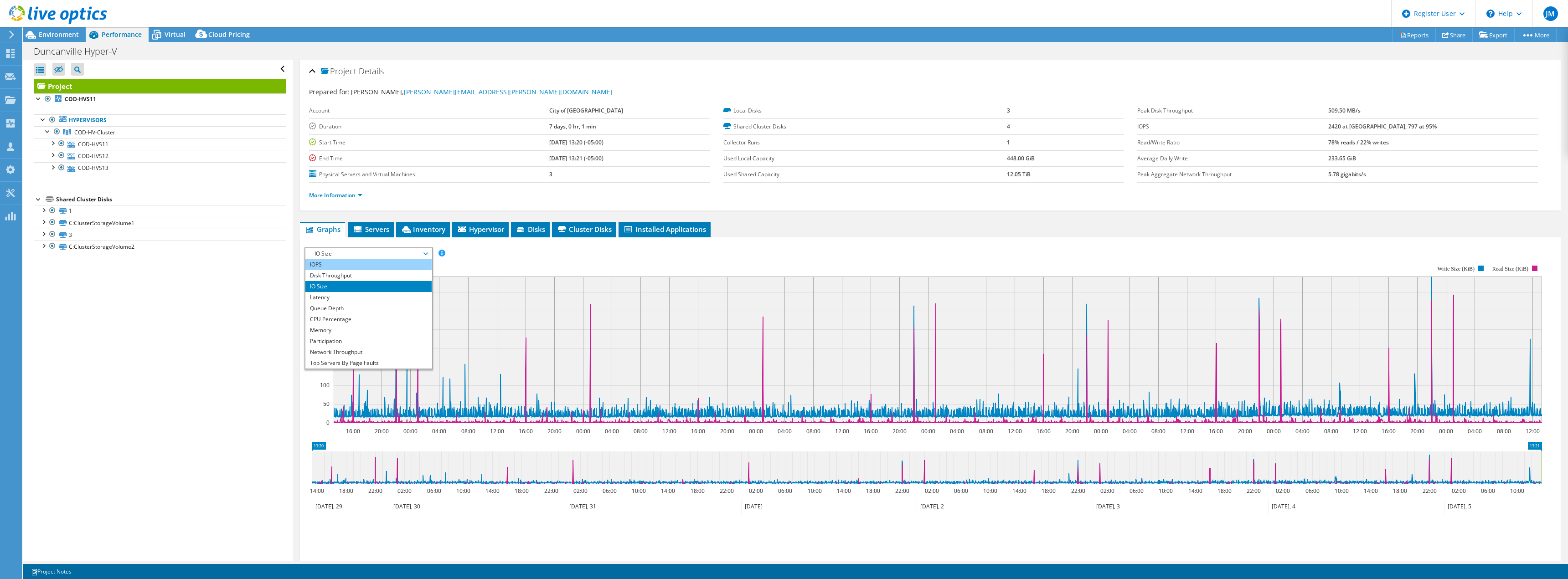
click at [375, 264] on li "IOPS" at bounding box center [368, 265] width 126 height 11
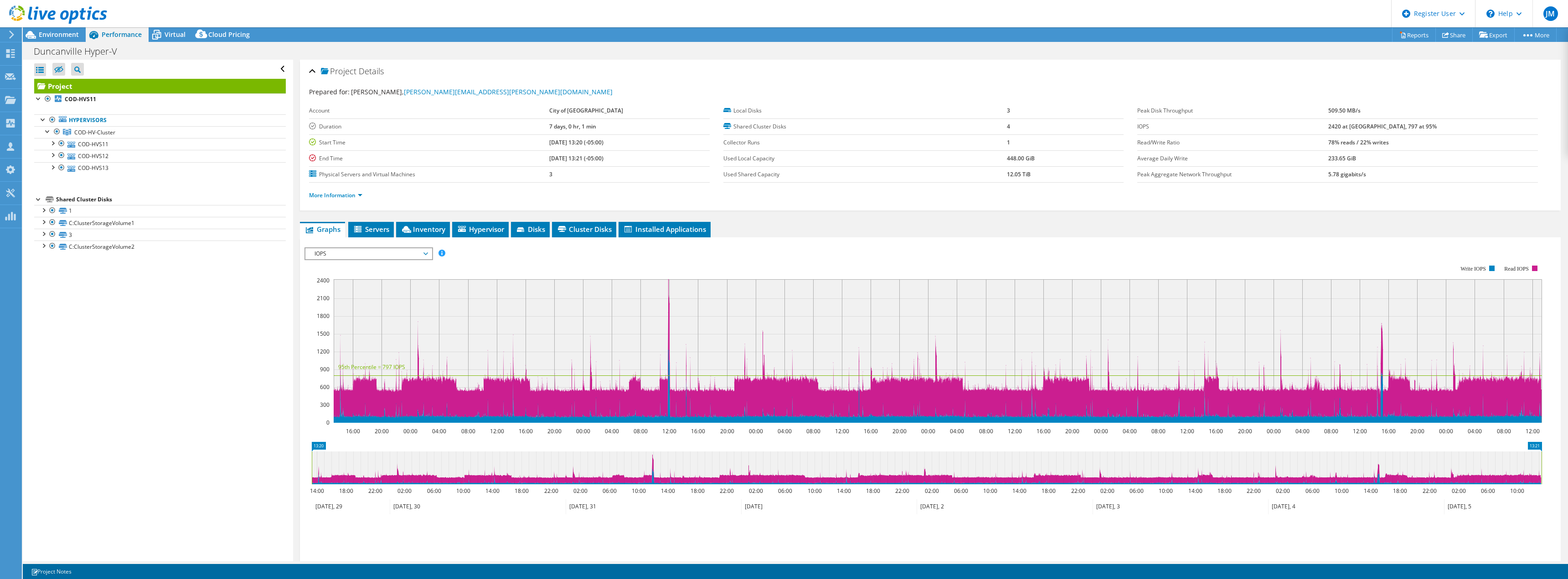
click at [425, 257] on span "IOPS" at bounding box center [368, 254] width 117 height 11
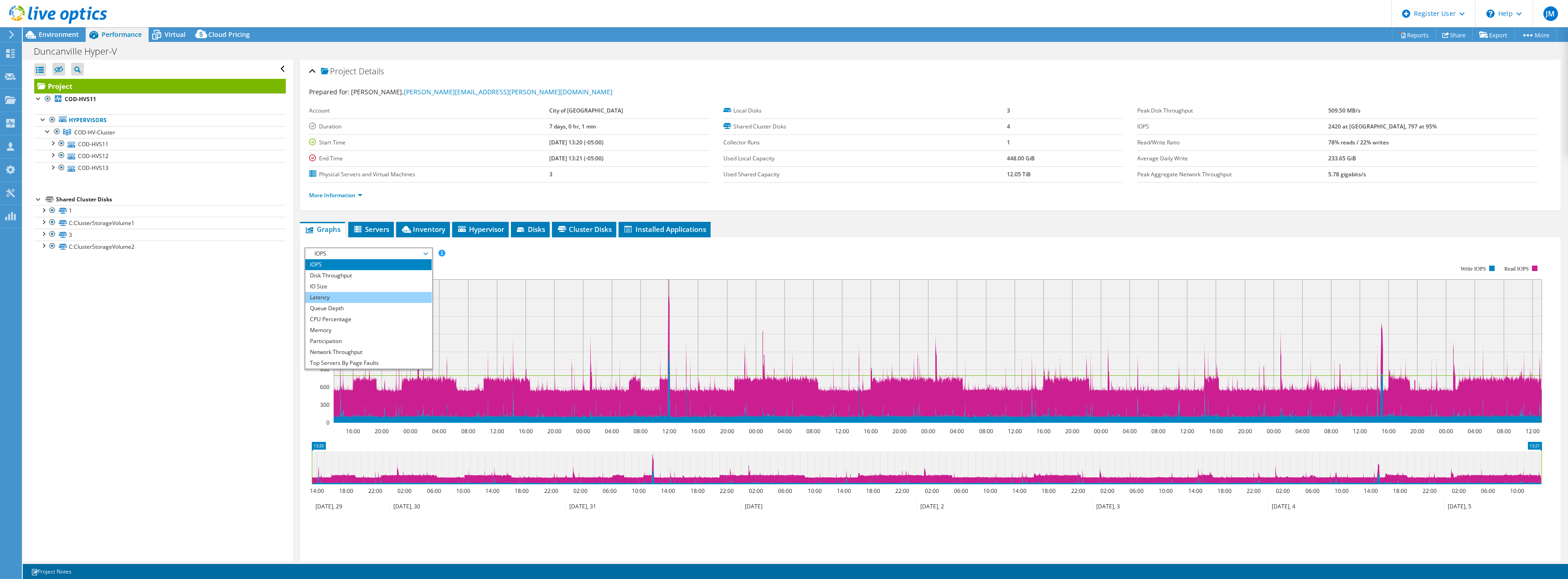
click at [348, 292] on li "Latency" at bounding box center [368, 297] width 126 height 11
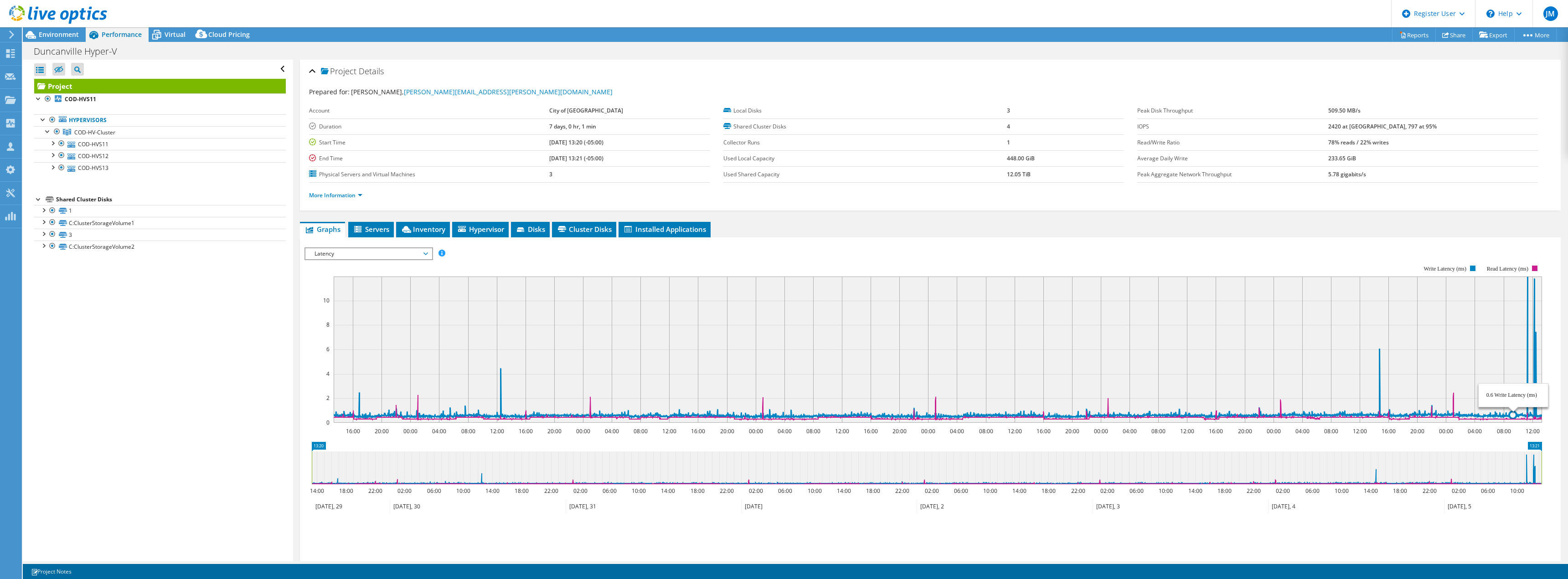
drag, startPoint x: 500, startPoint y: 372, endPoint x: 1555, endPoint y: 322, distance: 1056.2
click at [1551, 329] on section "IOPS Disk Throughput IO Size Latency Queue Depth CPU Percentage Memory Page Fau…" at bounding box center [930, 421] width 1261 height 368
click at [469, 222] on li "Hypervisor" at bounding box center [480, 229] width 57 height 15
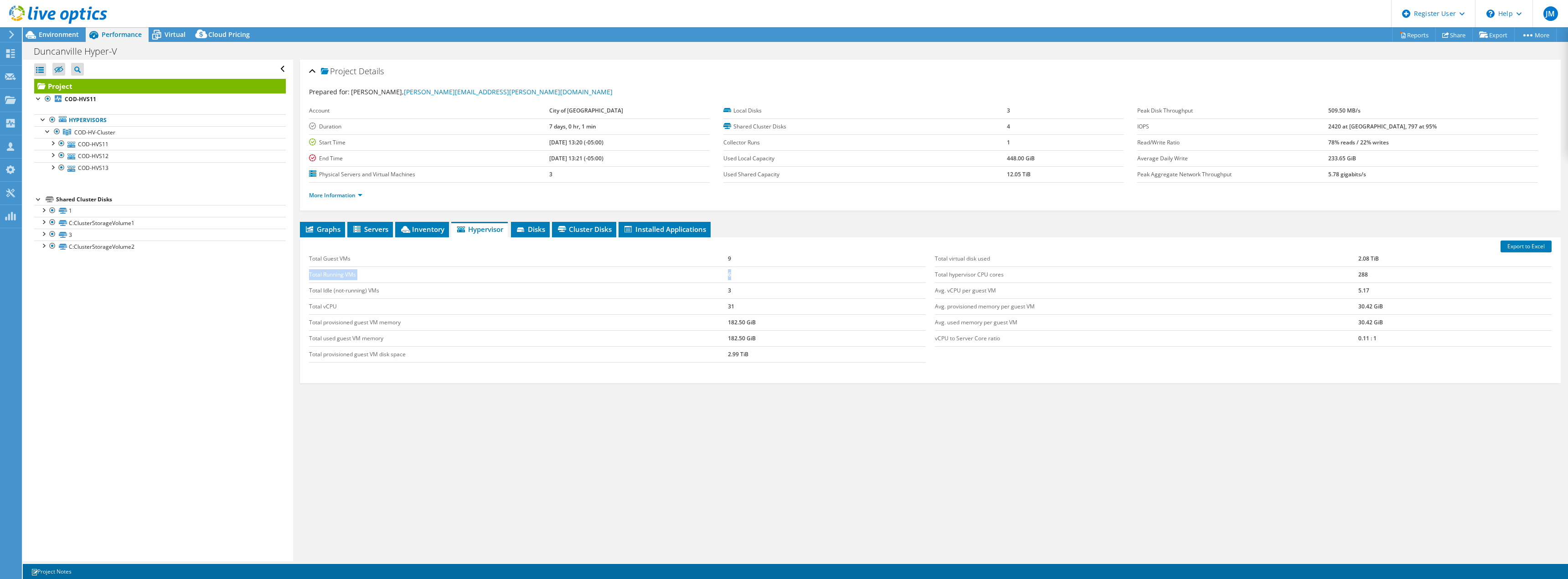
drag, startPoint x: 743, startPoint y: 280, endPoint x: 310, endPoint y: 277, distance: 433.0
click at [310, 277] on tr "Total Running VMs 6" at bounding box center [617, 274] width 617 height 16
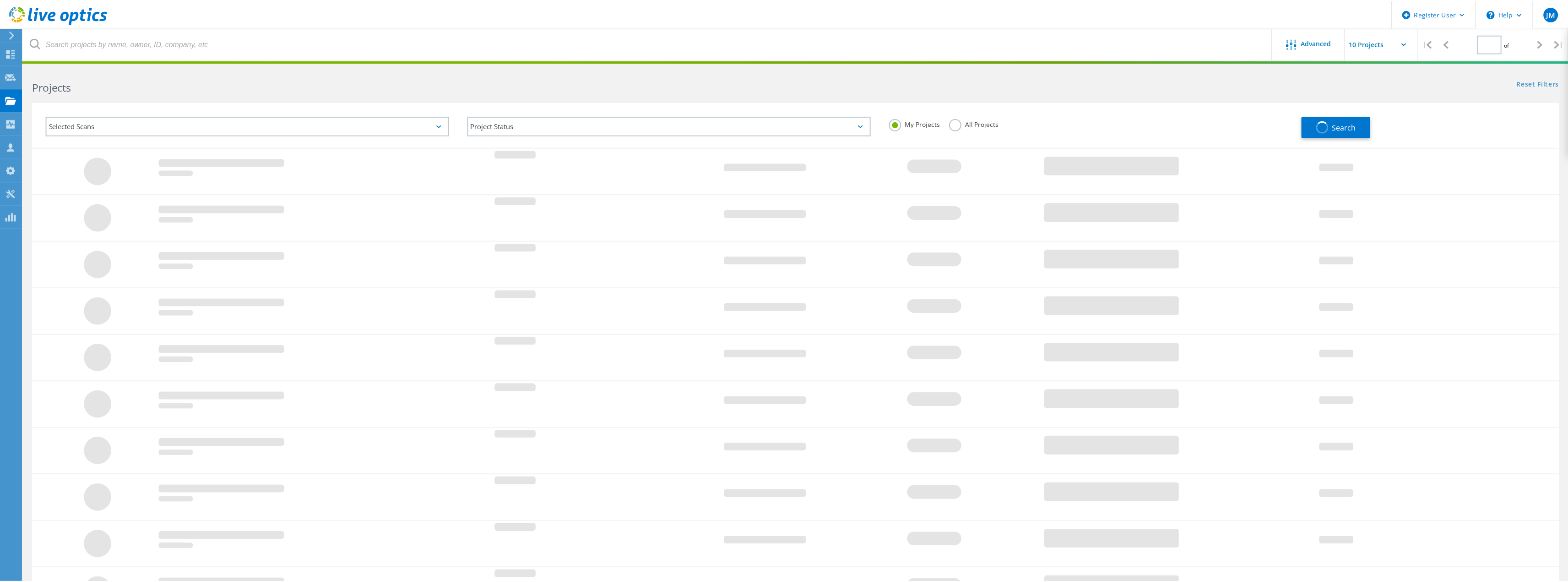
scroll to position [68, 0]
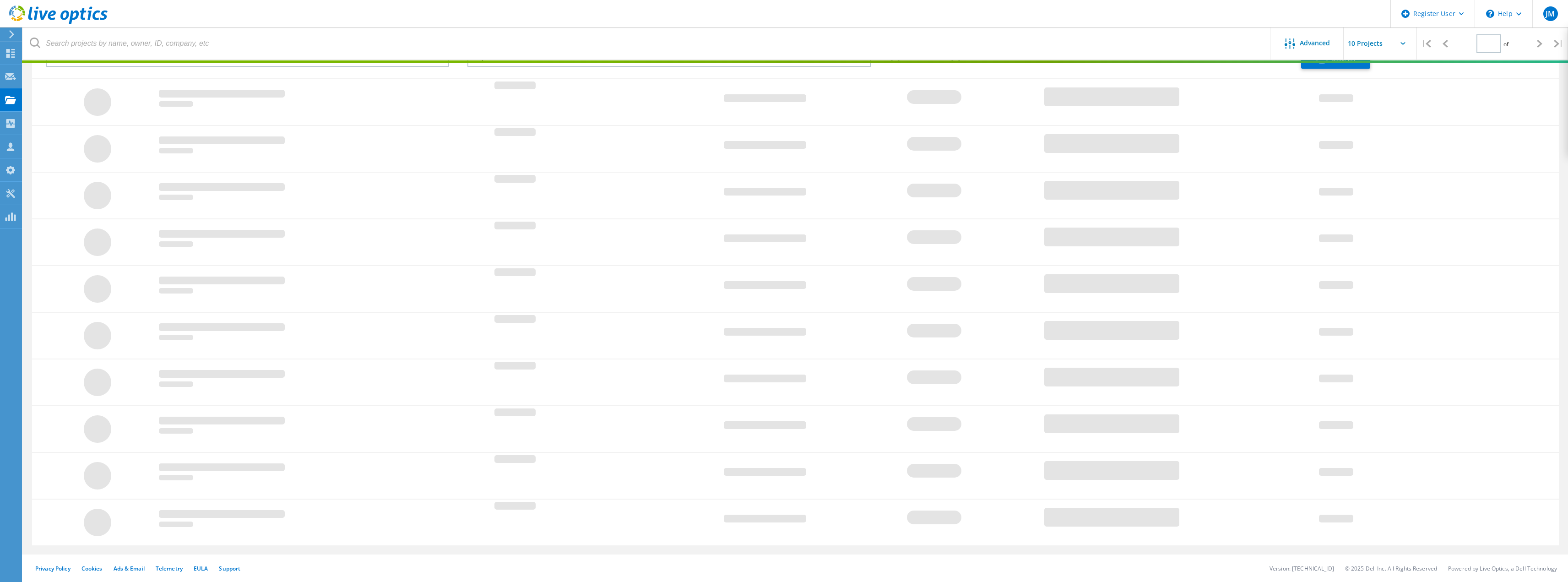
type input "1"
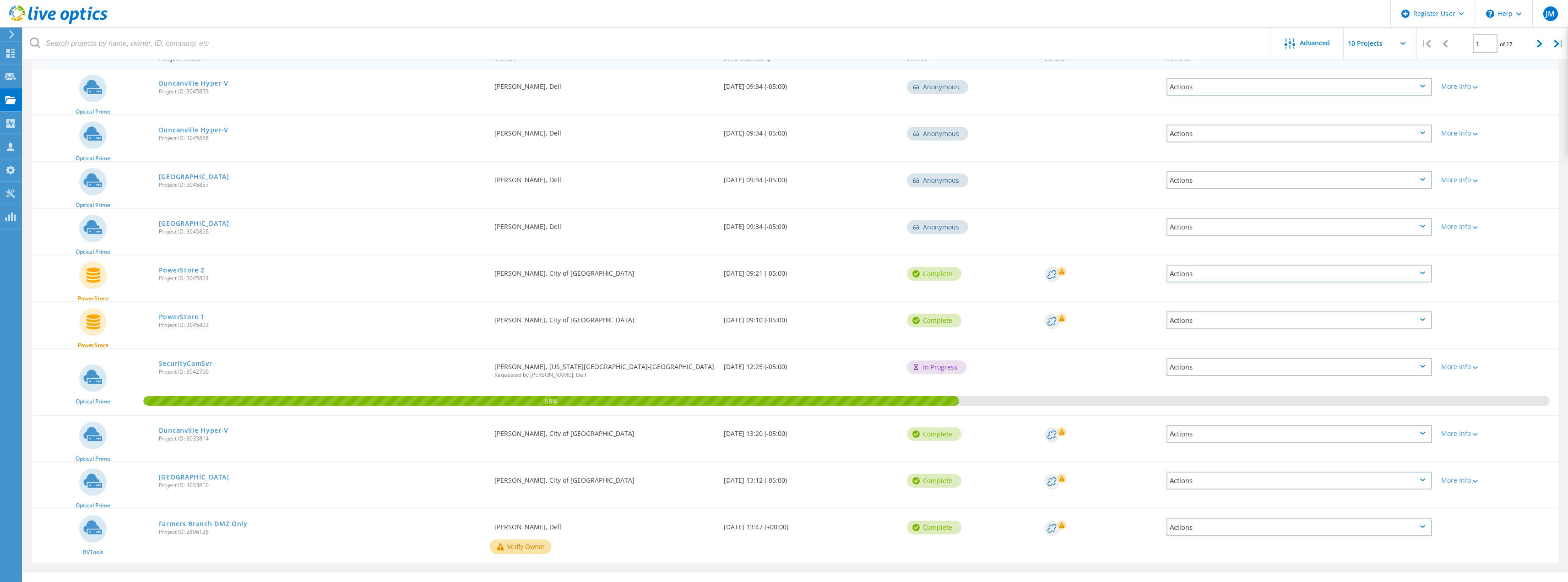
scroll to position [114, 0]
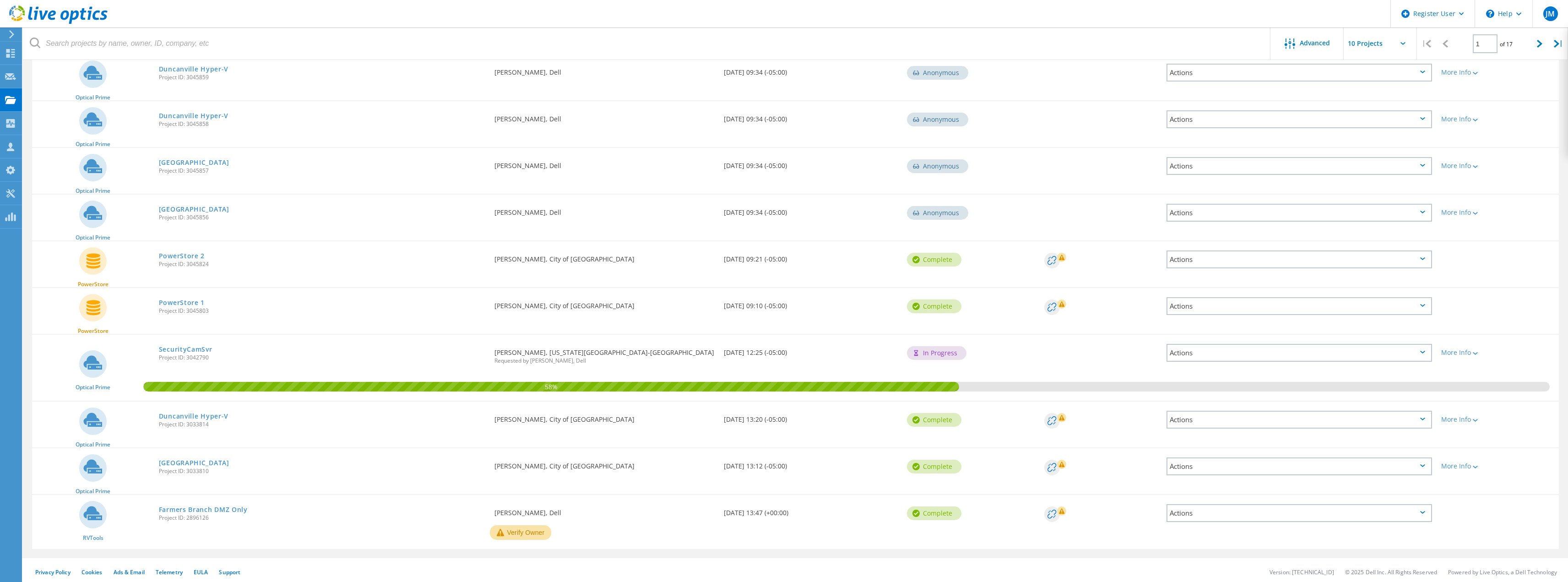
click at [1418, 467] on div "Actions" at bounding box center [1299, 466] width 265 height 18
click at [1221, 473] on div "Share" at bounding box center [1299, 473] width 263 height 14
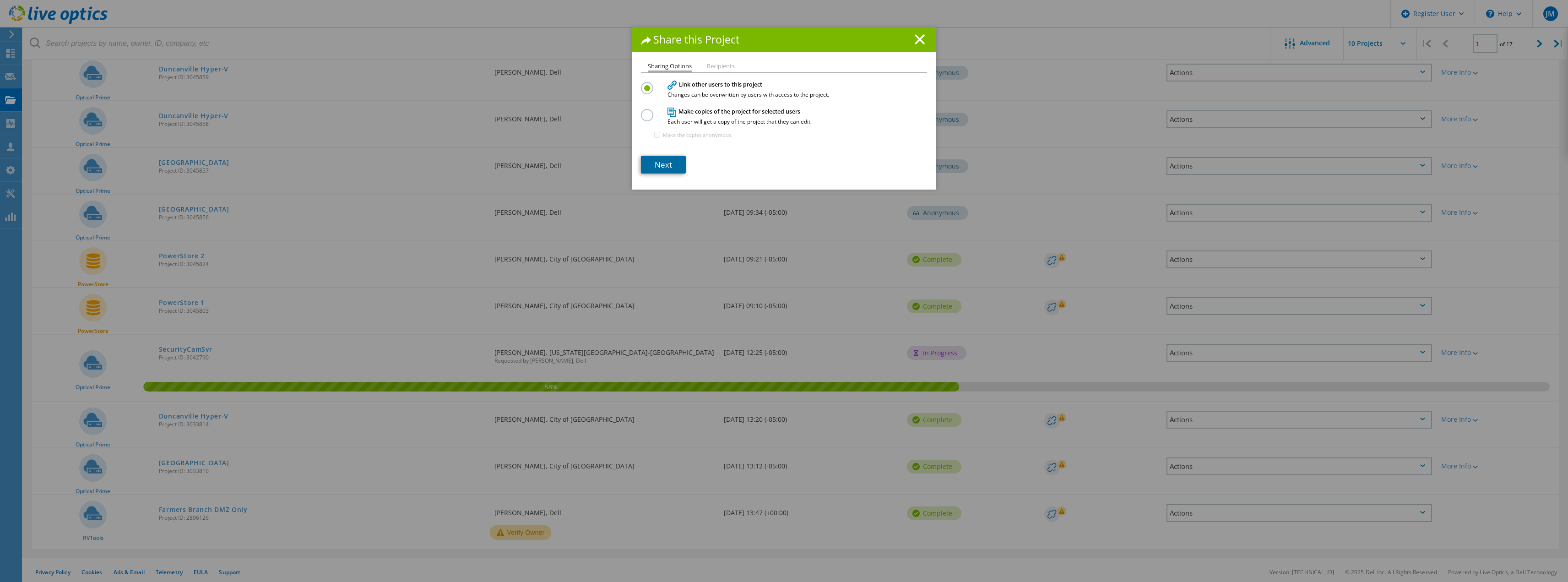
click at [664, 167] on link "Next" at bounding box center [663, 164] width 45 height 18
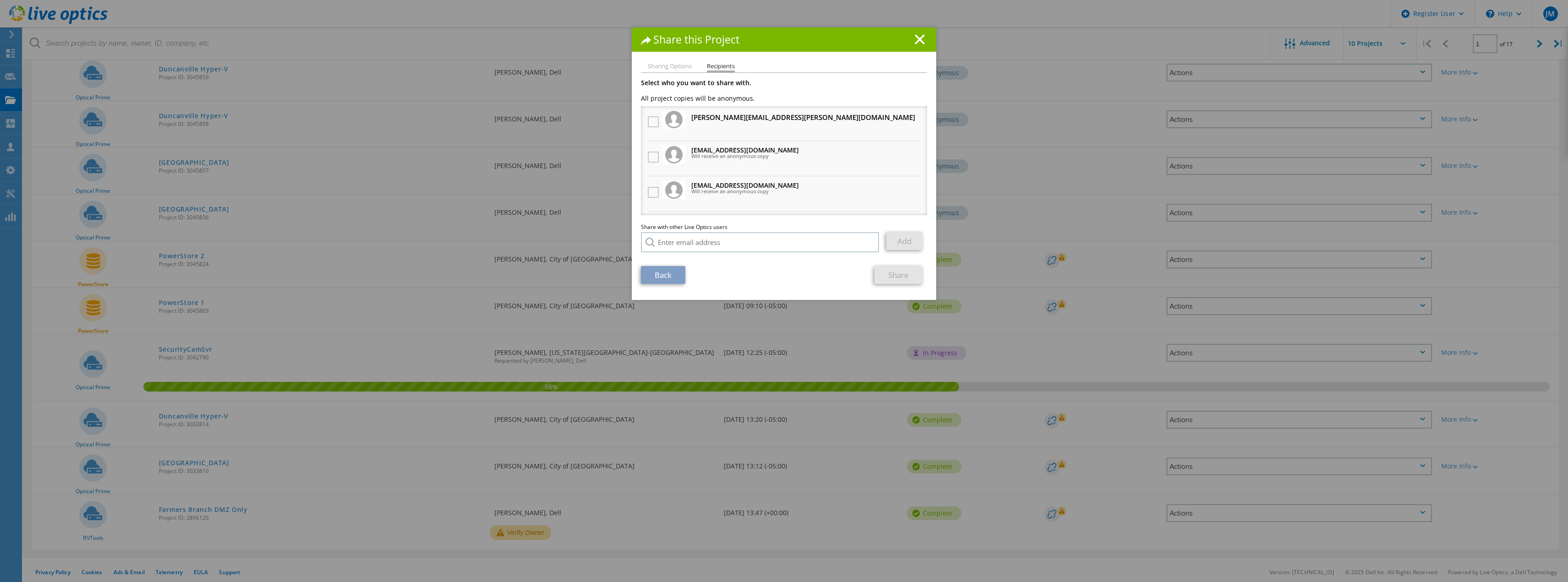
scroll to position [0, 0]
click at [760, 237] on input "search" at bounding box center [759, 242] width 238 height 20
click at [710, 267] on li "[EMAIL_ADDRESS][DOMAIN_NAME]" at bounding box center [693, 265] width 105 height 11
type input "[EMAIL_ADDRESS][DOMAIN_NAME]"
drag, startPoint x: 746, startPoint y: 250, endPoint x: 607, endPoint y: 249, distance: 139.0
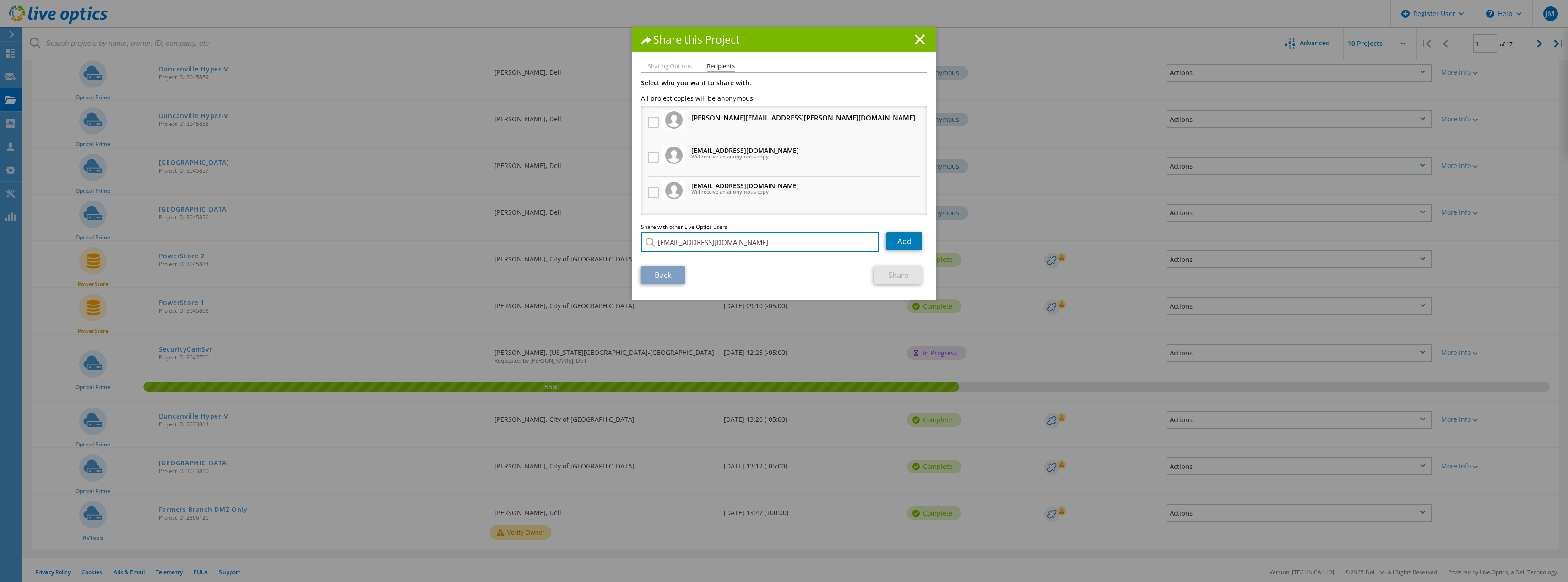
click at [607, 249] on div "Share this Project Sharing Options Recipients Link other users to this project …" at bounding box center [784, 304] width 1568 height 554
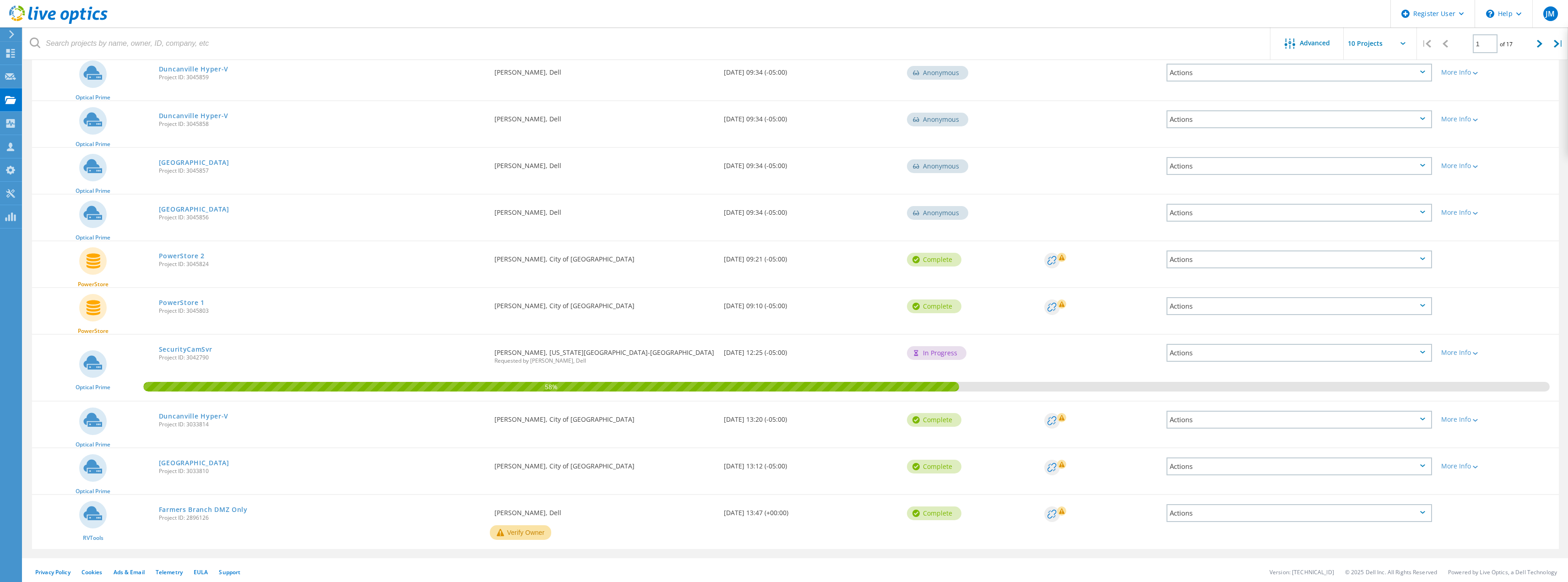
click at [1345, 416] on div "Actions" at bounding box center [1299, 419] width 265 height 18
click at [1220, 429] on div "Share" at bounding box center [1299, 427] width 263 height 14
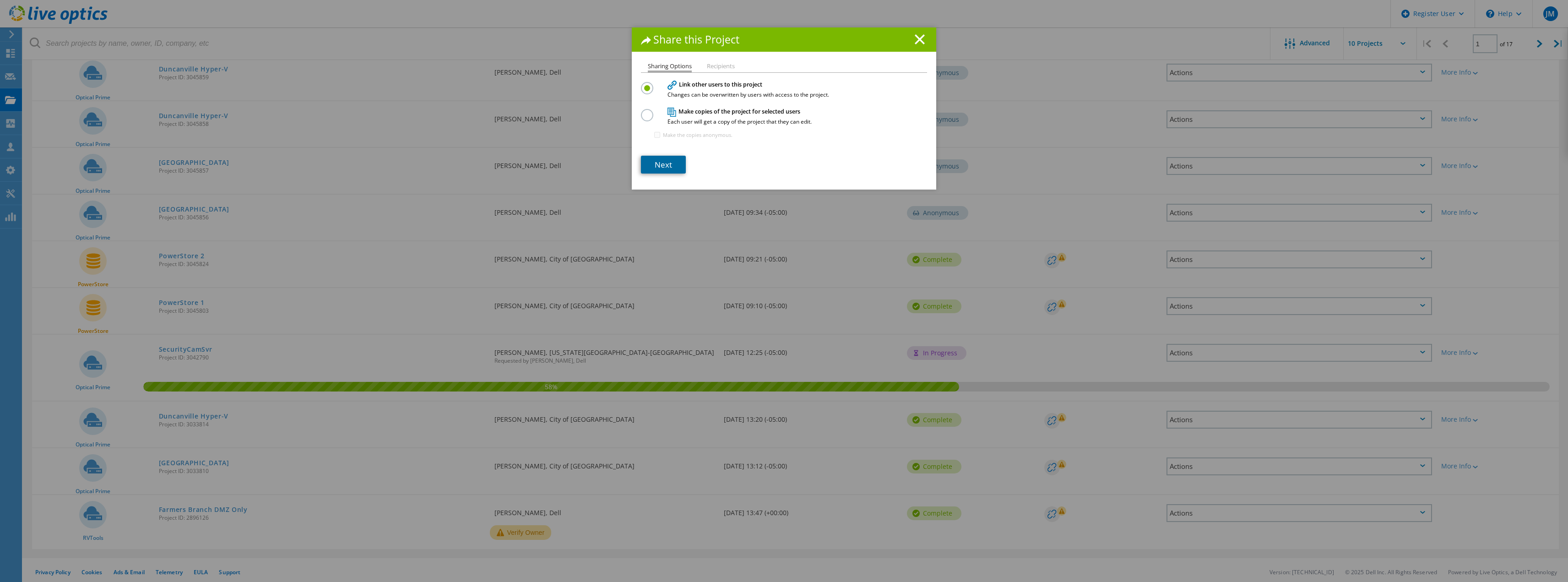
click at [657, 168] on link "Next" at bounding box center [663, 164] width 45 height 18
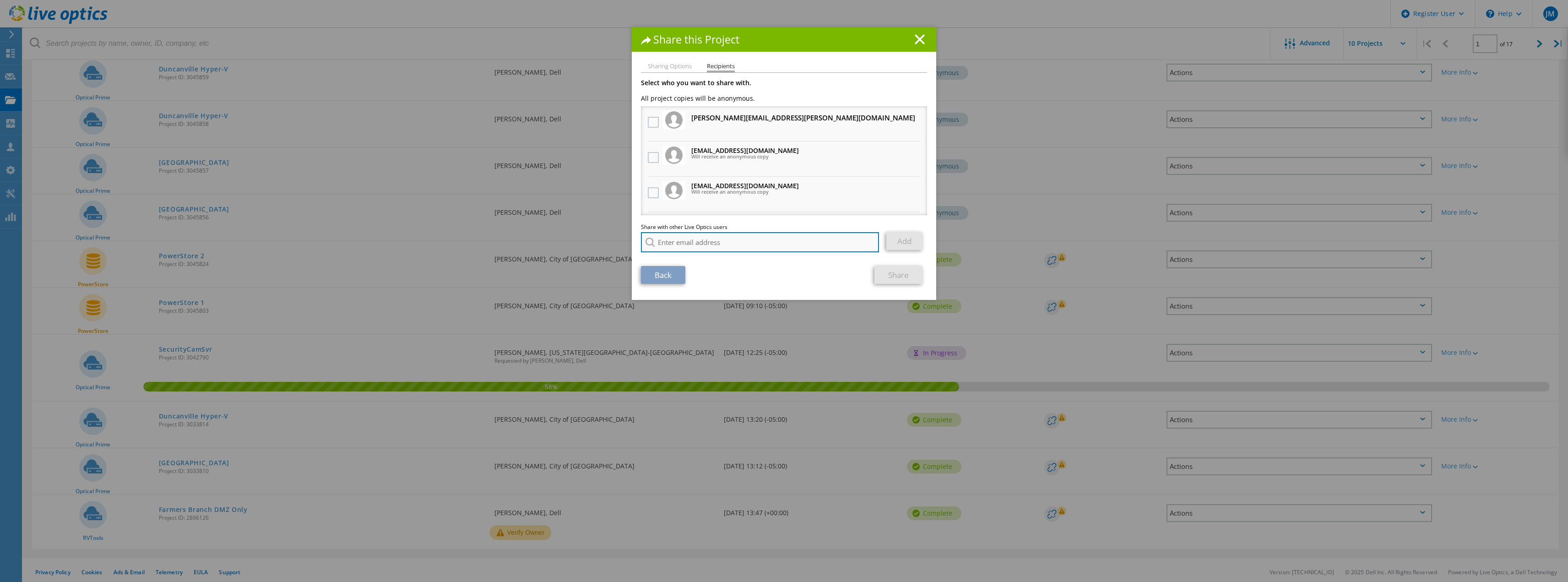
click at [691, 237] on input "search" at bounding box center [759, 242] width 238 height 20
paste input "Optical Prime Duncanville Project ID: 3033810"
type input "Optical Prime Duncanville Project ID: 3033810"
drag, startPoint x: 787, startPoint y: 245, endPoint x: 525, endPoint y: 240, distance: 262.0
click at [525, 240] on div "Share this Project Sharing Options Recipients Link other users to this project …" at bounding box center [784, 304] width 1568 height 554
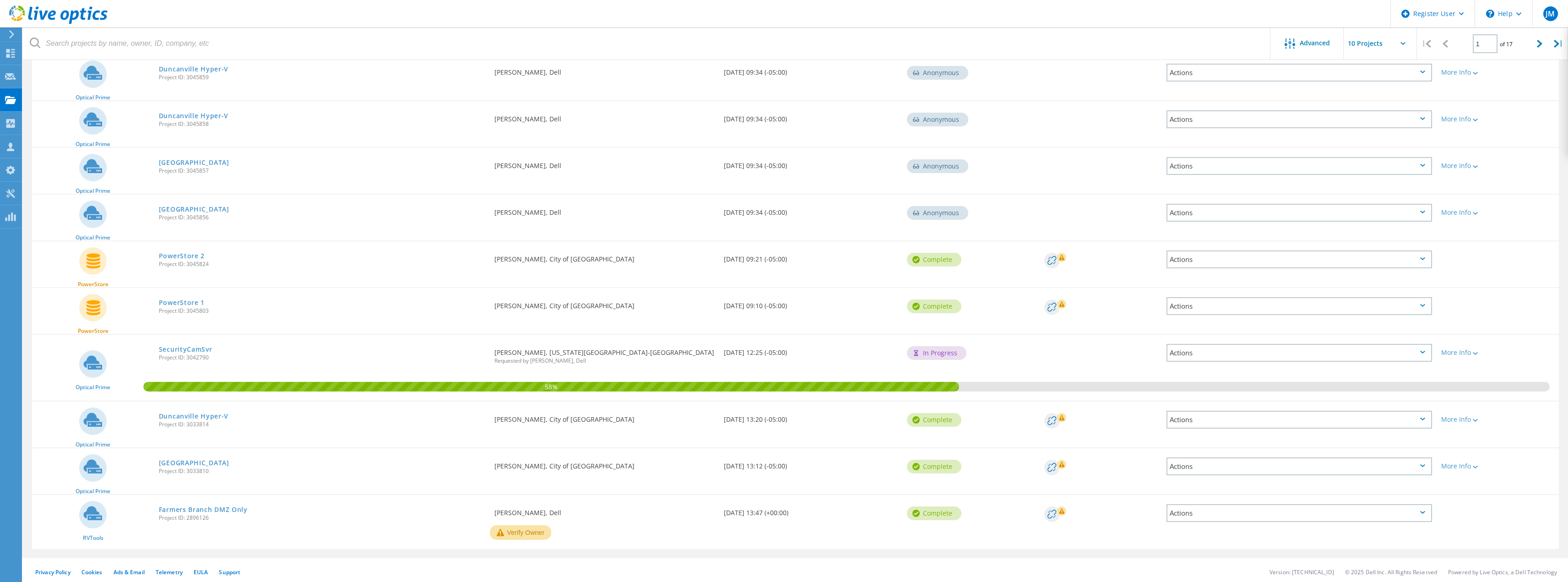
click at [1423, 424] on div "Actions" at bounding box center [1299, 419] width 265 height 18
click at [1182, 425] on div "Share" at bounding box center [1299, 427] width 263 height 14
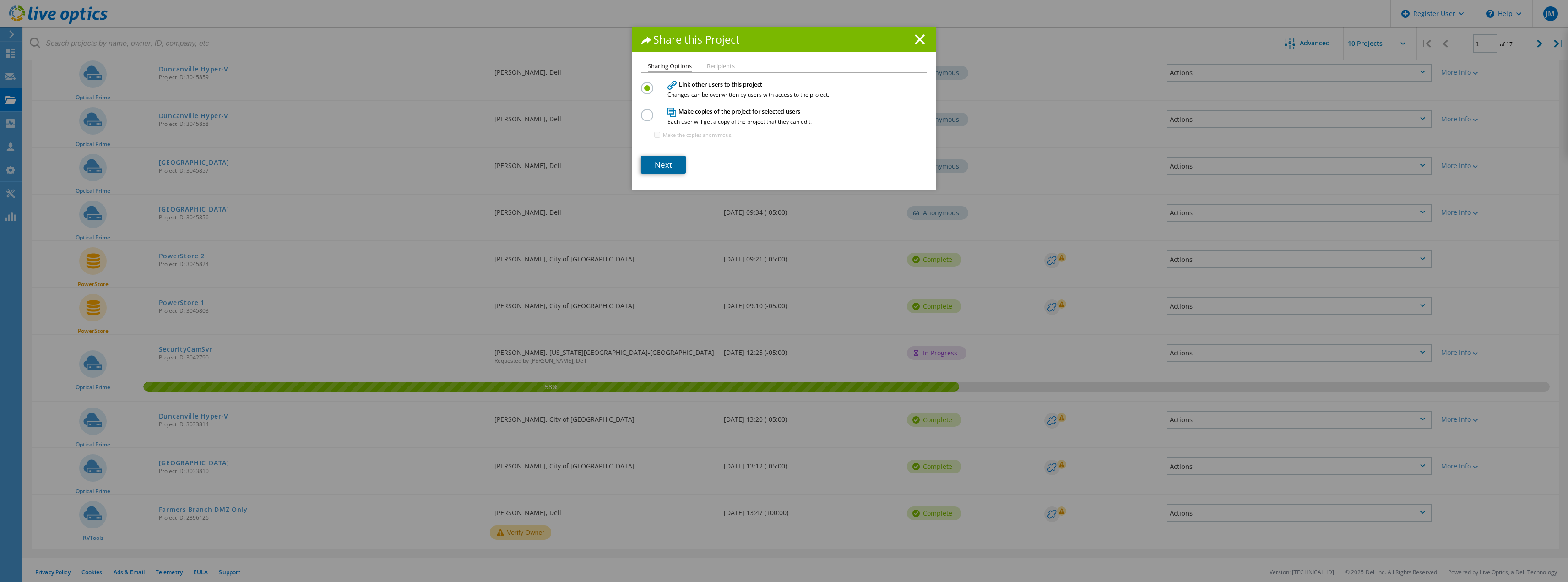
click at [663, 166] on link "Next" at bounding box center [663, 164] width 45 height 18
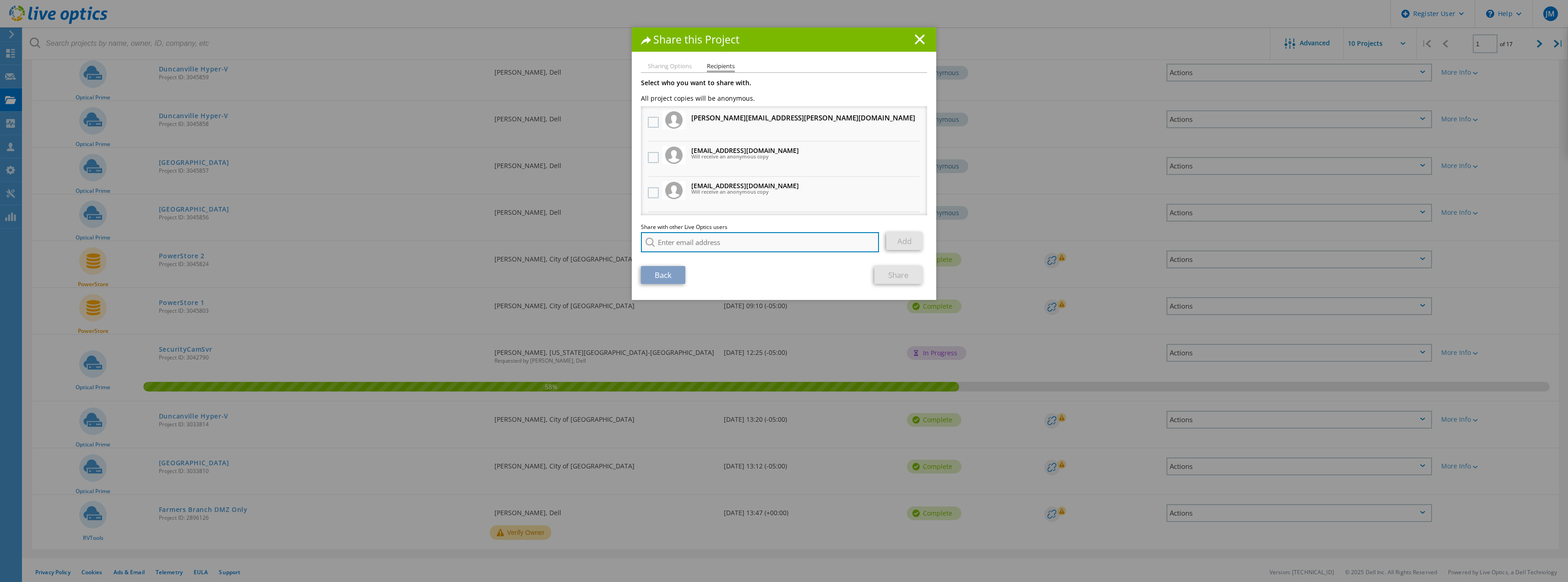
click at [709, 248] on input "search" at bounding box center [759, 242] width 238 height 20
click at [670, 262] on li "[EMAIL_ADDRESS][DOMAIN_NAME]" at bounding box center [693, 265] width 105 height 11
type input "[EMAIL_ADDRESS][DOMAIN_NAME]"
click at [893, 241] on link "Add" at bounding box center [904, 241] width 36 height 18
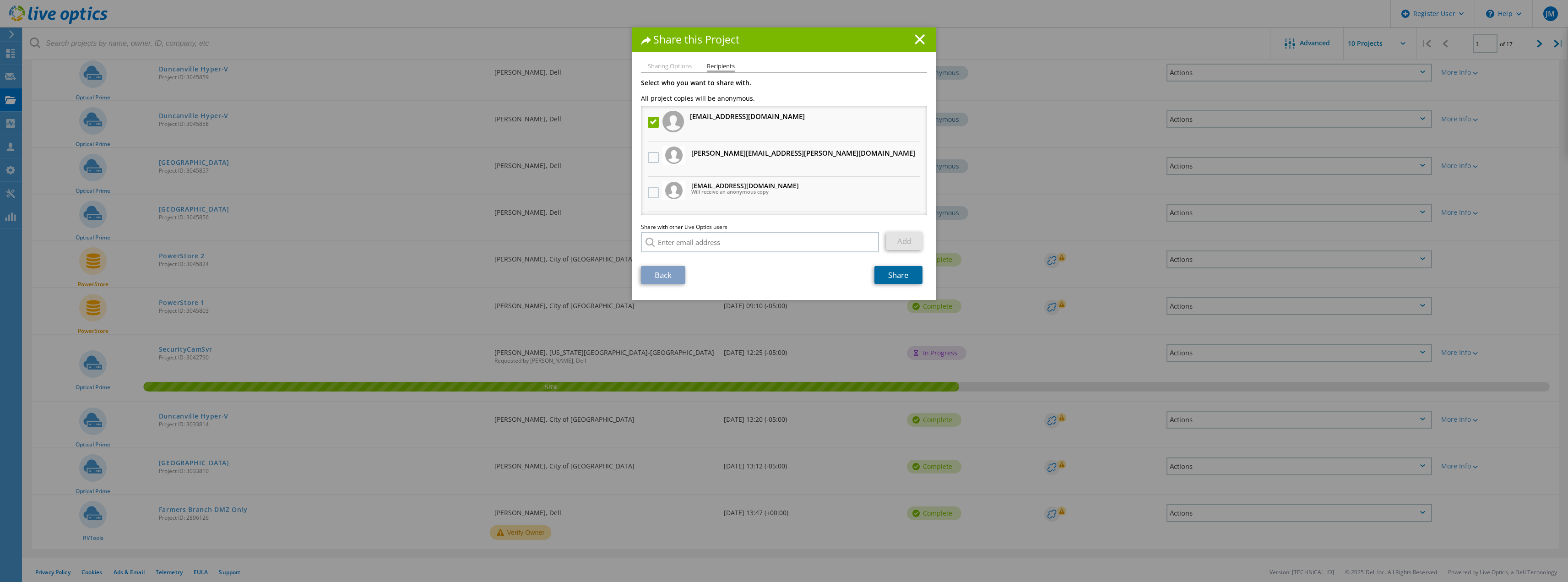
click at [901, 278] on link "Share" at bounding box center [898, 274] width 48 height 18
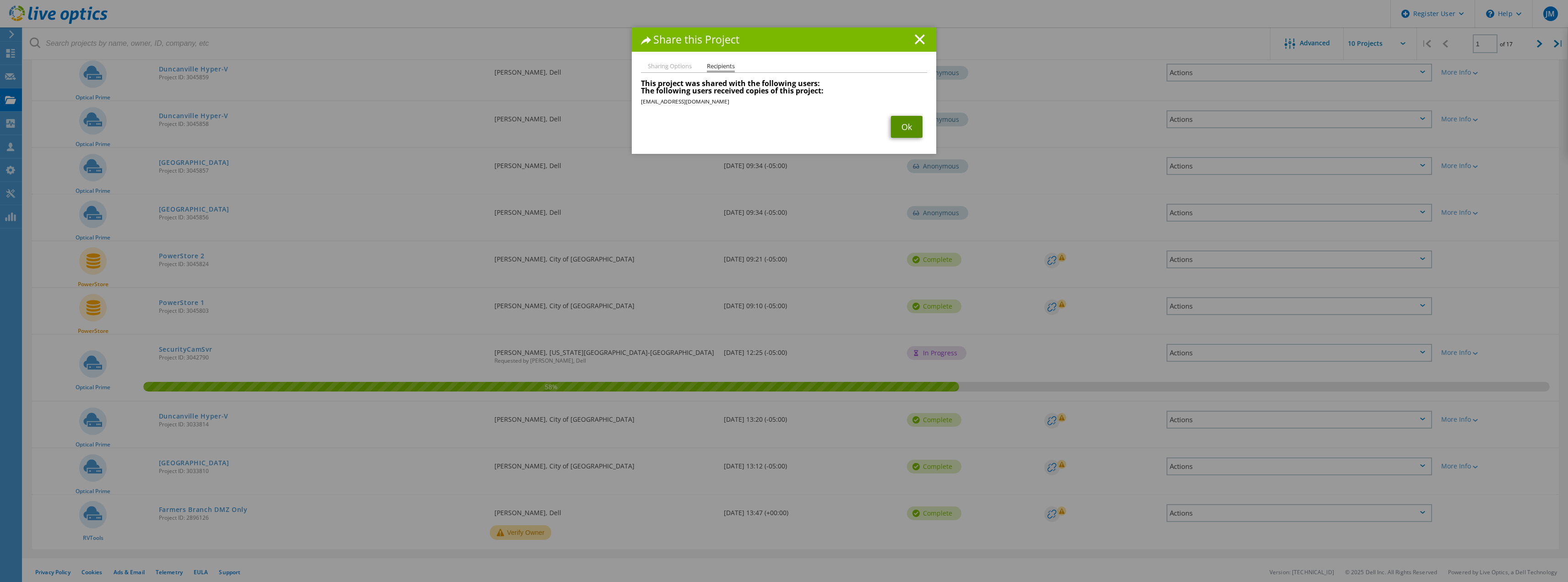
click at [901, 128] on link "Ok" at bounding box center [907, 127] width 32 height 22
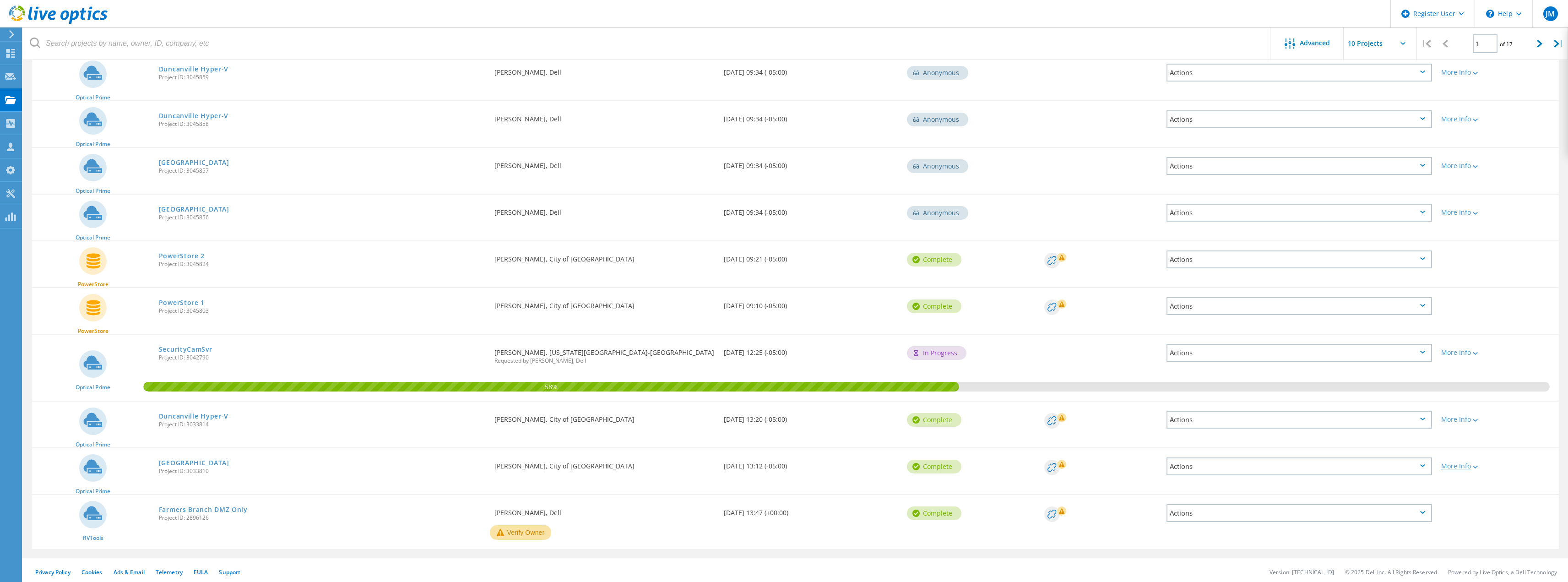
click at [1455, 466] on div "More Info" at bounding box center [1497, 466] width 113 height 6
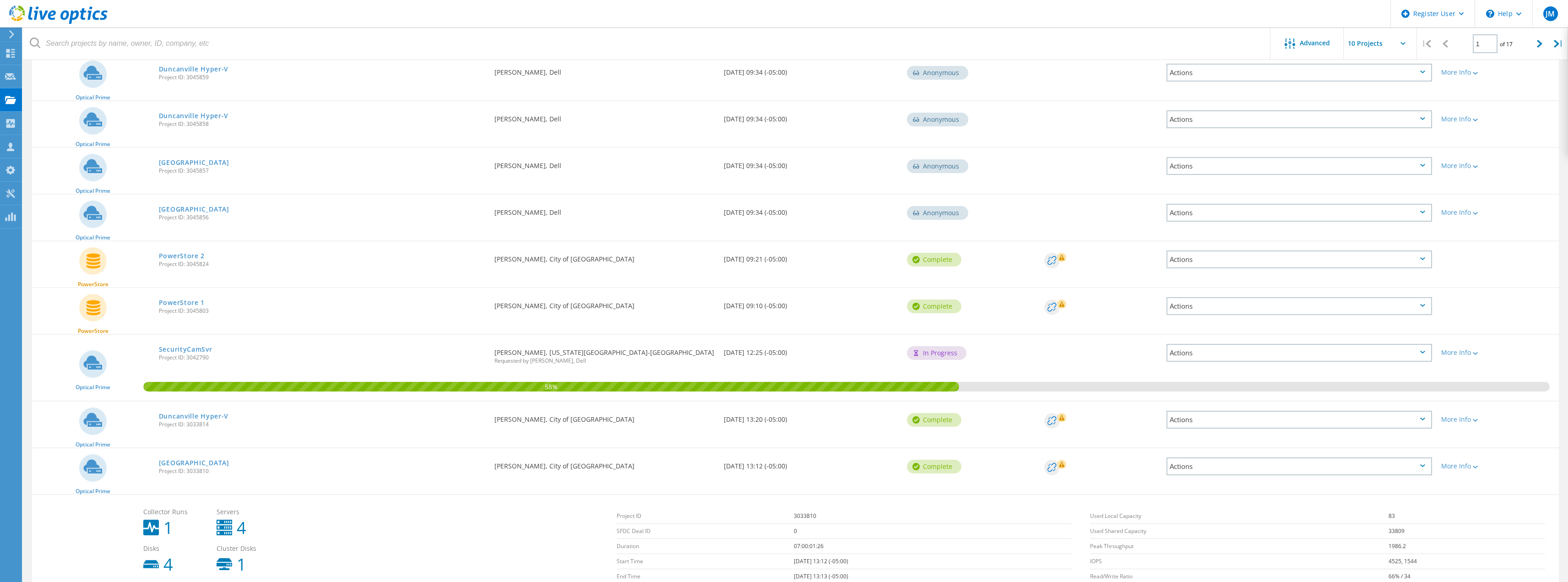
click at [1353, 464] on div "Actions" at bounding box center [1299, 466] width 265 height 18
click at [1196, 475] on div "Share" at bounding box center [1299, 473] width 263 height 14
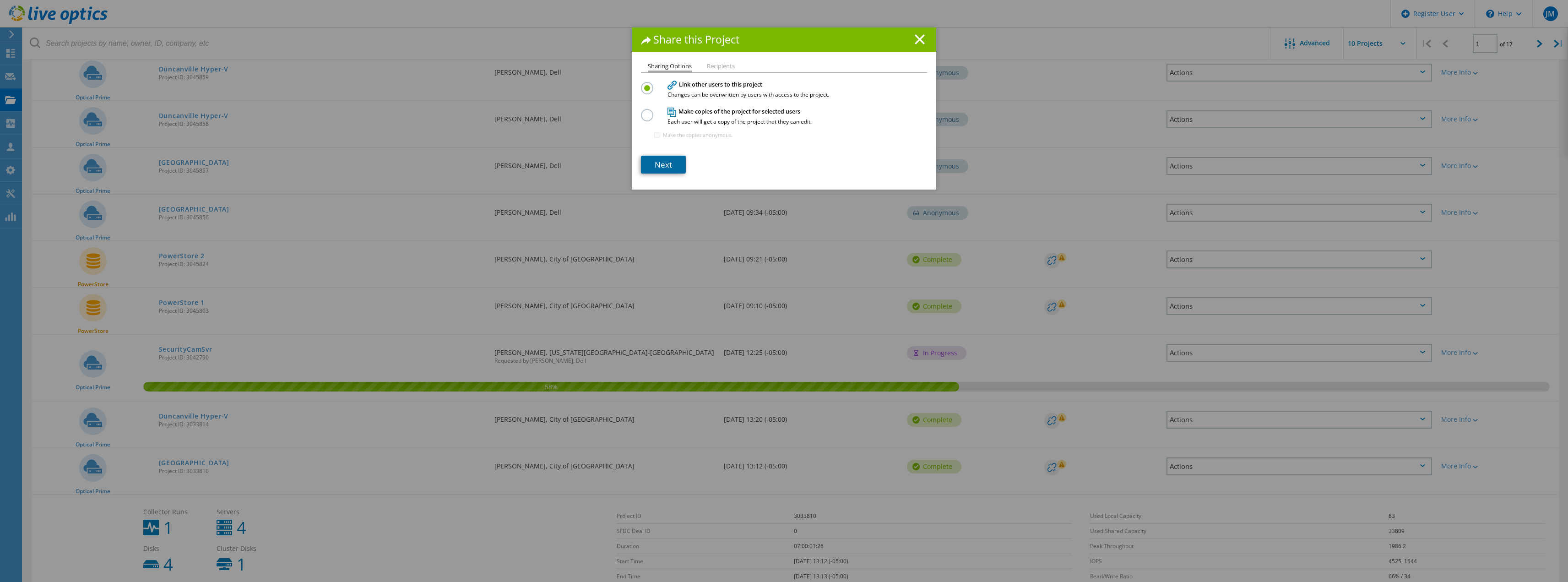
click at [652, 168] on link "Next" at bounding box center [663, 164] width 45 height 18
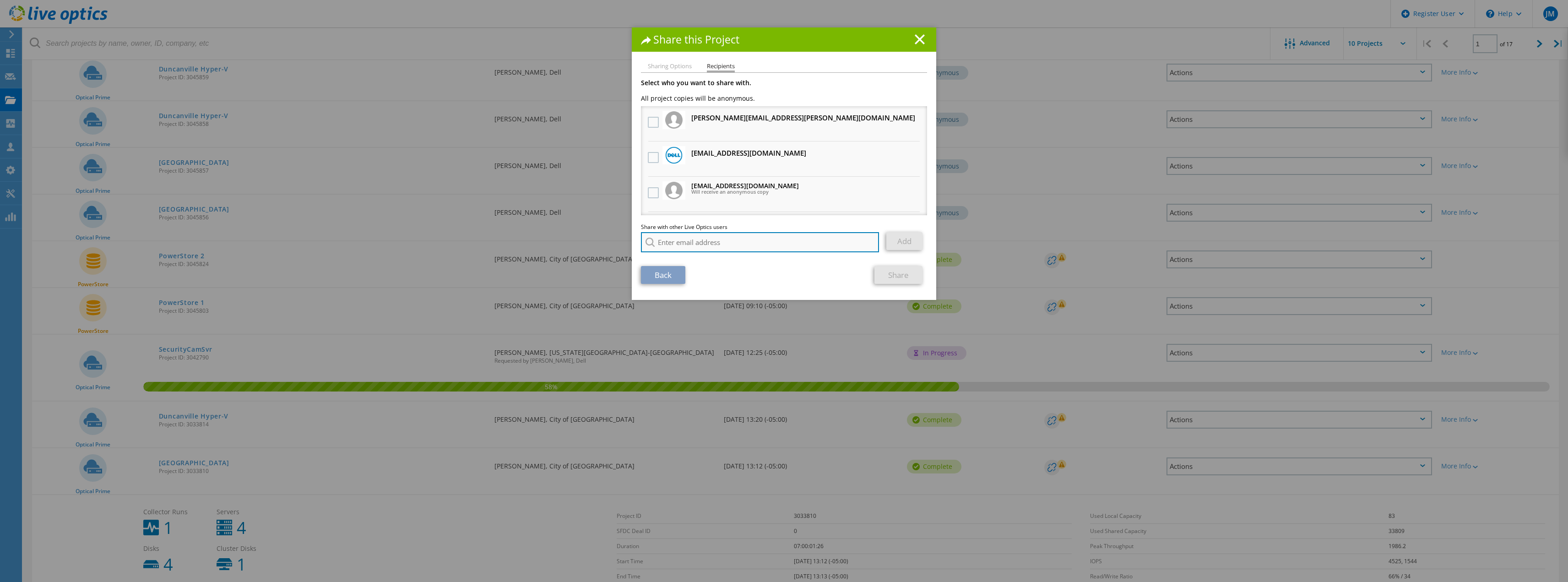
click at [698, 237] on input "search" at bounding box center [759, 242] width 238 height 20
click at [697, 263] on li "[EMAIL_ADDRESS][DOMAIN_NAME]" at bounding box center [693, 265] width 105 height 11
type input "[EMAIL_ADDRESS][DOMAIN_NAME]"
click at [896, 234] on link "Add" at bounding box center [904, 241] width 36 height 18
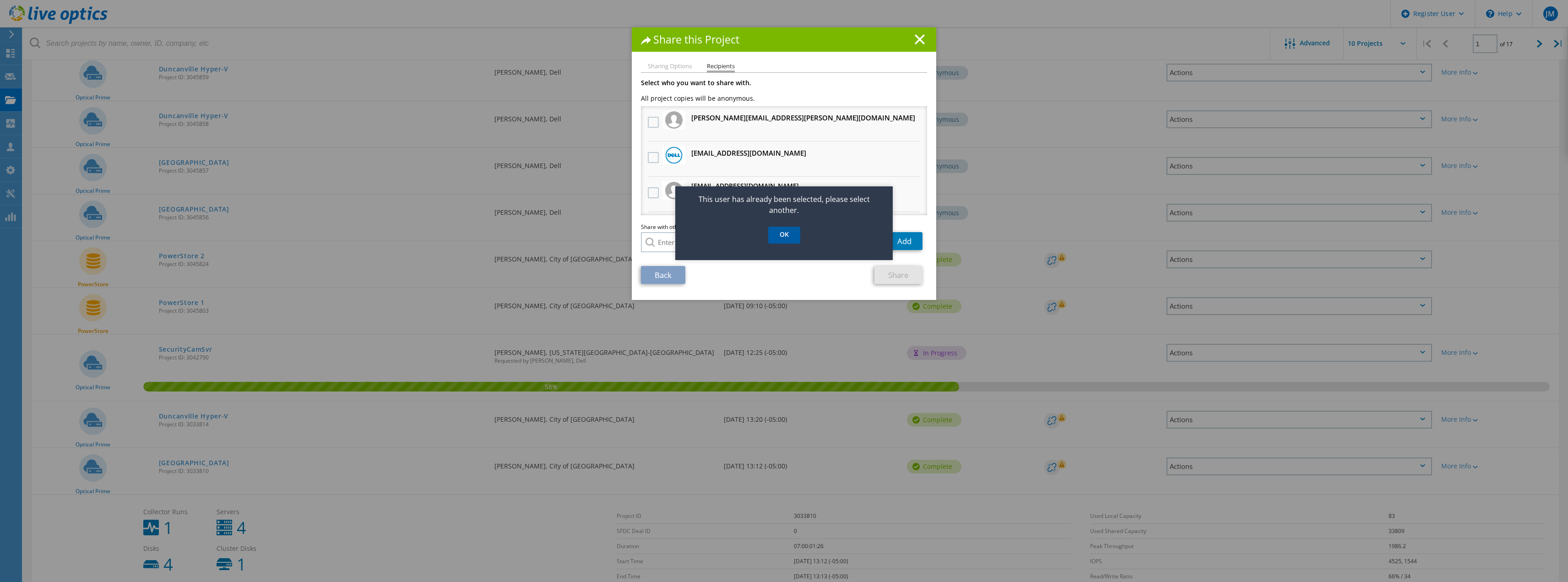
click at [786, 232] on link "OK" at bounding box center [784, 235] width 32 height 17
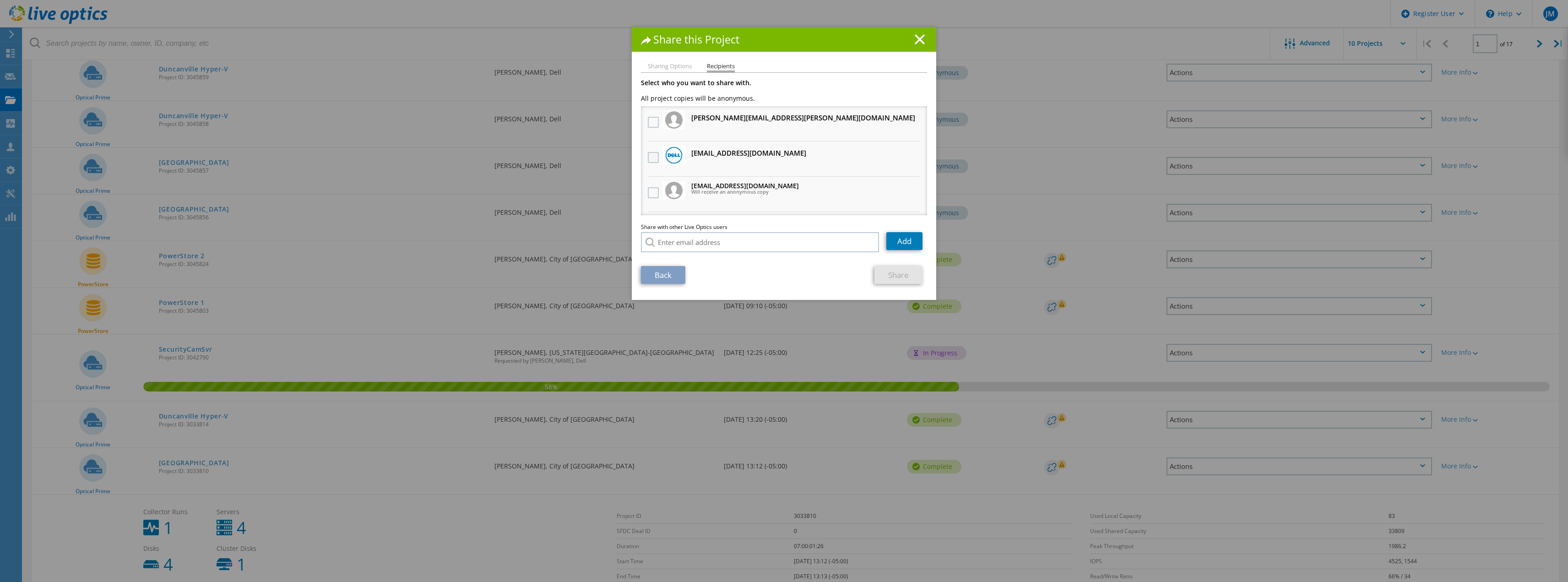
click at [652, 161] on label at bounding box center [655, 158] width 13 height 11
click at [0, 0] on input "checkbox" at bounding box center [0, 0] width 0 height 0
click at [894, 275] on link "Share" at bounding box center [898, 274] width 48 height 18
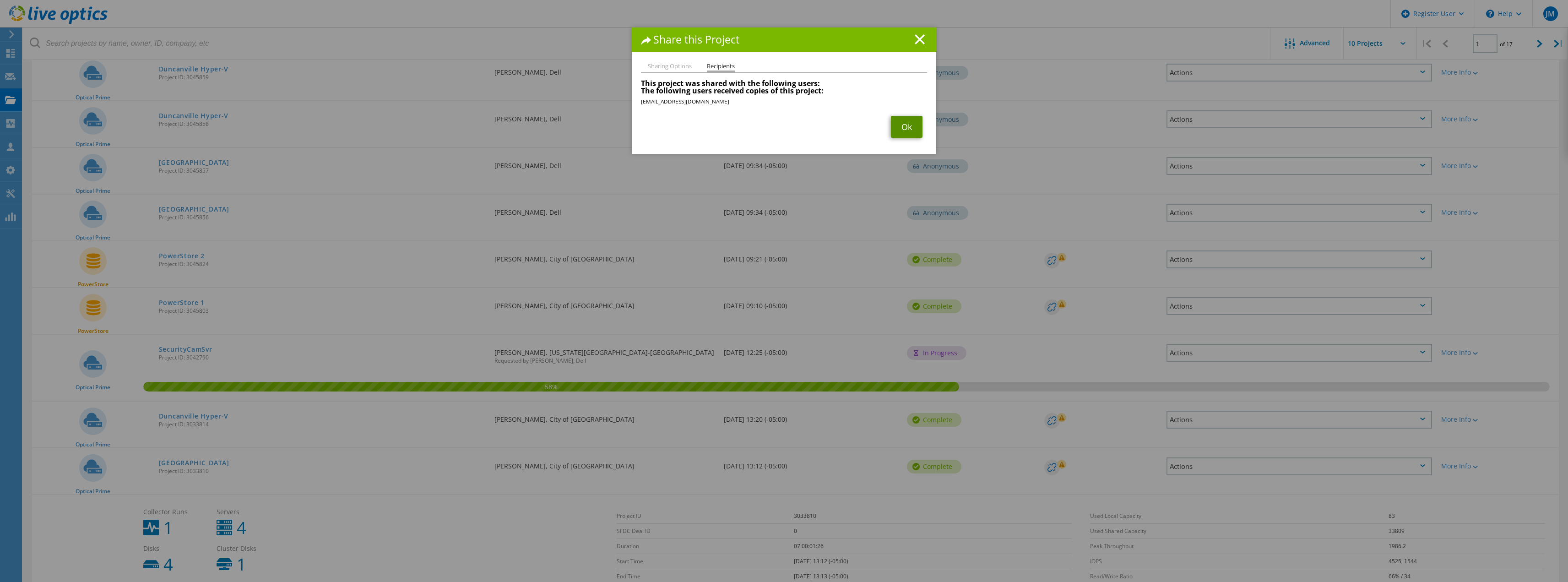
click at [904, 130] on link "Ok" at bounding box center [907, 127] width 32 height 22
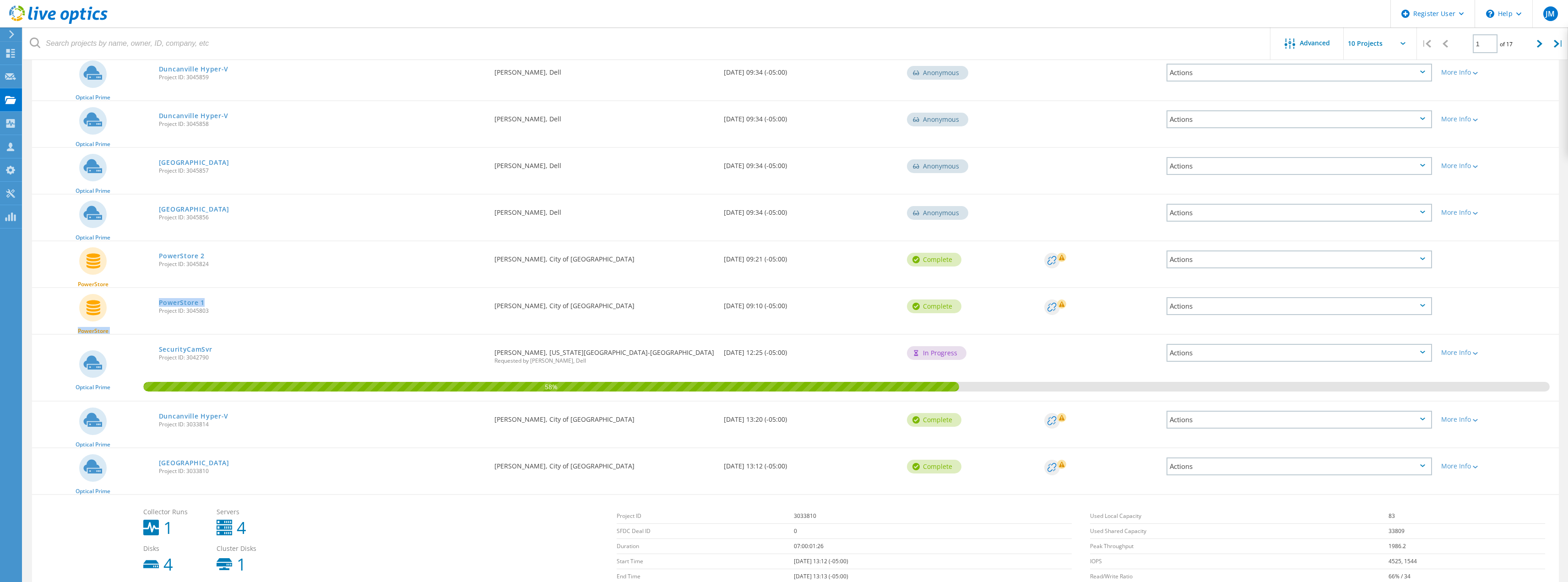
drag, startPoint x: 249, startPoint y: 304, endPoint x: 140, endPoint y: 314, distance: 109.5
click at [140, 314] on div "PowerStore PowerStore 1 Project ID: 3045803 Requested By [PERSON_NAME], City of…" at bounding box center [795, 311] width 1526 height 46
click at [136, 301] on div "PowerStore" at bounding box center [93, 311] width 122 height 46
drag, startPoint x: 136, startPoint y: 300, endPoint x: 233, endPoint y: 319, distance: 98.8
click at [233, 319] on div "PowerStore PowerStore 1 Project ID: 3045803 Requested By [PERSON_NAME], City of…" at bounding box center [795, 311] width 1526 height 46
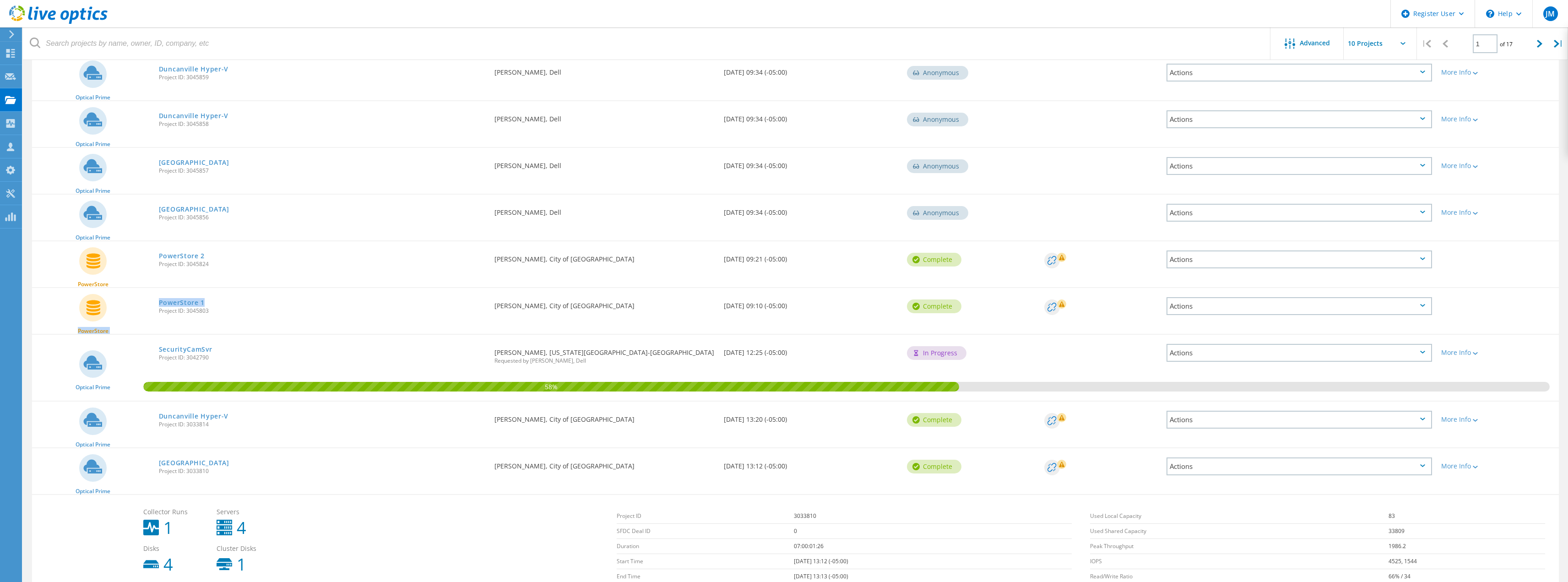
drag, startPoint x: 207, startPoint y: 266, endPoint x: 150, endPoint y: 259, distance: 57.4
click at [150, 259] on div "PowerStore PowerStore 2 Project ID: 3045824 Requested By [PERSON_NAME], City of…" at bounding box center [795, 264] width 1526 height 46
drag, startPoint x: 139, startPoint y: 307, endPoint x: 219, endPoint y: 311, distance: 80.1
click at [219, 311] on div "PowerStore PowerStore 1 Project ID: 3045803 Requested By [PERSON_NAME], City of…" at bounding box center [795, 311] width 1526 height 46
click at [243, 311] on span "Project ID: 3045803" at bounding box center [322, 311] width 327 height 6
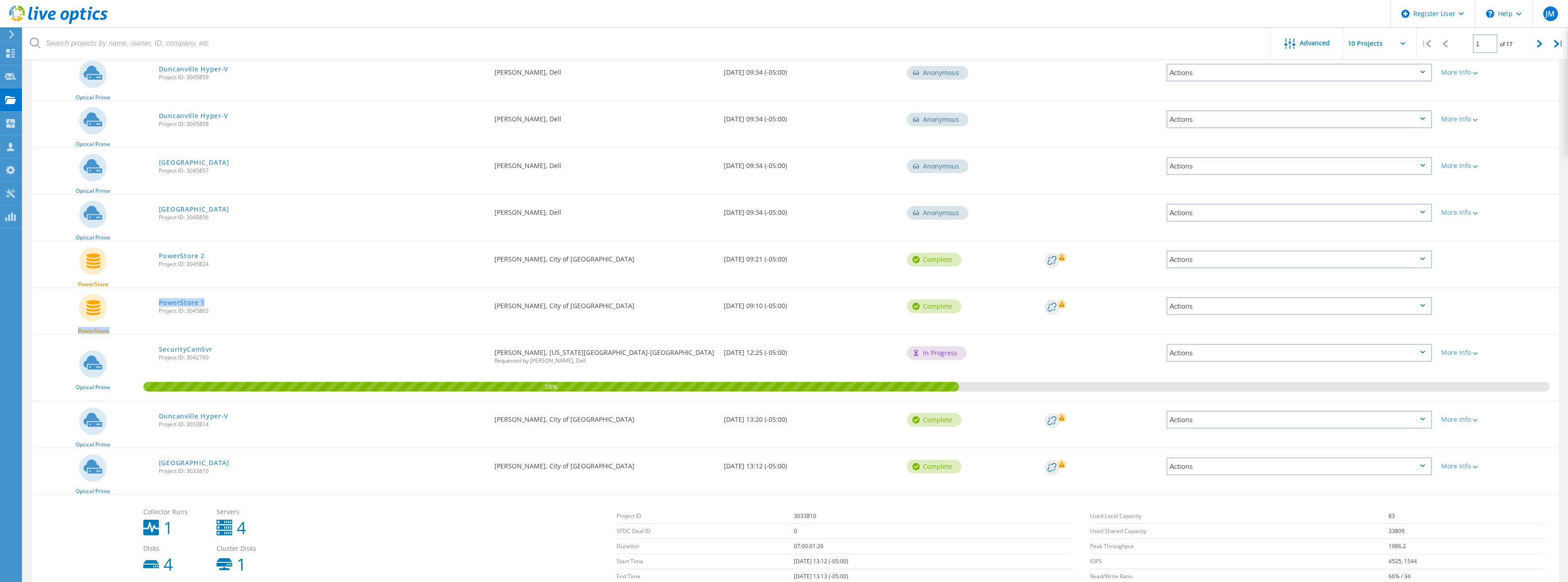
drag, startPoint x: 246, startPoint y: 269, endPoint x: 156, endPoint y: 251, distance: 91.8
click at [156, 251] on div "PowerStore 2 Project ID: 3045824" at bounding box center [322, 259] width 336 height 35
click at [147, 254] on div "PowerStore" at bounding box center [93, 264] width 122 height 46
drag, startPoint x: 147, startPoint y: 254, endPoint x: 230, endPoint y: 267, distance: 84.0
click at [230, 267] on div "PowerStore PowerStore 2 Project ID: 3045824 Requested By [PERSON_NAME], City of…" at bounding box center [795, 264] width 1526 height 46
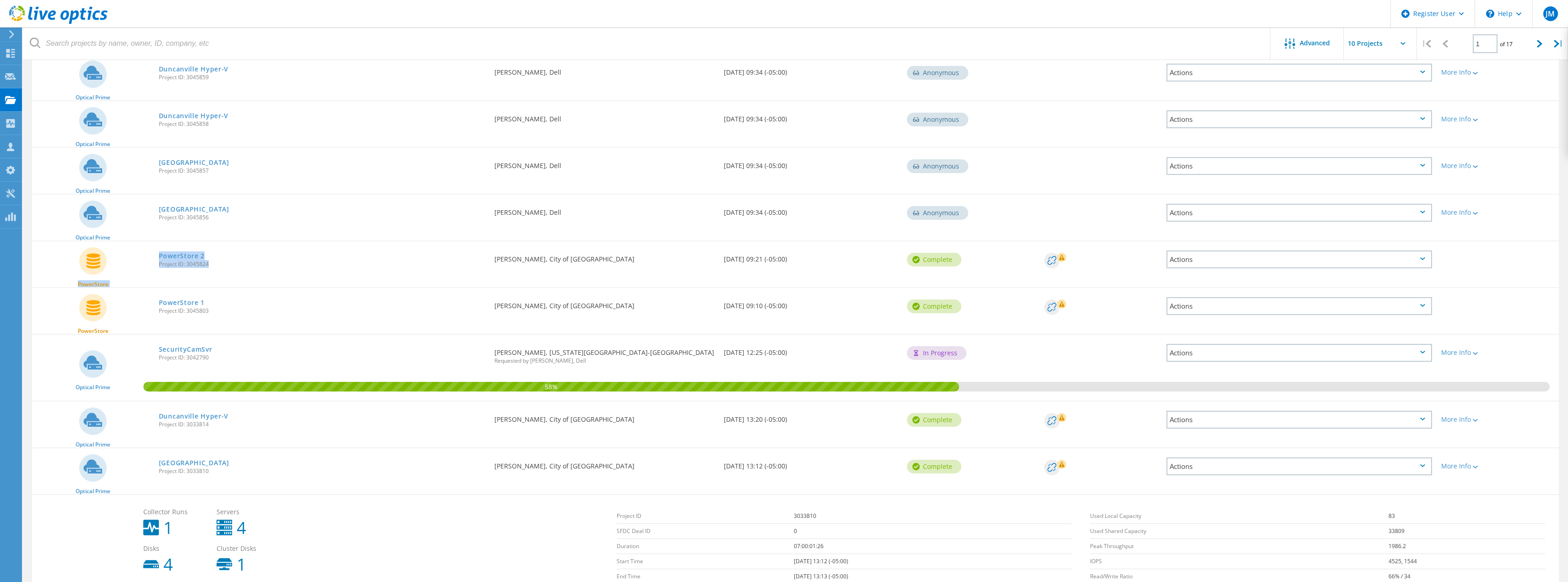
click at [230, 267] on span "Project ID: 3045824" at bounding box center [322, 264] width 327 height 6
drag, startPoint x: 230, startPoint y: 267, endPoint x: 150, endPoint y: 258, distance: 80.5
click at [150, 258] on div "PowerStore PowerStore 2 Project ID: 3045824 Requested By [PERSON_NAME], City of…" at bounding box center [795, 264] width 1526 height 46
click at [150, 252] on div "PowerStore" at bounding box center [93, 264] width 122 height 46
click at [152, 257] on div "PowerStore" at bounding box center [93, 264] width 122 height 46
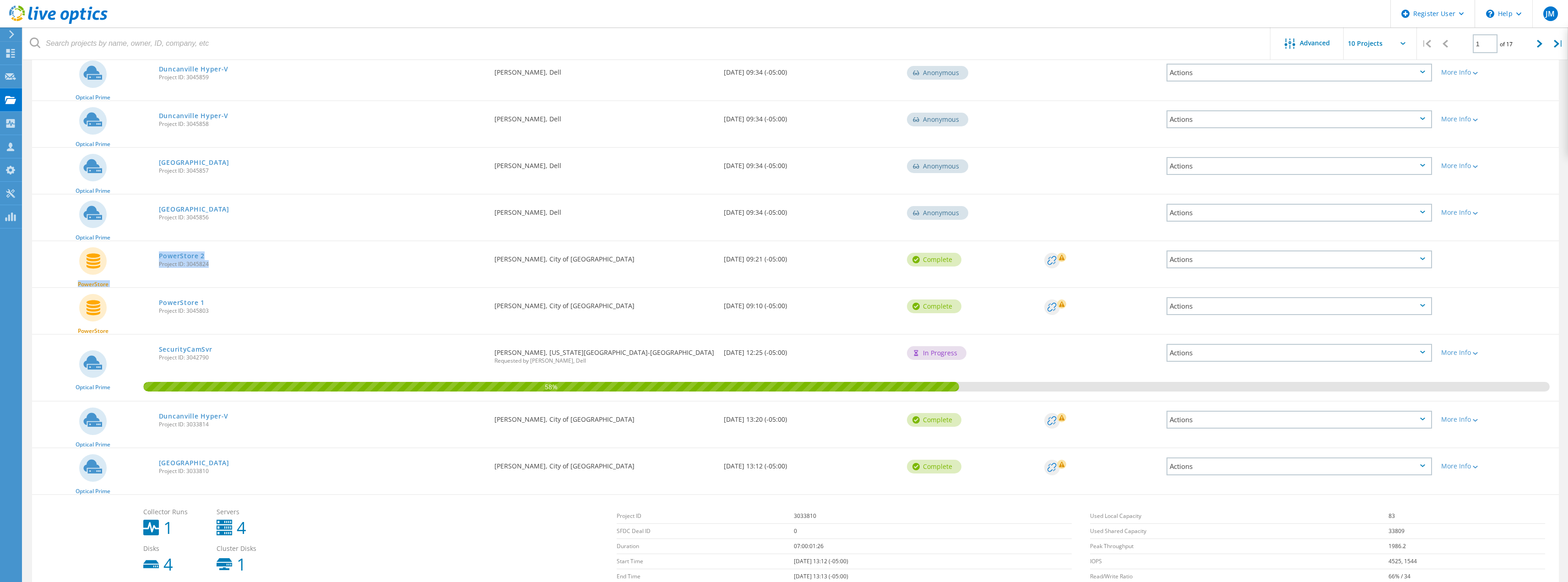
drag, startPoint x: 207, startPoint y: 273, endPoint x: 140, endPoint y: 237, distance: 76.1
click at [140, 237] on div "Optical Prime Duncanville Hyper-V Project ID: 3045859 Requested By [PERSON_NAME…" at bounding box center [795, 353] width 1526 height 599
click at [208, 265] on span "Project ID: 3045824" at bounding box center [322, 264] width 327 height 6
drag, startPoint x: 223, startPoint y: 265, endPoint x: 134, endPoint y: 254, distance: 89.7
click at [134, 254] on div "PowerStore PowerStore 2 Project ID: 3045824 Requested By [PERSON_NAME], City of…" at bounding box center [795, 264] width 1526 height 46
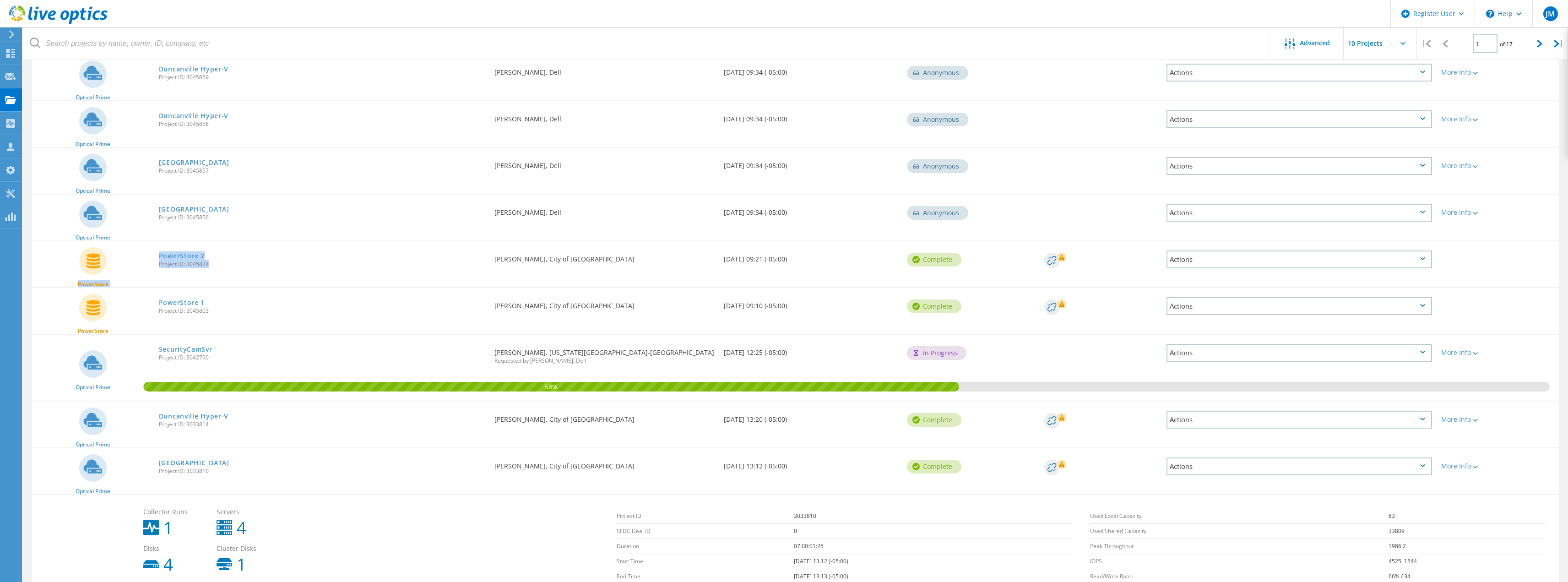
click at [1240, 300] on div "Actions" at bounding box center [1299, 306] width 265 height 18
click at [1211, 306] on div "Share" at bounding box center [1299, 306] width 263 height 14
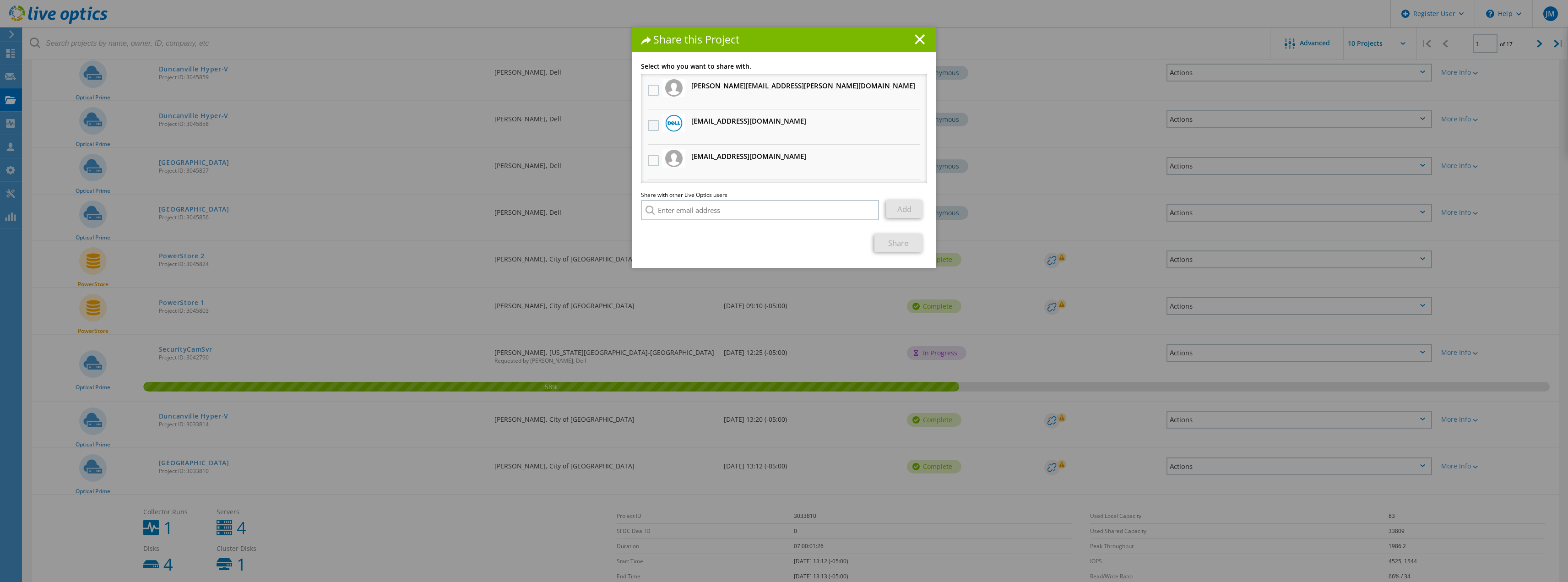
click at [650, 123] on label at bounding box center [655, 125] width 13 height 11
click at [0, 0] on input "checkbox" at bounding box center [0, 0] width 0 height 0
click at [898, 241] on link "Share" at bounding box center [898, 243] width 48 height 18
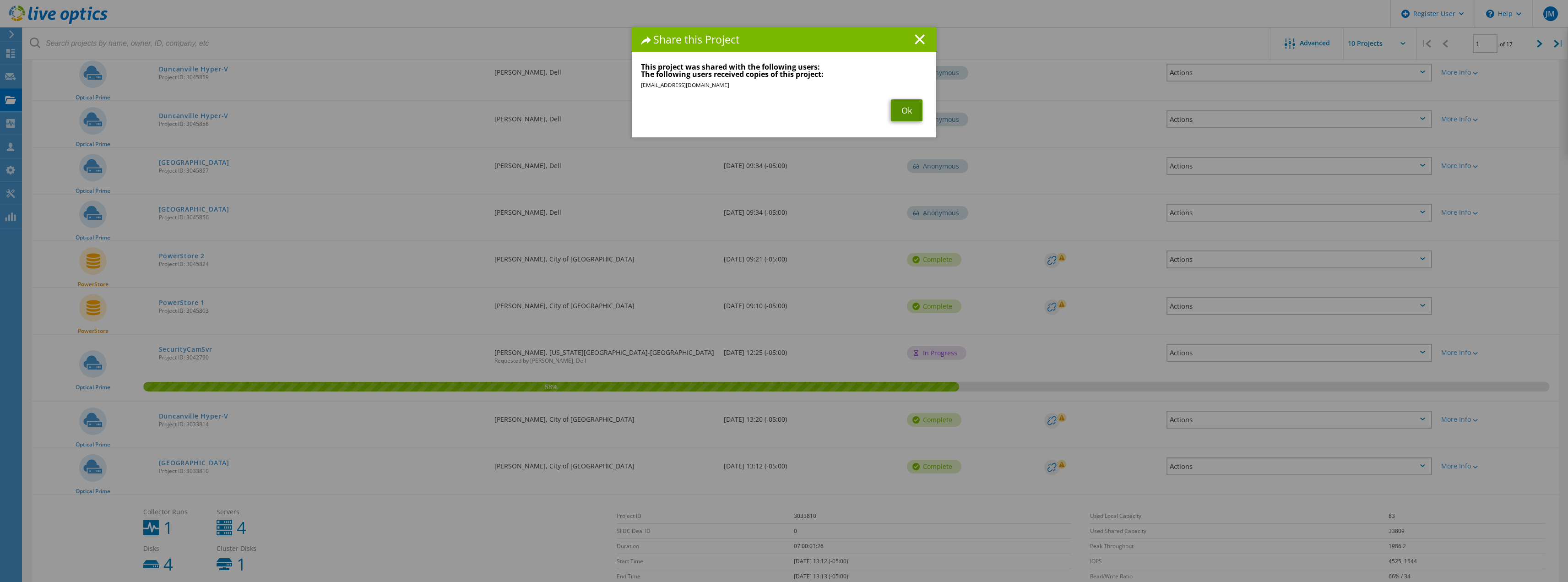
click at [900, 112] on link "Ok" at bounding box center [907, 110] width 32 height 22
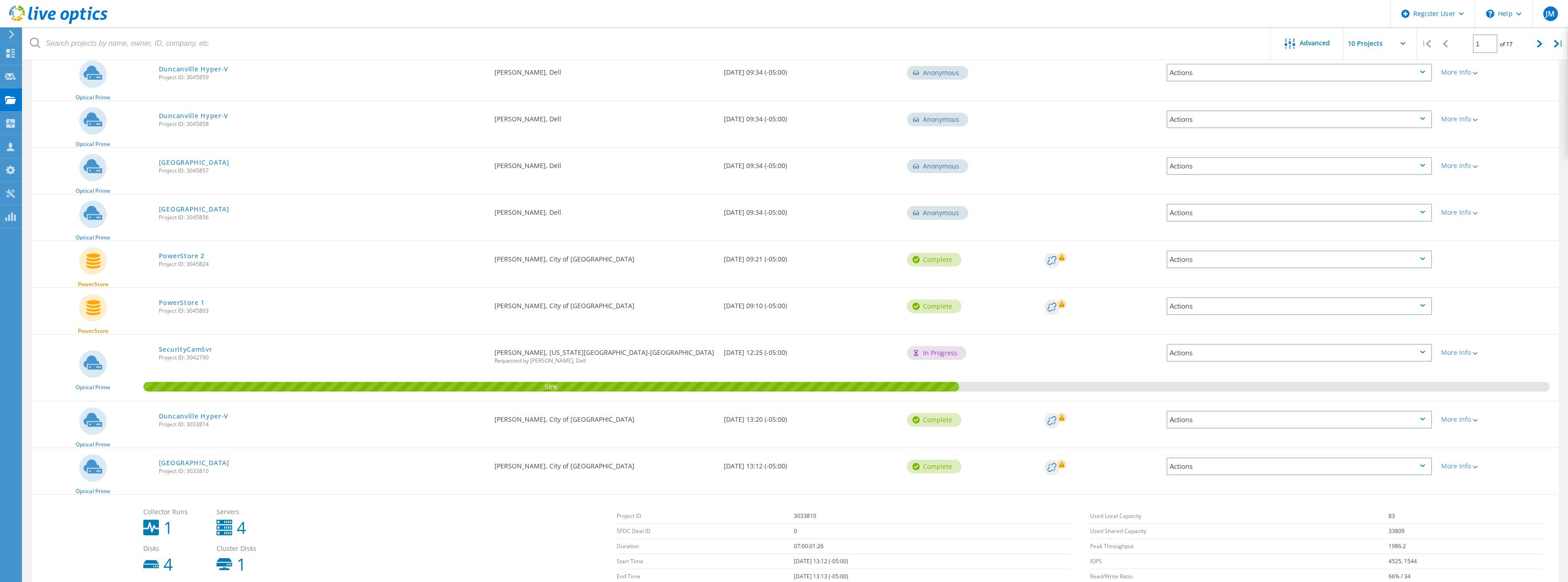
click at [1207, 258] on div "Actions" at bounding box center [1299, 259] width 265 height 18
click at [1207, 258] on div "Share" at bounding box center [1299, 259] width 263 height 14
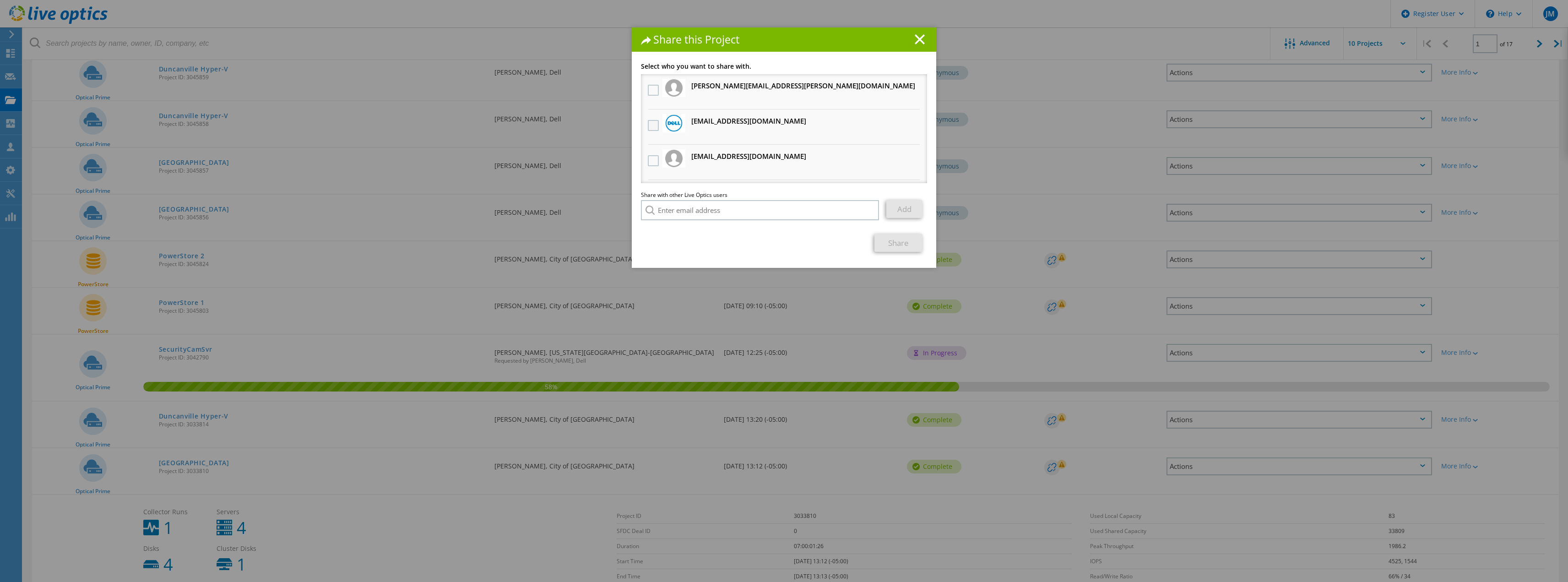
click at [653, 127] on label at bounding box center [655, 125] width 13 height 11
click at [0, 0] on input "checkbox" at bounding box center [0, 0] width 0 height 0
click at [897, 241] on link "Share" at bounding box center [898, 243] width 48 height 18
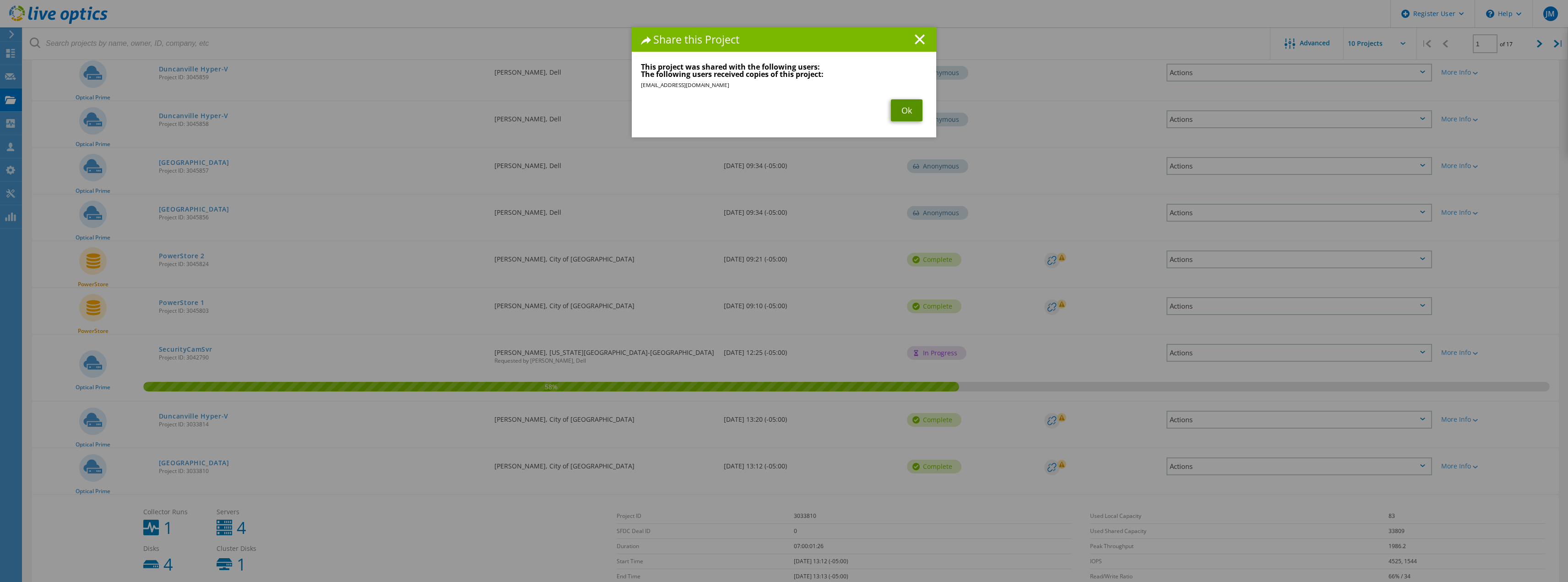
click at [903, 114] on link "Ok" at bounding box center [907, 110] width 32 height 22
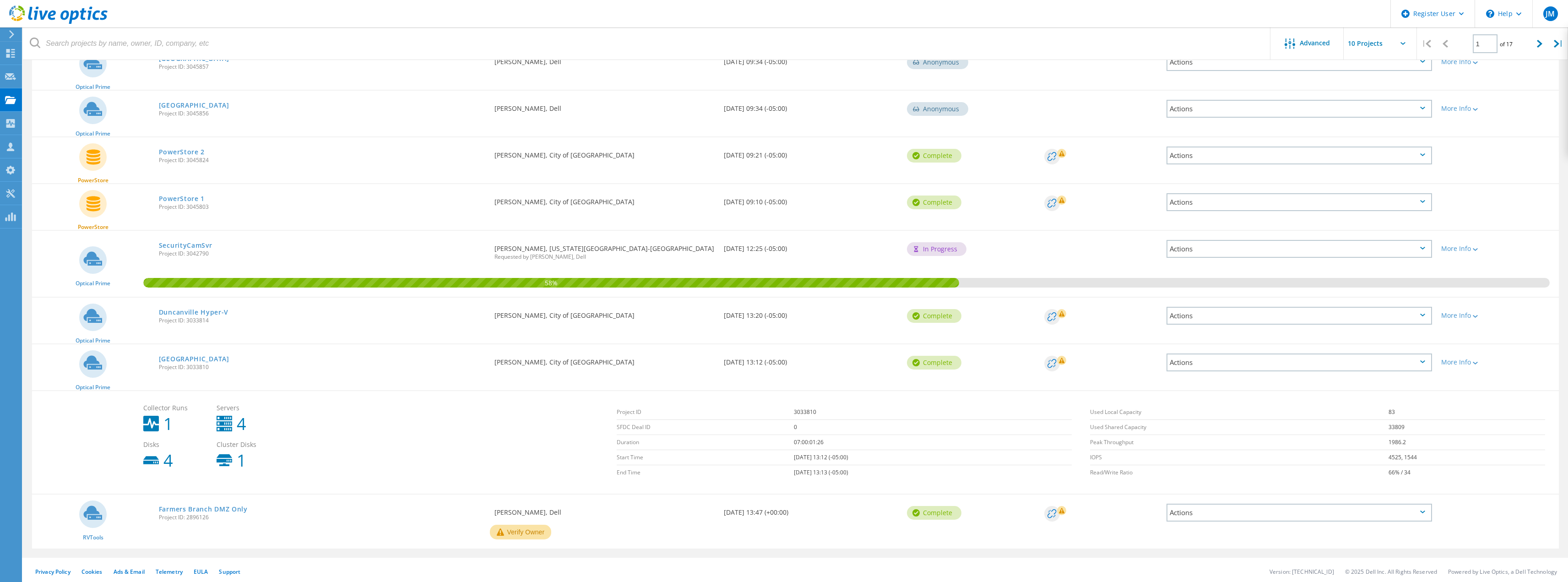
scroll to position [221, 0]
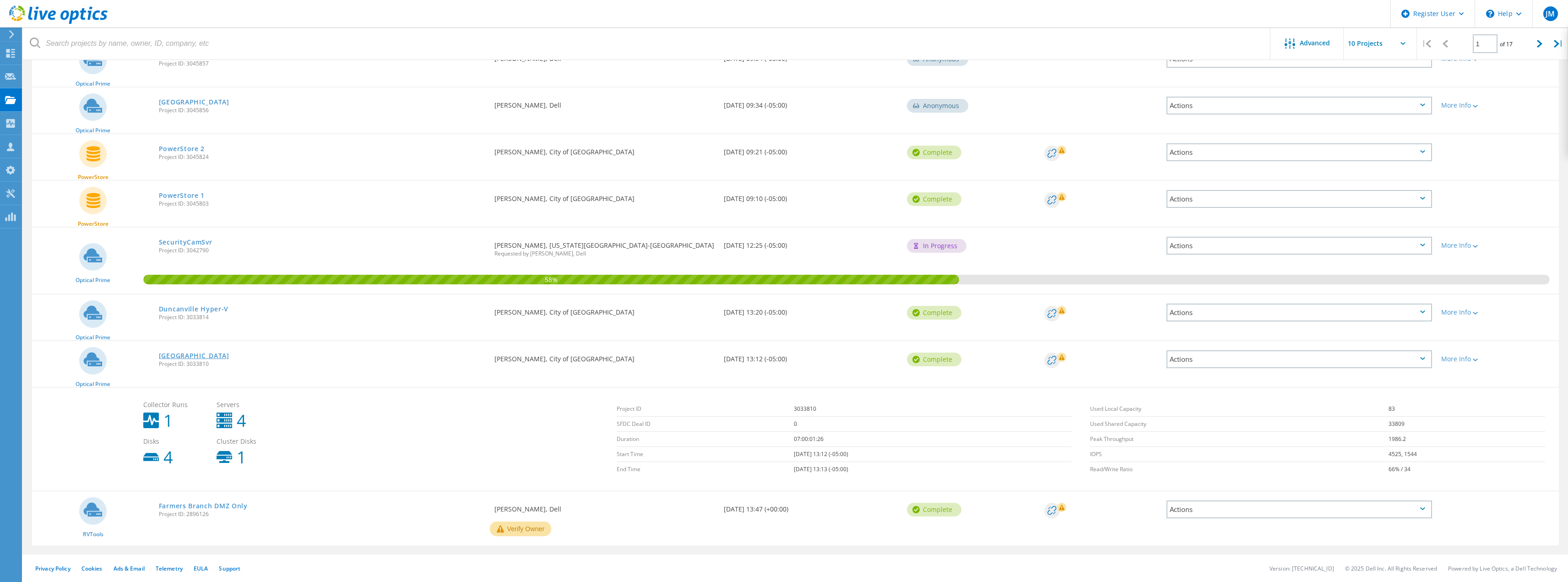
click at [169, 358] on link "[GEOGRAPHIC_DATA]" at bounding box center [194, 356] width 70 height 6
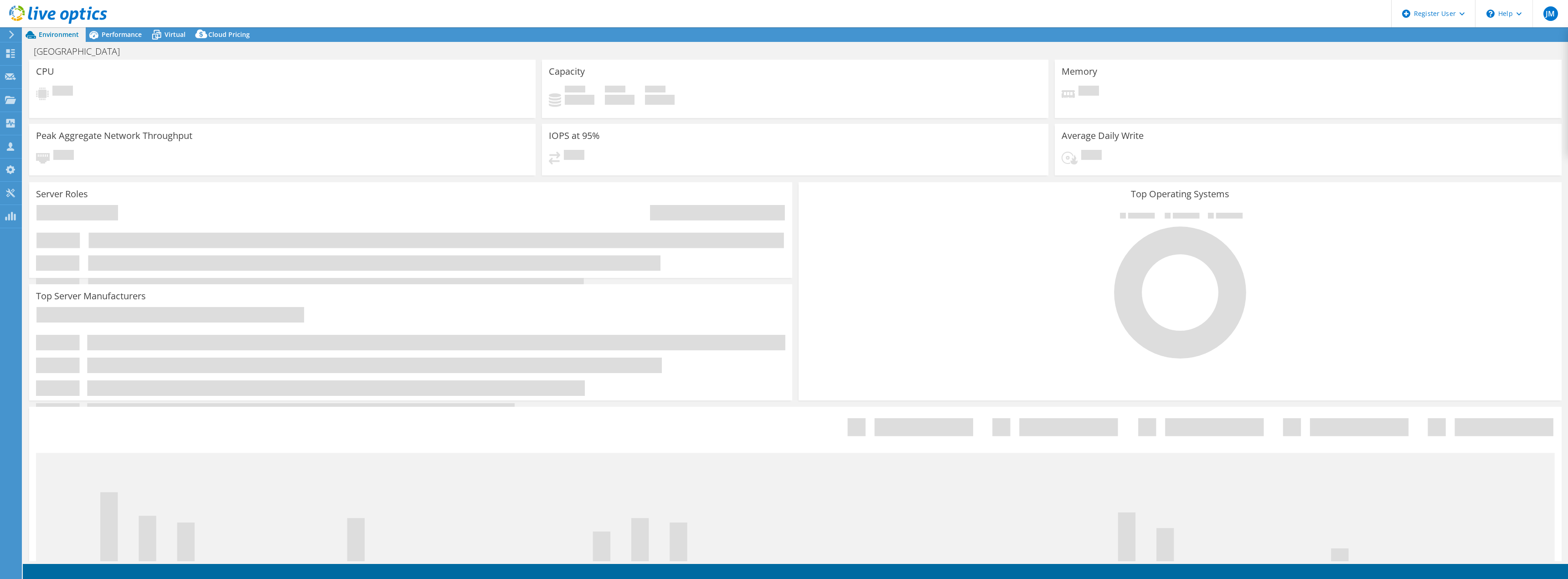
select select "USD"
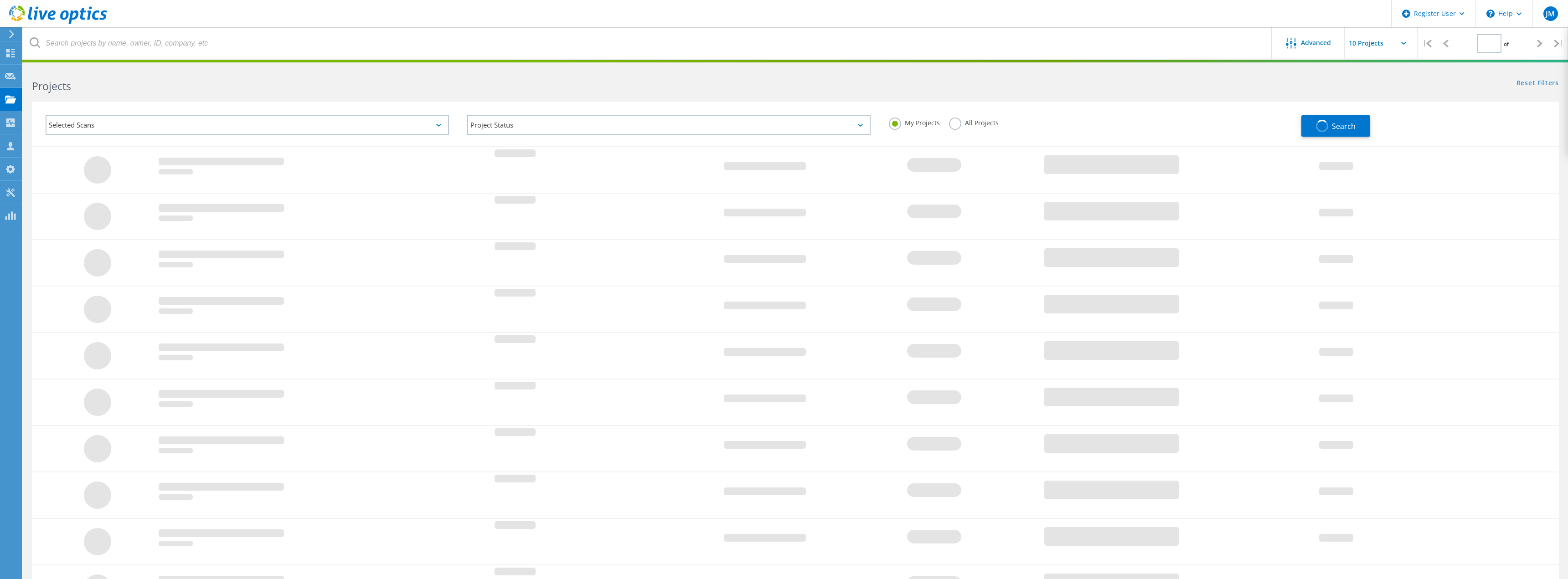
type input "1"
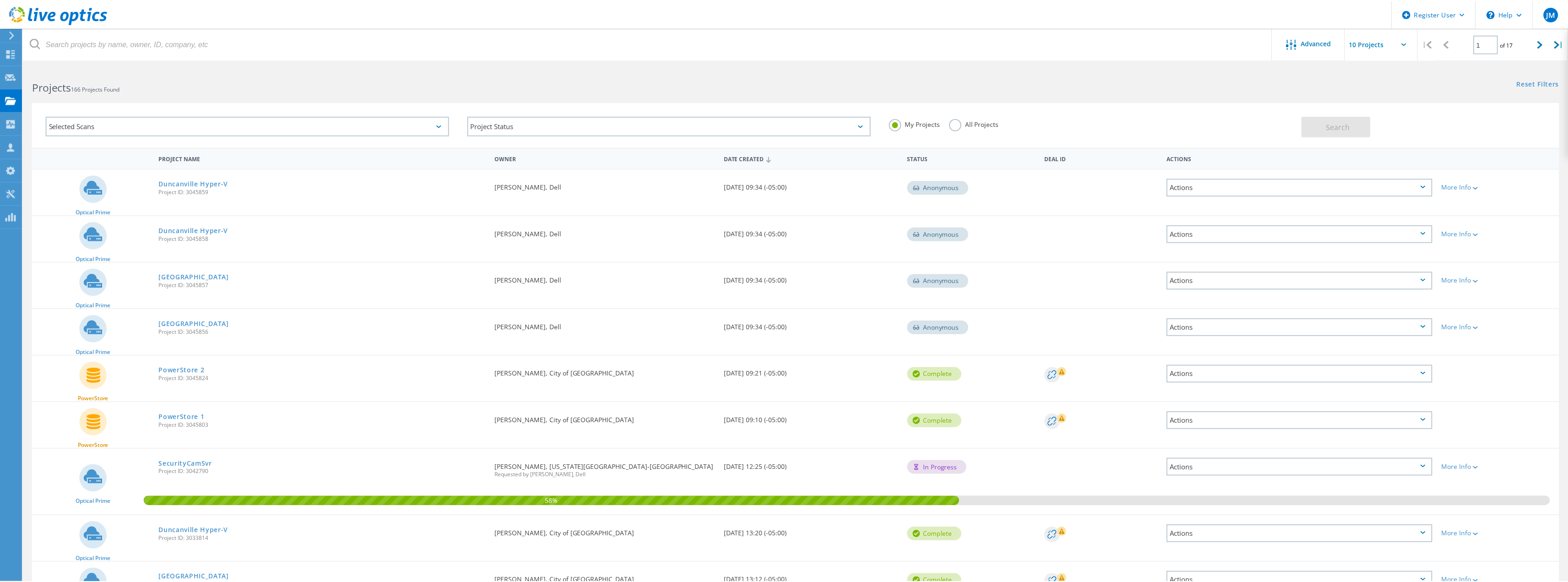
scroll to position [68, 0]
